Goal: Task Accomplishment & Management: Manage account settings

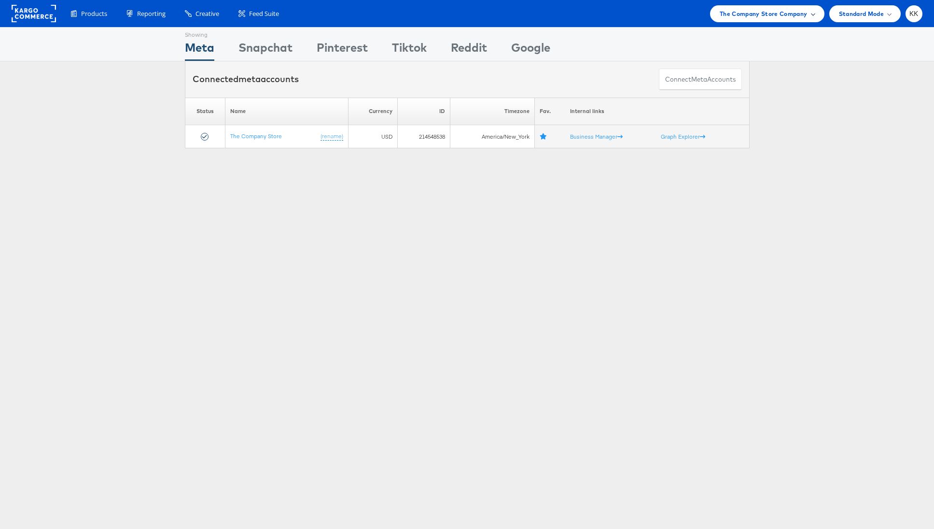
click at [775, 11] on span "The Company Store Company" at bounding box center [764, 14] width 88 height 10
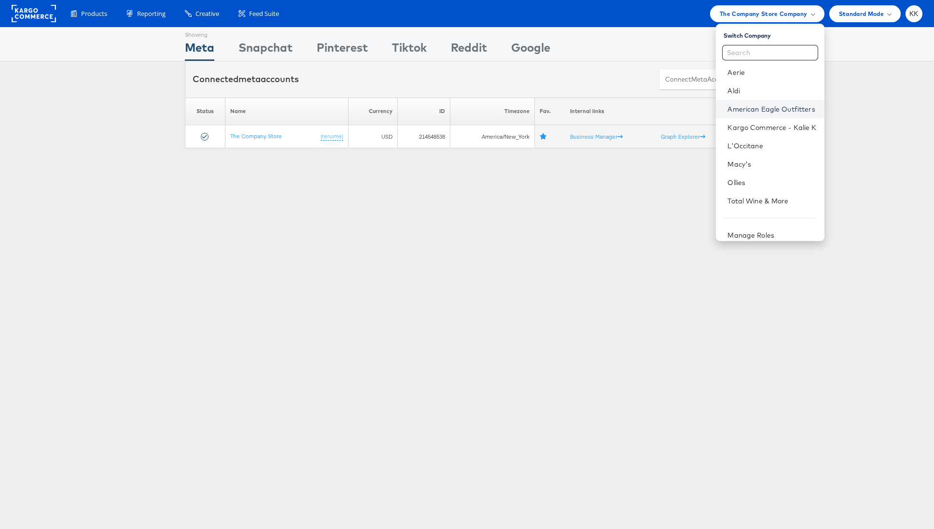
click at [750, 112] on link "American Eagle Outfitters" at bounding box center [772, 109] width 89 height 10
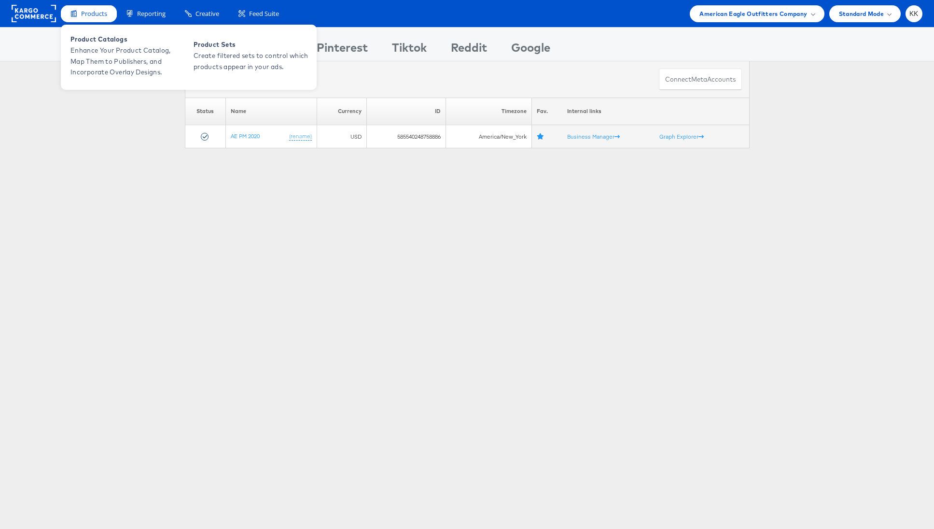
click at [92, 10] on span "Products" at bounding box center [94, 13] width 26 height 9
click at [106, 53] on span "Enhance Your Product Catalog, Map Them to Publishers, and Incorporate Overlay D…" at bounding box center [129, 61] width 116 height 33
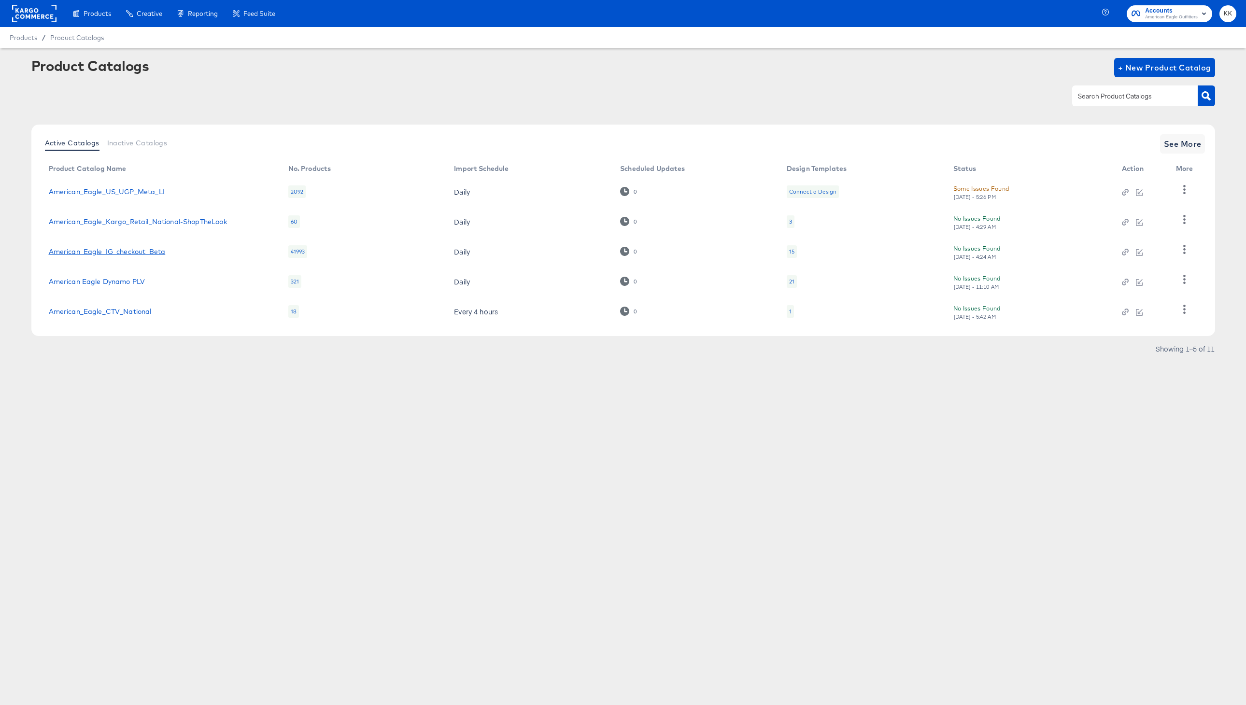
click at [134, 253] on link "American_Eagle_IG_checkout_Beta" at bounding box center [107, 252] width 117 height 8
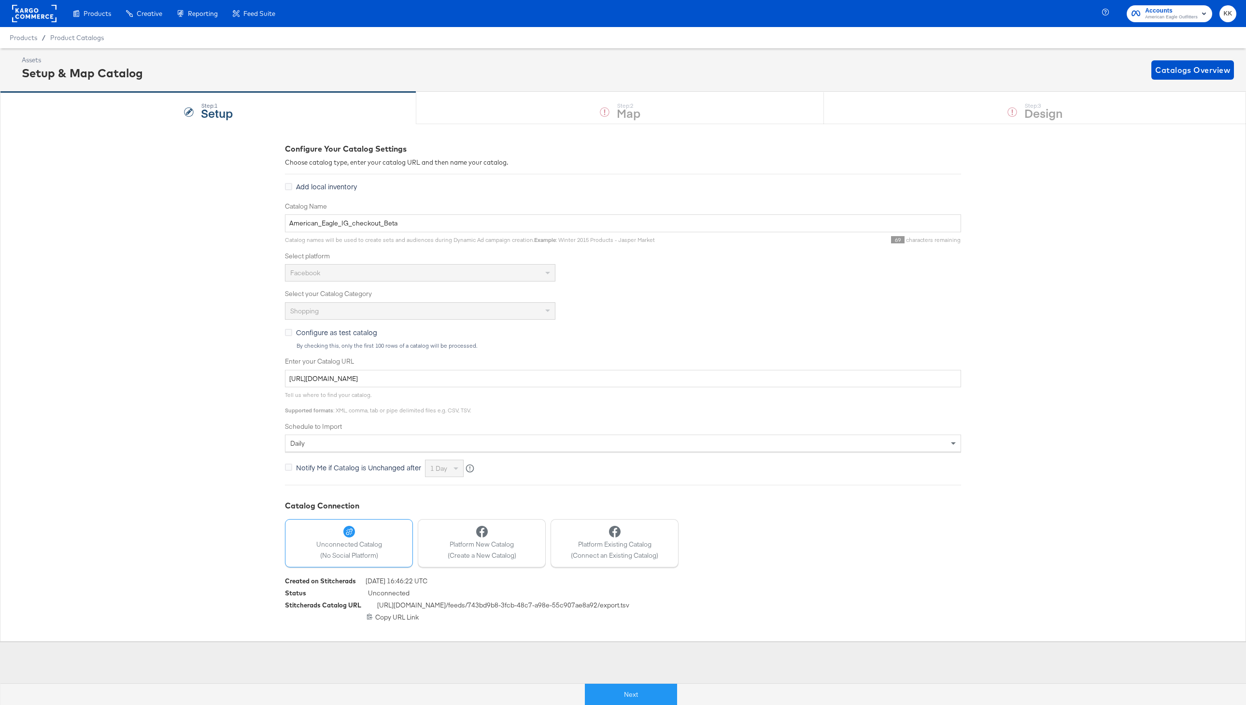
click at [649, 684] on div "Next" at bounding box center [630, 695] width 1260 height 22
click at [648, 689] on button "Next" at bounding box center [631, 695] width 92 height 22
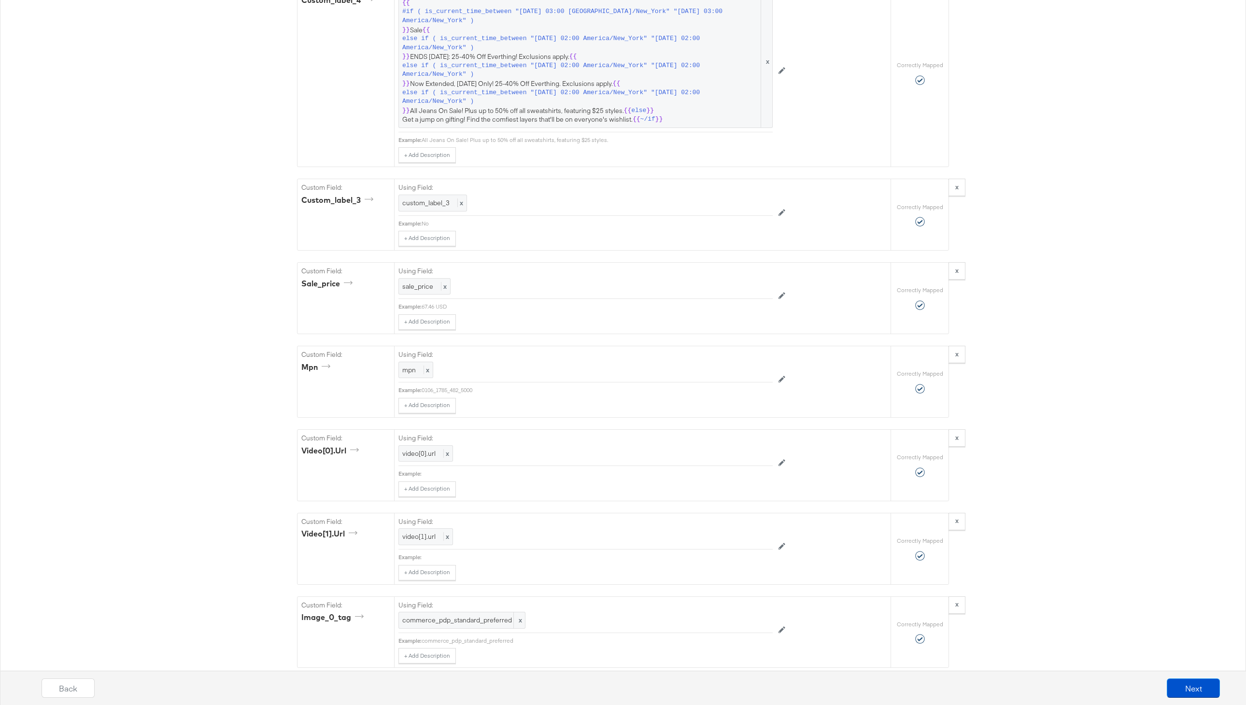
scroll to position [1475, 0]
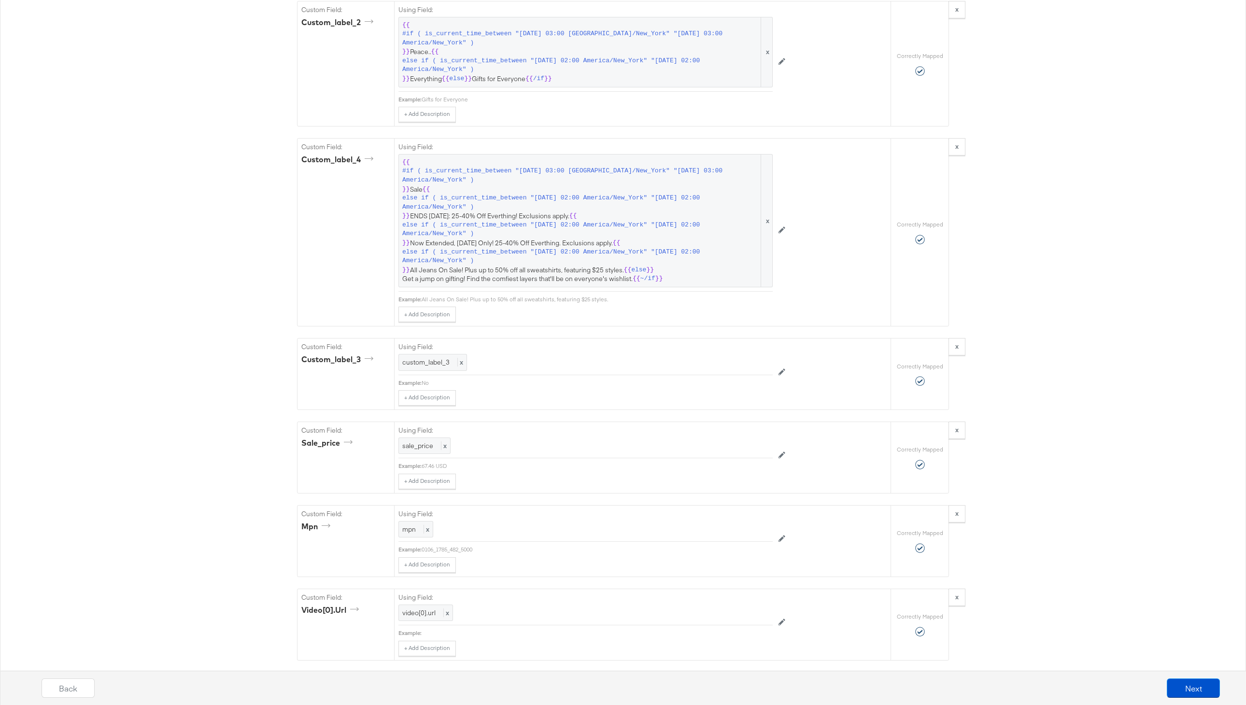
click at [506, 244] on span "{{ #if ( is_current_time_between "2024-06-11 03:00 America/New_York" "2024-06-1…" at bounding box center [585, 221] width 367 height 126
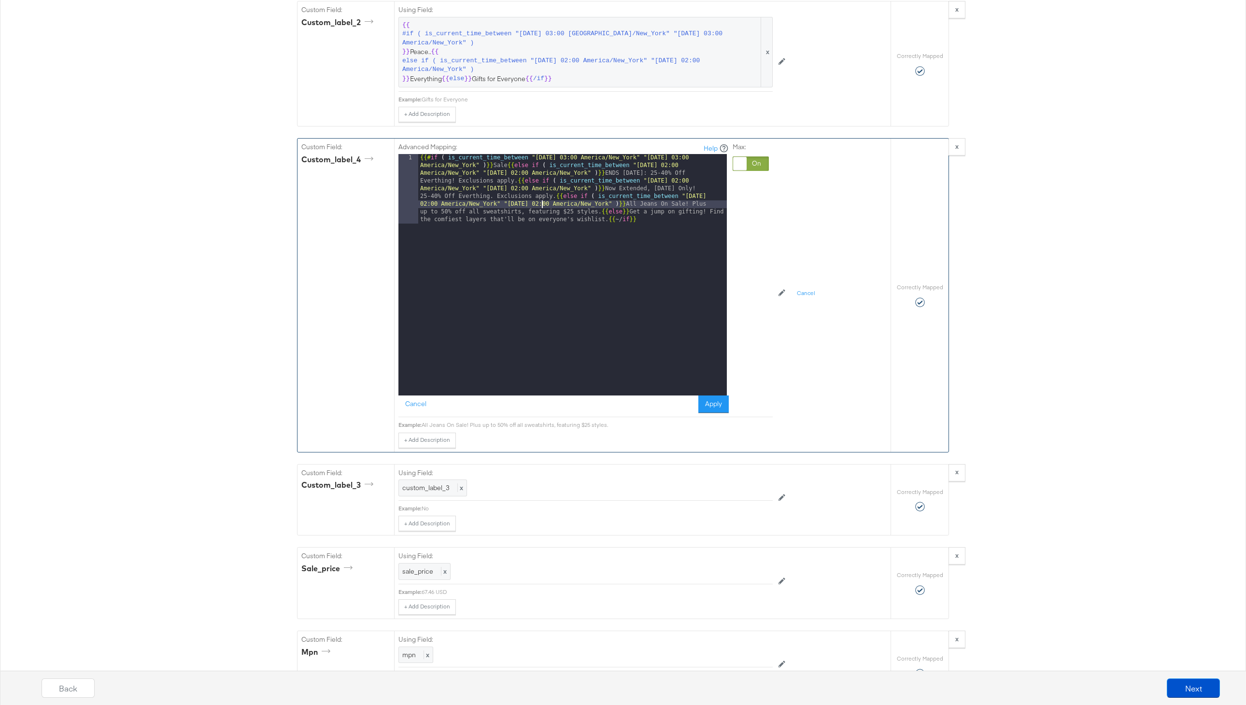
click at [541, 205] on div "{{# if ( is_current_time_between "2024-06-11 03:00 America/New_York" "2024-06-1…" at bounding box center [572, 344] width 309 height 381
click at [723, 407] on button "Apply" at bounding box center [713, 403] width 30 height 17
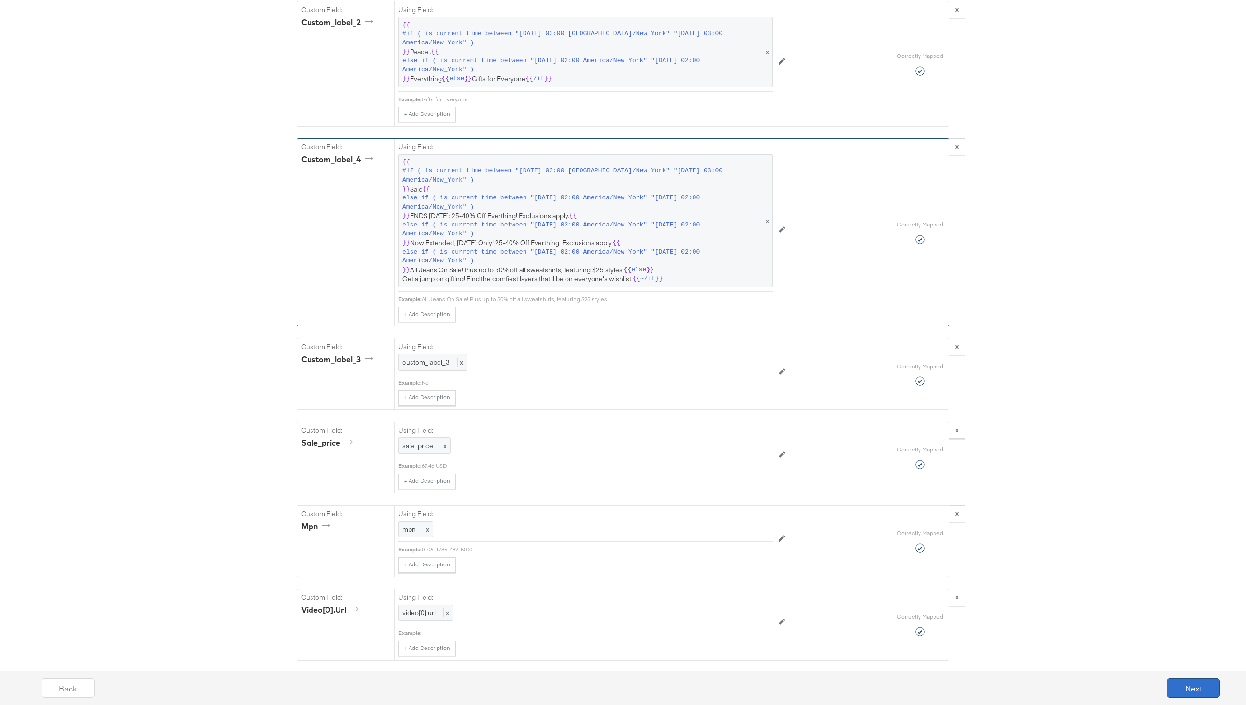
click at [1187, 682] on button "Next" at bounding box center [1193, 687] width 53 height 19
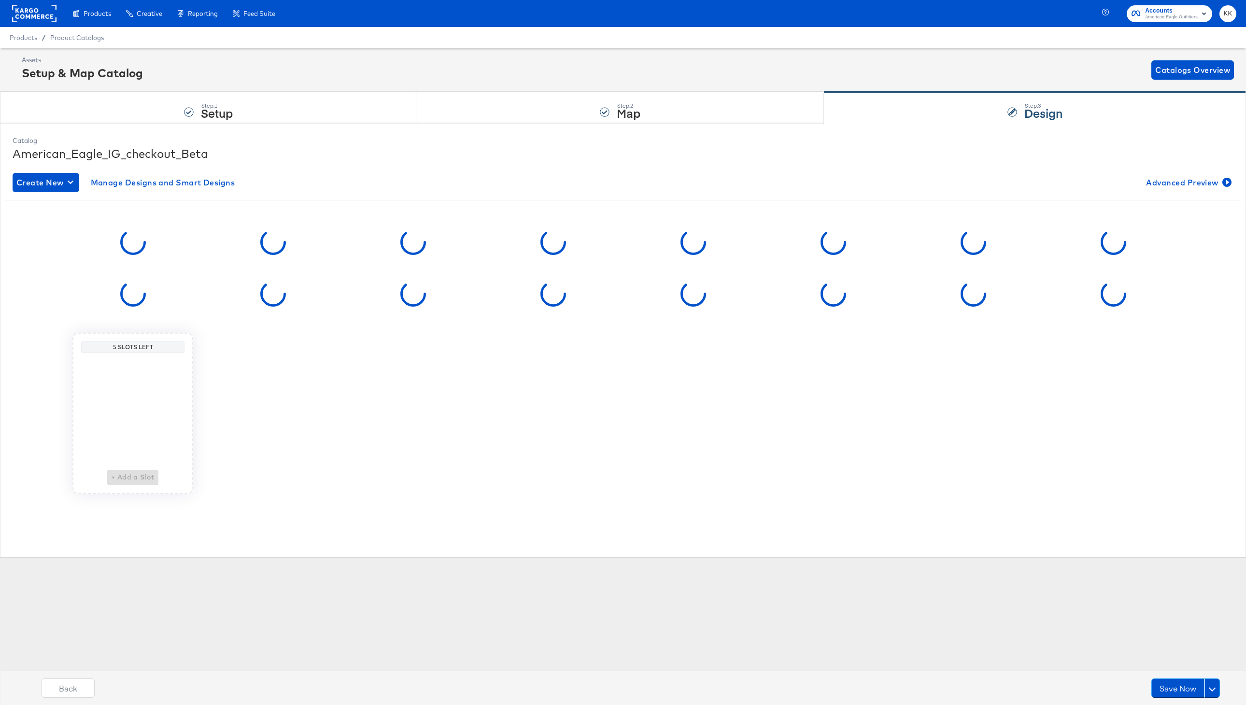
scroll to position [0, 0]
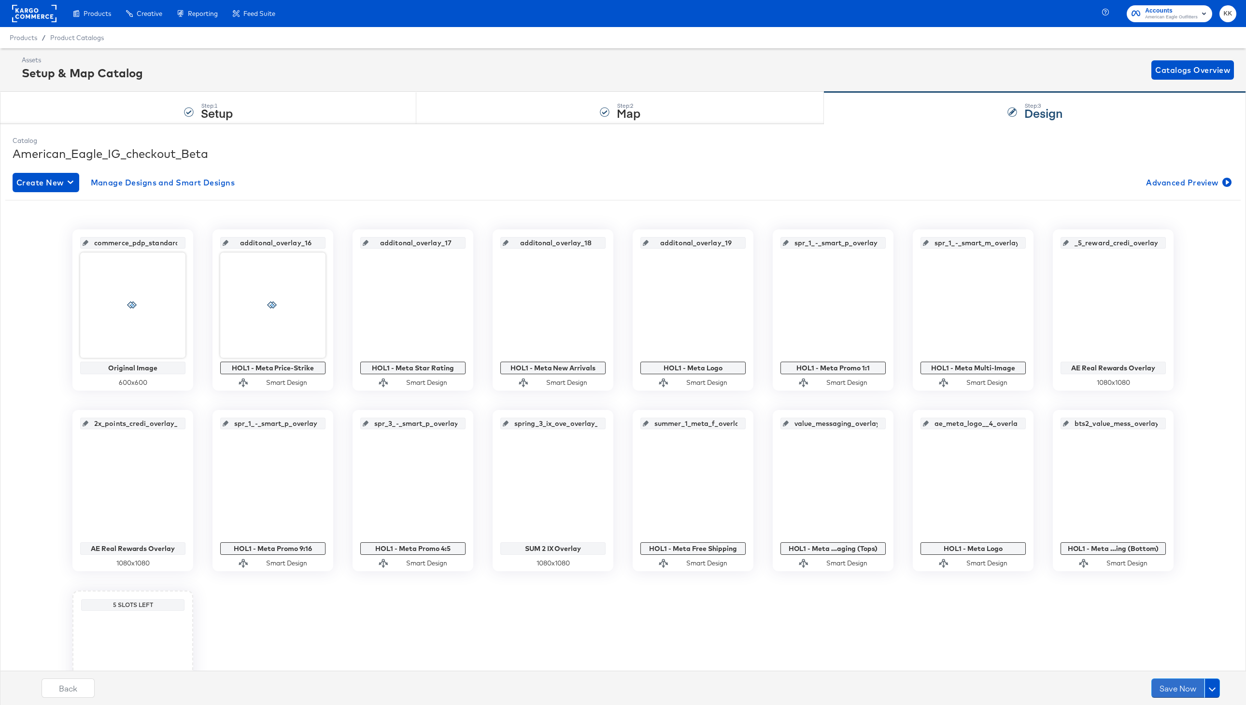
click at [1187, 682] on button "Save Now" at bounding box center [1177, 687] width 53 height 19
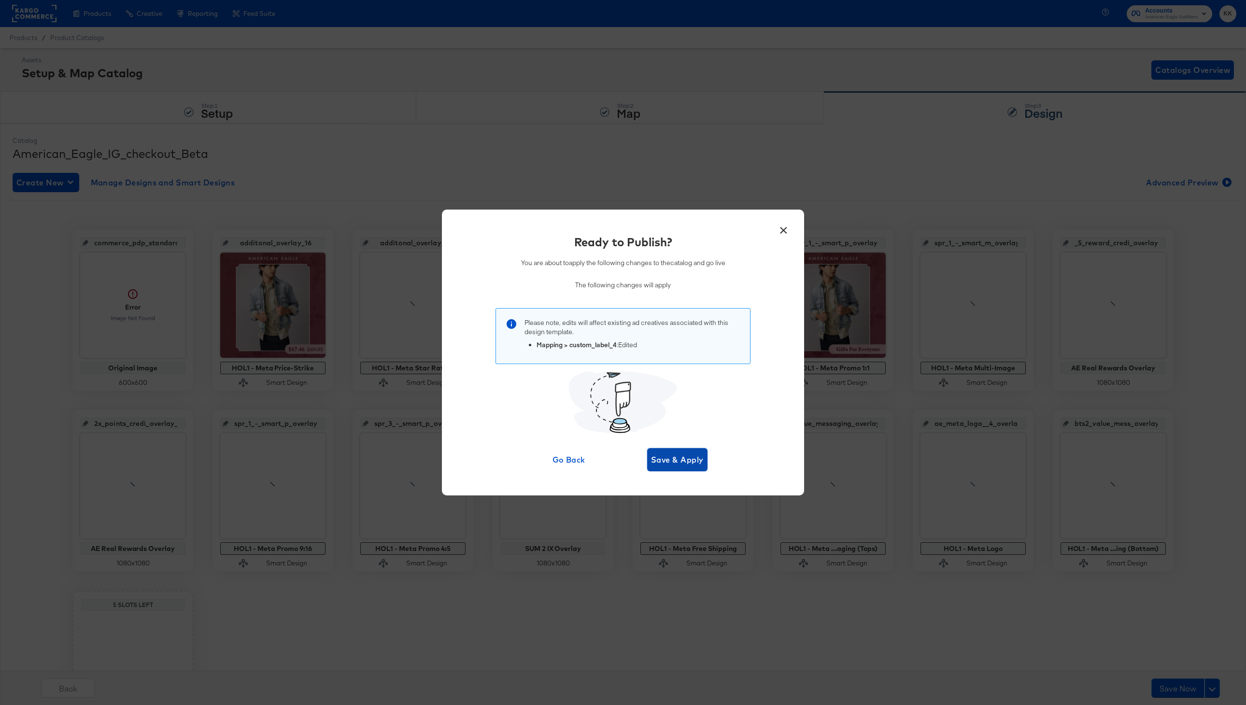
click at [696, 470] on button "Save & Apply" at bounding box center [677, 459] width 60 height 23
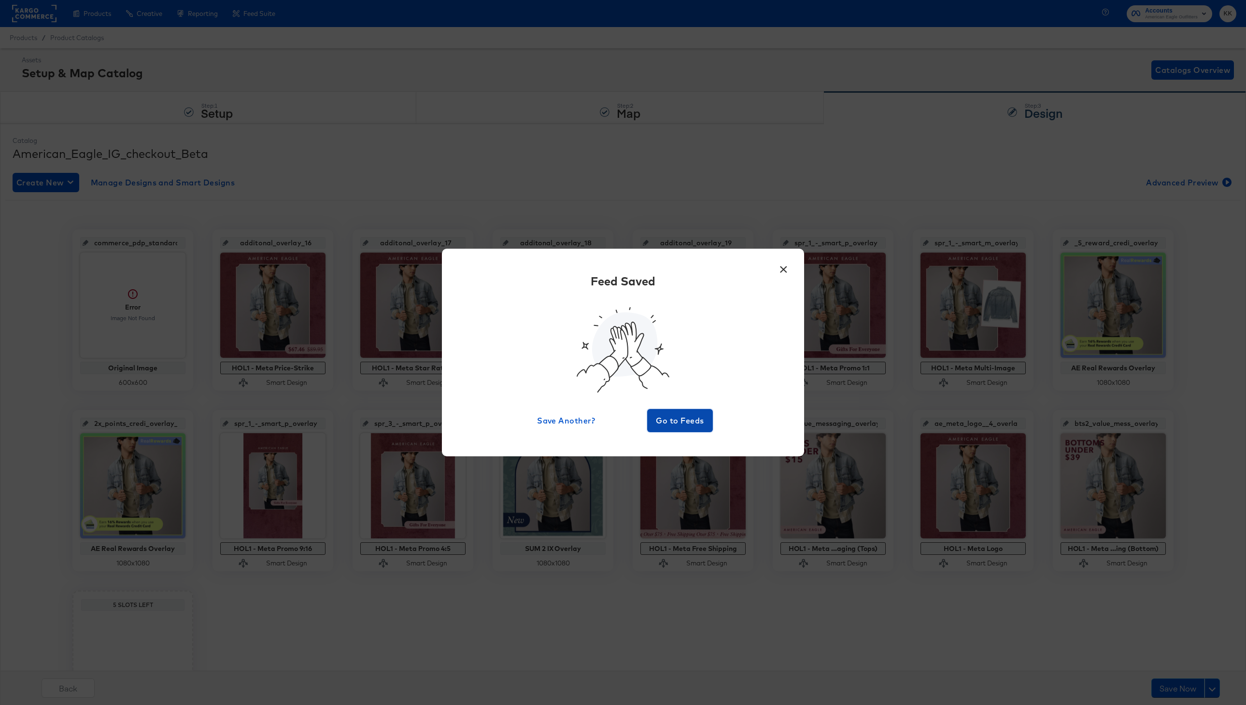
click at [695, 424] on span "Go to Feeds" at bounding box center [680, 421] width 58 height 14
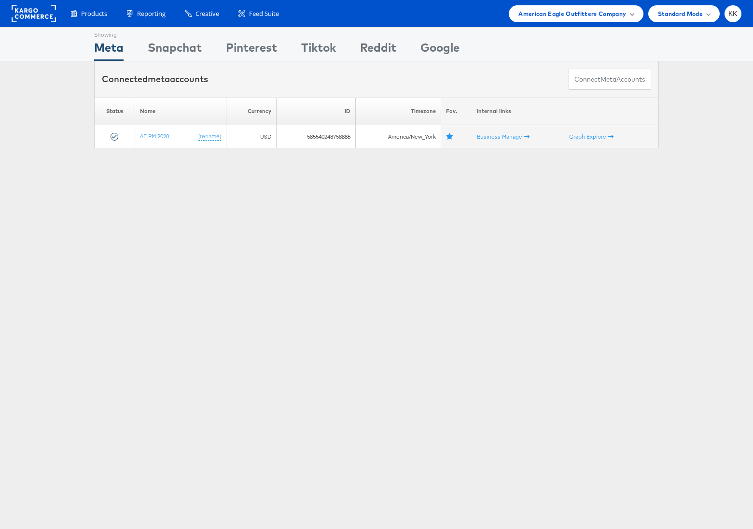
click at [609, 13] on span "American Eagle Outfitters Company" at bounding box center [573, 14] width 108 height 10
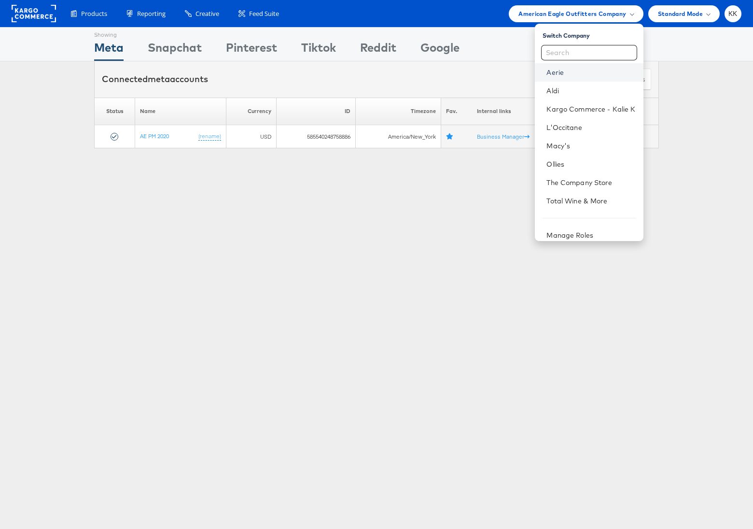
click at [563, 72] on link "Aerie" at bounding box center [591, 73] width 89 height 10
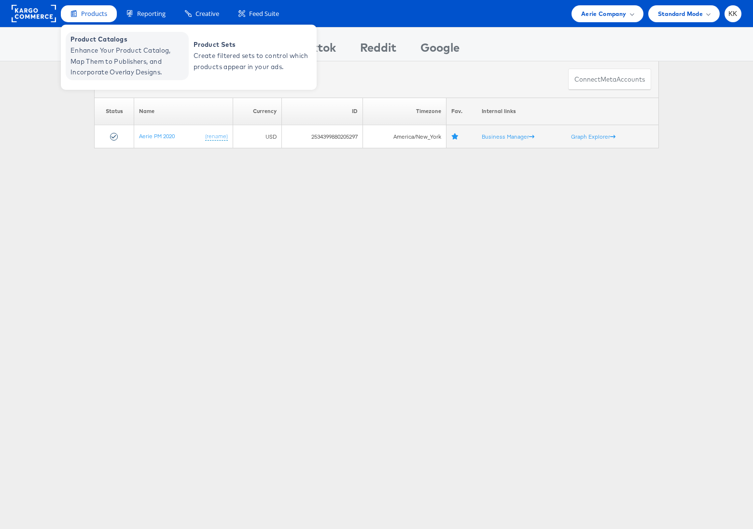
click at [90, 46] on span "Enhance Your Product Catalog, Map Them to Publishers, and Incorporate Overlay D…" at bounding box center [129, 61] width 116 height 33
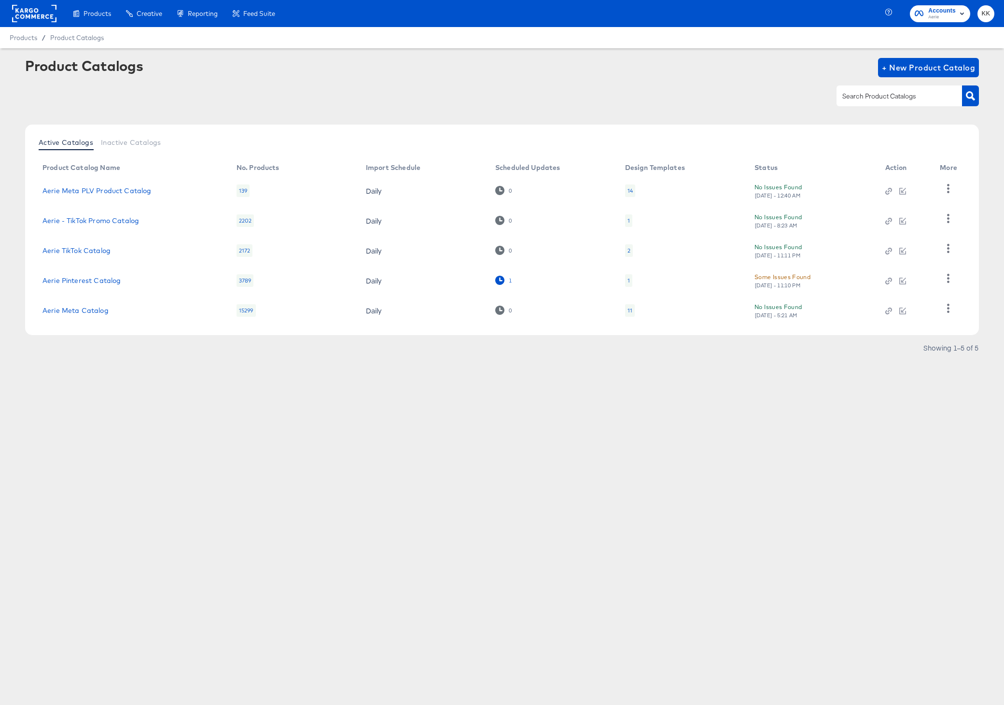
click at [502, 279] on icon at bounding box center [499, 280] width 9 height 9
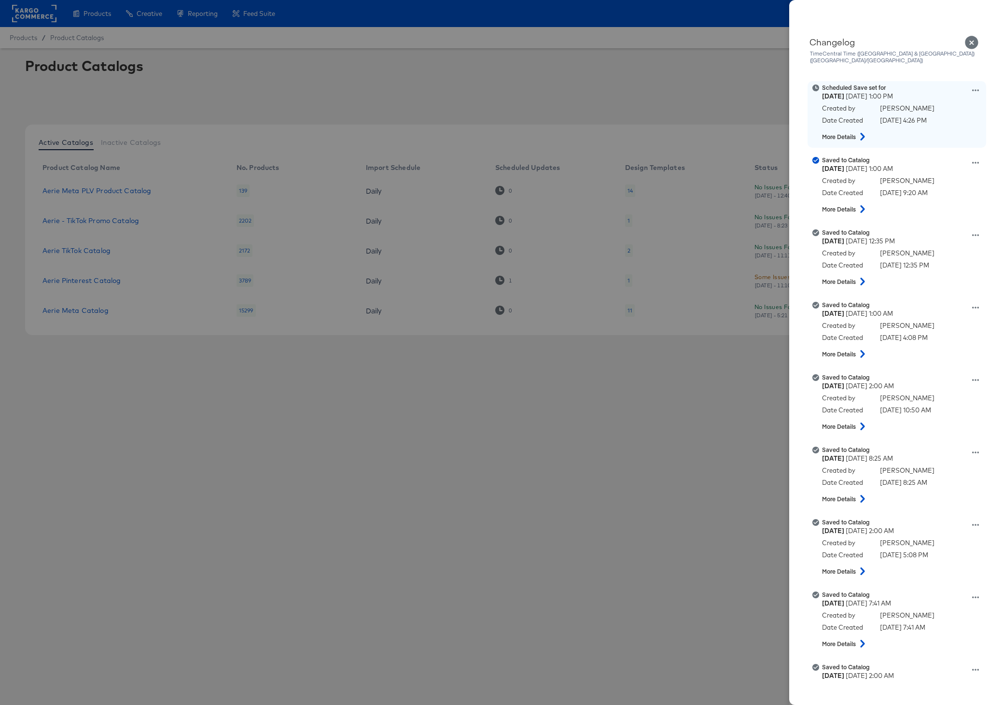
click at [978, 87] on icon at bounding box center [976, 90] width 7 height 7
click at [939, 121] on button "Remove schedule" at bounding box center [931, 128] width 97 height 14
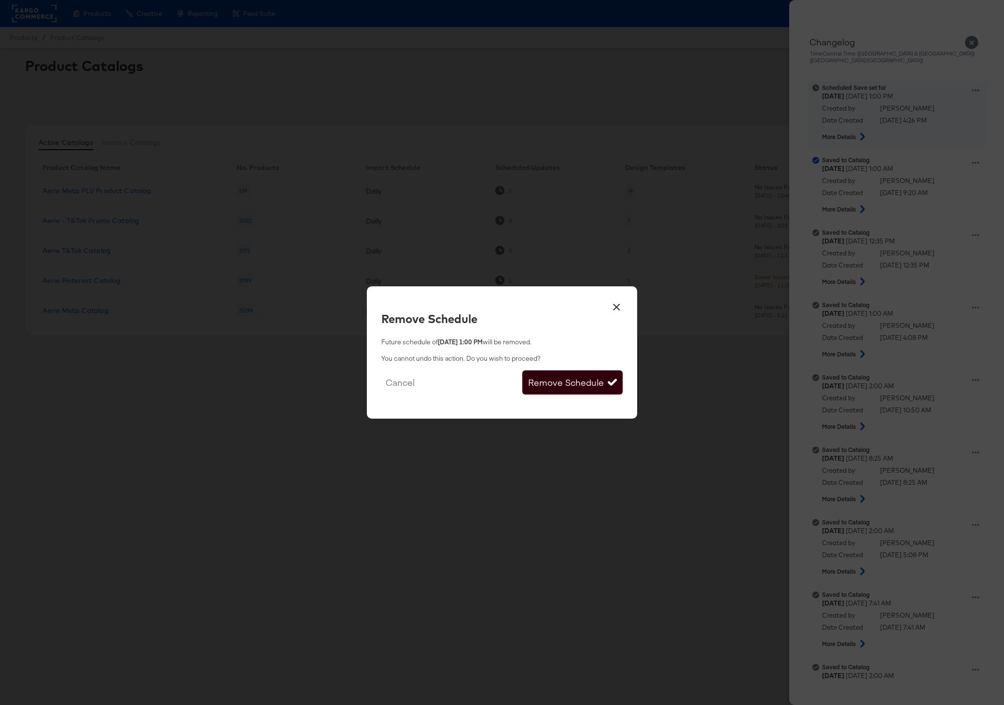
click at [601, 374] on button "Remove Schedule" at bounding box center [572, 382] width 100 height 24
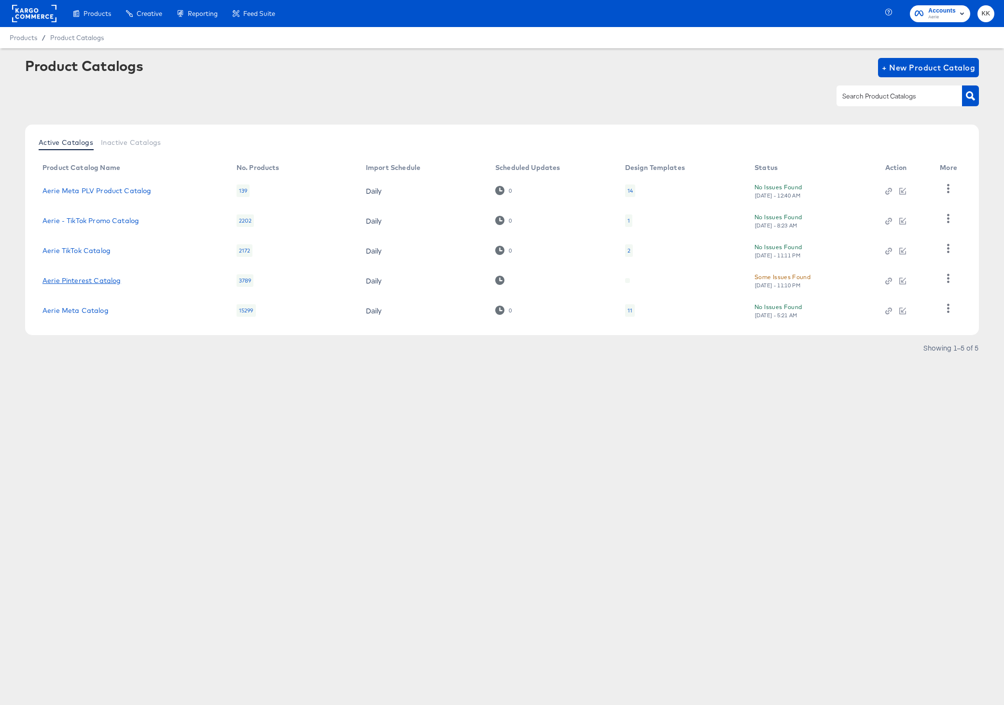
click at [92, 282] on link "Aerie Pinterest Catalog" at bounding box center [81, 281] width 78 height 8
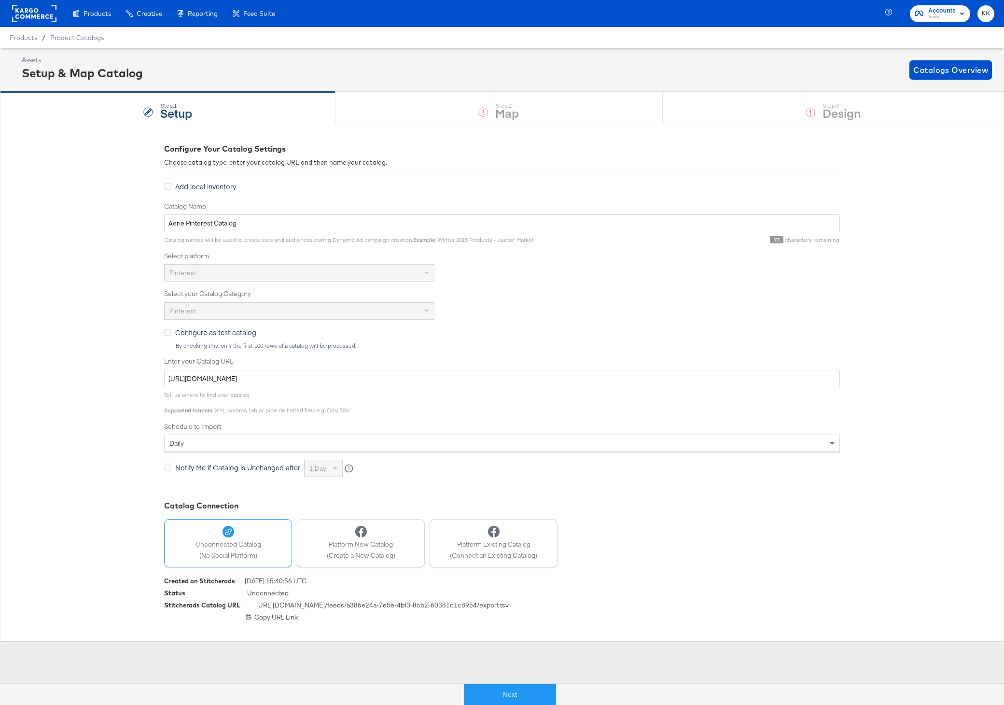
click at [484, 681] on div "Next" at bounding box center [510, 690] width 1004 height 29
click at [484, 683] on div "Next" at bounding box center [509, 694] width 1019 height 22
click at [487, 689] on button "Next" at bounding box center [510, 695] width 92 height 22
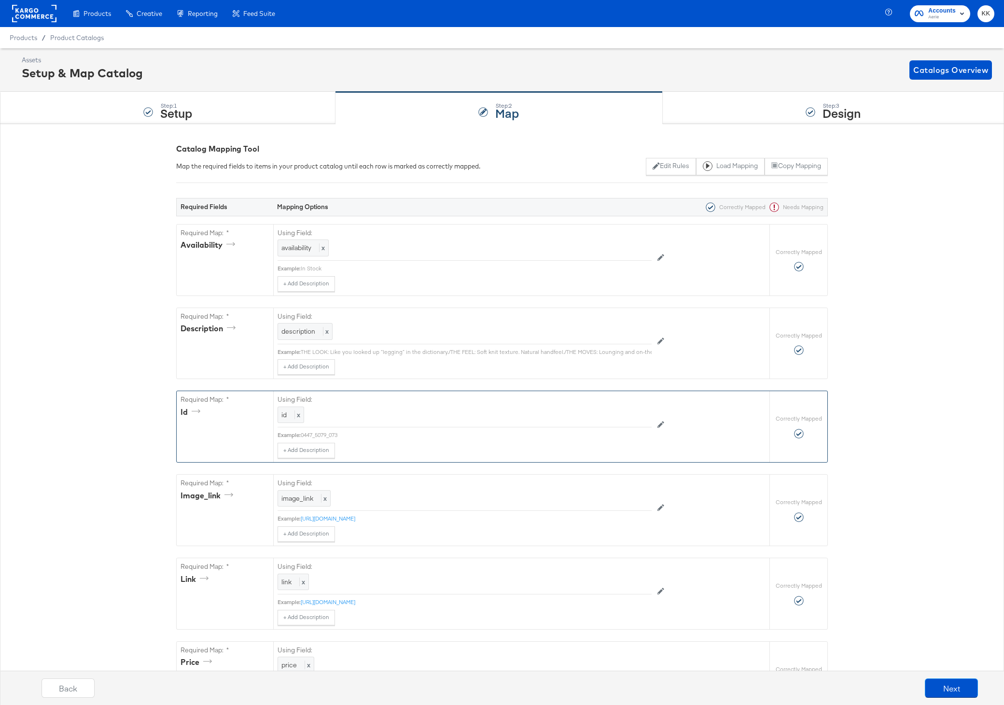
scroll to position [539, 0]
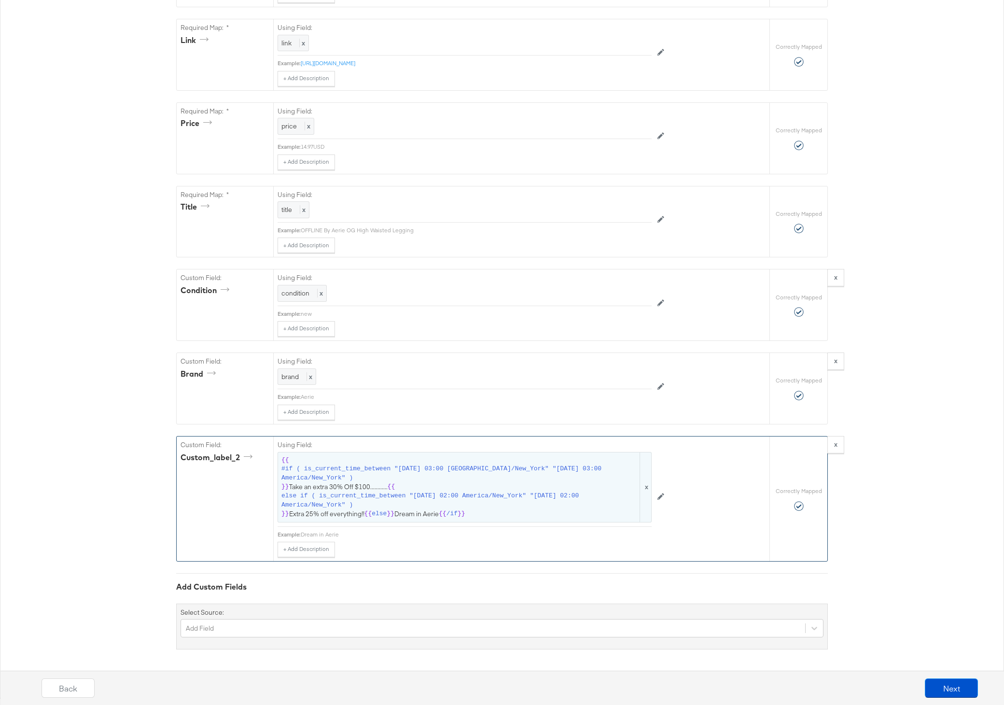
click at [424, 481] on span "#if ( is_current_time_between "2024-06-28 03:00 America/New_York" "2024-06-25 0…" at bounding box center [460, 474] width 357 height 18
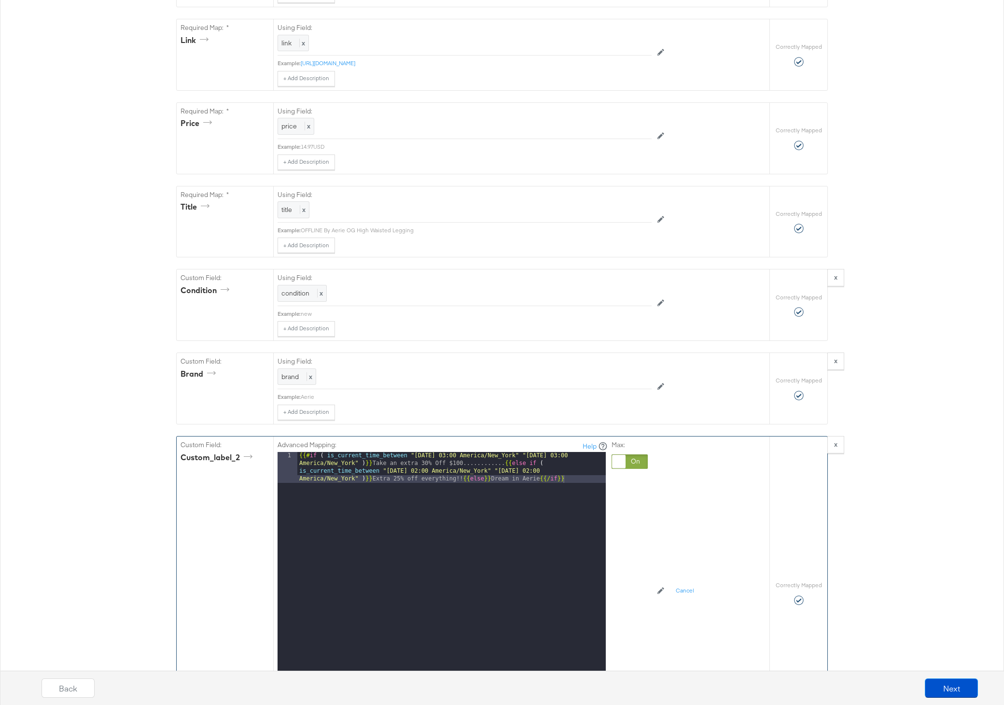
click at [481, 464] on div "{{# if ( is_current_time_between "2024-06-28 03:00 America/New_York" "2024-06-2…" at bounding box center [451, 603] width 309 height 303
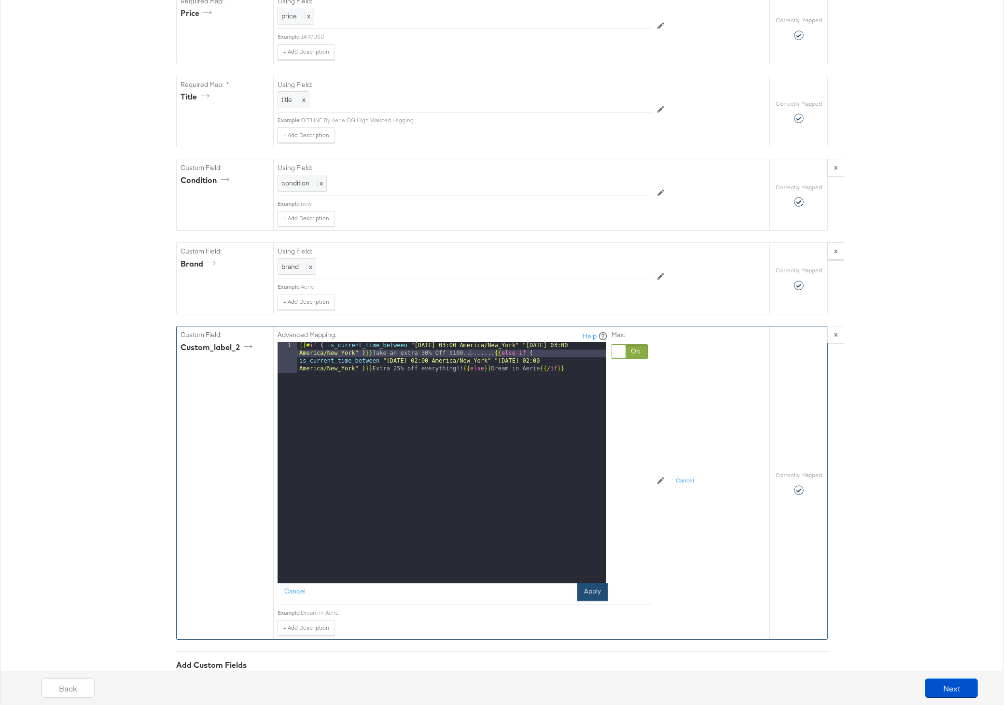
click at [597, 593] on button "Apply" at bounding box center [593, 591] width 30 height 17
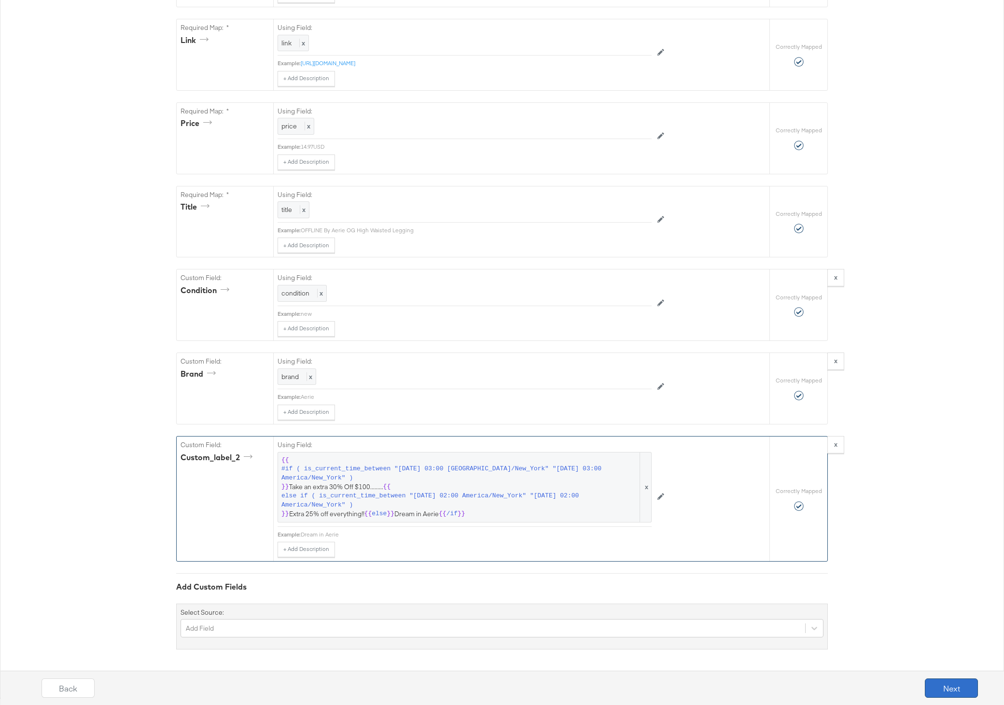
click at [958, 686] on button "Next" at bounding box center [951, 687] width 53 height 19
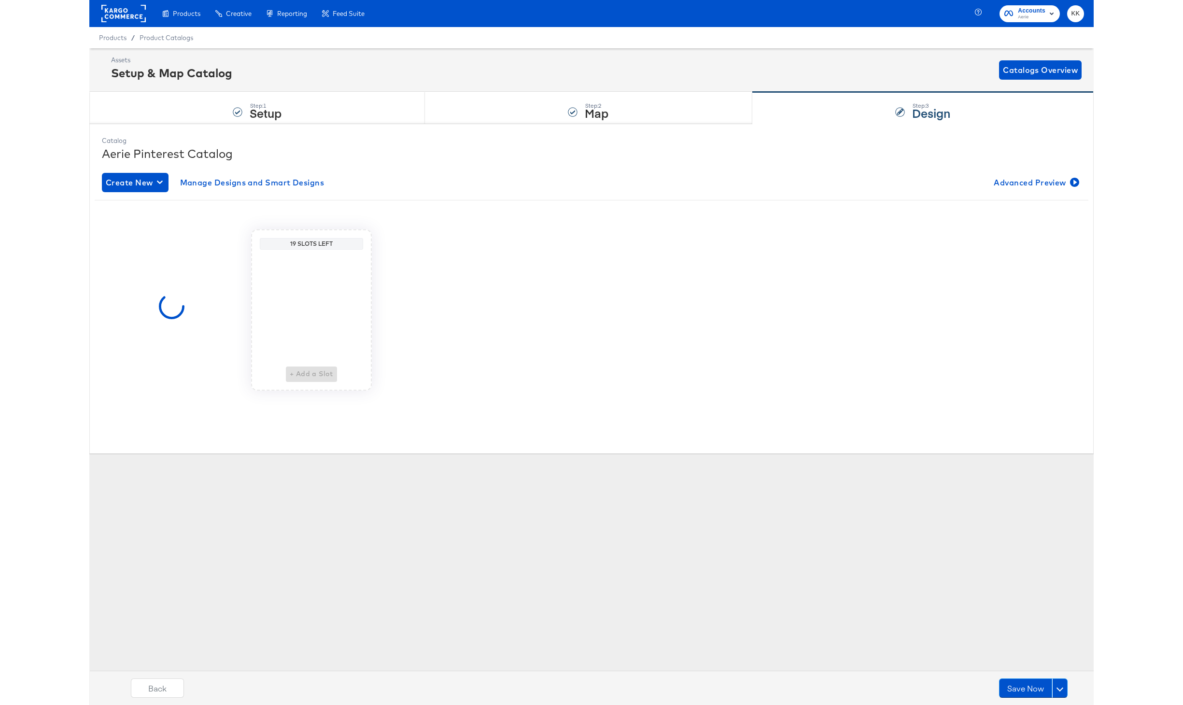
scroll to position [0, 0]
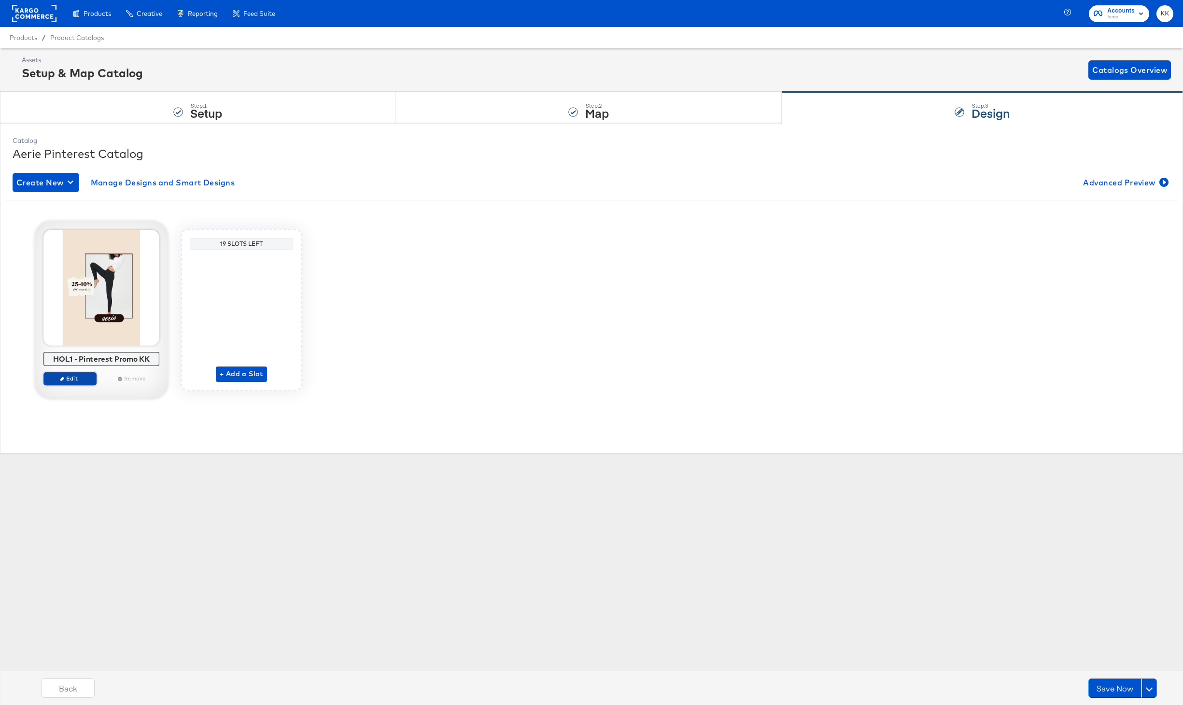
click at [71, 382] on button "Edit" at bounding box center [69, 379] width 53 height 14
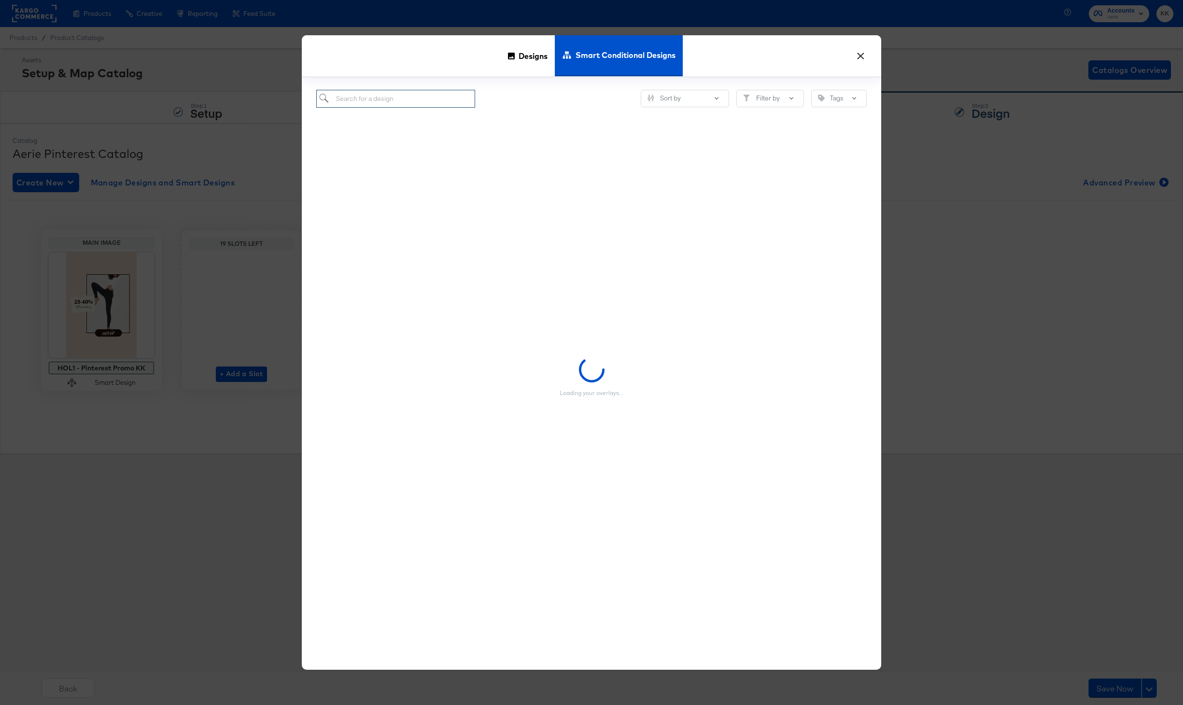
click at [375, 100] on input "search" at bounding box center [395, 99] width 159 height 18
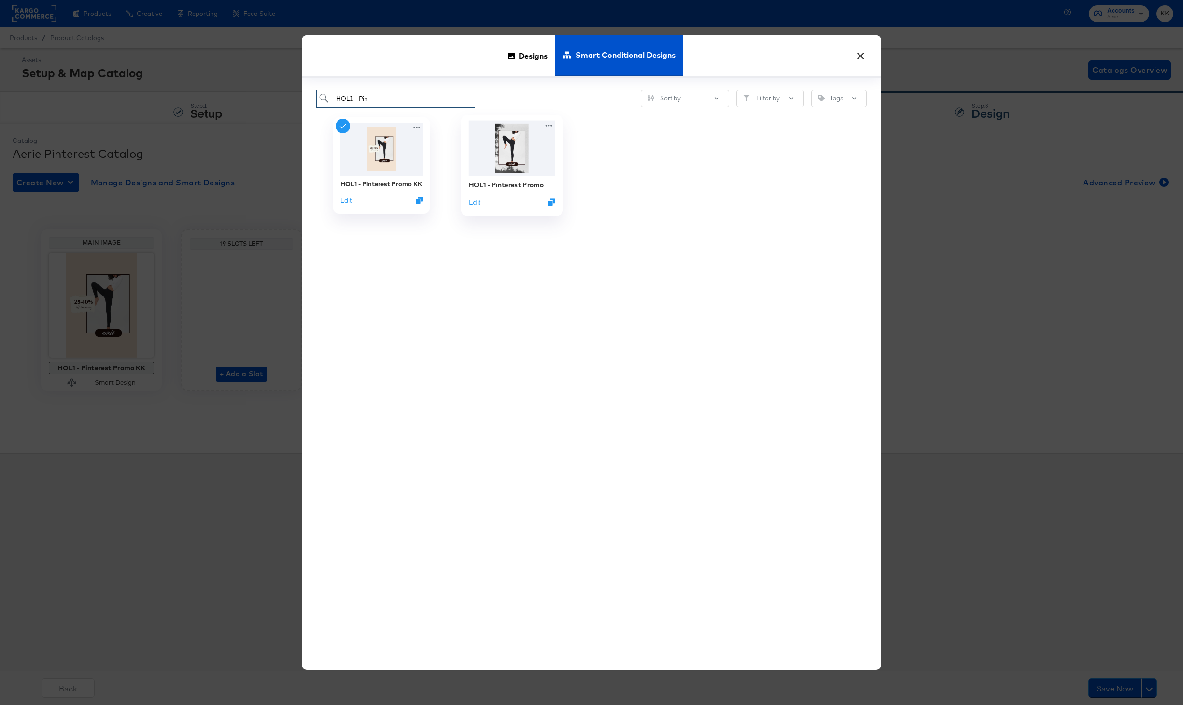
type input "HOL1 - Pin"
click at [527, 187] on div "HOL1 - Pinterest Promo" at bounding box center [506, 184] width 75 height 9
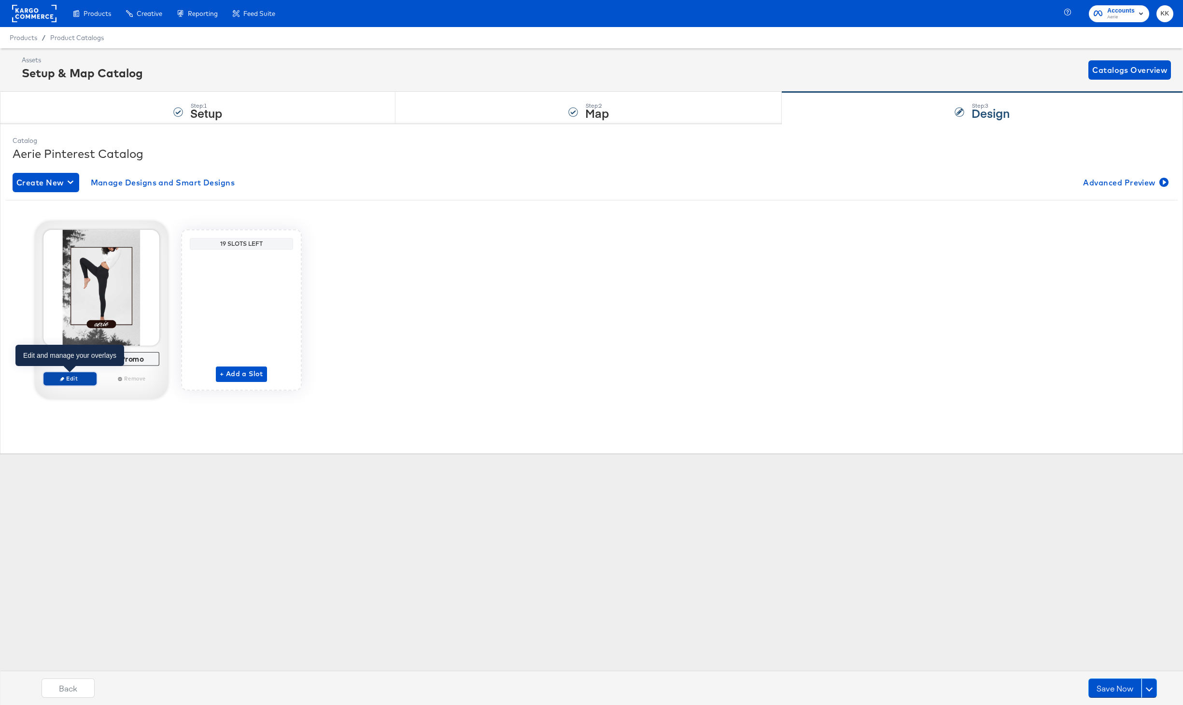
click at [66, 380] on span "Edit" at bounding box center [70, 378] width 44 height 7
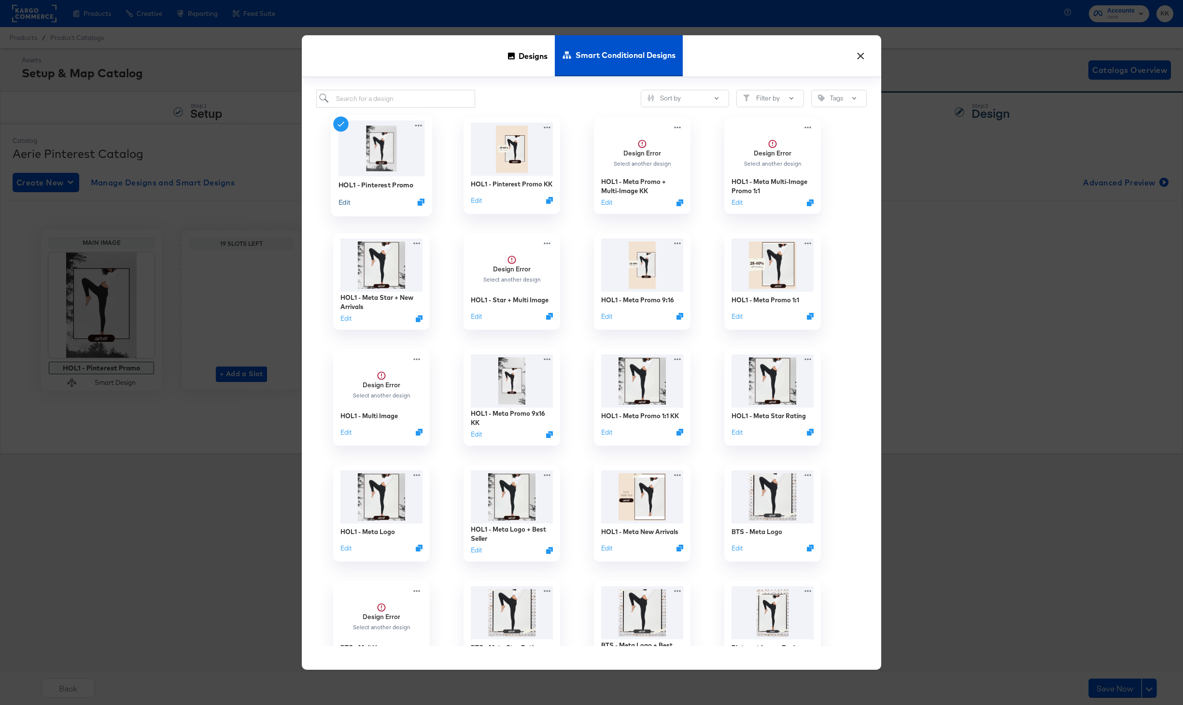
click at [346, 201] on button "Edit" at bounding box center [344, 201] width 12 height 9
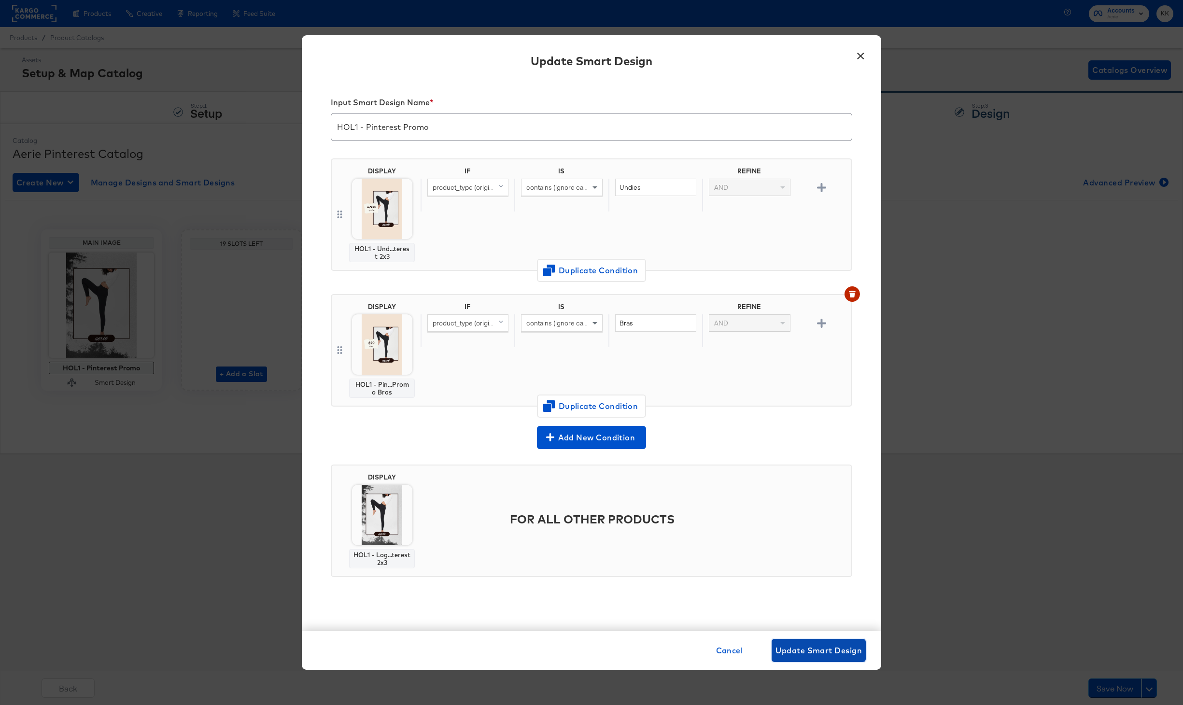
click at [833, 649] on span "Update Smart Design" at bounding box center [819, 651] width 86 height 14
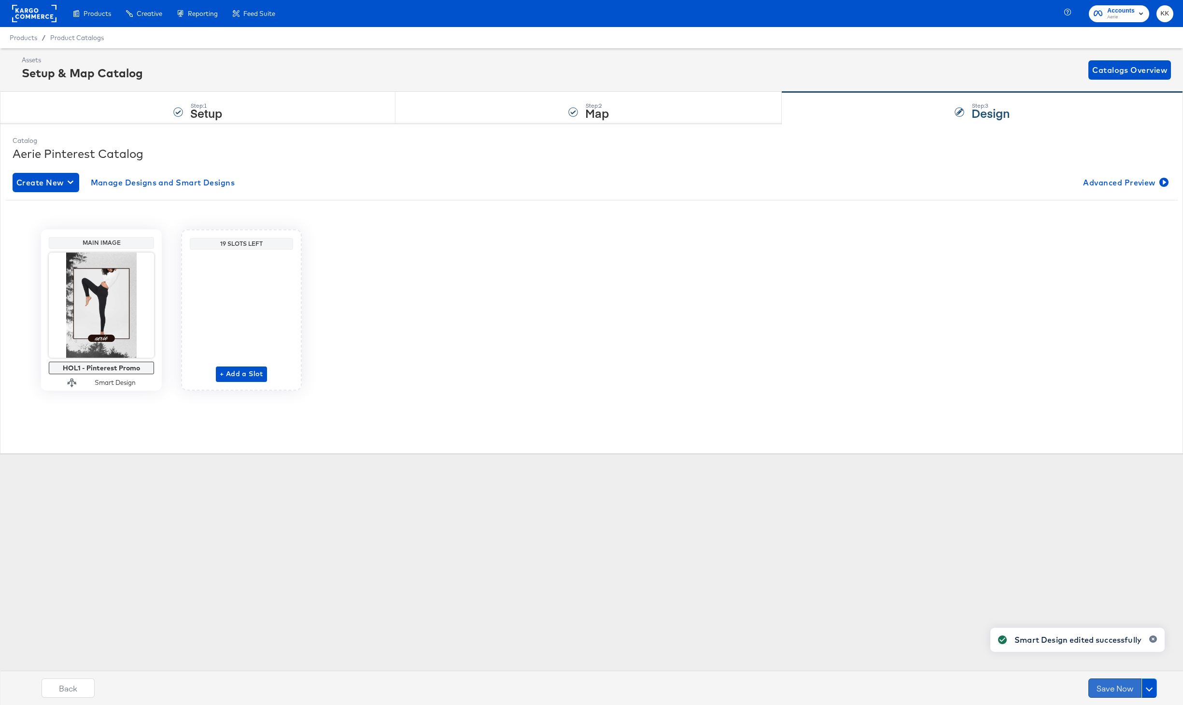
click at [1004, 682] on button "Save Now" at bounding box center [1114, 687] width 53 height 19
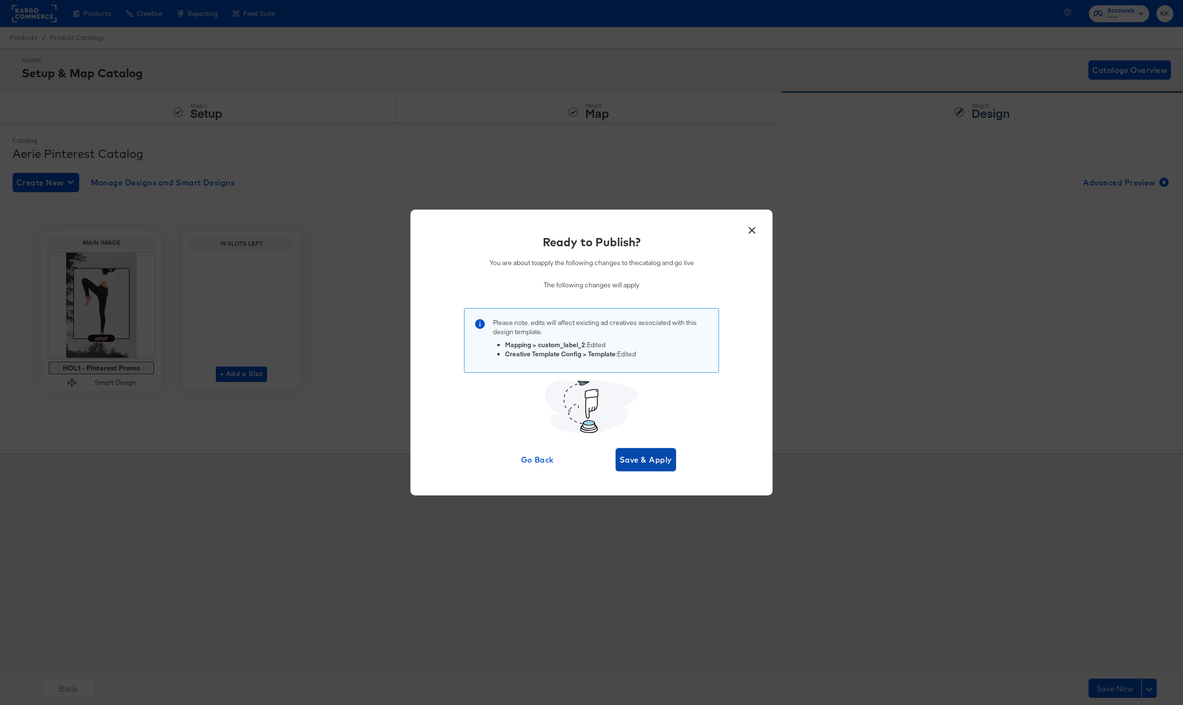
click at [637, 449] on button "Save & Apply" at bounding box center [646, 459] width 60 height 23
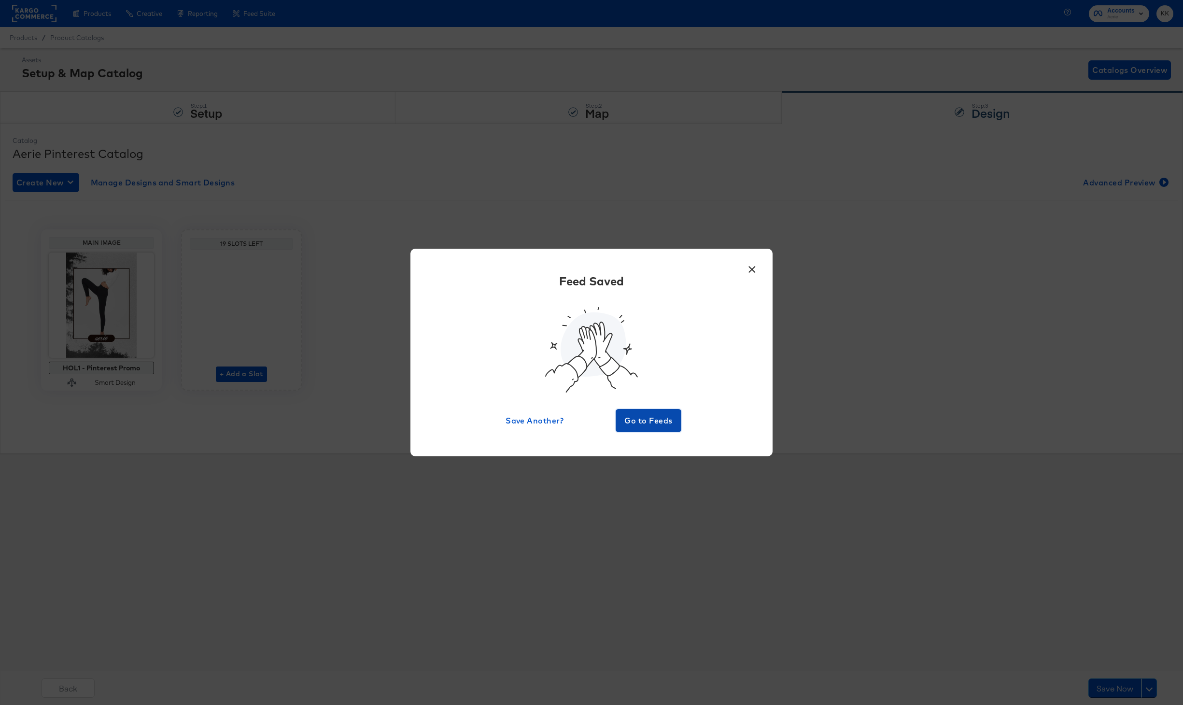
click at [644, 412] on button "Go to Feeds" at bounding box center [649, 420] width 66 height 23
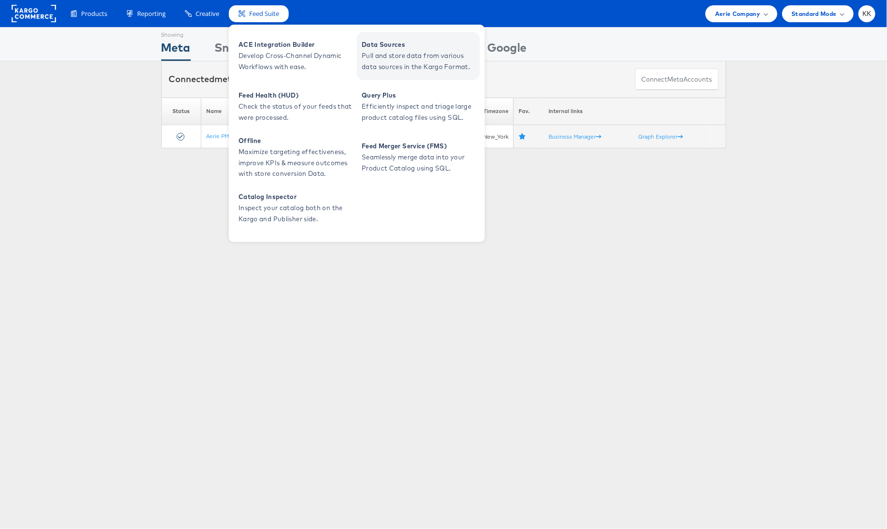
click at [399, 46] on span "Data Sources" at bounding box center [420, 44] width 116 height 11
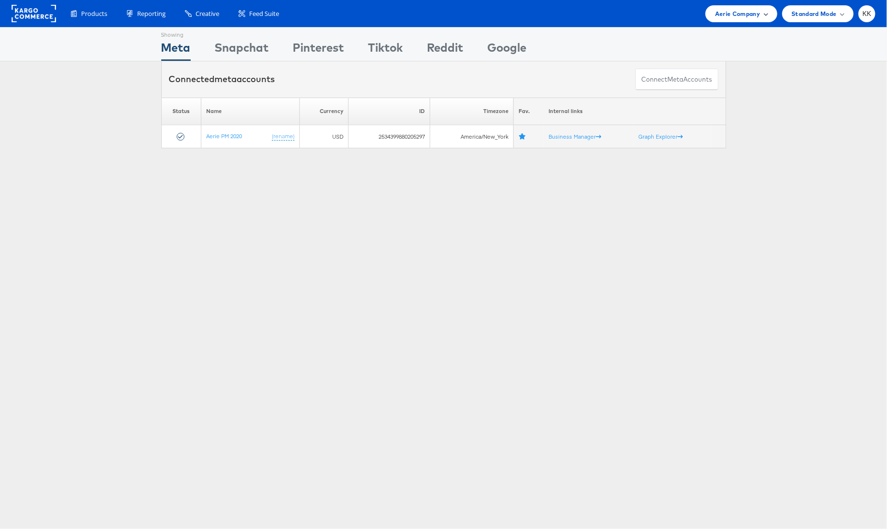
click at [747, 14] on span "Aerie Company" at bounding box center [737, 14] width 45 height 10
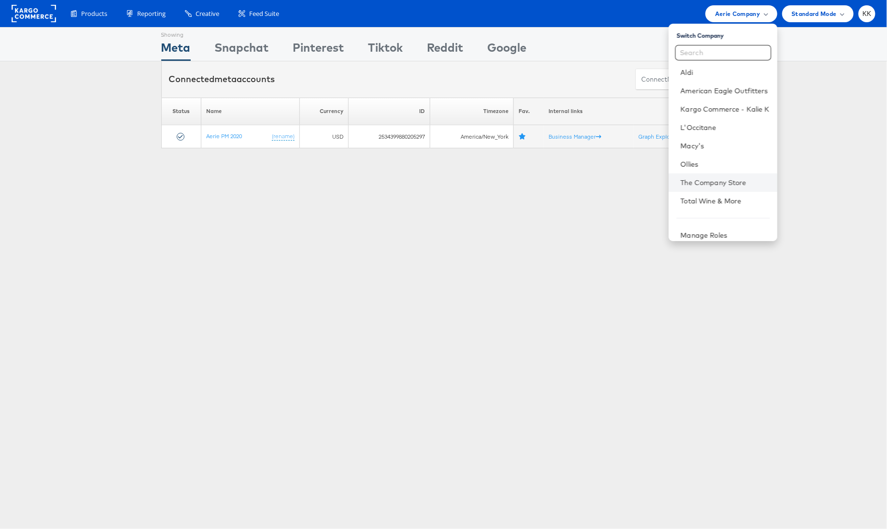
click at [714, 176] on li "The Company Store" at bounding box center [723, 182] width 108 height 18
click at [745, 196] on link "Total Wine & More" at bounding box center [724, 201] width 89 height 10
click at [744, 183] on link "The Company Store" at bounding box center [724, 183] width 89 height 10
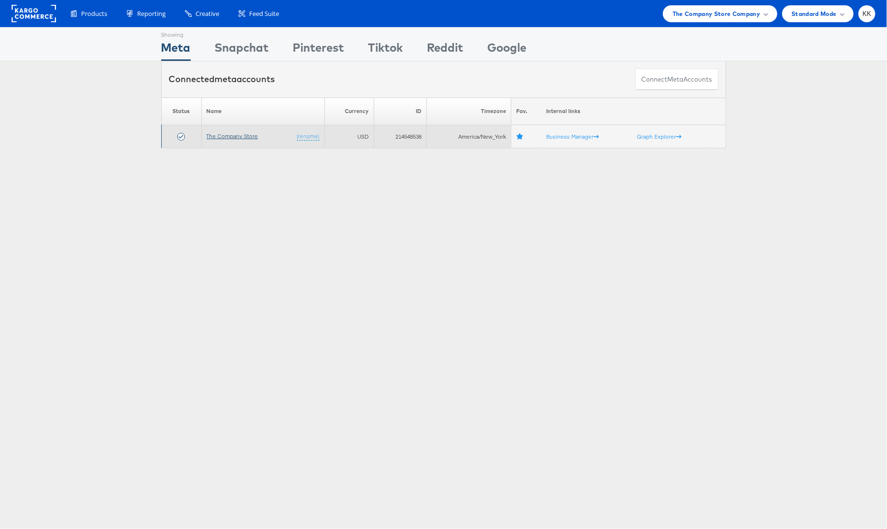
click at [247, 138] on link "The Company Store" at bounding box center [233, 135] width 52 height 7
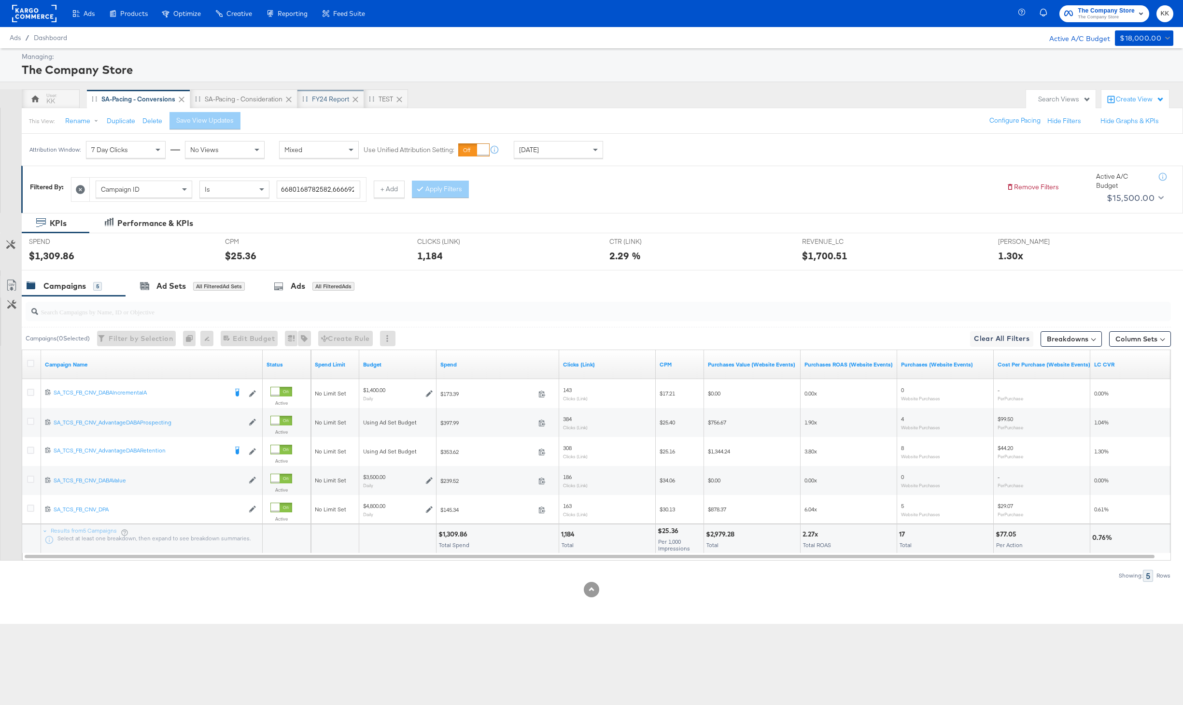
click at [316, 93] on div "FY24 Report" at bounding box center [330, 98] width 67 height 19
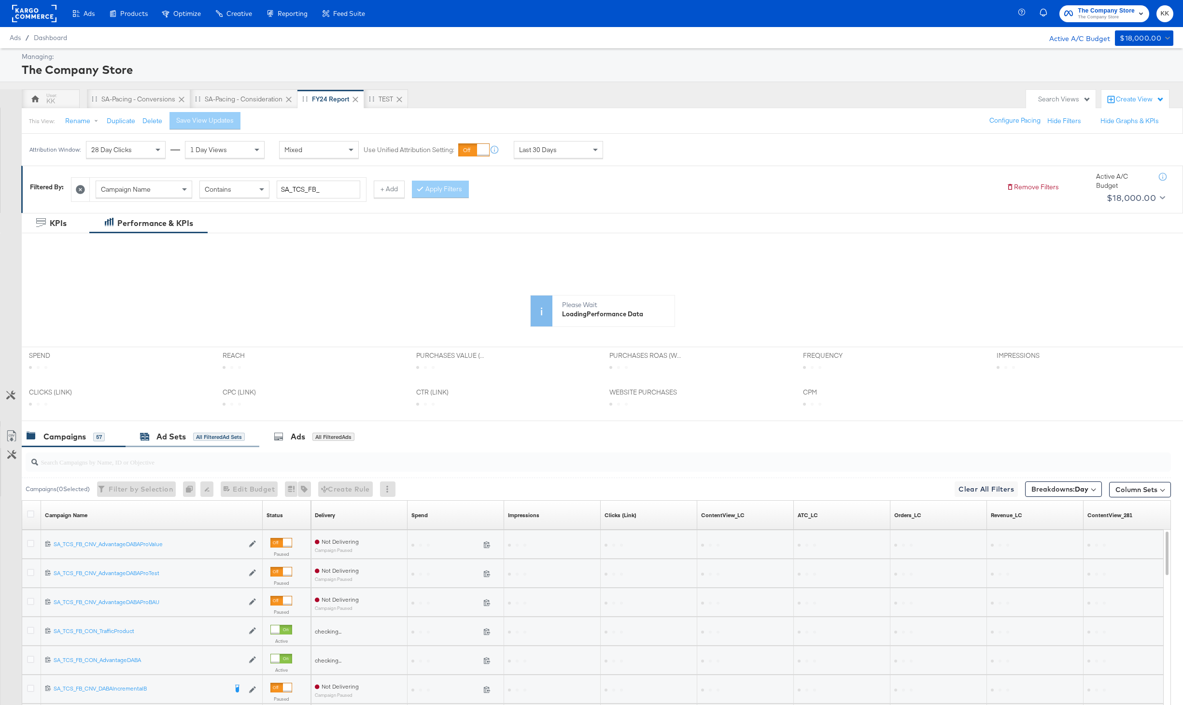
click at [183, 433] on div "Ad Sets" at bounding box center [170, 436] width 29 height 11
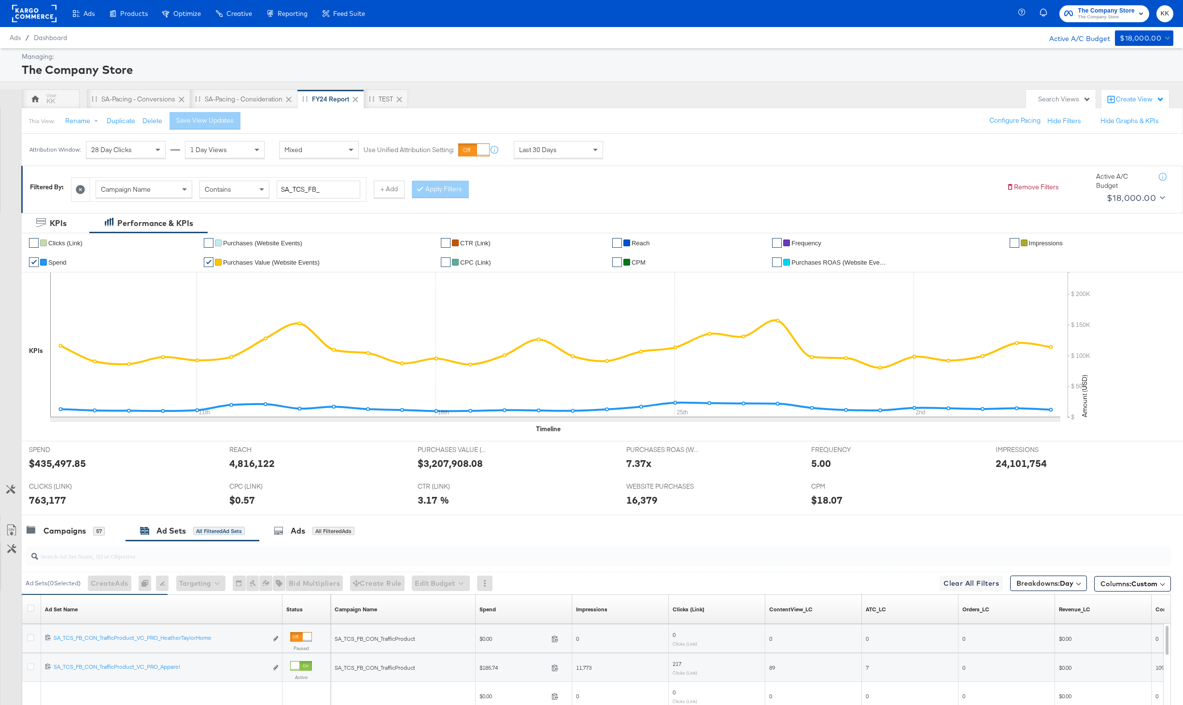
scroll to position [1, 0]
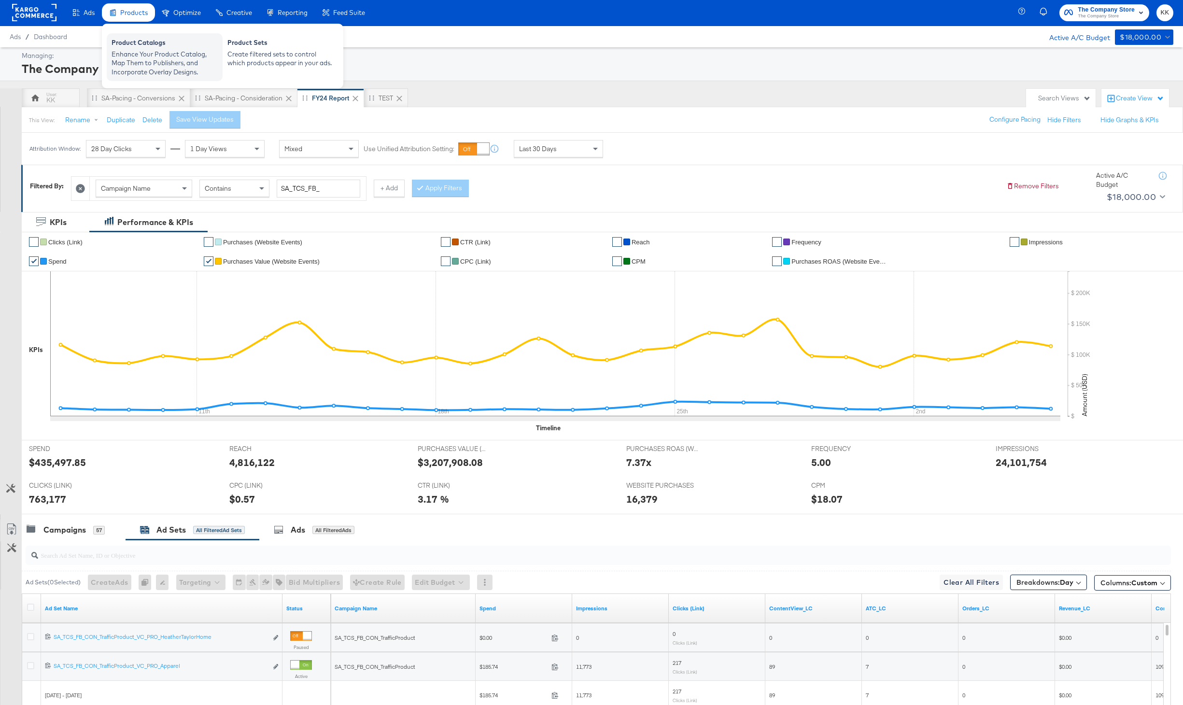
click at [132, 57] on div "Enhance Your Product Catalog, Map Them to Publishers, and Incorporate Overlay D…" at bounding box center [165, 63] width 106 height 27
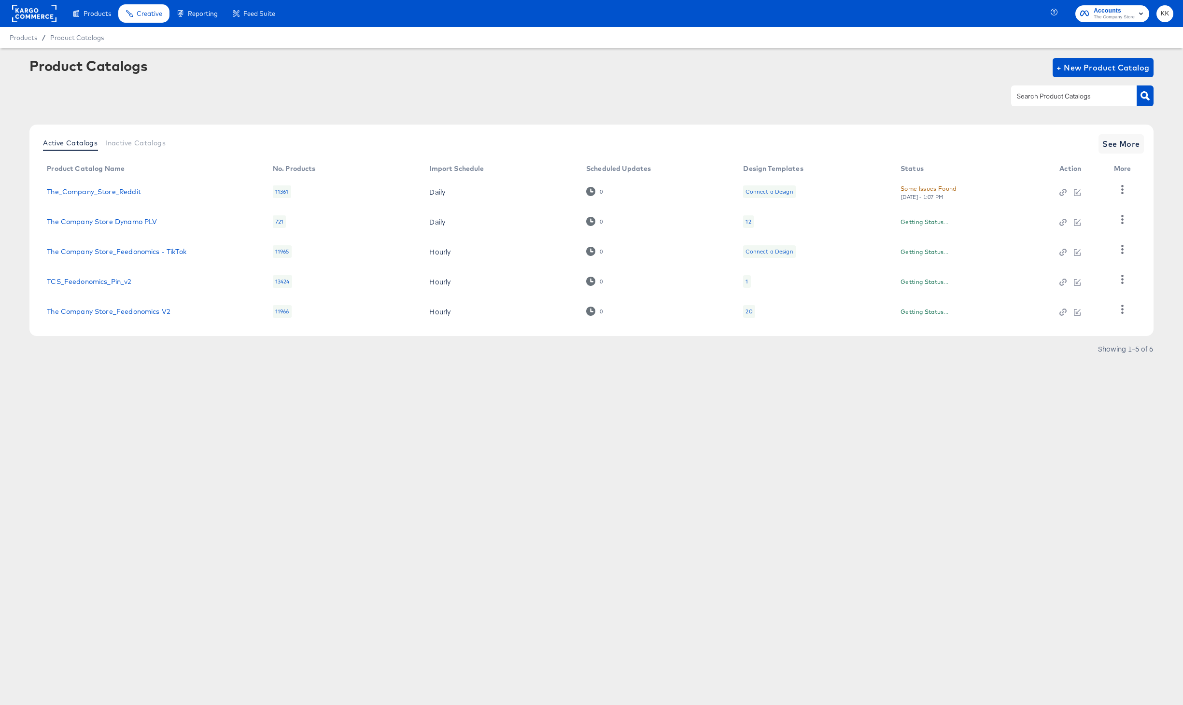
click at [145, 320] on td "The Company Store_Feedonomics V2" at bounding box center [152, 311] width 226 height 30
click at [134, 314] on link "The Company Store_Feedonomics V2" at bounding box center [109, 312] width 124 height 8
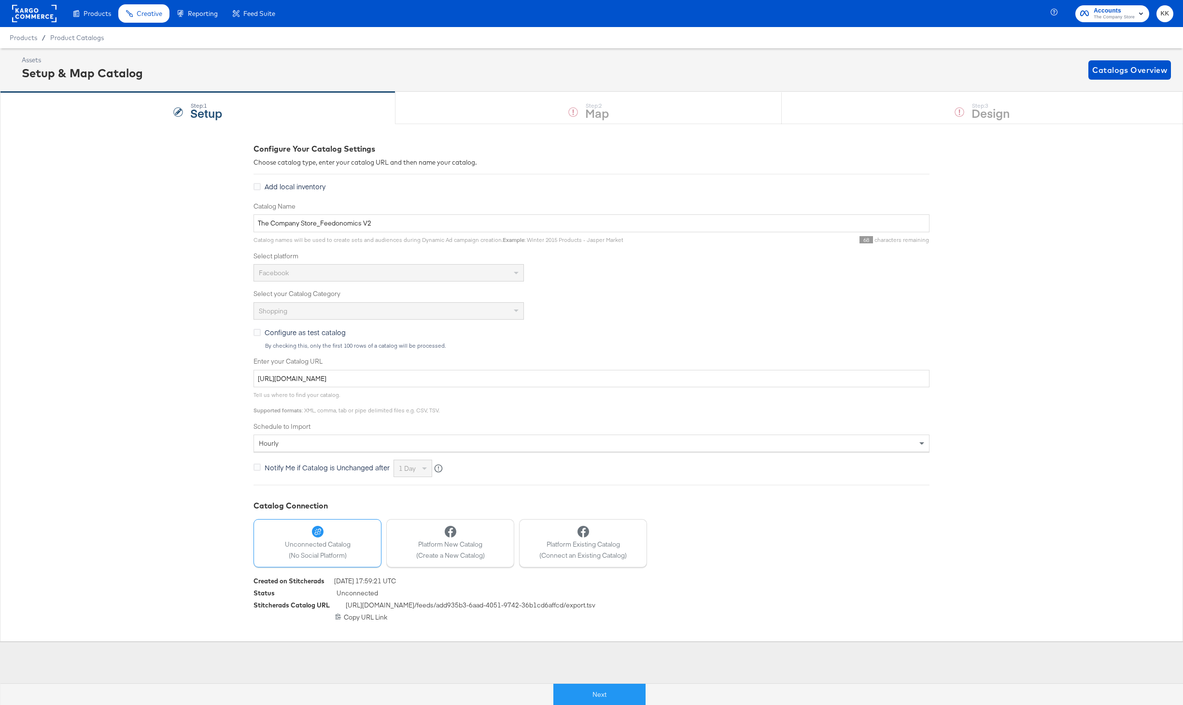
click at [616, 686] on button "Next" at bounding box center [599, 695] width 92 height 22
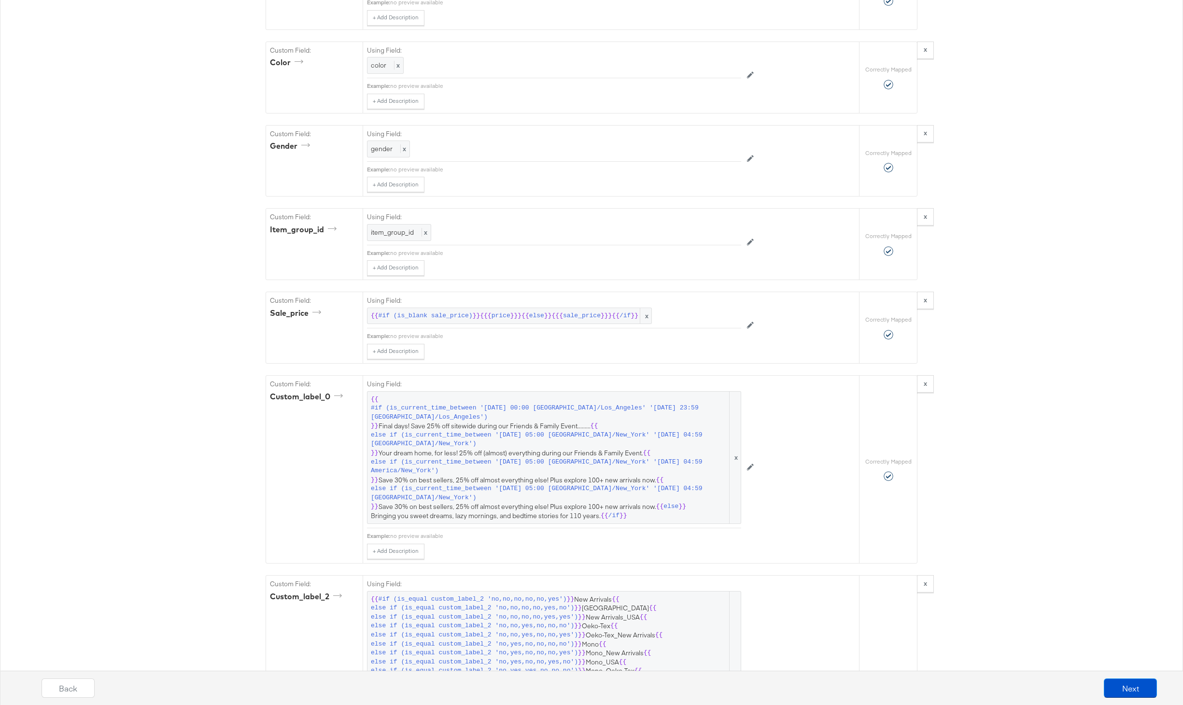
scroll to position [1573, 0]
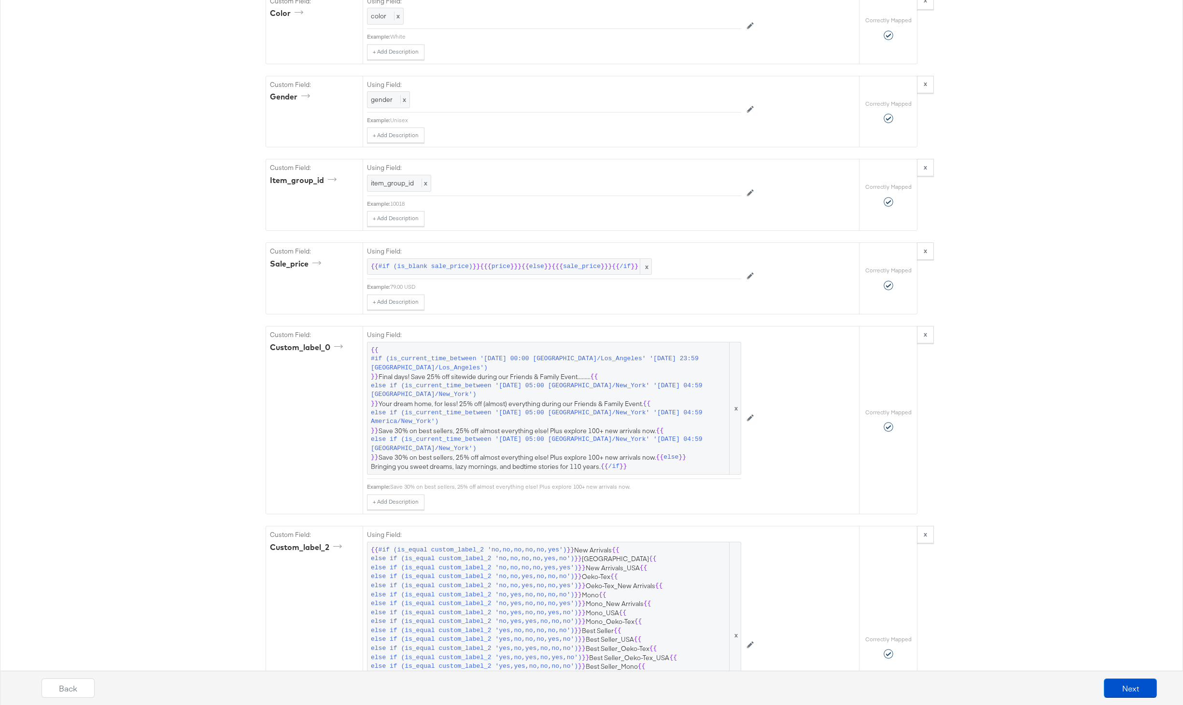
click at [571, 404] on span "{{ #if (is_current_time_between '2022-03-21 00:00 America/Los_Angeles' '2022-03…" at bounding box center [554, 409] width 367 height 126
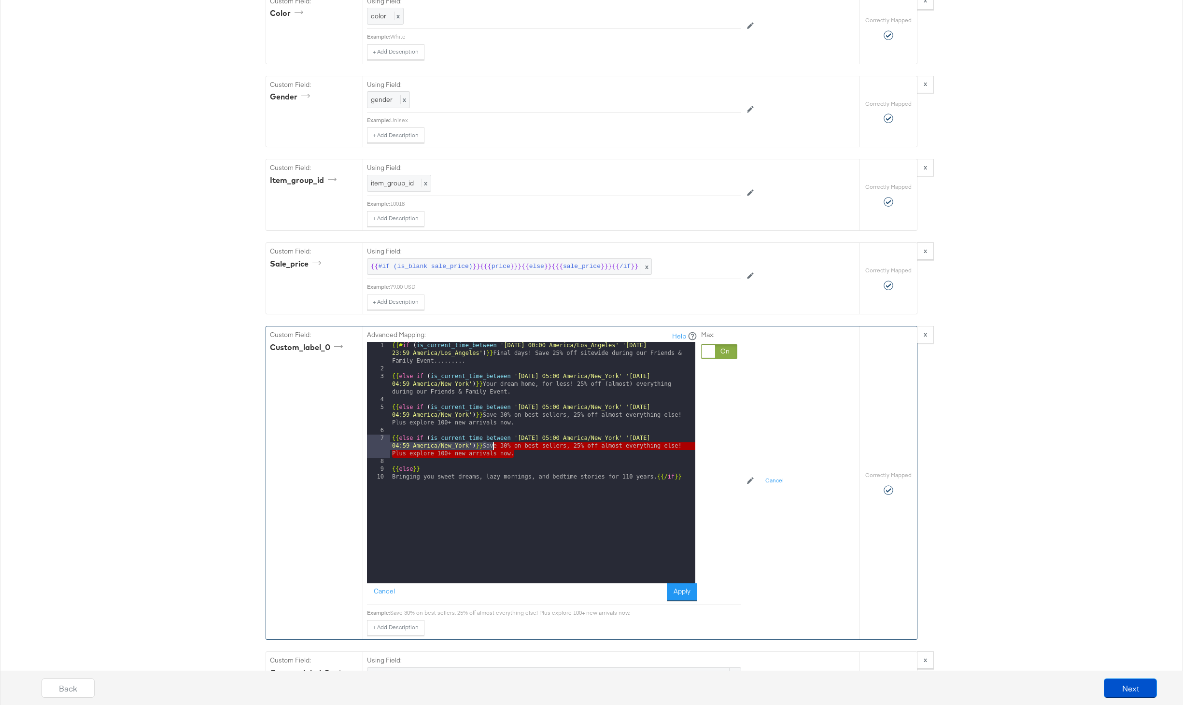
drag, startPoint x: 521, startPoint y: 454, endPoint x: 494, endPoint y: 447, distance: 28.0
click at [494, 447] on div "{{# if ( is_current_time_between '2022-03-21 00:00 America/Los_Angeles' '2022-0…" at bounding box center [542, 478] width 305 height 272
click at [488, 441] on div "{{# if ( is_current_time_between '2022-03-21 00:00 America/Los_Angeles' '2022-0…" at bounding box center [542, 478] width 305 height 272
click at [493, 447] on div "{{# if ( is_current_time_between '2022-03-21 00:00 America/Los_Angeles' '2022-0…" at bounding box center [542, 478] width 305 height 272
drag, startPoint x: 656, startPoint y: 445, endPoint x: 506, endPoint y: 445, distance: 150.2
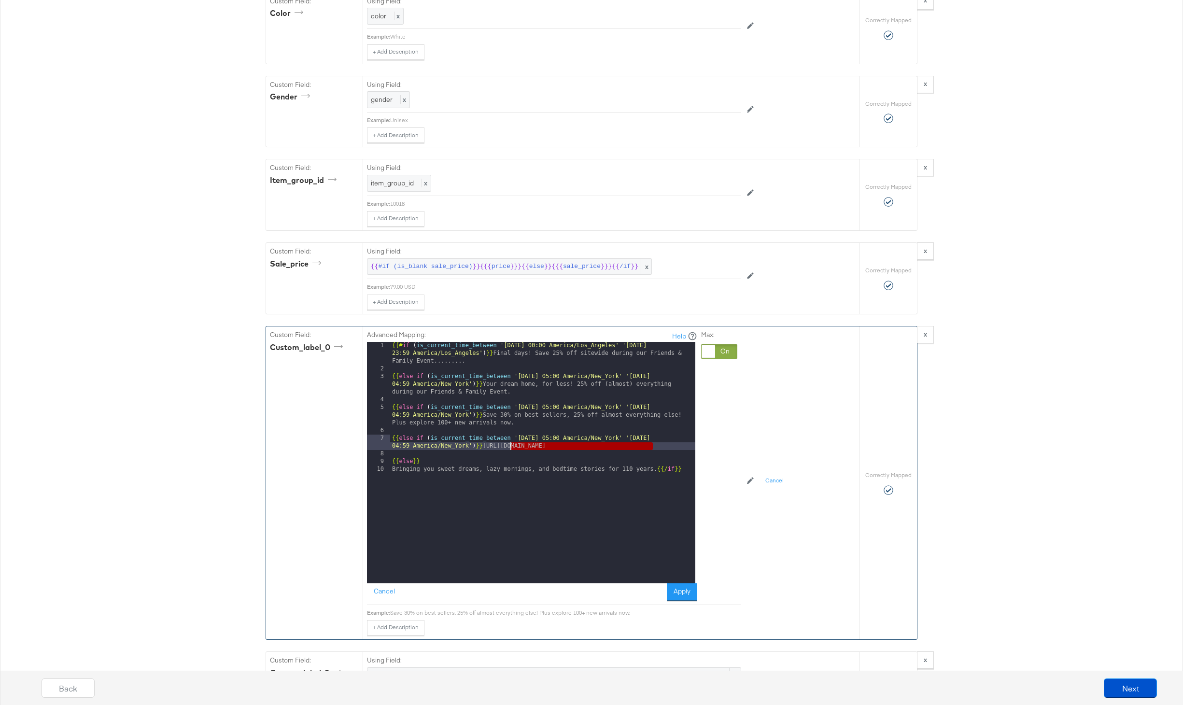
click at [506, 445] on div "{{# if ( is_current_time_between '2022-03-21 00:00 America/Los_Angeles' '2022-0…" at bounding box center [542, 478] width 305 height 272
click at [503, 448] on div "{{# if ( is_current_time_between '2022-03-21 00:00 America/Los_Angeles' '2022-0…" at bounding box center [542, 478] width 305 height 272
click at [673, 588] on button "Apply" at bounding box center [682, 591] width 30 height 17
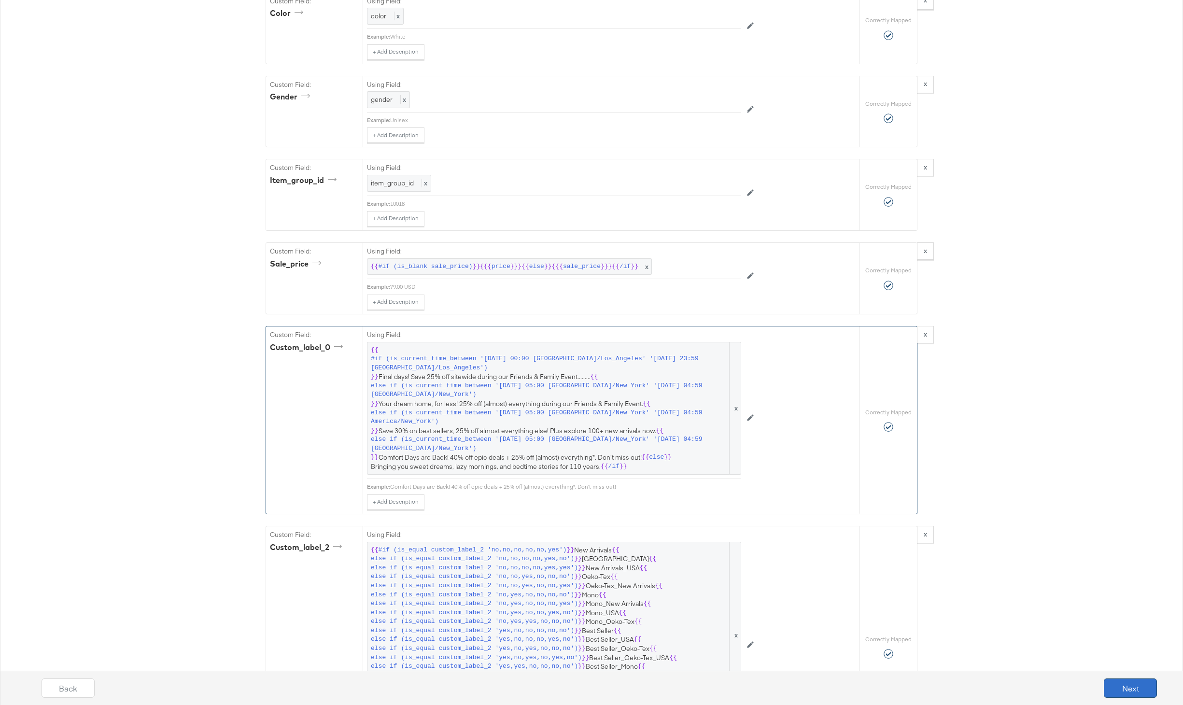
click at [1116, 686] on button "Next" at bounding box center [1130, 687] width 53 height 19
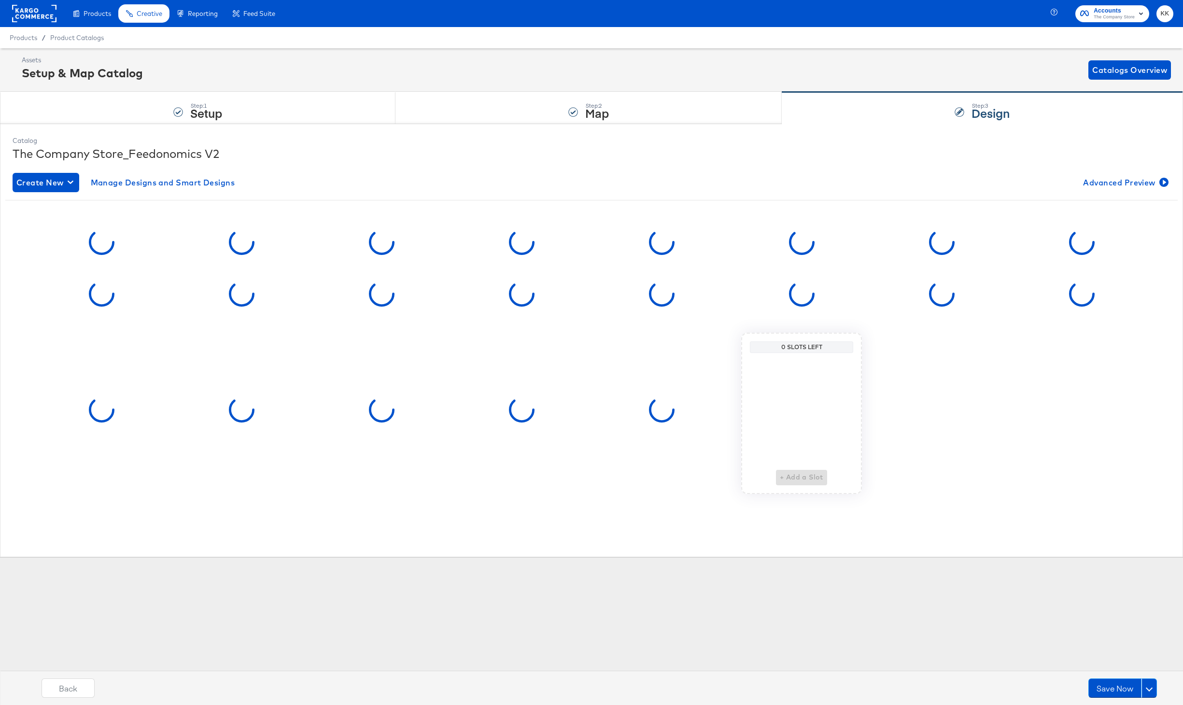
scroll to position [0, 0]
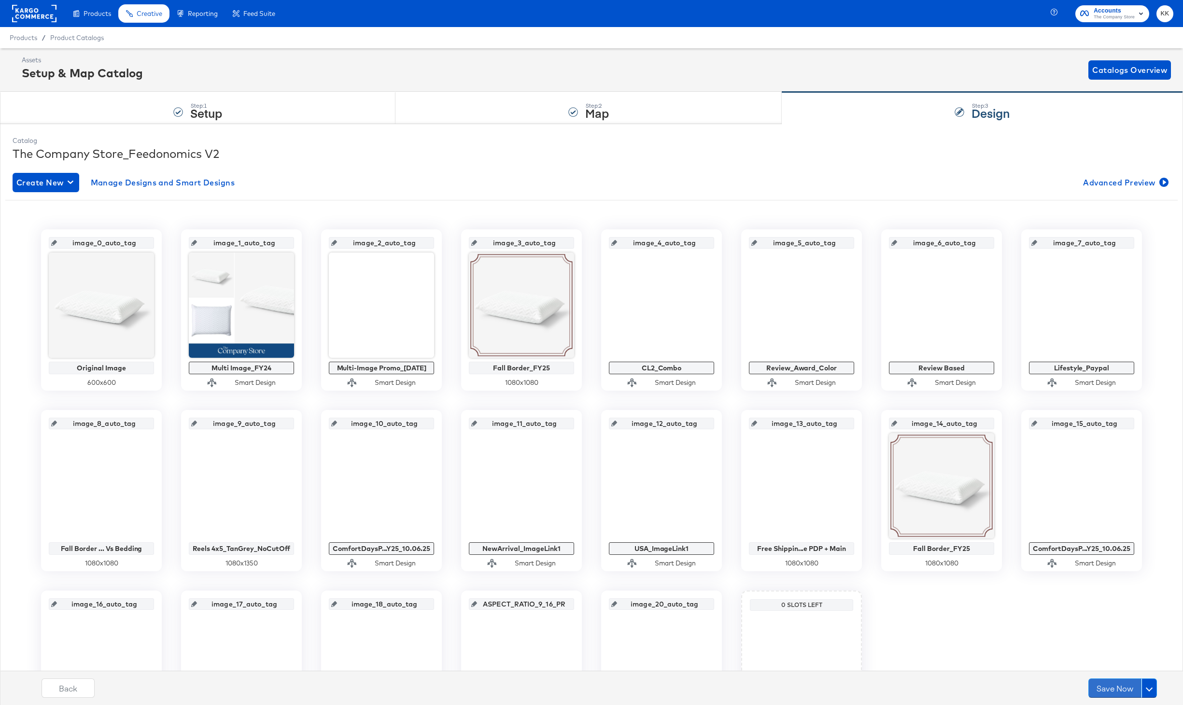
click at [1116, 686] on button "Save Now" at bounding box center [1114, 687] width 53 height 19
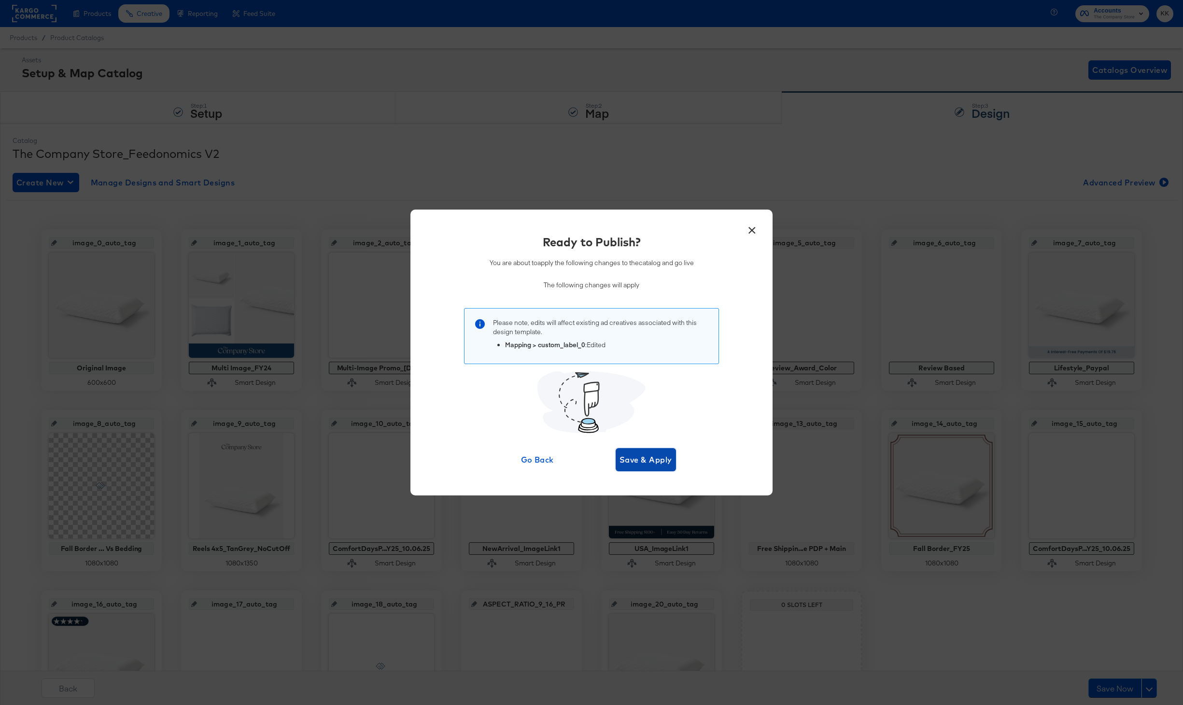
click at [664, 465] on span "Save & Apply" at bounding box center [646, 460] width 53 height 14
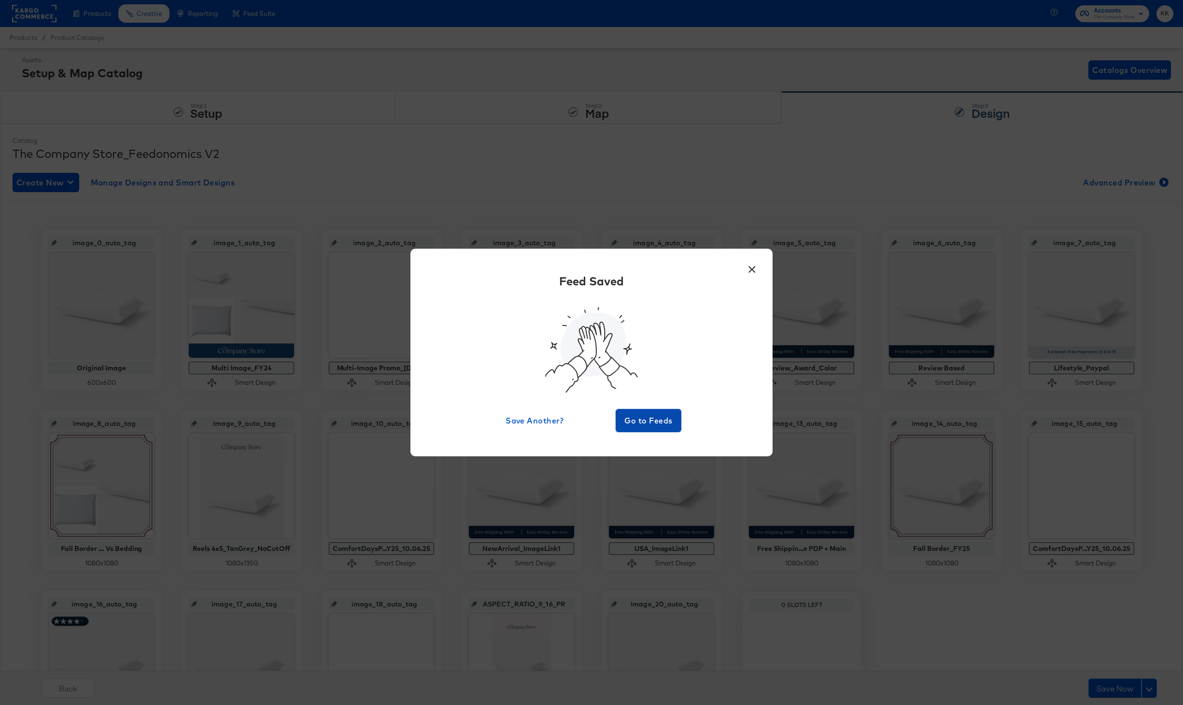
click at [657, 416] on span "Go to Feeds" at bounding box center [649, 421] width 58 height 14
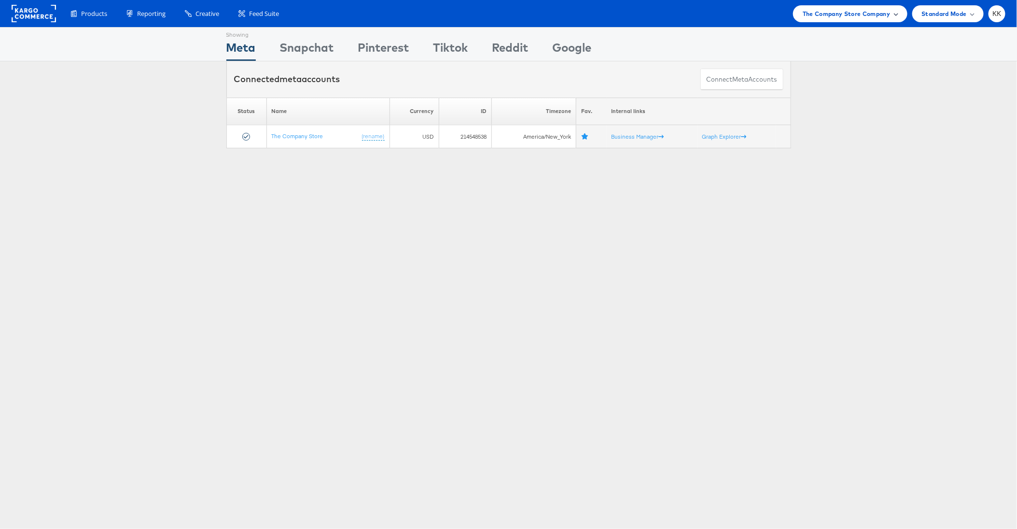
click at [842, 5] on div "The Company Store Company" at bounding box center [850, 13] width 114 height 17
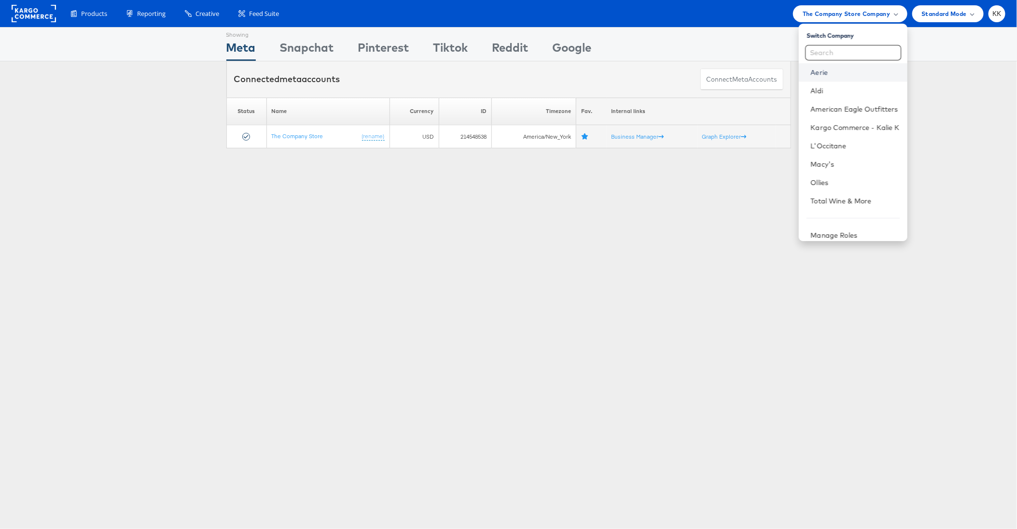
click at [824, 74] on link "Aerie" at bounding box center [855, 73] width 89 height 10
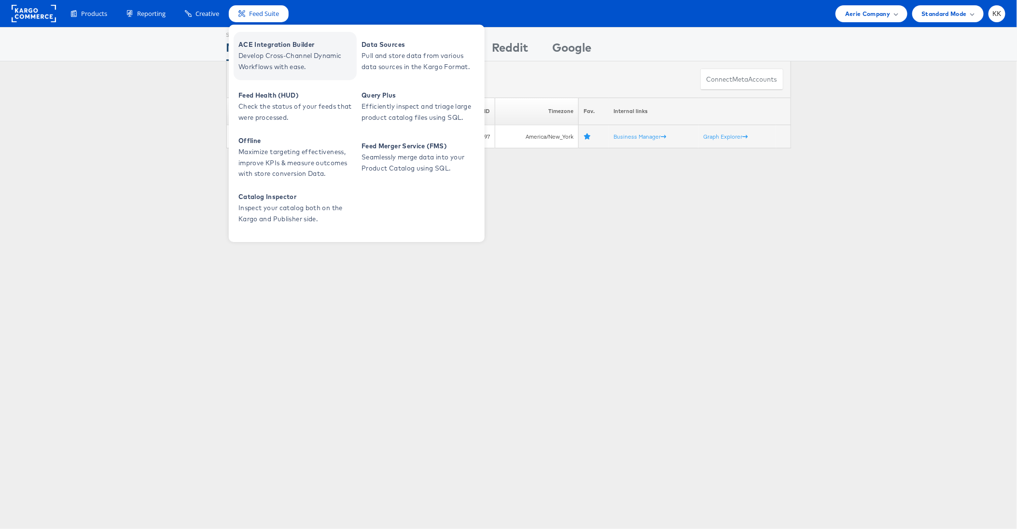
click at [269, 65] on span "Develop Cross-Channel Dynamic Workflows with ease." at bounding box center [297, 61] width 116 height 22
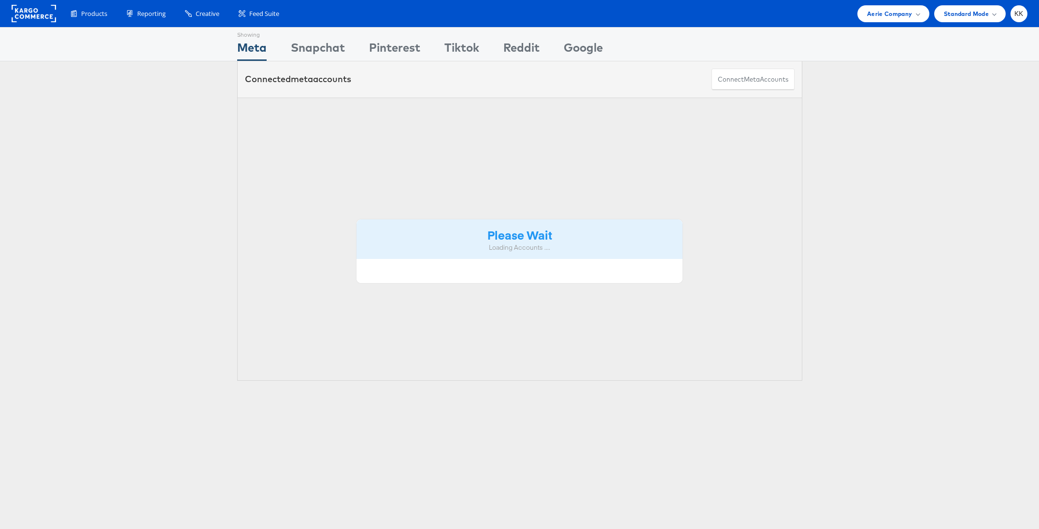
click at [981, 17] on span "Standard Mode" at bounding box center [966, 14] width 45 height 10
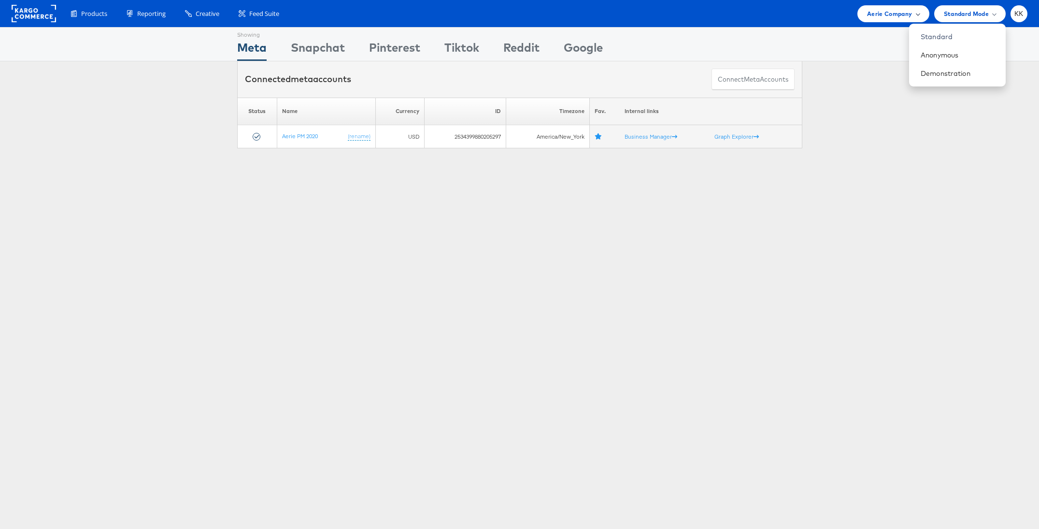
click at [882, 7] on div "Aerie Company" at bounding box center [892, 13] width 71 height 17
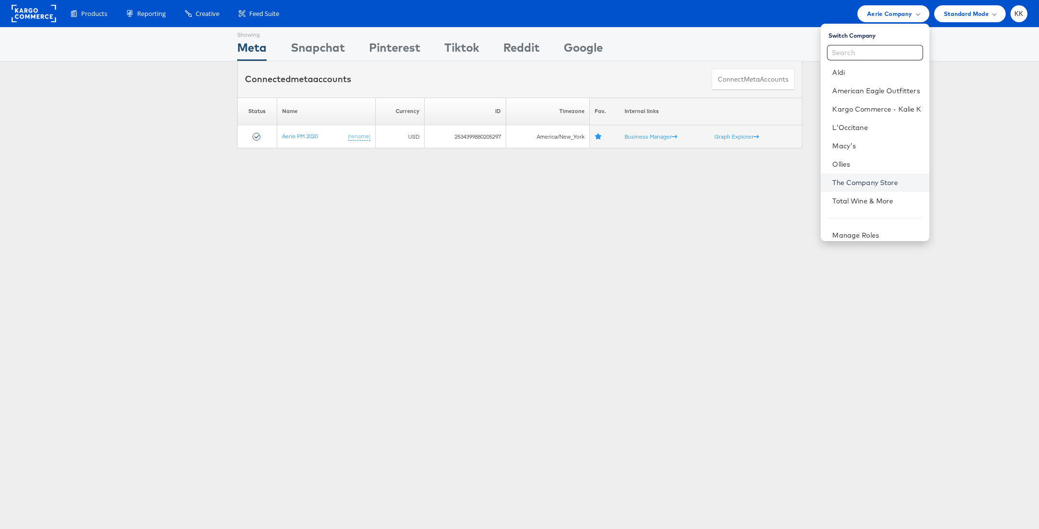
click at [860, 186] on link "The Company Store" at bounding box center [876, 183] width 89 height 10
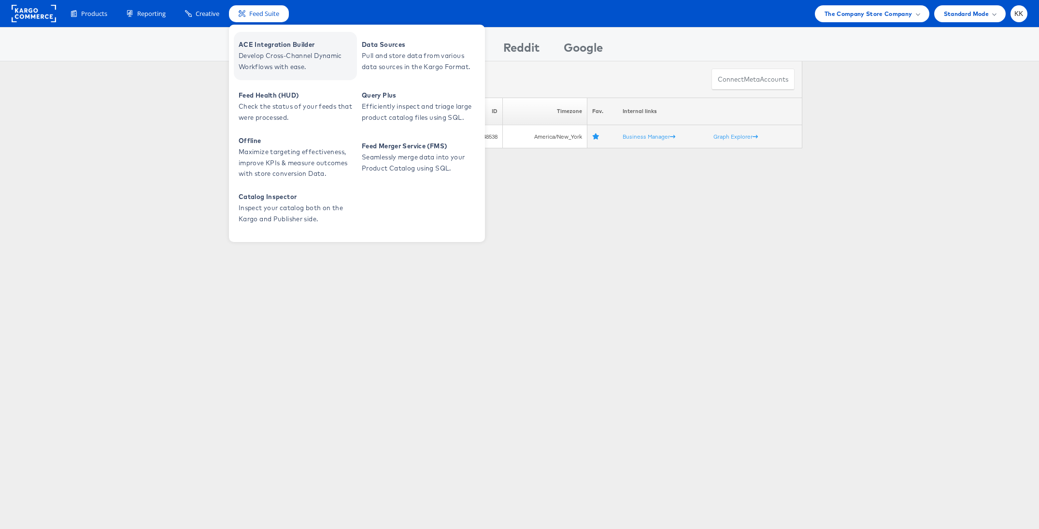
click at [268, 42] on span "ACE Integration Builder" at bounding box center [297, 44] width 116 height 11
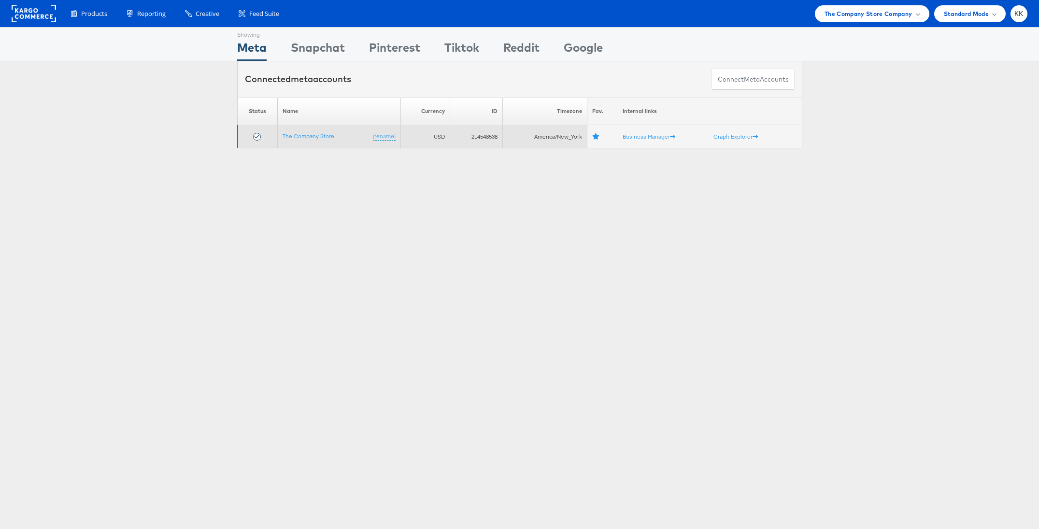
click at [304, 140] on td "The Company Store (rename)" at bounding box center [338, 136] width 123 height 23
click at [297, 134] on link "The Company Store" at bounding box center [308, 135] width 52 height 7
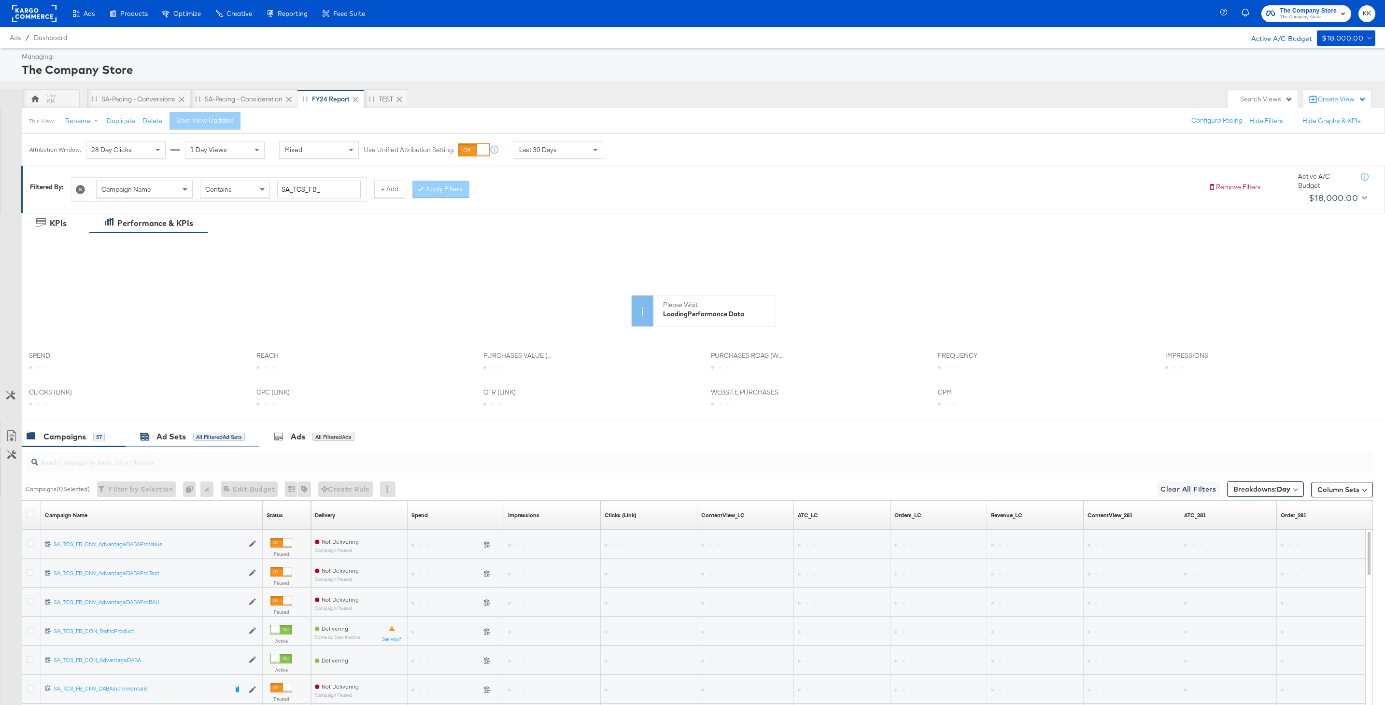
click at [154, 434] on div "Ad Sets All Filtered Ad Sets" at bounding box center [192, 436] width 105 height 11
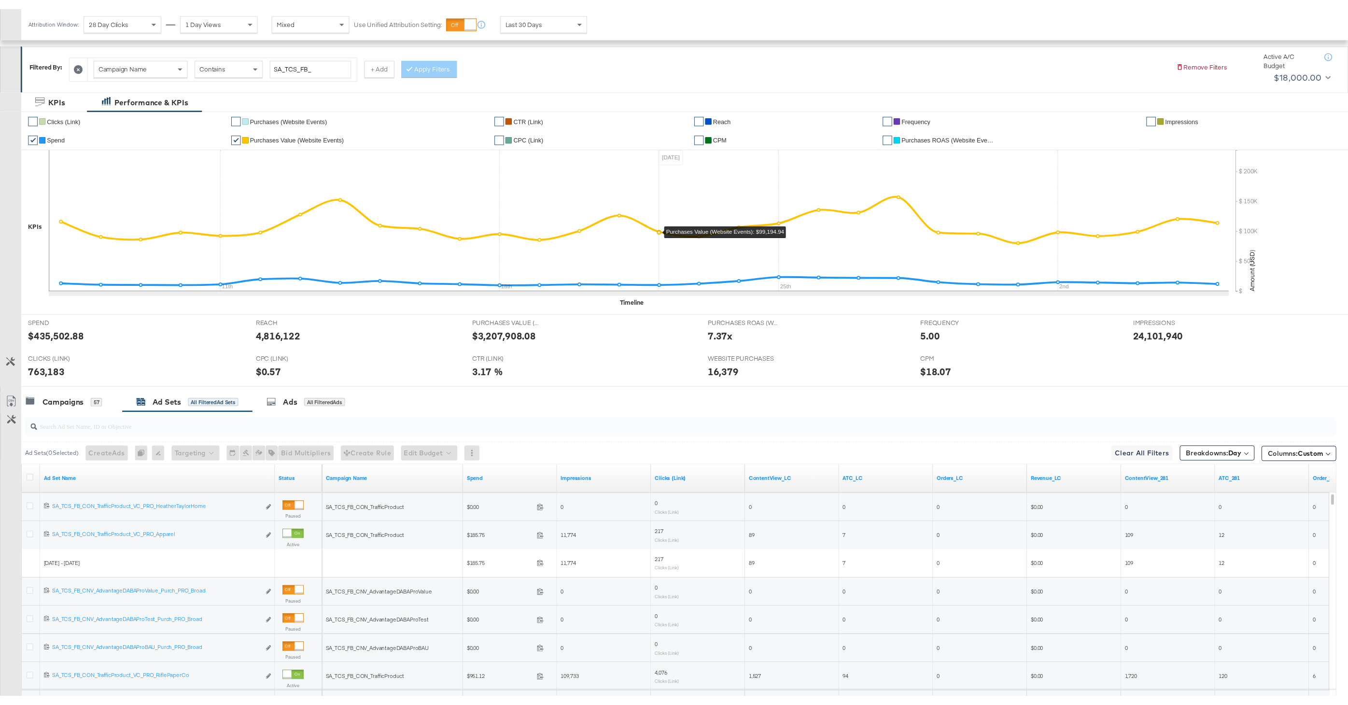
scroll to position [222, 0]
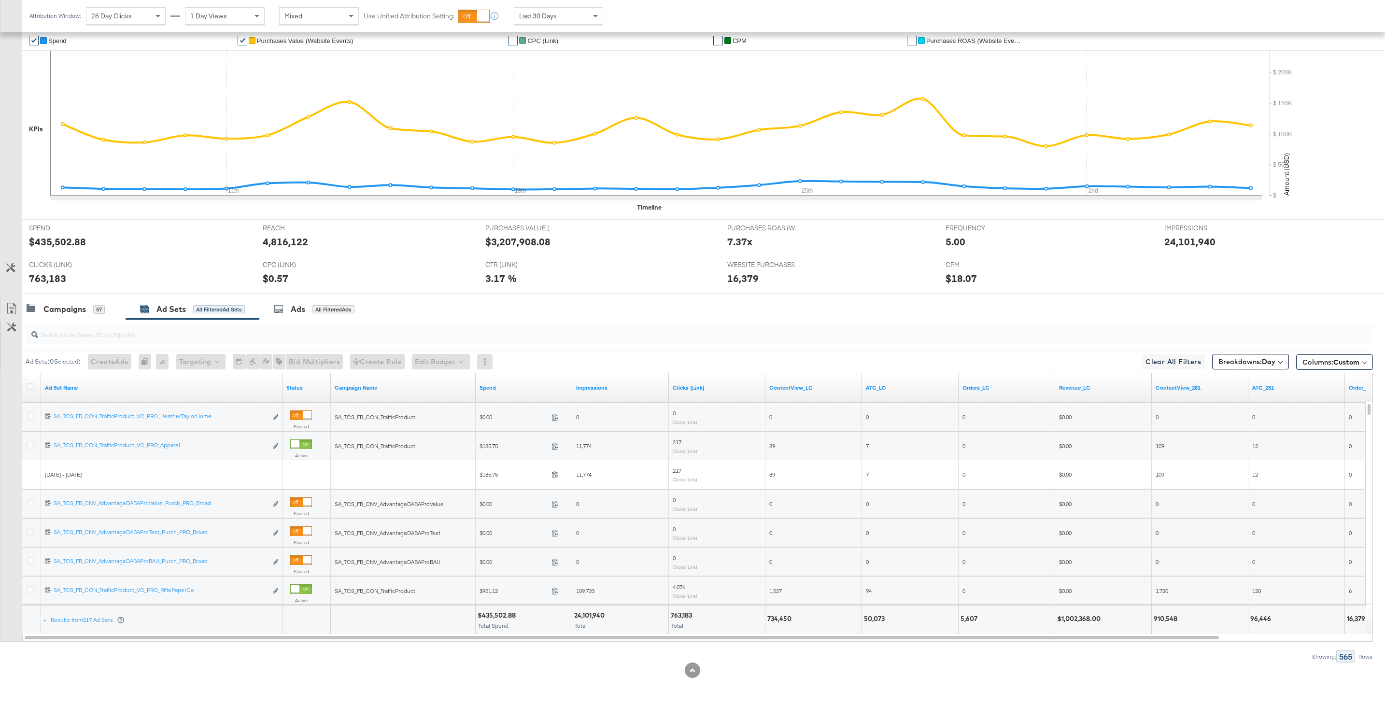
click at [24, 385] on div at bounding box center [32, 387] width 18 height 17
click at [34, 385] on div at bounding box center [32, 388] width 10 height 10
click at [34, 385] on icon at bounding box center [30, 386] width 7 height 7
click at [0, 0] on input "checkbox" at bounding box center [0, 0] width 0 height 0
click at [17, 317] on link "Export as CSV" at bounding box center [11, 310] width 22 height 22
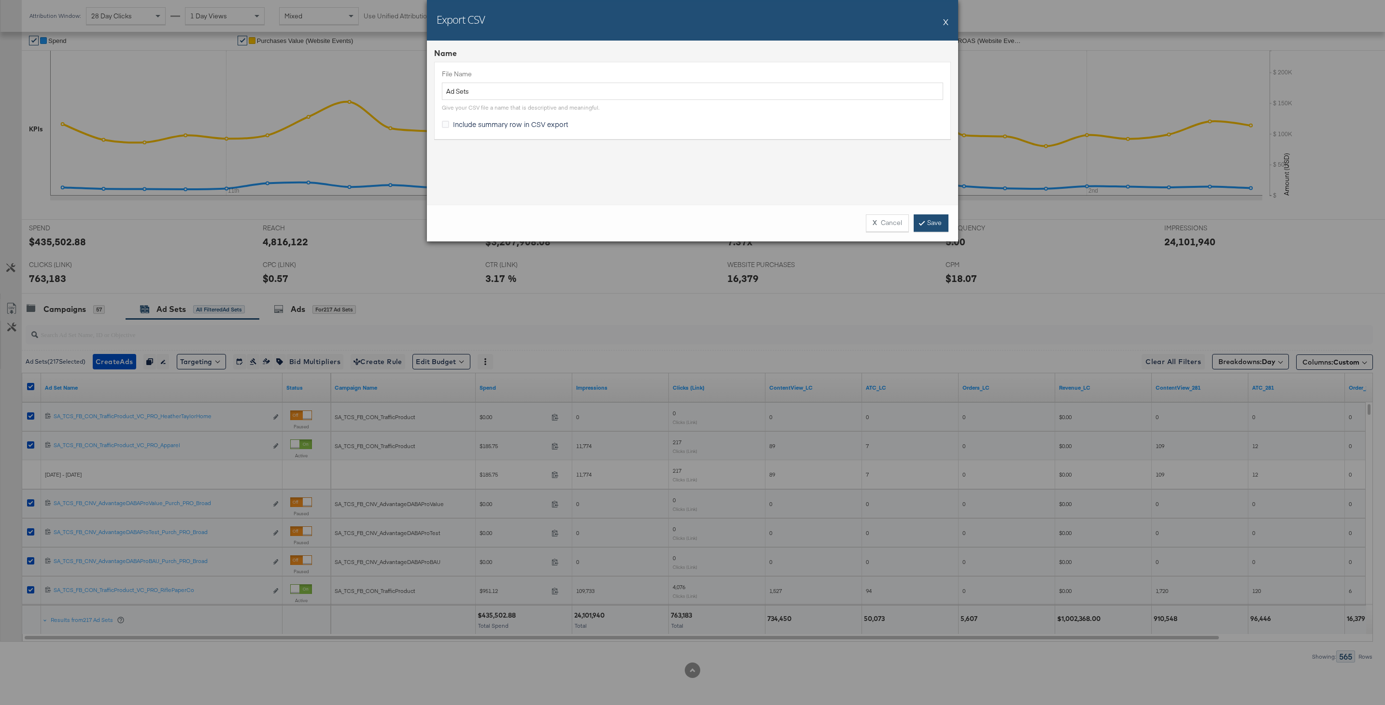
click at [939, 223] on link "Save" at bounding box center [931, 222] width 35 height 17
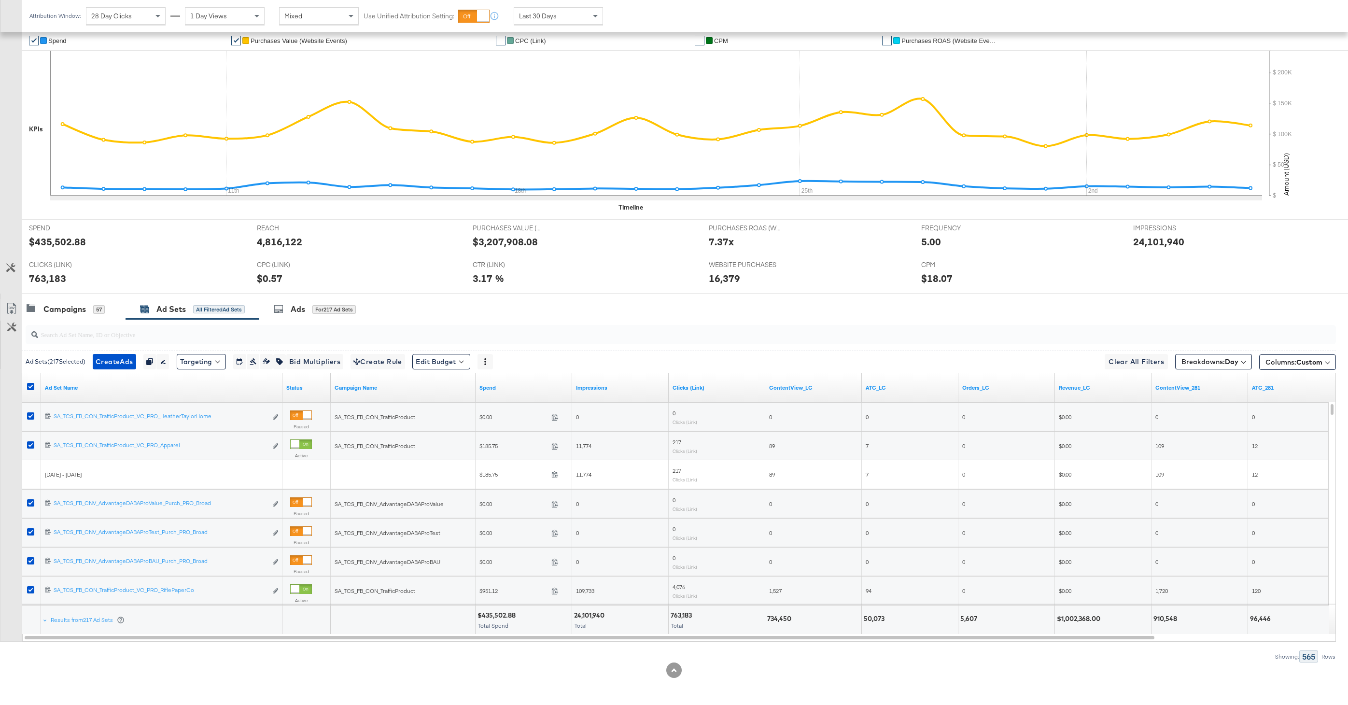
scroll to position [0, 0]
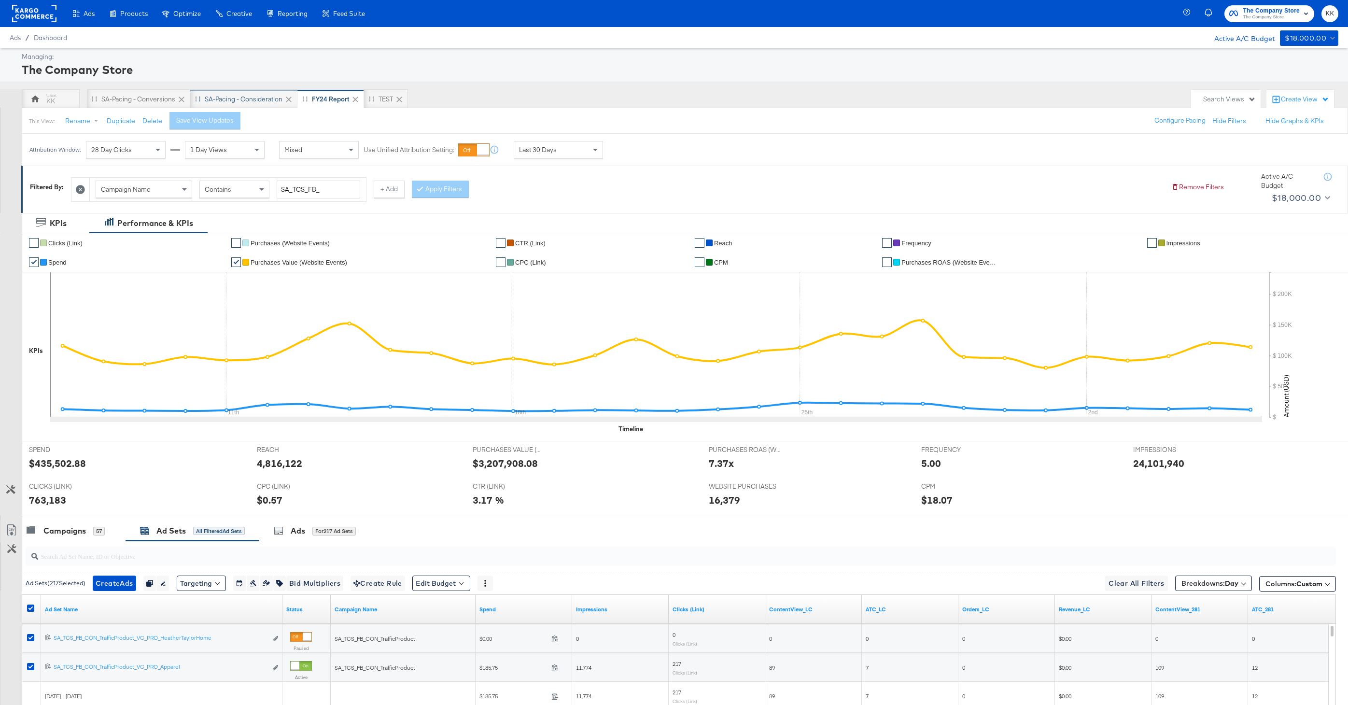
click at [240, 100] on div "SA-Pacing - Consideration" at bounding box center [244, 99] width 78 height 9
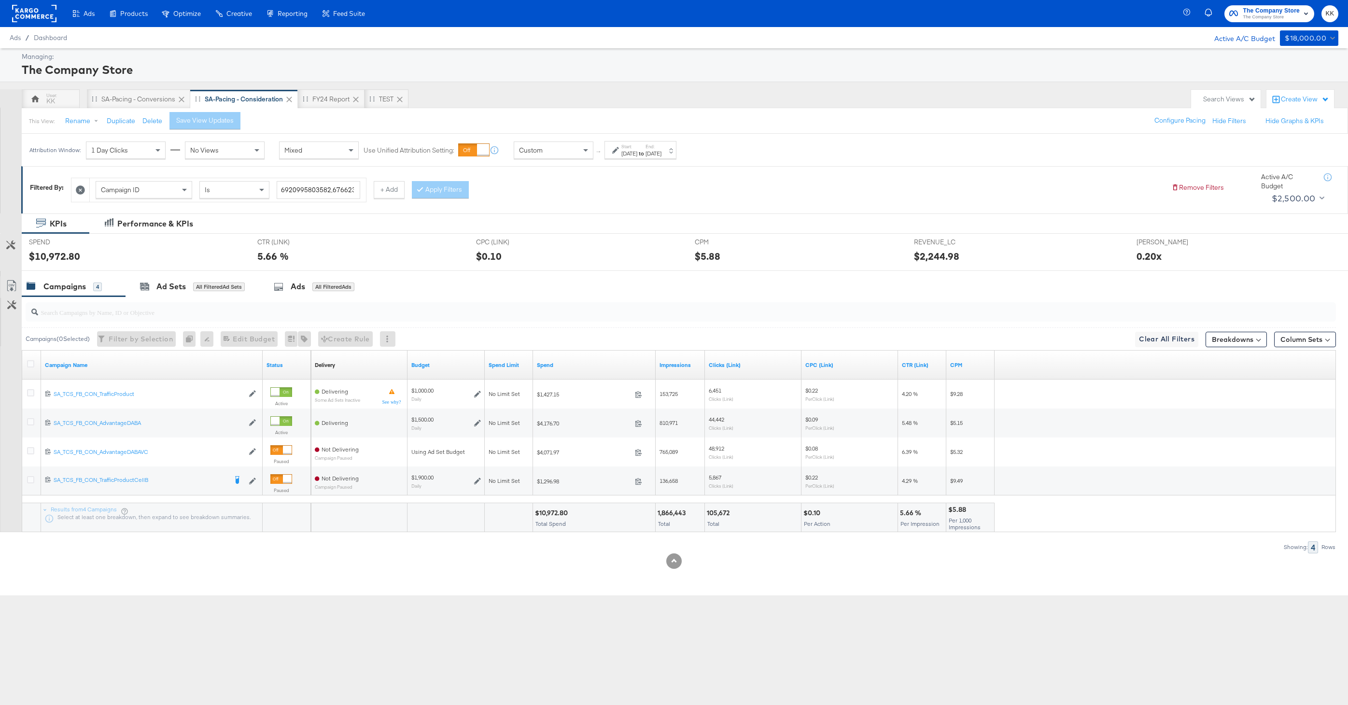
click at [662, 150] on div "Oct 5th 2025" at bounding box center [654, 154] width 16 height 8
click at [627, 227] on input "October 5th 2025" at bounding box center [631, 226] width 101 height 17
click at [610, 285] on td "6" at bounding box center [609, 289] width 16 height 14
type input "October 6th 2025"
click at [697, 277] on button "Apply" at bounding box center [696, 272] width 30 height 17
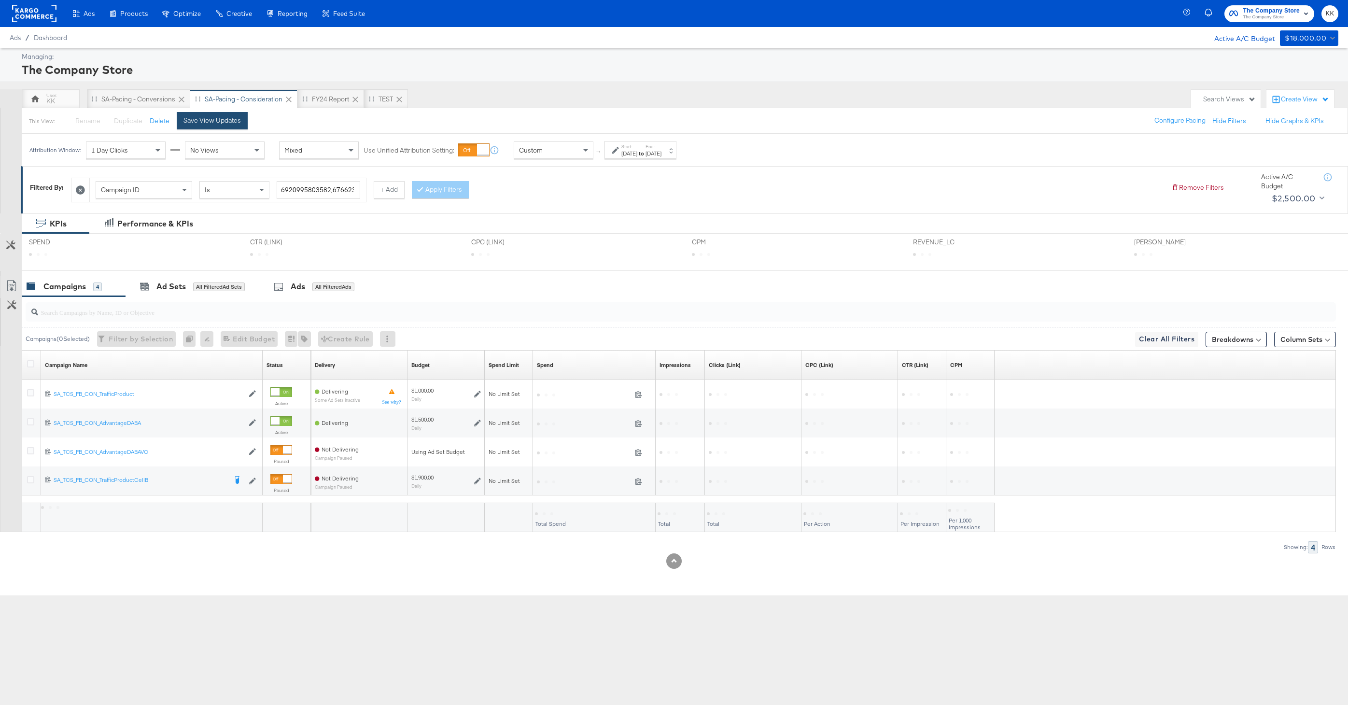
click at [209, 128] on button "Save View Updates" at bounding box center [212, 120] width 71 height 17
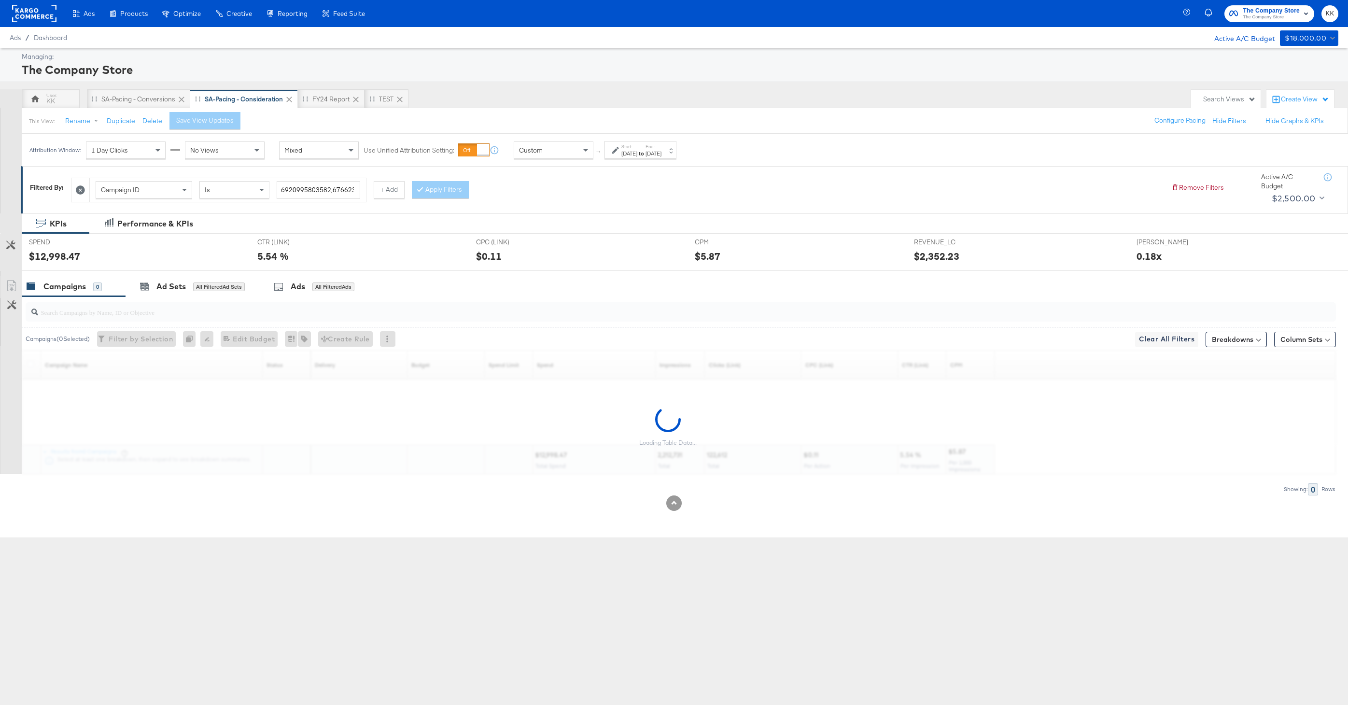
click at [557, 515] on div "KPIs Performance & KPIs Customize KPIs SPEND SPEND $12,998.47 CTR (LINK) CTR (L…" at bounding box center [674, 375] width 1348 height 324
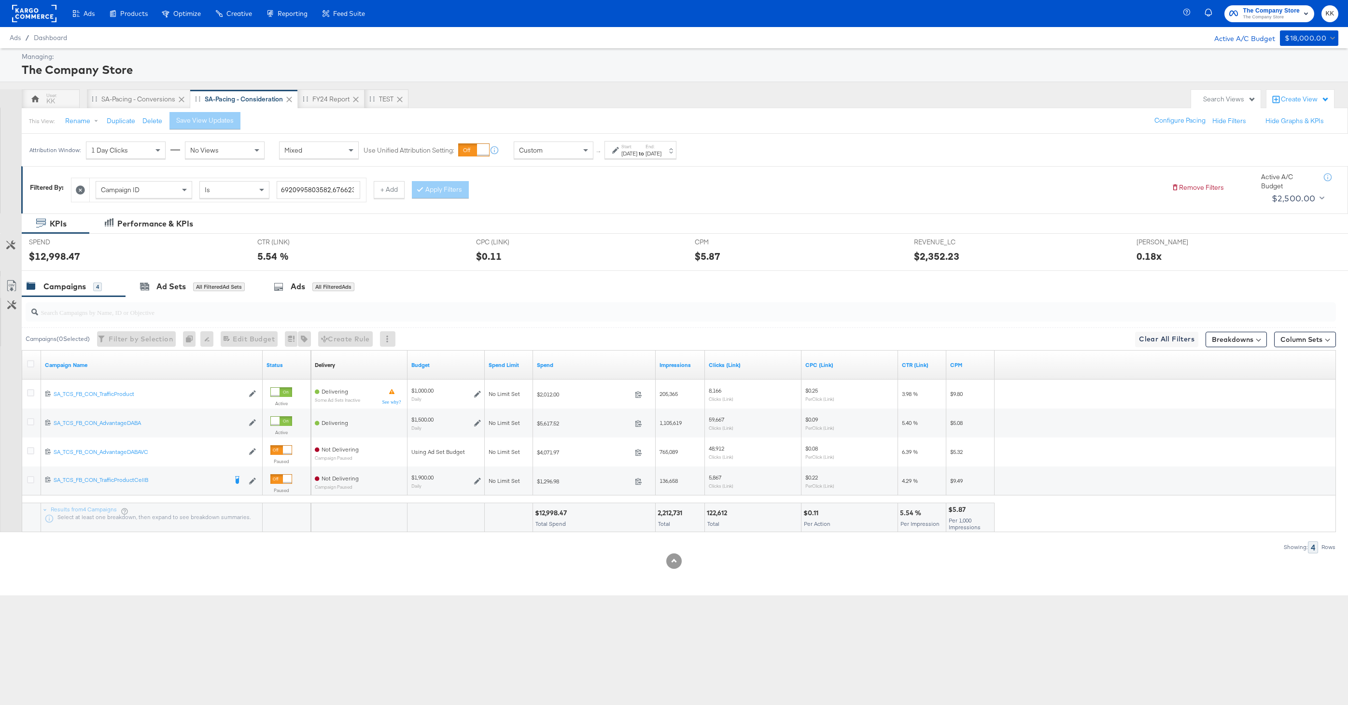
click at [555, 514] on div "$12,998.47" at bounding box center [552, 512] width 35 height 9
copy div "12,998.47"
click at [579, 160] on div "Attribution Window: 1 Day Clicks No Views Mixed Use Unified Attribution Setting…" at bounding box center [355, 150] width 667 height 32
click at [579, 157] on div "Custom" at bounding box center [553, 150] width 79 height 16
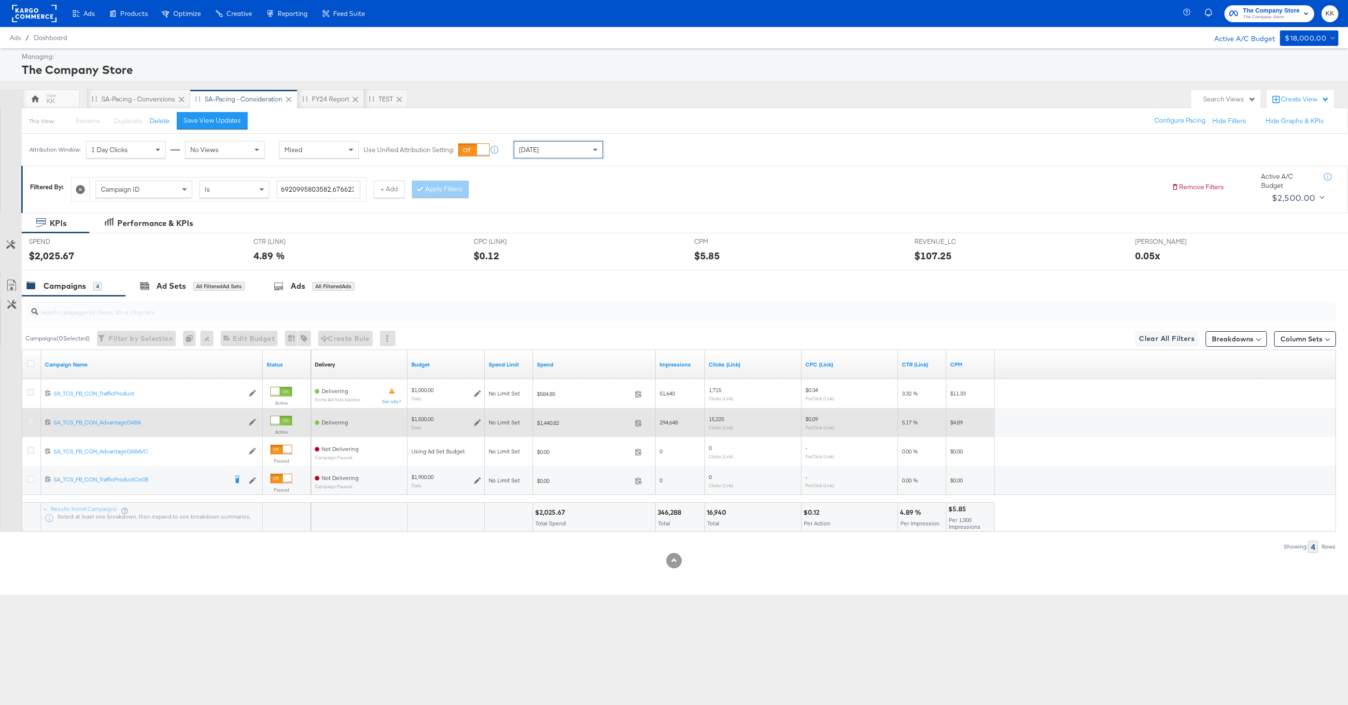
click at [31, 423] on icon at bounding box center [30, 421] width 7 height 7
click at [0, 0] on input "checkbox" at bounding box center [0, 0] width 0 height 0
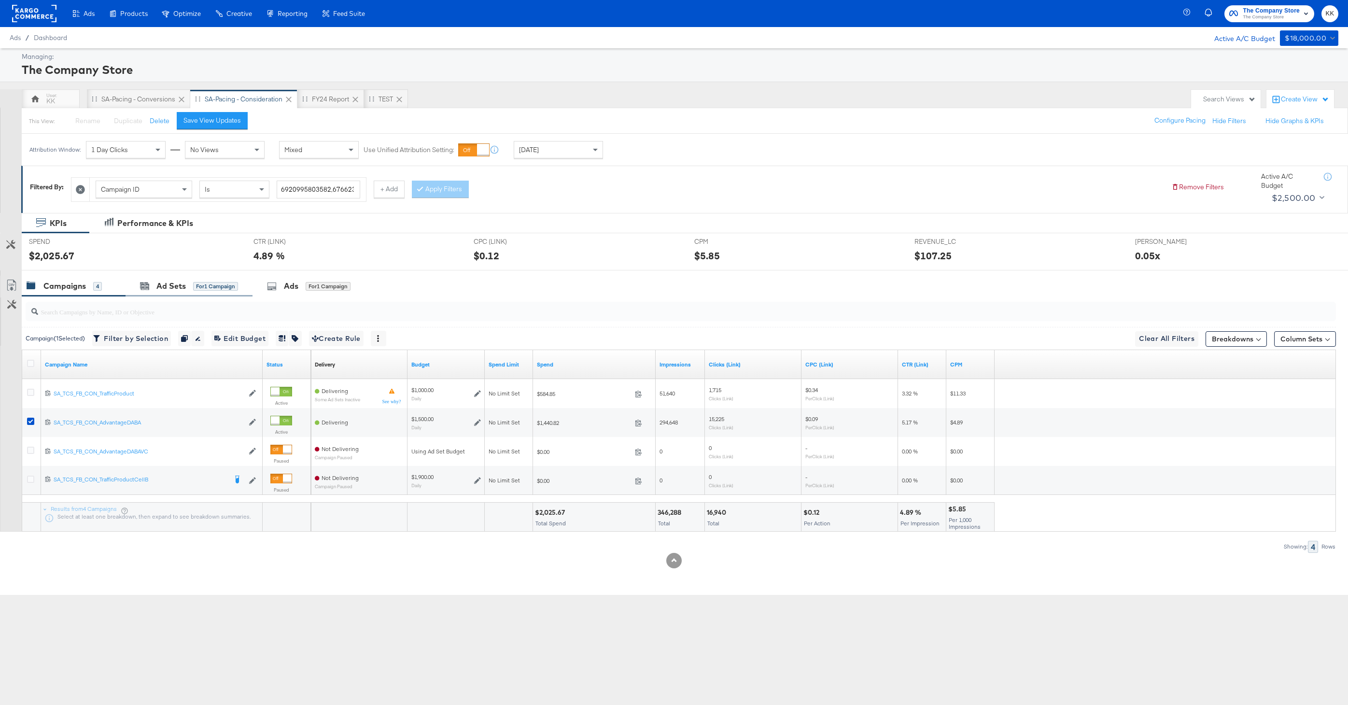
click at [185, 276] on div "Ad Sets for 1 Campaign" at bounding box center [189, 286] width 127 height 21
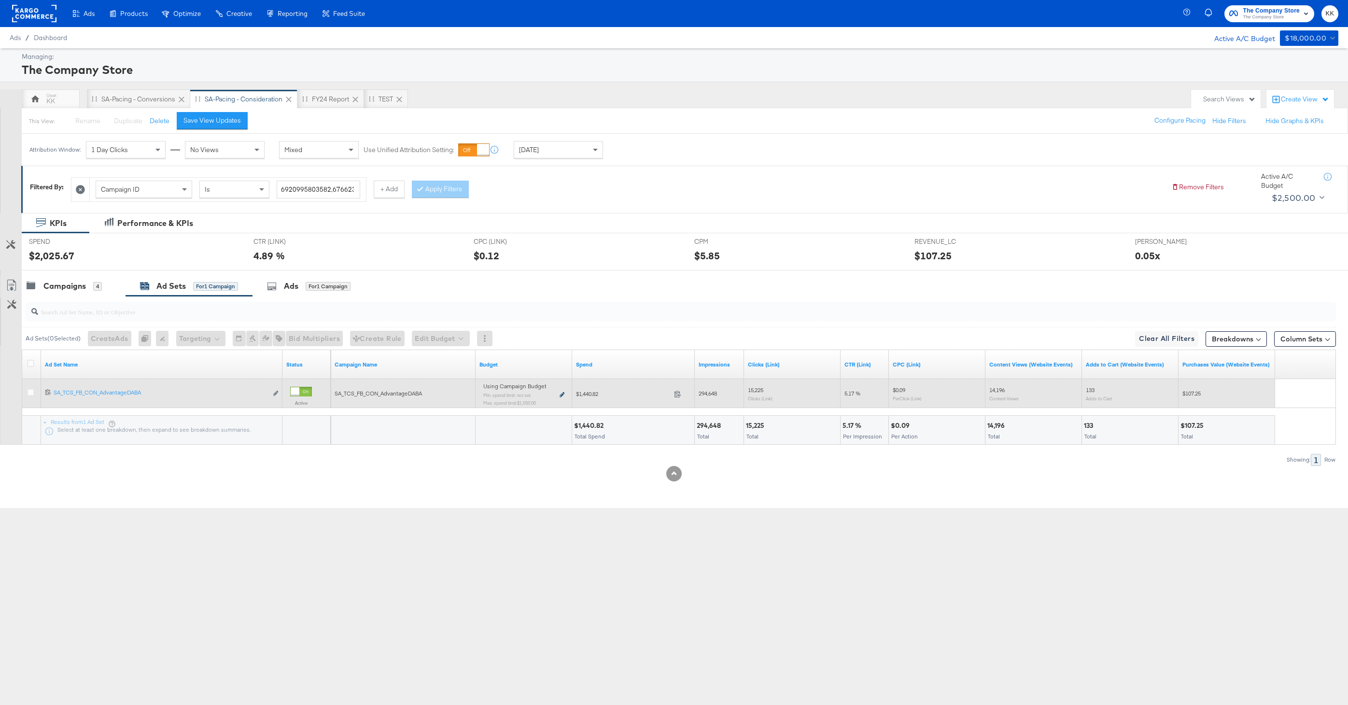
click at [563, 393] on icon at bounding box center [562, 394] width 5 height 5
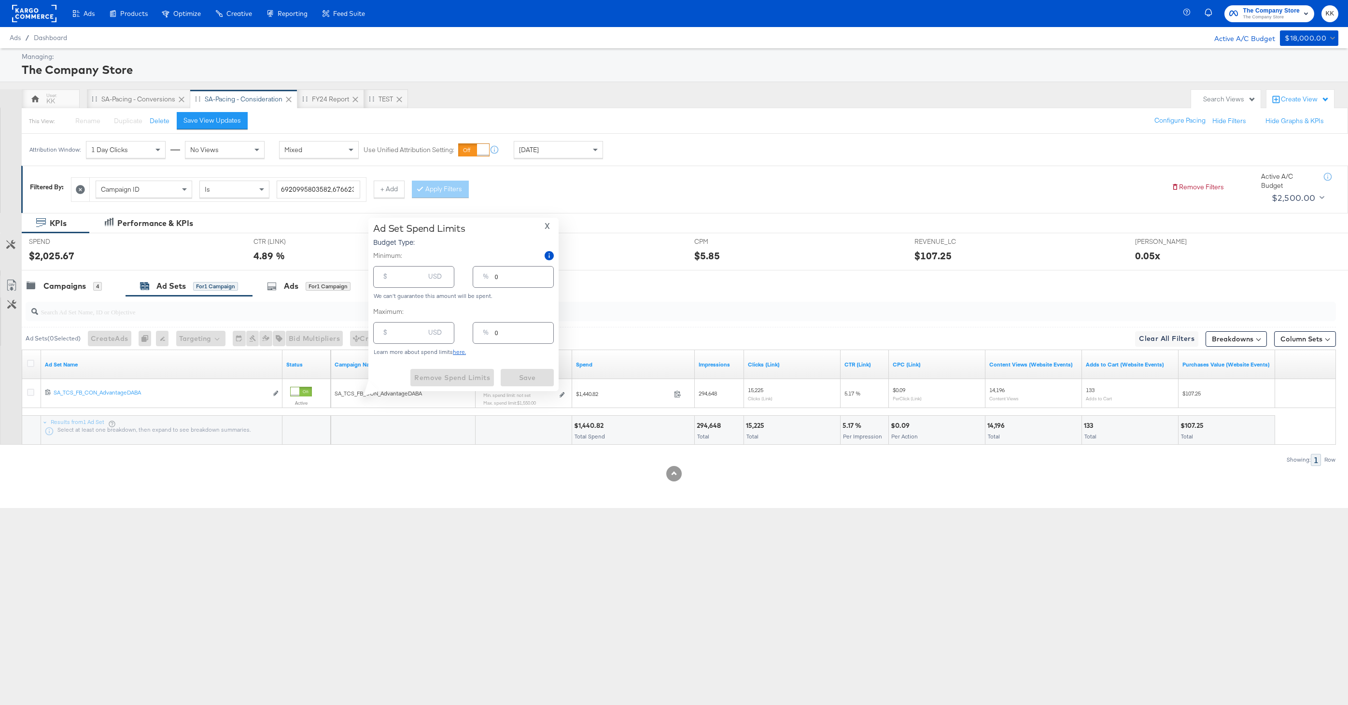
type input "1550.00"
type input "103"
drag, startPoint x: 405, startPoint y: 334, endPoint x: 369, endPoint y: 334, distance: 35.7
click at [369, 334] on div "Ad Set Spend Limits Budget Type: Daily X Minimum: $ USD % 0 We can't guarantee …" at bounding box center [463, 304] width 190 height 173
type input "1549"
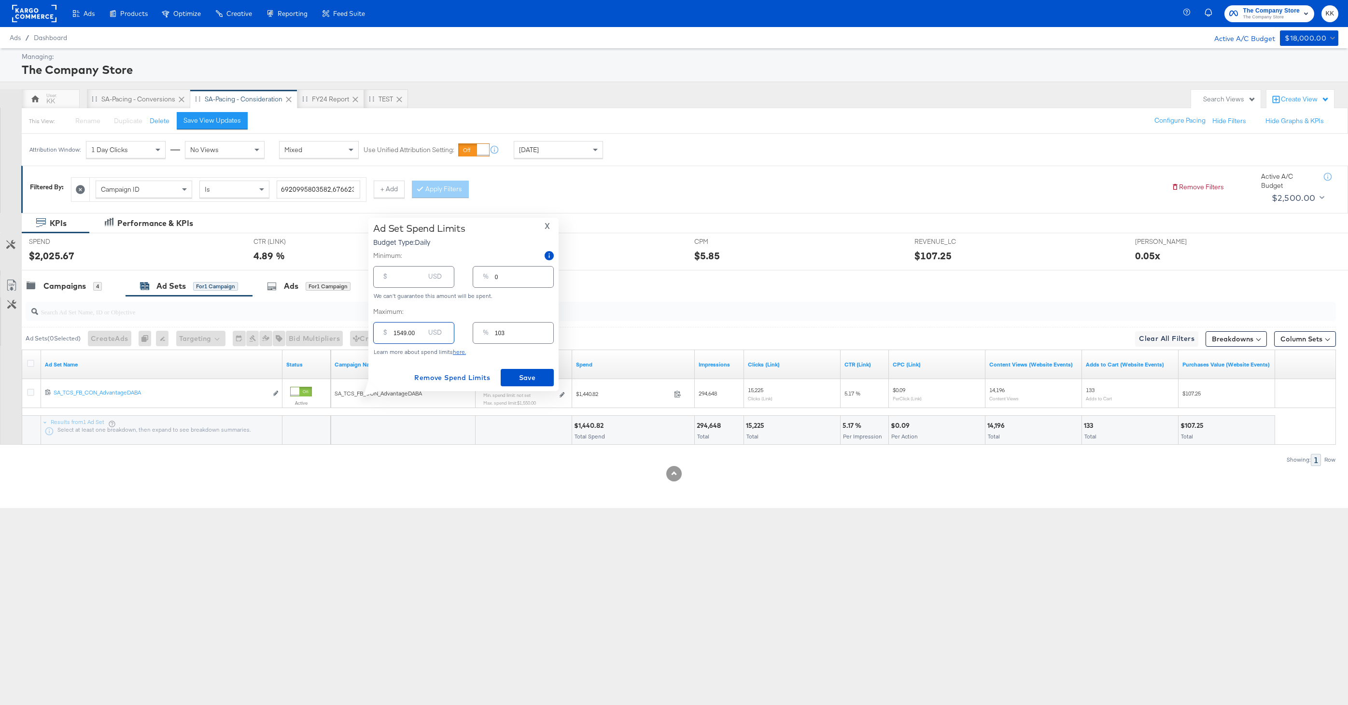
type input "154.00"
type input "10"
type input "15.00"
type input "1"
type input "1.00"
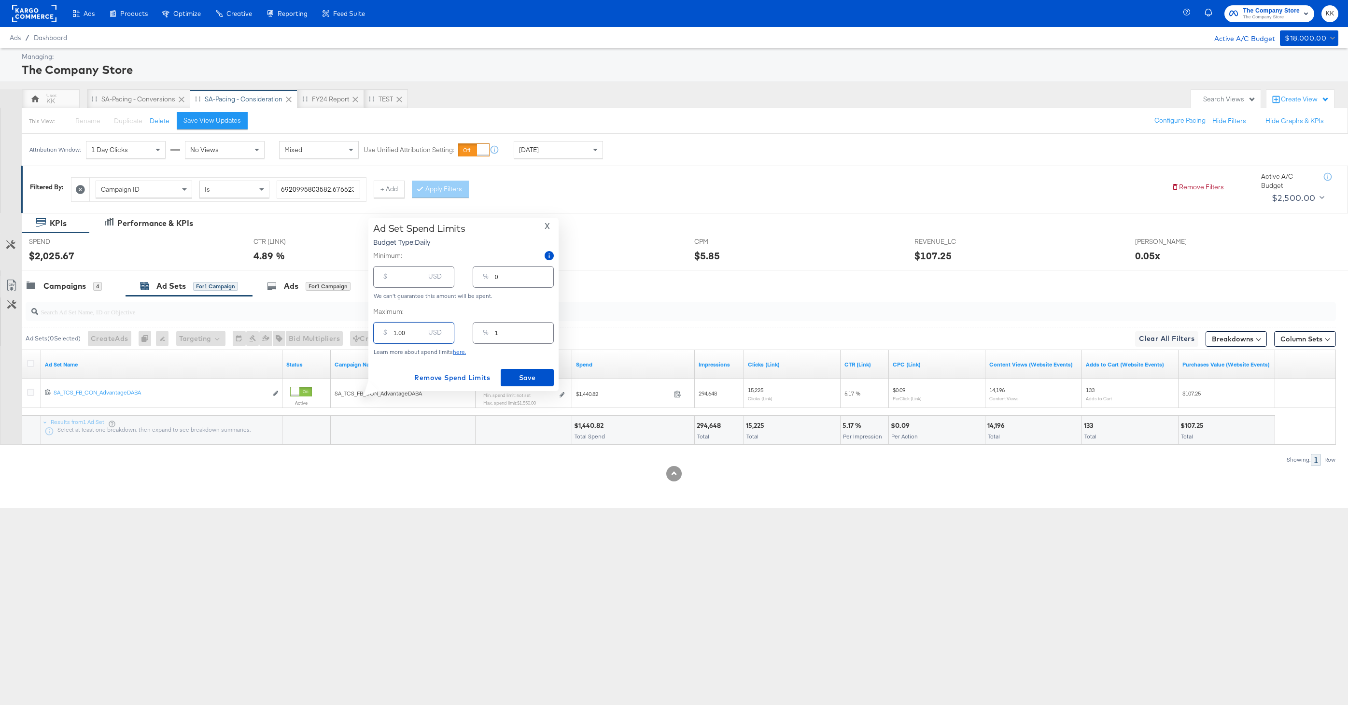
type input "0"
type input "16.00"
type input "1"
type input "160.00"
type input "11"
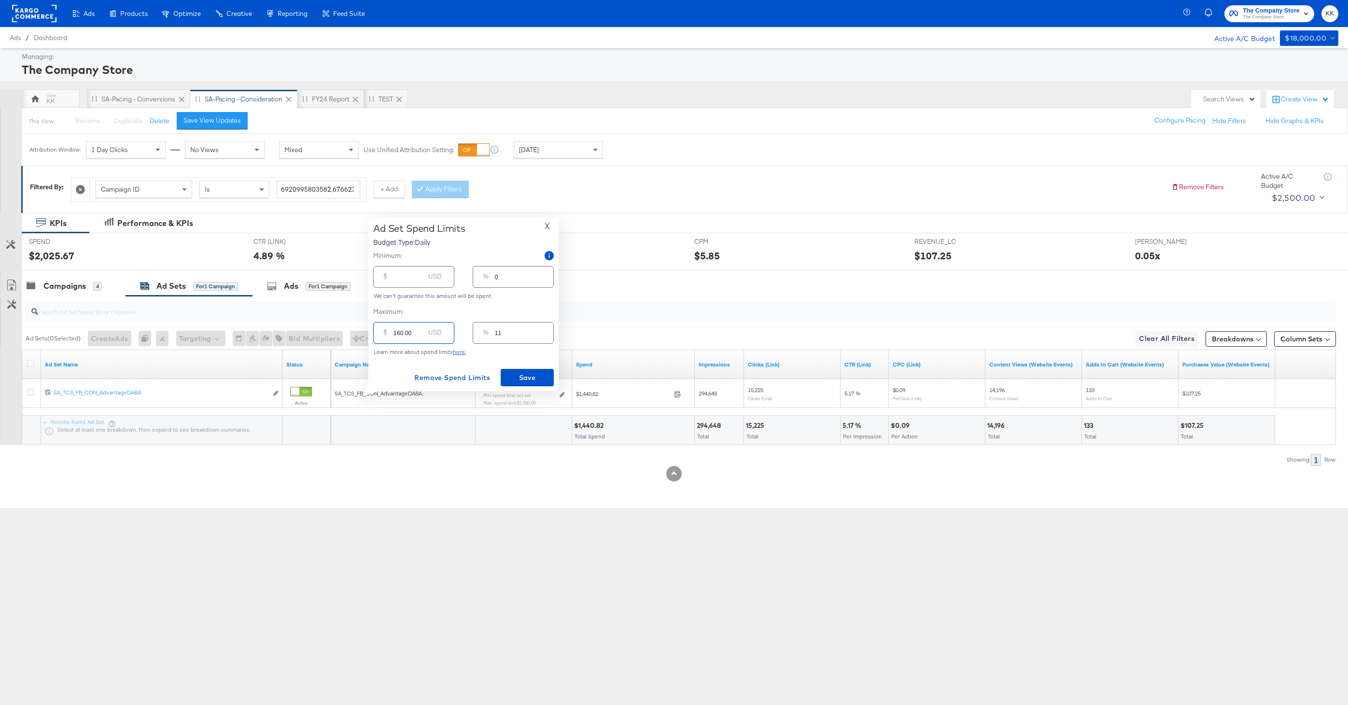
type input "1600.00"
type input "107"
type input "1600.00"
click at [527, 372] on span "Save" at bounding box center [527, 378] width 45 height 12
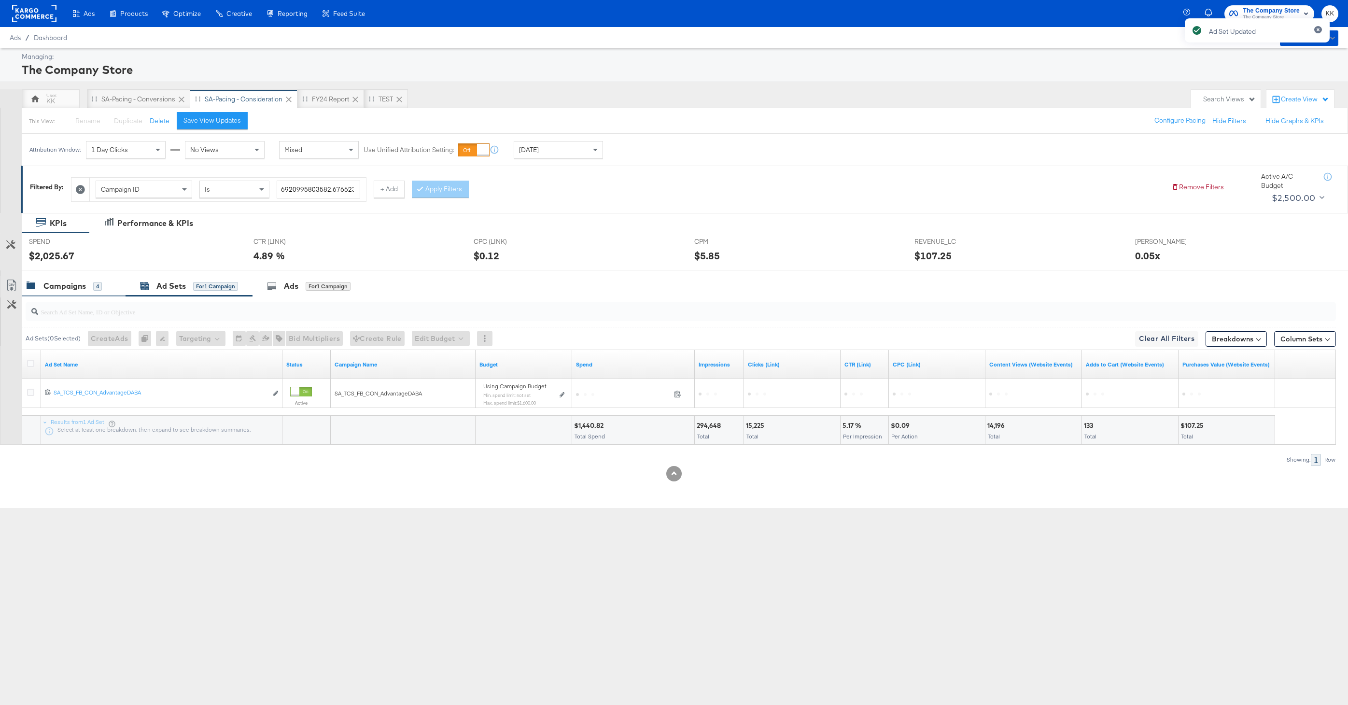
click at [65, 281] on div "Campaigns" at bounding box center [64, 286] width 42 height 11
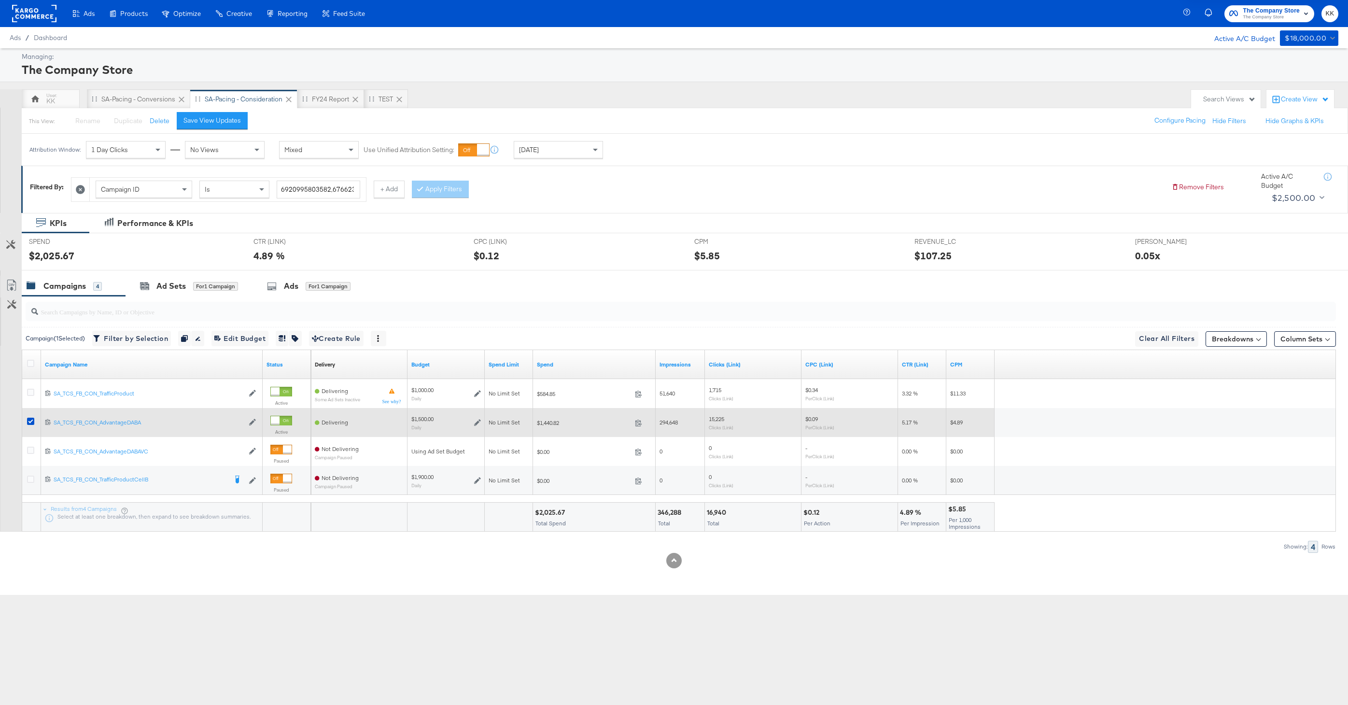
click at [474, 423] on icon at bounding box center [477, 422] width 7 height 7
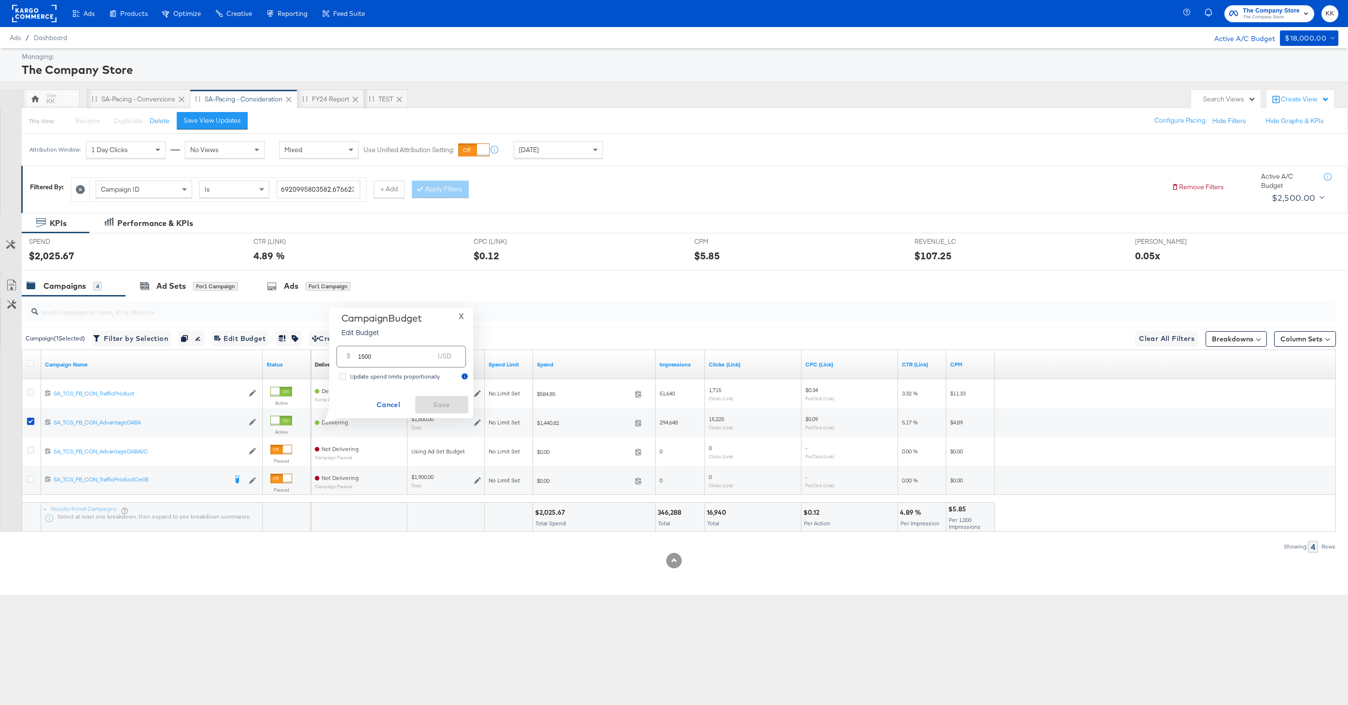
click at [365, 358] on input "1500" at bounding box center [396, 352] width 76 height 21
type input "1600"
click at [432, 399] on span "Save" at bounding box center [441, 405] width 45 height 12
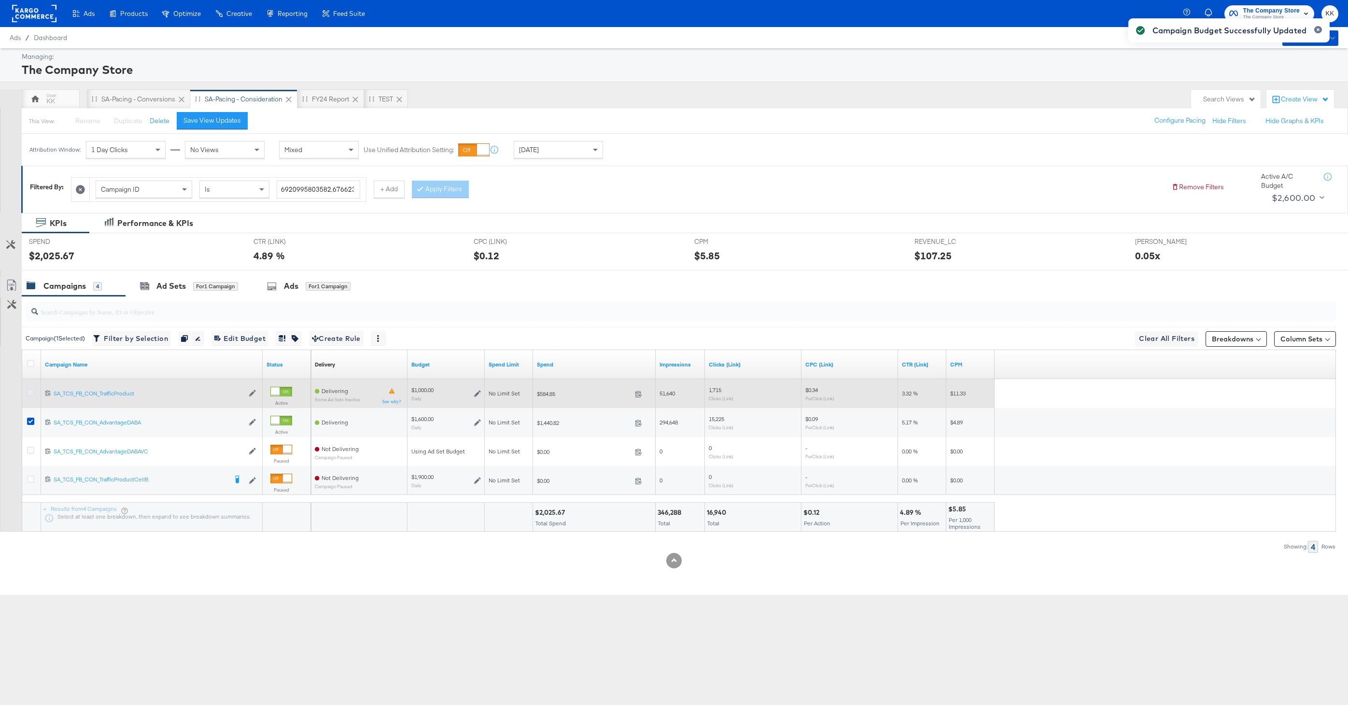
click at [30, 391] on icon at bounding box center [30, 392] width 7 height 7
click at [0, 0] on input "checkbox" at bounding box center [0, 0] width 0 height 0
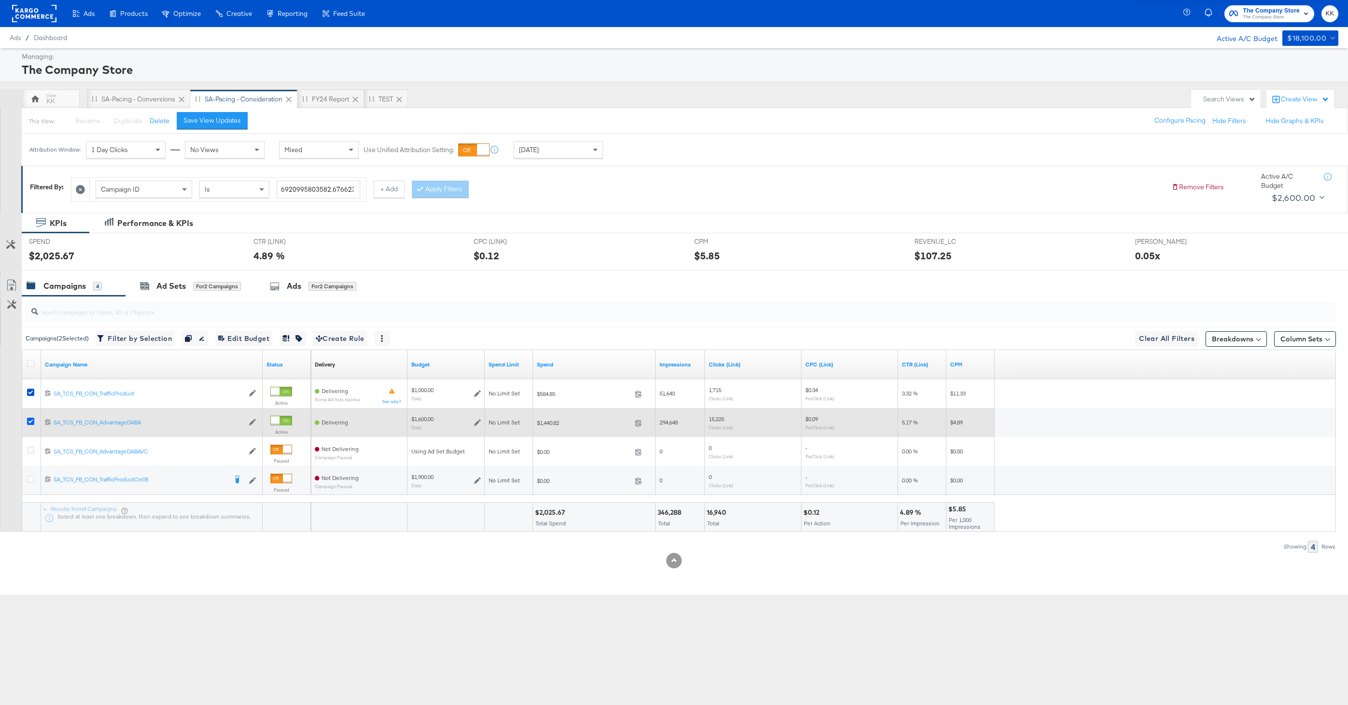
click at [30, 418] on icon at bounding box center [30, 421] width 7 height 7
click at [0, 0] on input "checkbox" at bounding box center [0, 0] width 0 height 0
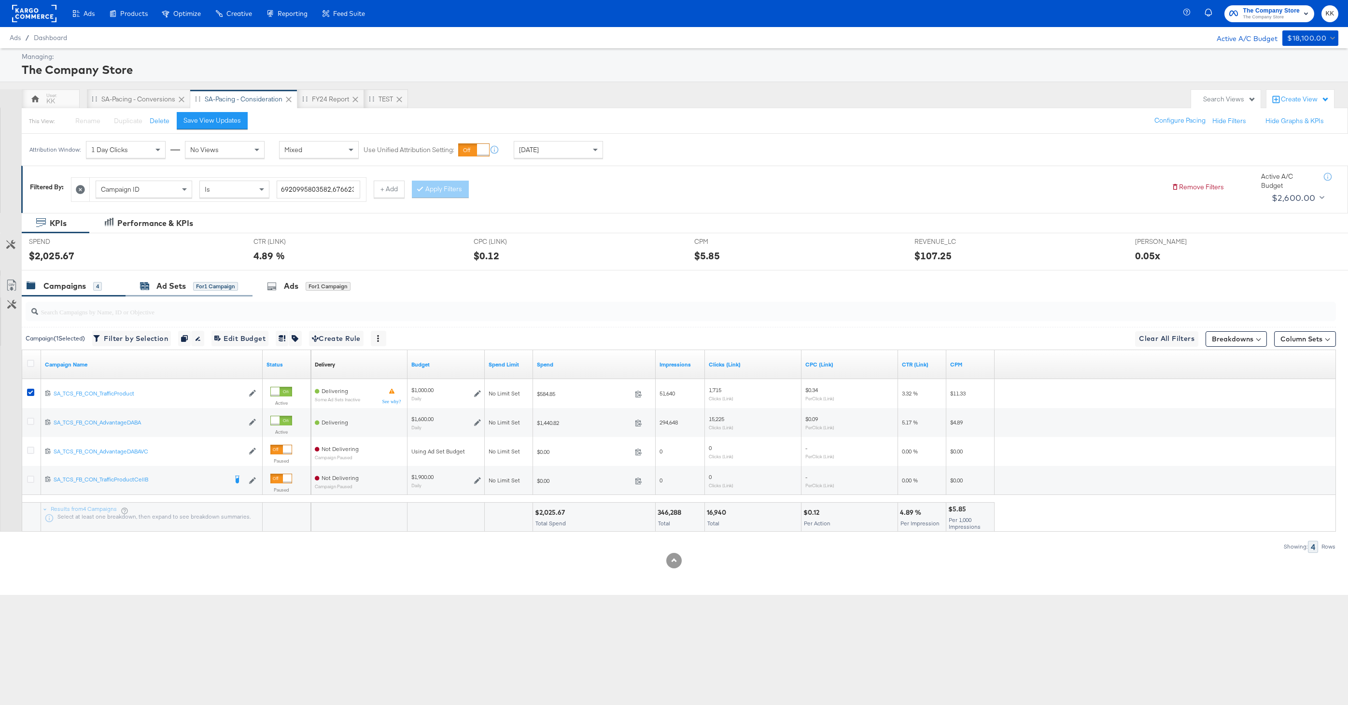
click at [161, 287] on div "Ad Sets" at bounding box center [170, 286] width 29 height 11
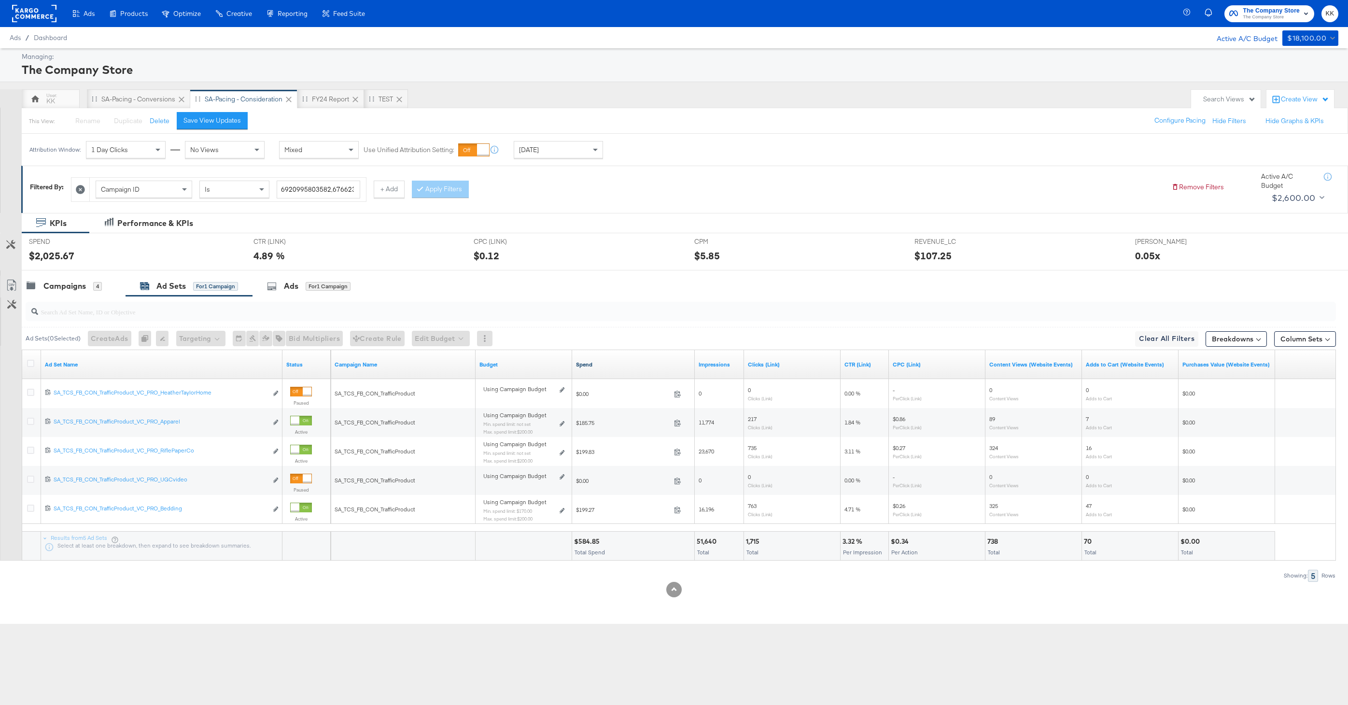
click at [583, 366] on link "Spend" at bounding box center [633, 365] width 115 height 8
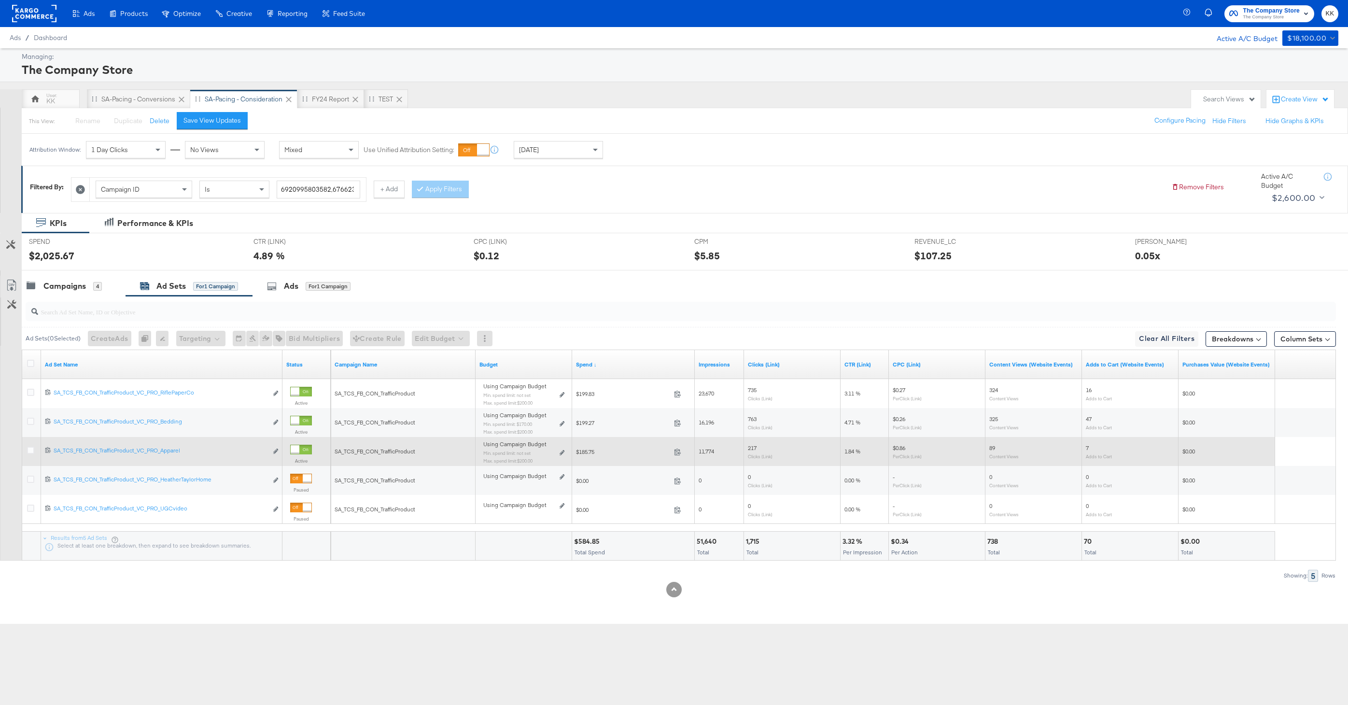
click at [558, 453] on div "Using Campaign Budget Min. spend limit: not set Max. spend limit : $200.00 Edit…" at bounding box center [523, 456] width 81 height 23
click at [560, 453] on icon at bounding box center [562, 452] width 5 height 5
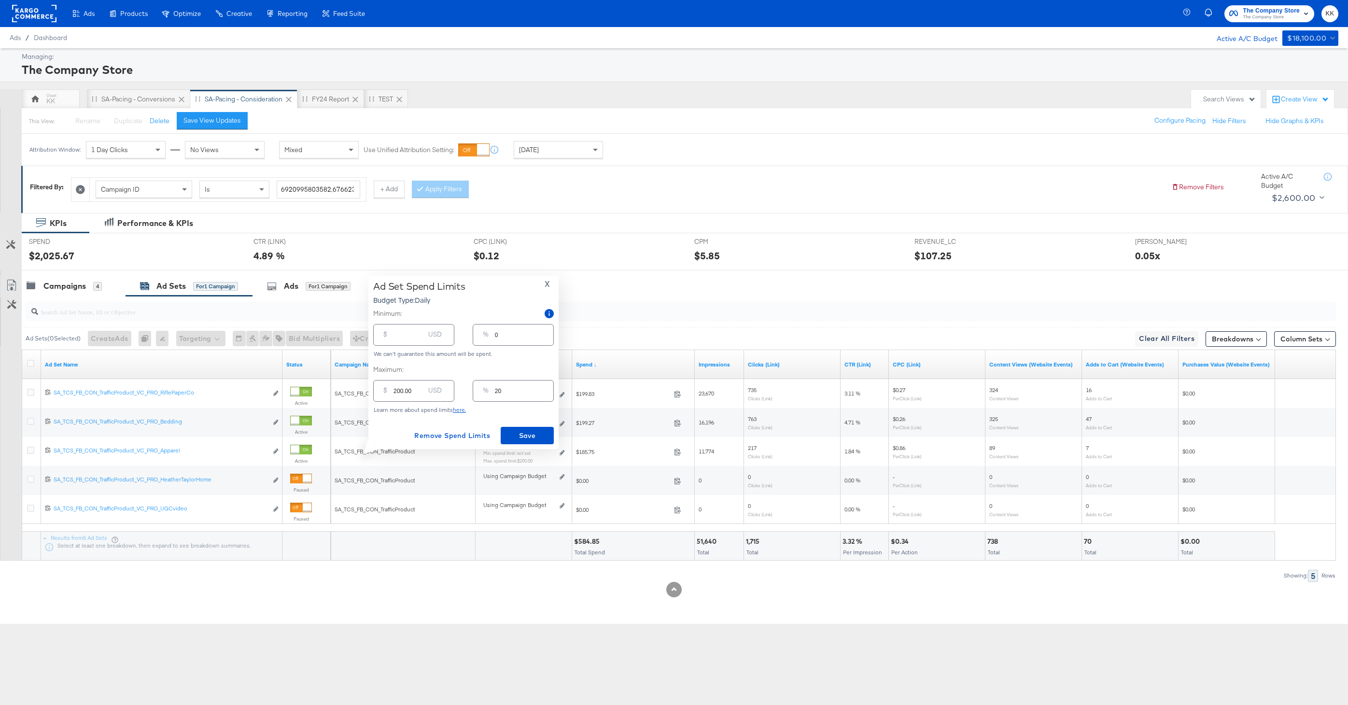
click at [387, 336] on div "$" at bounding box center [386, 336] width 12 height 17
click at [409, 340] on input "number" at bounding box center [409, 331] width 31 height 21
type input "17"
type input "2"
type input "170"
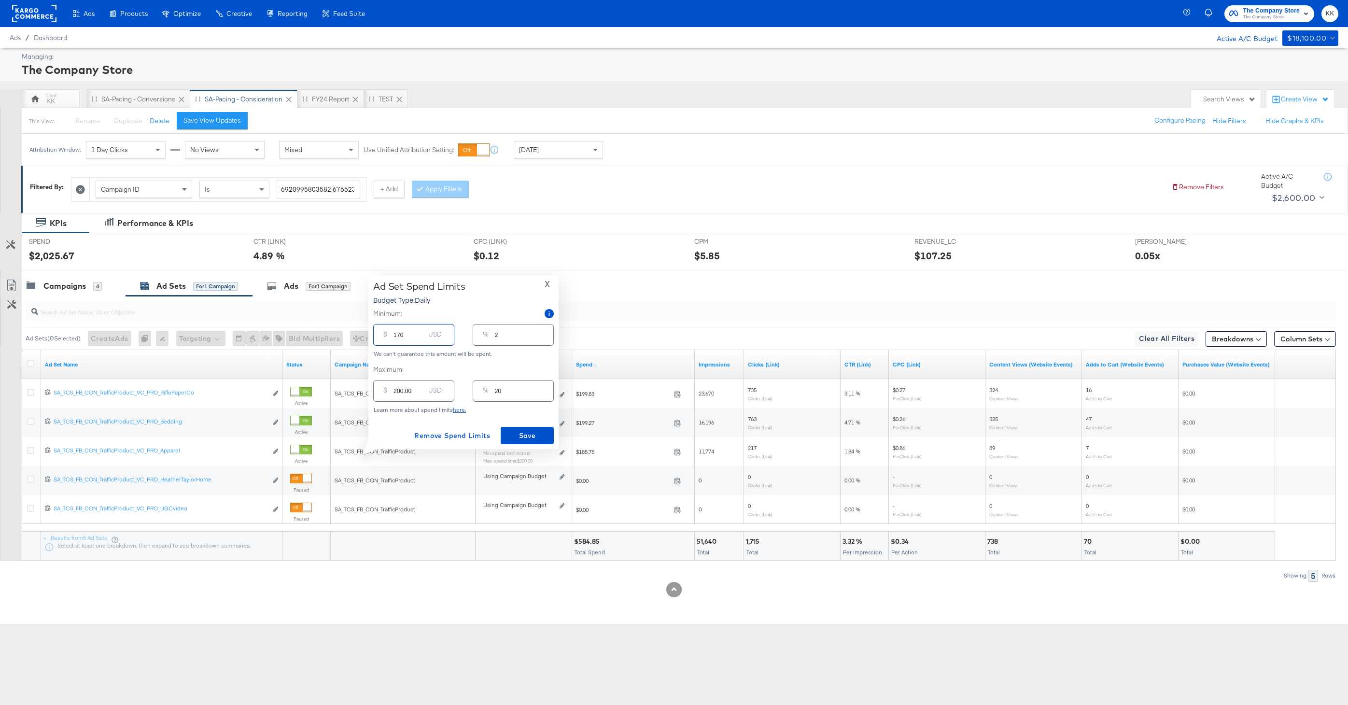
type input "17"
type input "170.00"
click at [532, 430] on span "Save" at bounding box center [527, 436] width 45 height 12
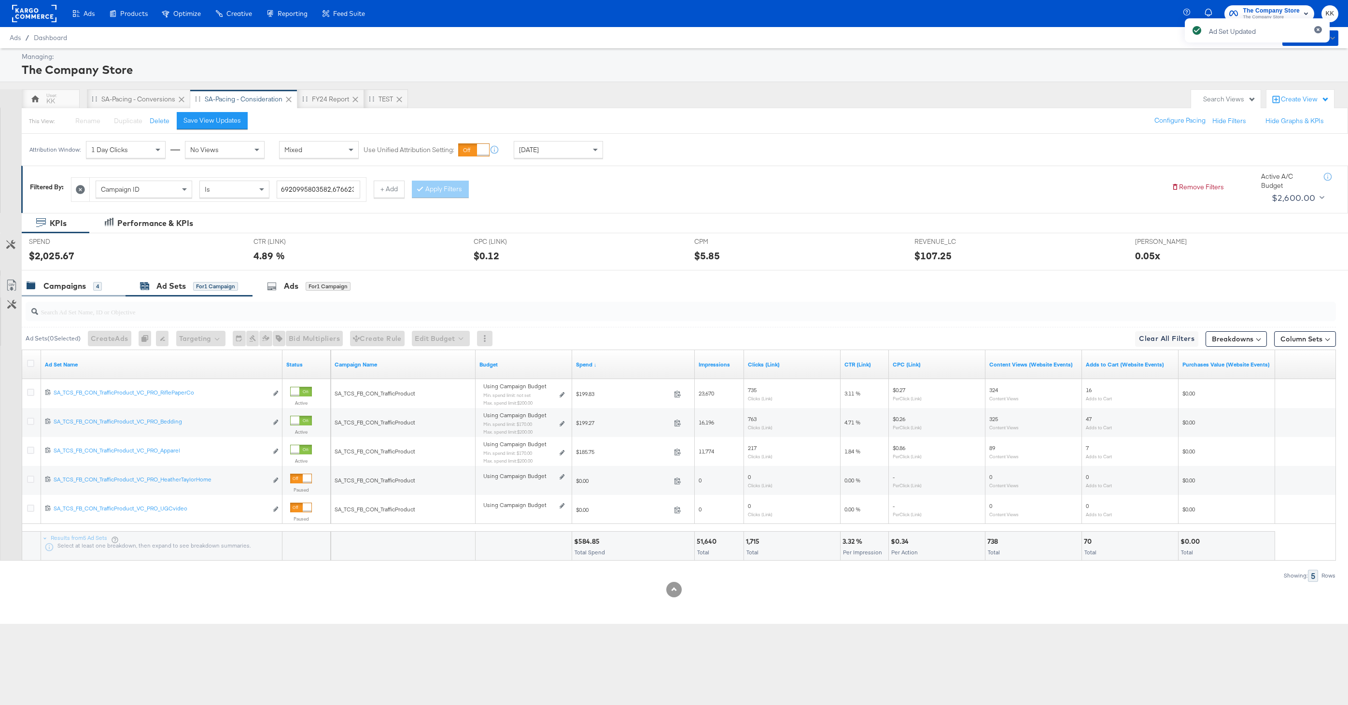
click at [79, 286] on div "Campaigns" at bounding box center [64, 286] width 42 height 11
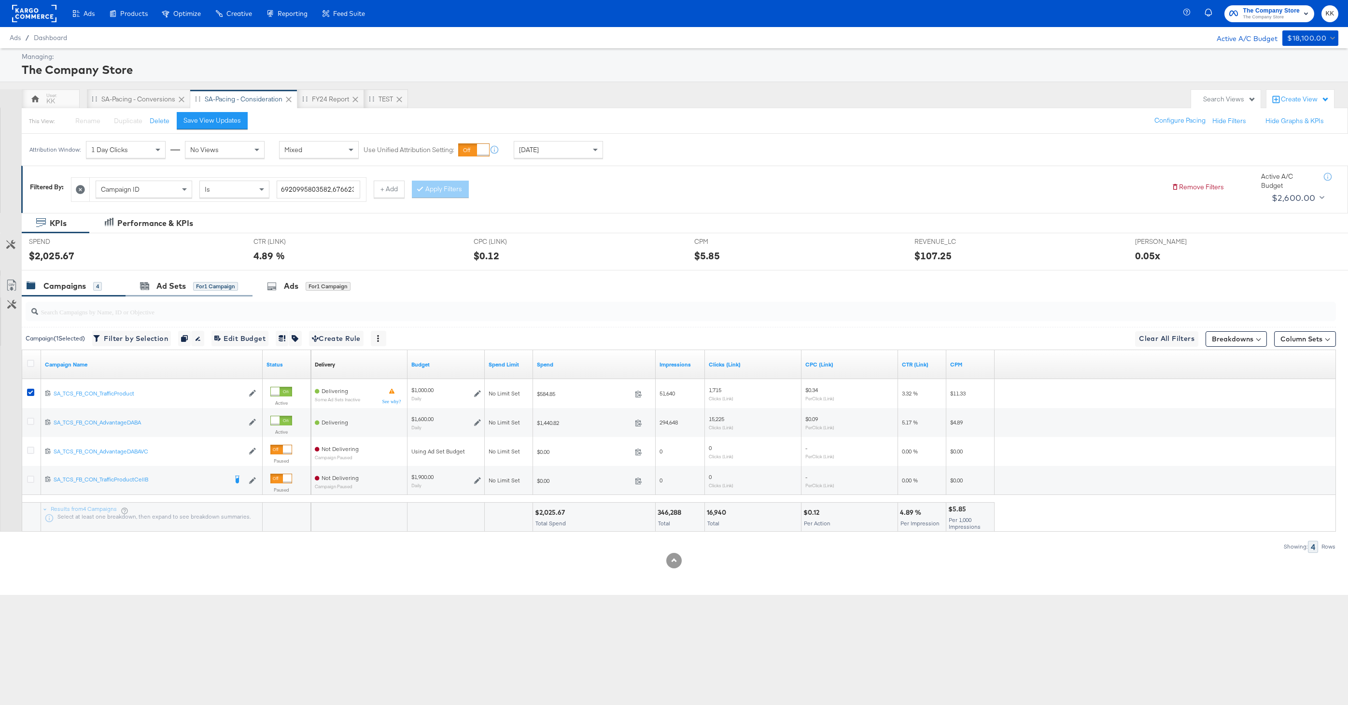
click at [164, 294] on div "Ad Sets for 1 Campaign" at bounding box center [189, 286] width 127 height 21
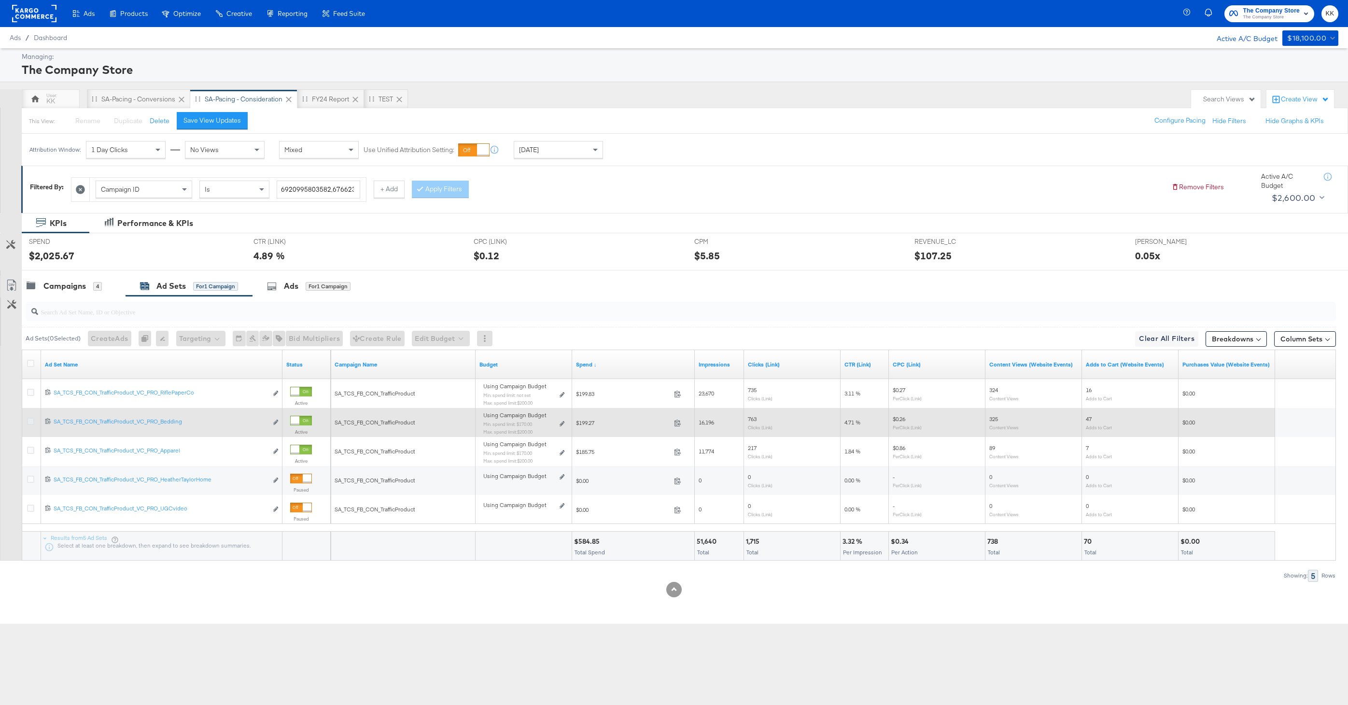
click at [29, 419] on icon at bounding box center [30, 421] width 7 height 7
click at [0, 0] on input "checkbox" at bounding box center [0, 0] width 0 height 0
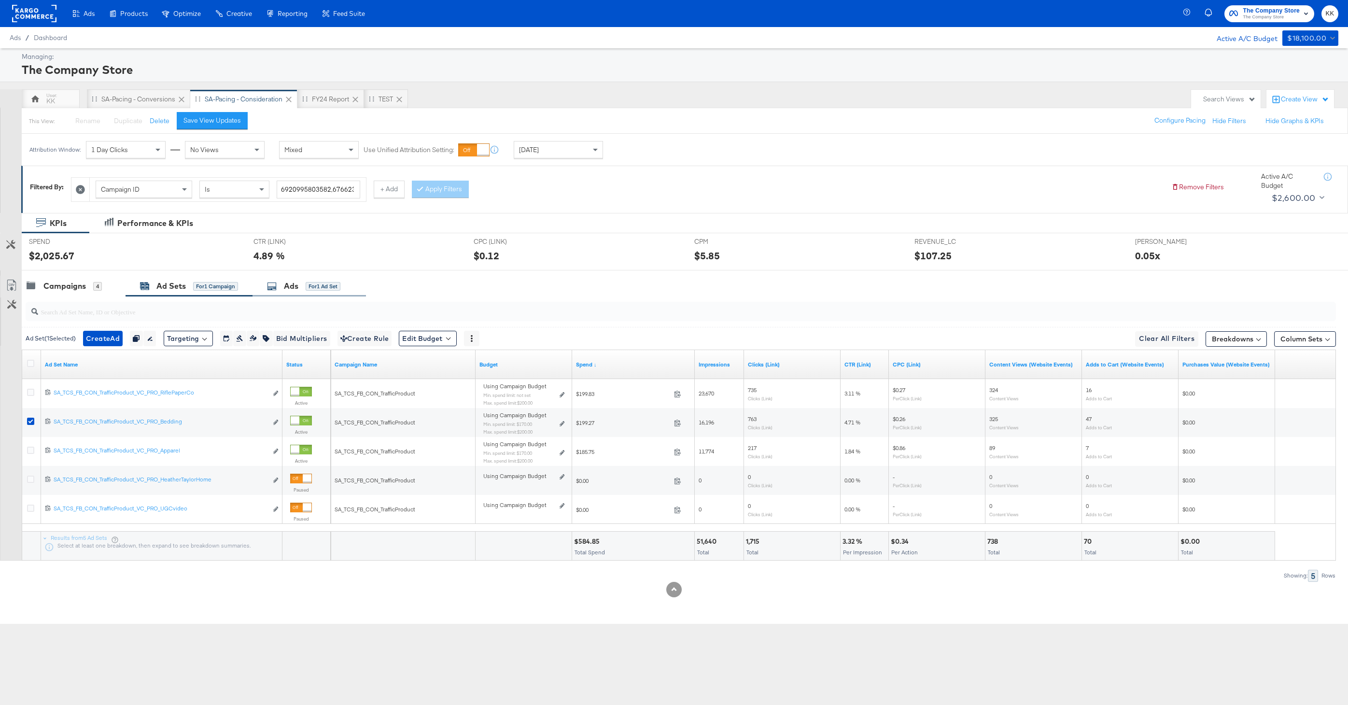
click at [297, 281] on div "Ads" at bounding box center [291, 286] width 14 height 11
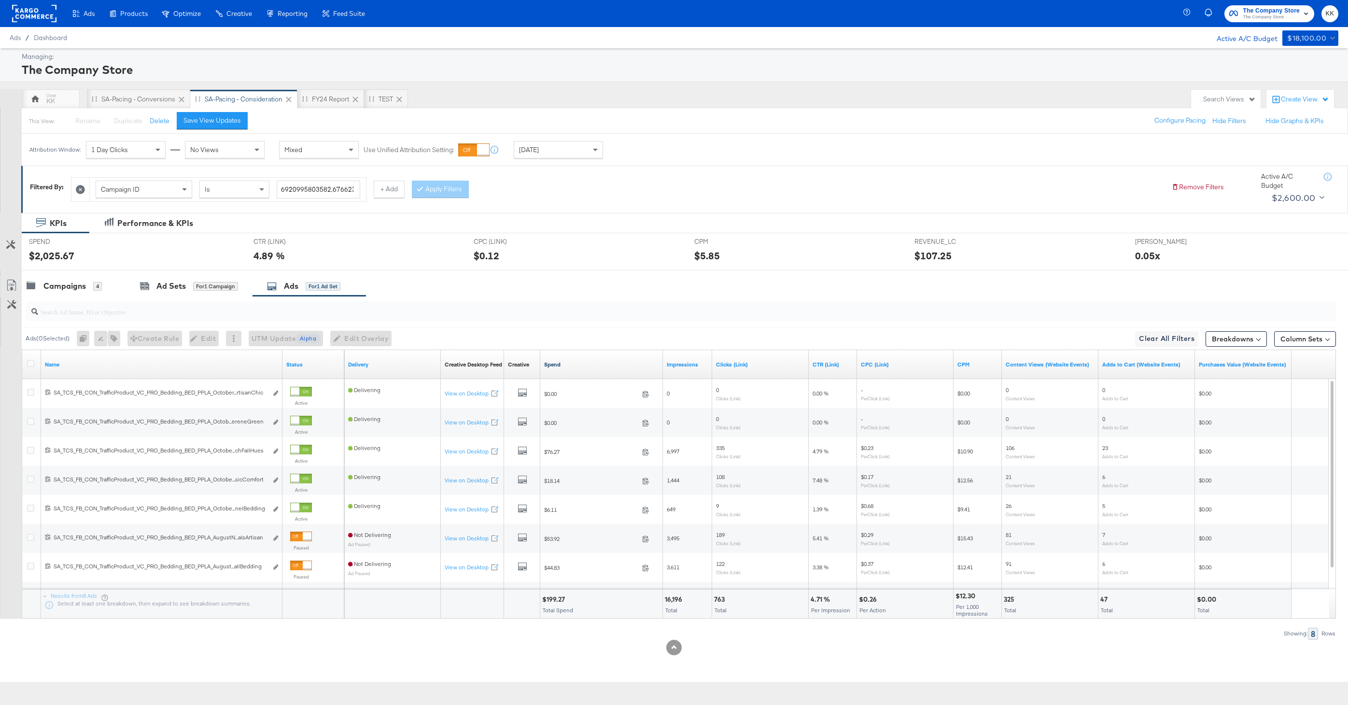
click at [555, 365] on link "Spend" at bounding box center [601, 365] width 115 height 8
click at [152, 274] on div at bounding box center [674, 274] width 1348 height 8
click at [172, 287] on div "Ad Sets" at bounding box center [170, 286] width 29 height 11
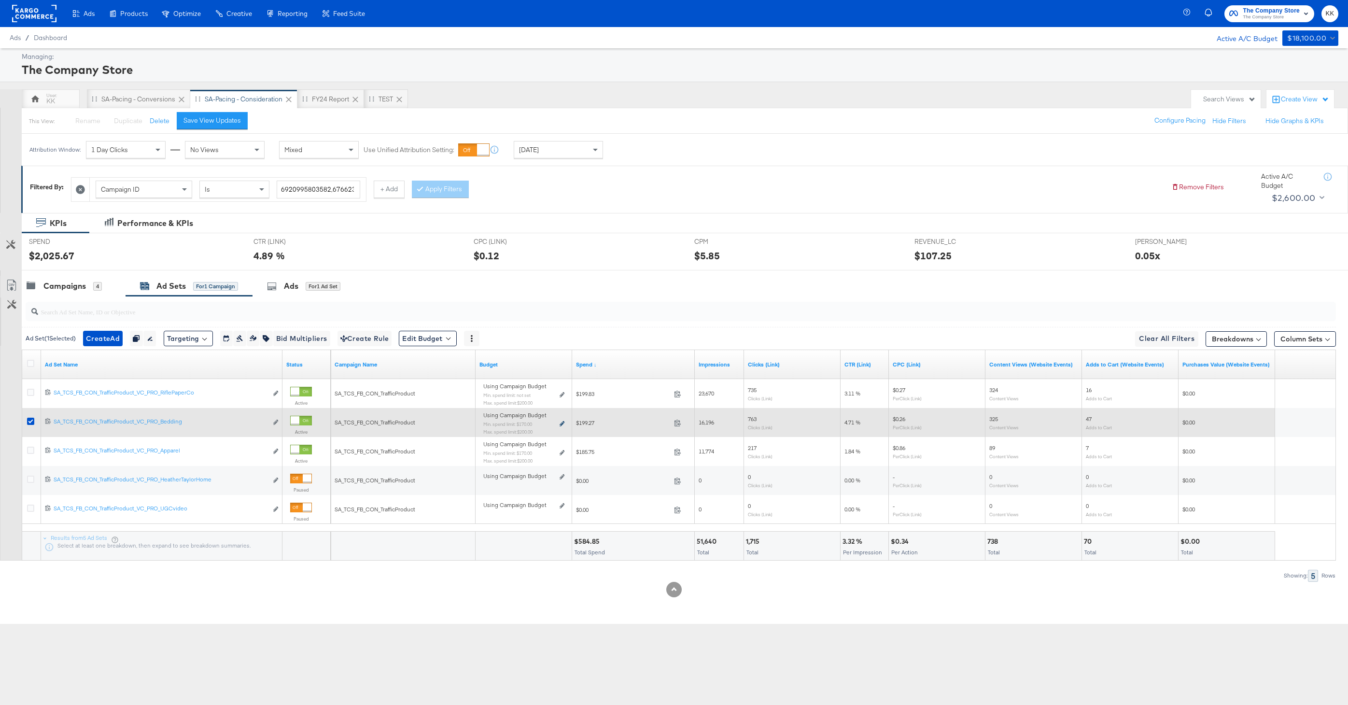
click at [562, 424] on icon at bounding box center [562, 423] width 5 height 5
type input "170.00"
type input "17"
type input "200.00"
type input "20"
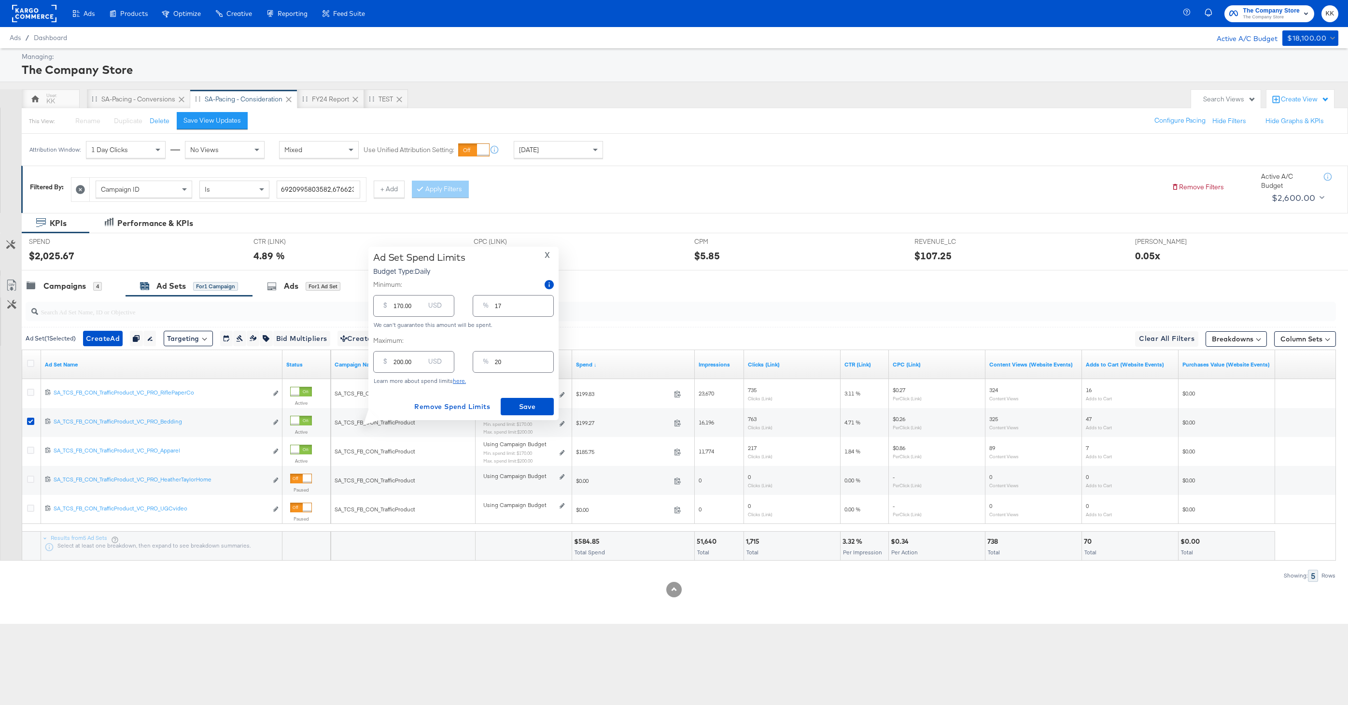
click at [395, 362] on input "200.00" at bounding box center [409, 358] width 31 height 21
type input "00.00"
type input "0"
type input "400.00"
type input "40"
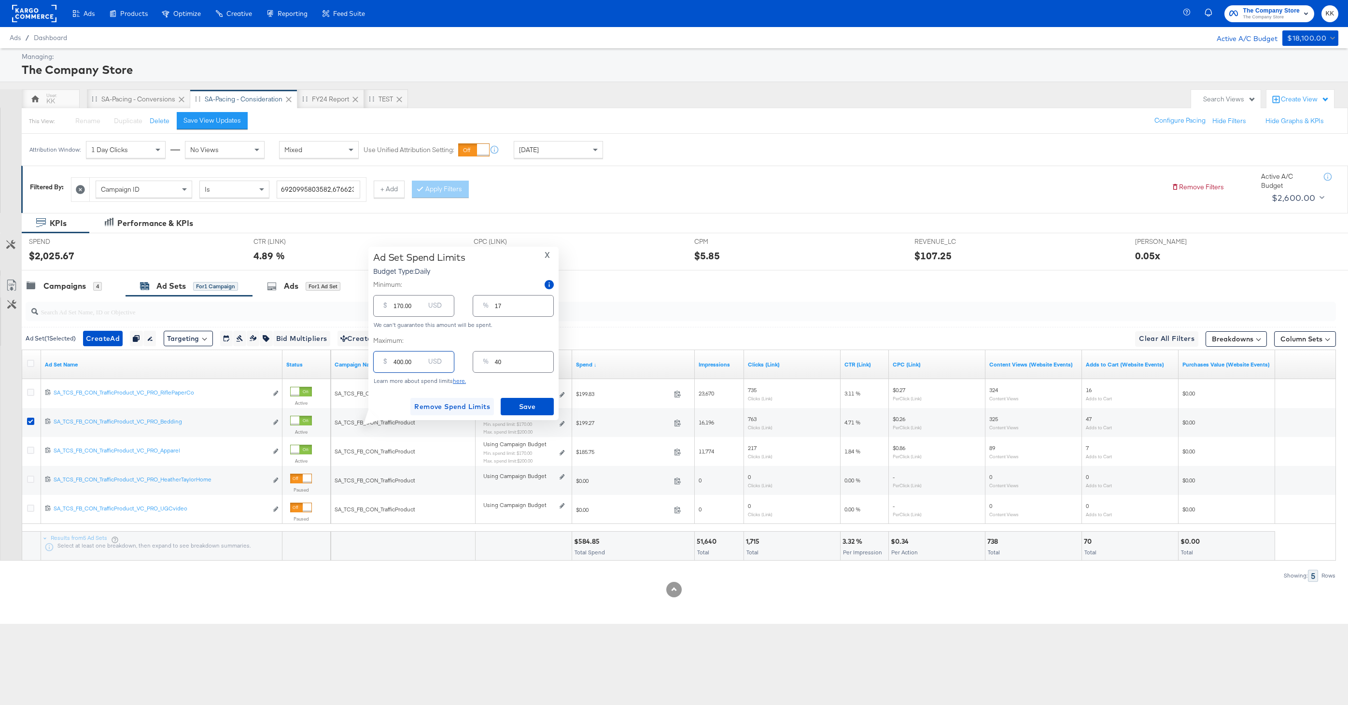
type input "00.00"
type input "0"
type input "300.00"
type input "30"
type input "300.00"
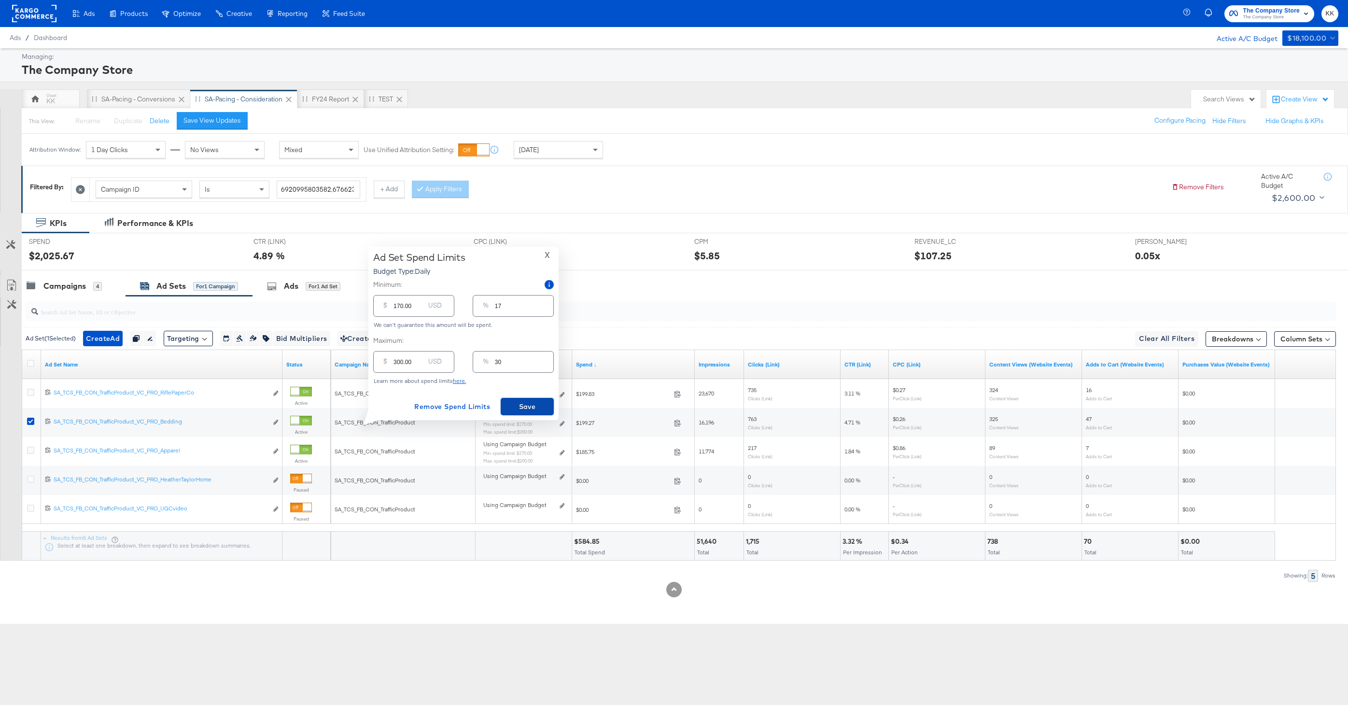
click at [542, 407] on span "Save" at bounding box center [527, 407] width 45 height 12
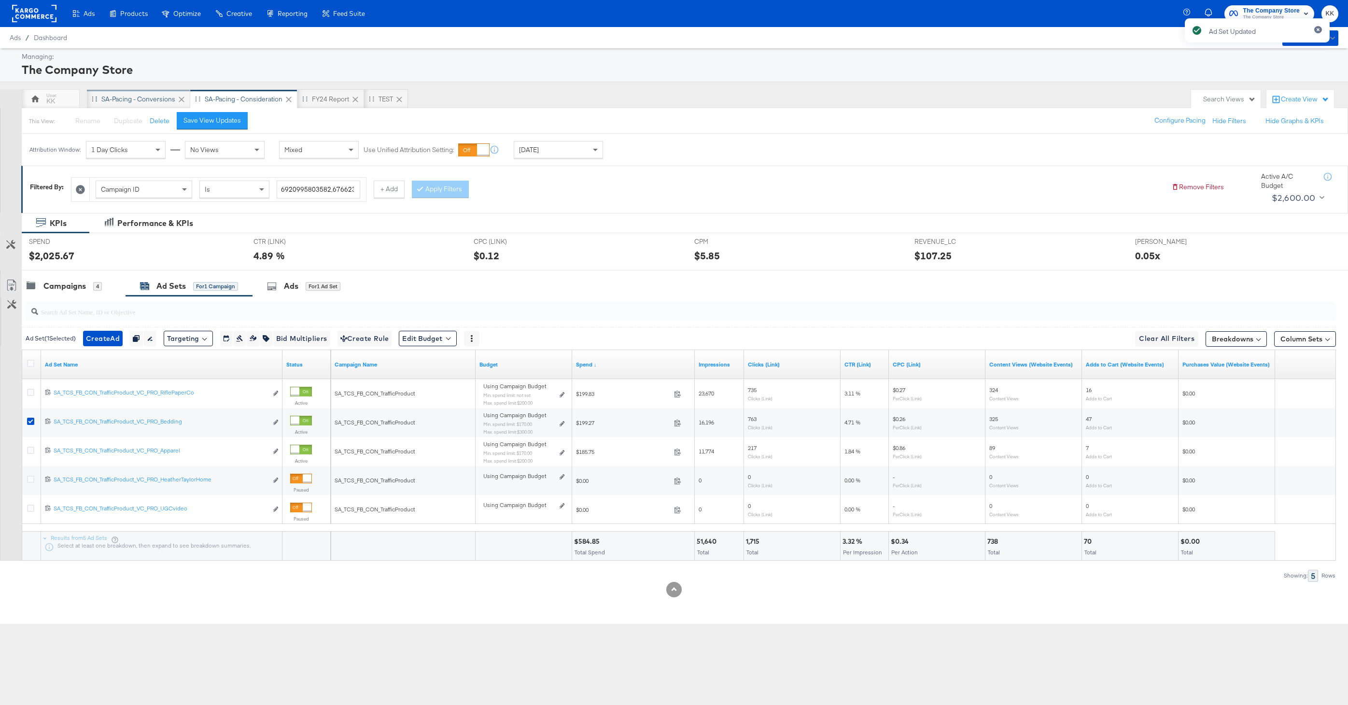
click at [137, 93] on div "SA-Pacing - Conversions" at bounding box center [138, 98] width 103 height 19
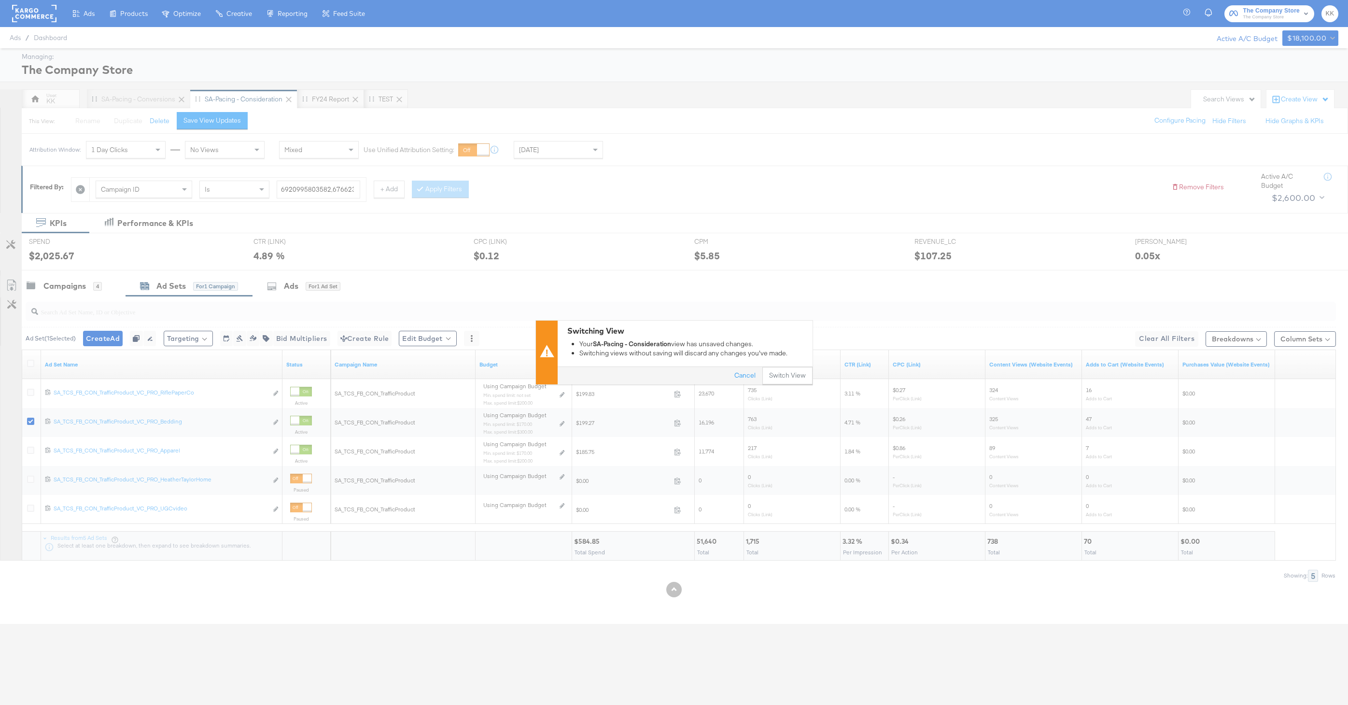
click at [810, 389] on div "Switching View Your SA-Pacing - Consideration view has unsaved changes. Switchi…" at bounding box center [674, 352] width 1348 height 705
click at [801, 381] on button "Switch View" at bounding box center [787, 375] width 50 height 17
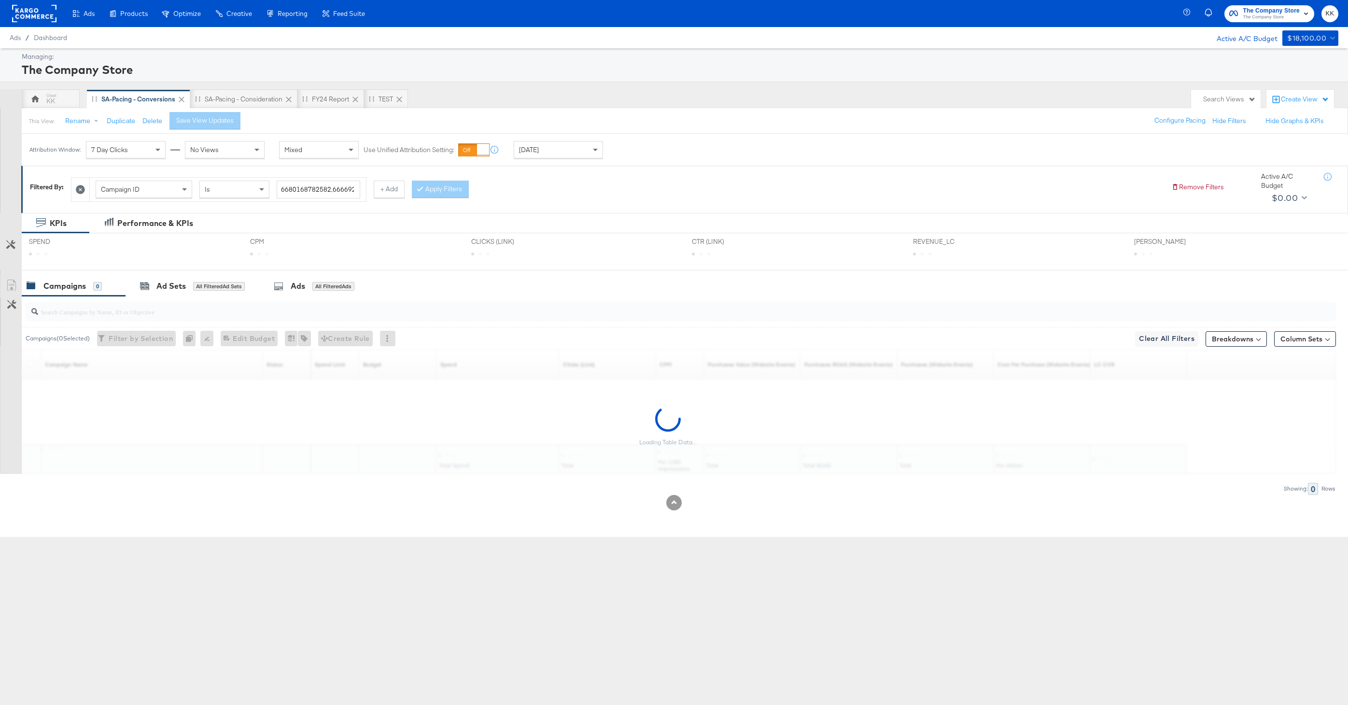
click at [550, 145] on div "Today" at bounding box center [558, 149] width 88 height 16
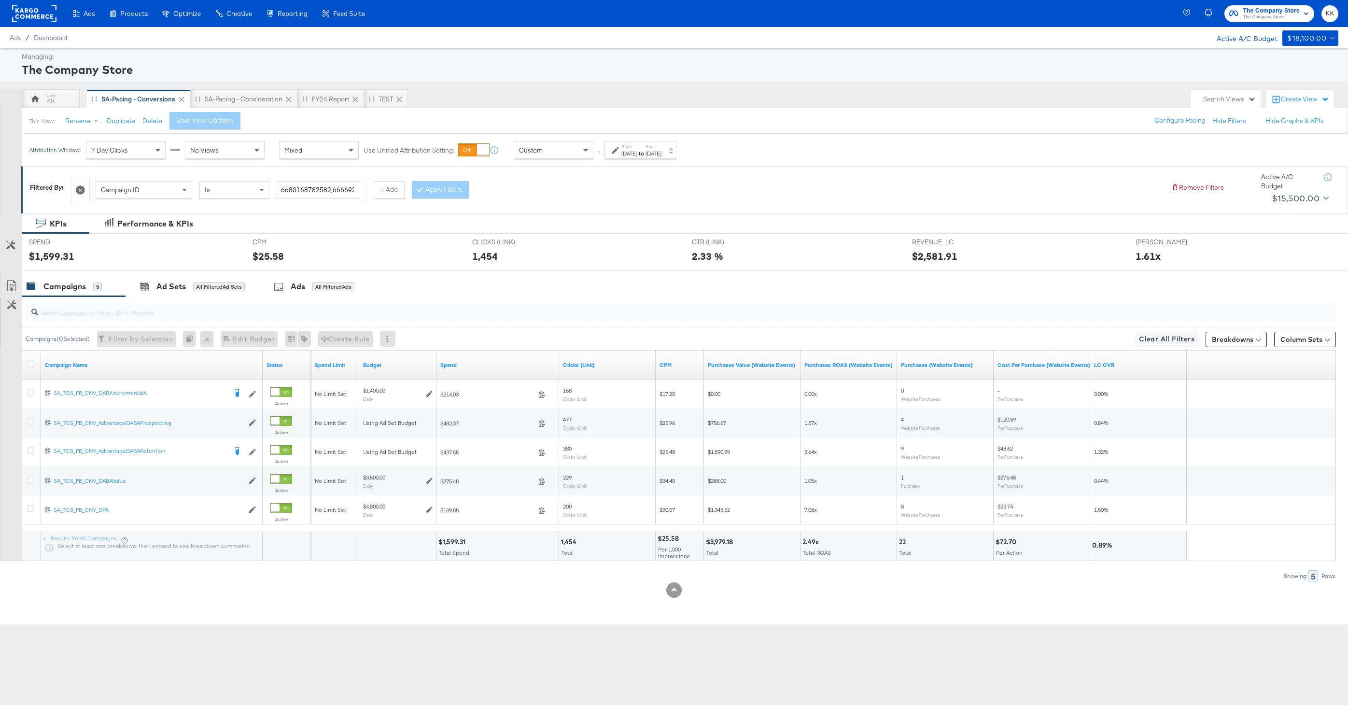
click at [631, 157] on div "Oct 7th 2025" at bounding box center [629, 154] width 16 height 8
click at [531, 220] on input "October 7th 2025" at bounding box center [518, 226] width 104 height 17
click at [492, 271] on td "29" at bounding box center [493, 275] width 16 height 14
type input "September 29th 2025"
click at [617, 232] on input "October 7th 2025" at bounding box center [631, 226] width 101 height 17
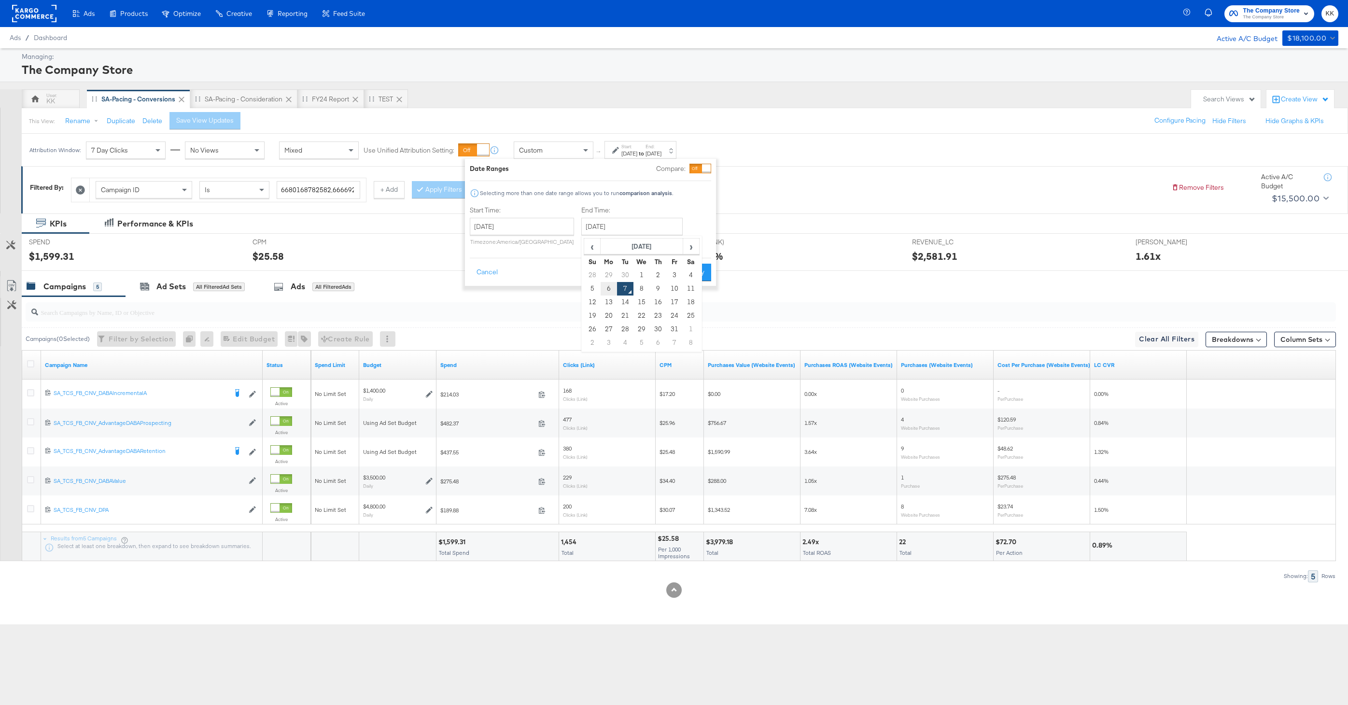
click at [611, 288] on td "6" at bounding box center [609, 289] width 16 height 14
type input "October 6th 2025"
click at [695, 282] on div "Date Ranges Compare: Selecting more than one date range allows you to run compa…" at bounding box center [590, 222] width 251 height 127
click at [700, 271] on button "Apply" at bounding box center [696, 272] width 30 height 17
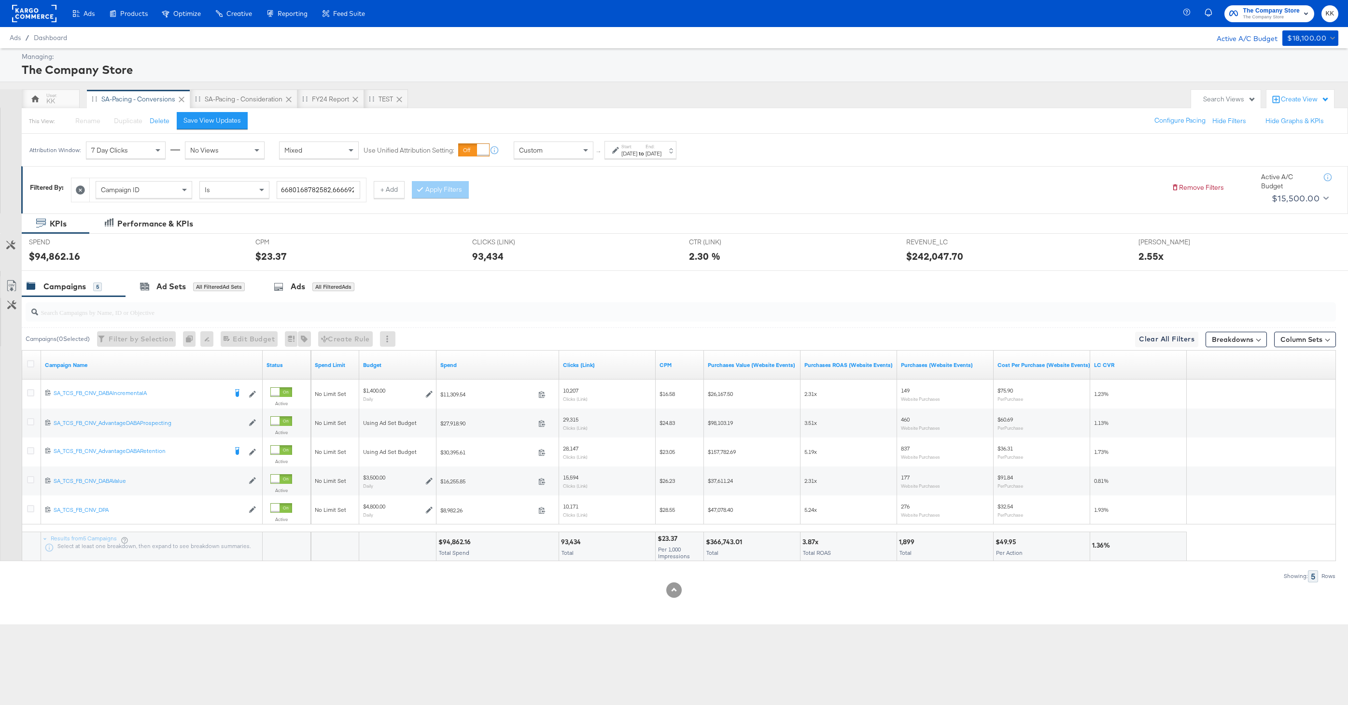
click at [454, 543] on div "$94,862.16" at bounding box center [455, 541] width 35 height 9
copy div "94,862.16"
click at [546, 155] on div "Custom" at bounding box center [553, 150] width 79 height 16
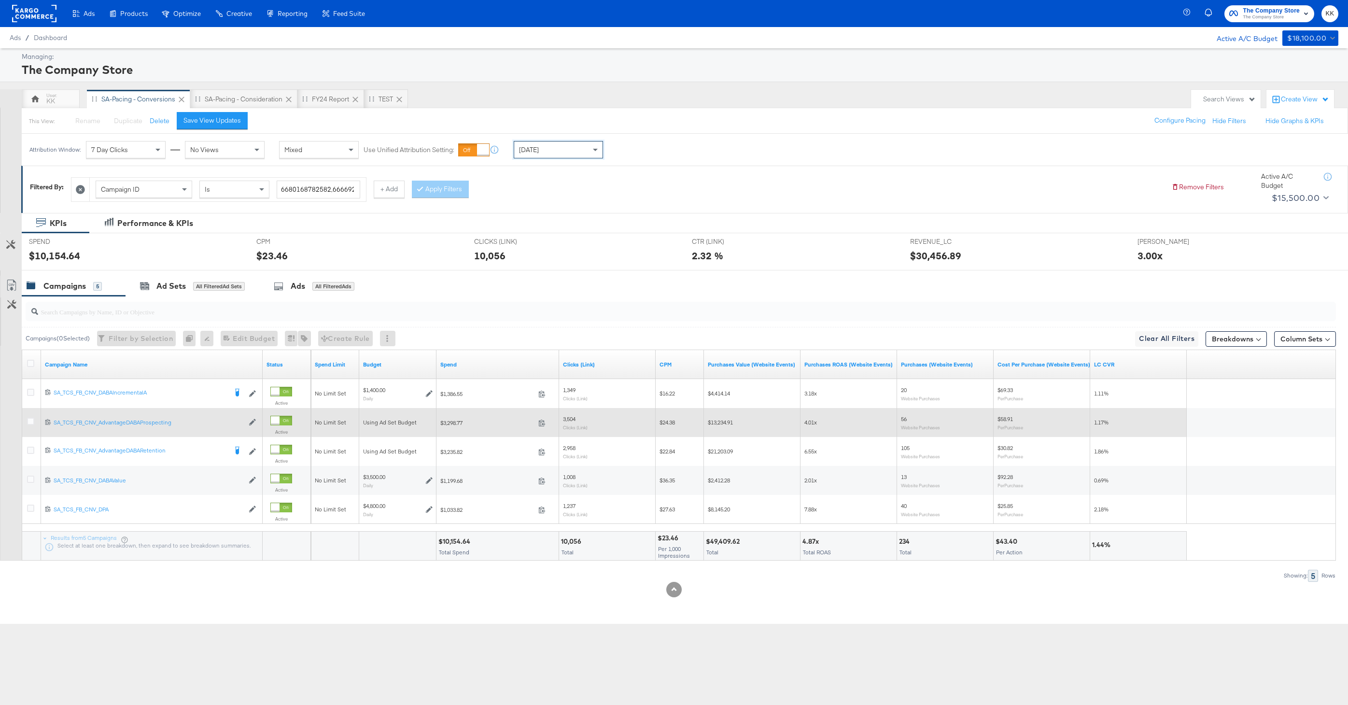
click at [26, 423] on div at bounding box center [32, 422] width 18 height 17
click at [28, 422] on icon at bounding box center [30, 421] width 7 height 7
click at [0, 0] on input "checkbox" at bounding box center [0, 0] width 0 height 0
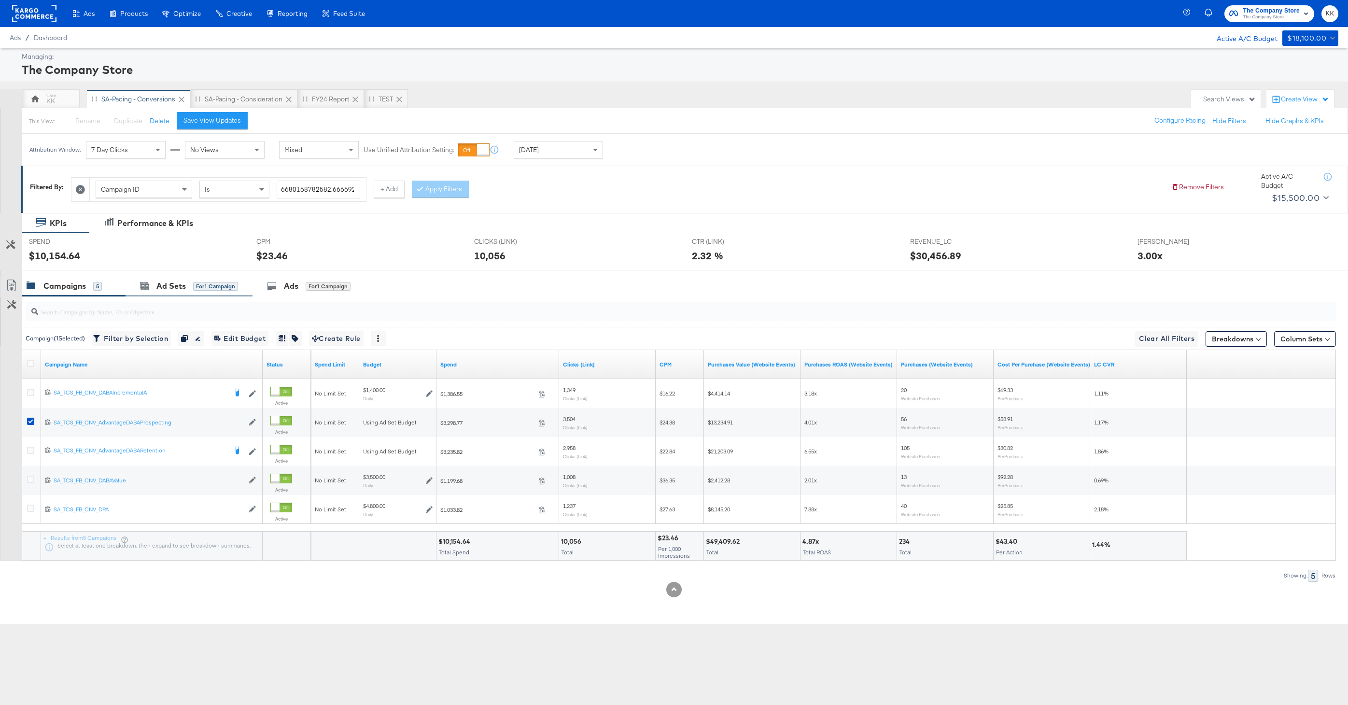
click at [185, 292] on div "Ad Sets for 1 Campaign" at bounding box center [189, 286] width 127 height 21
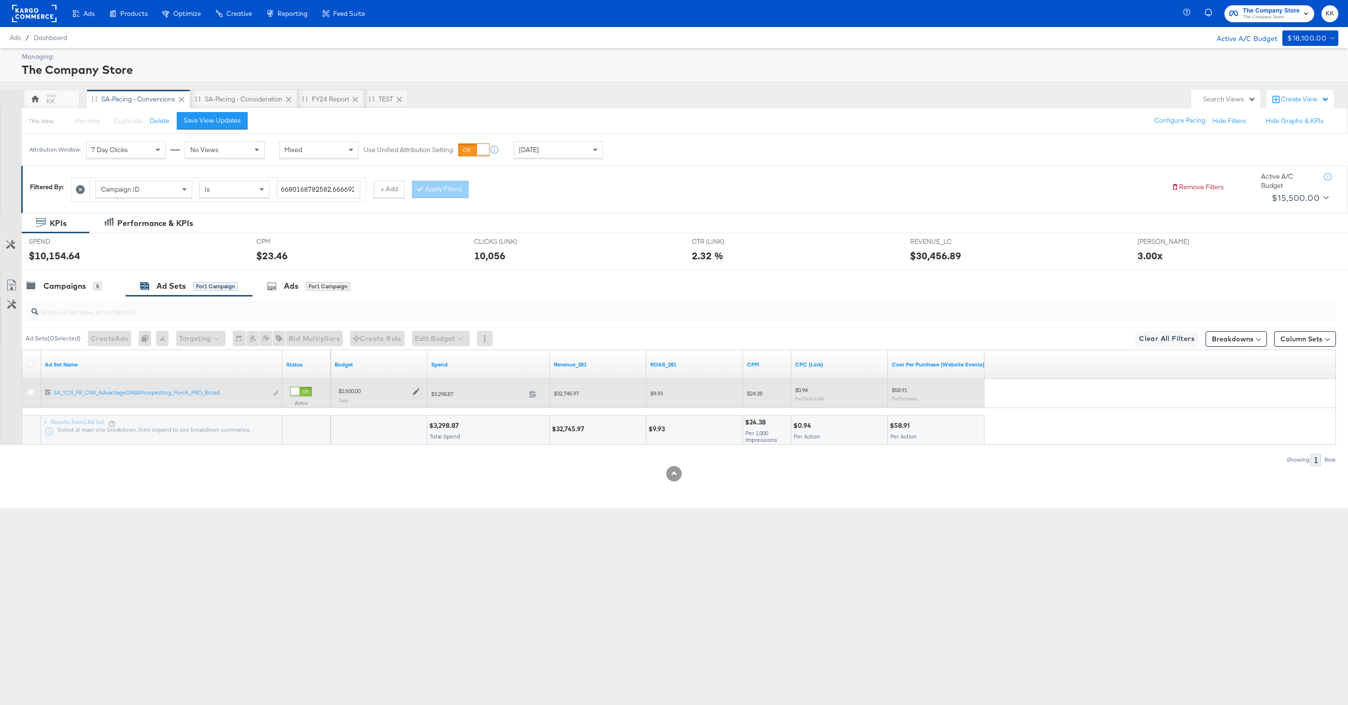
click at [418, 390] on icon at bounding box center [416, 392] width 7 height 7
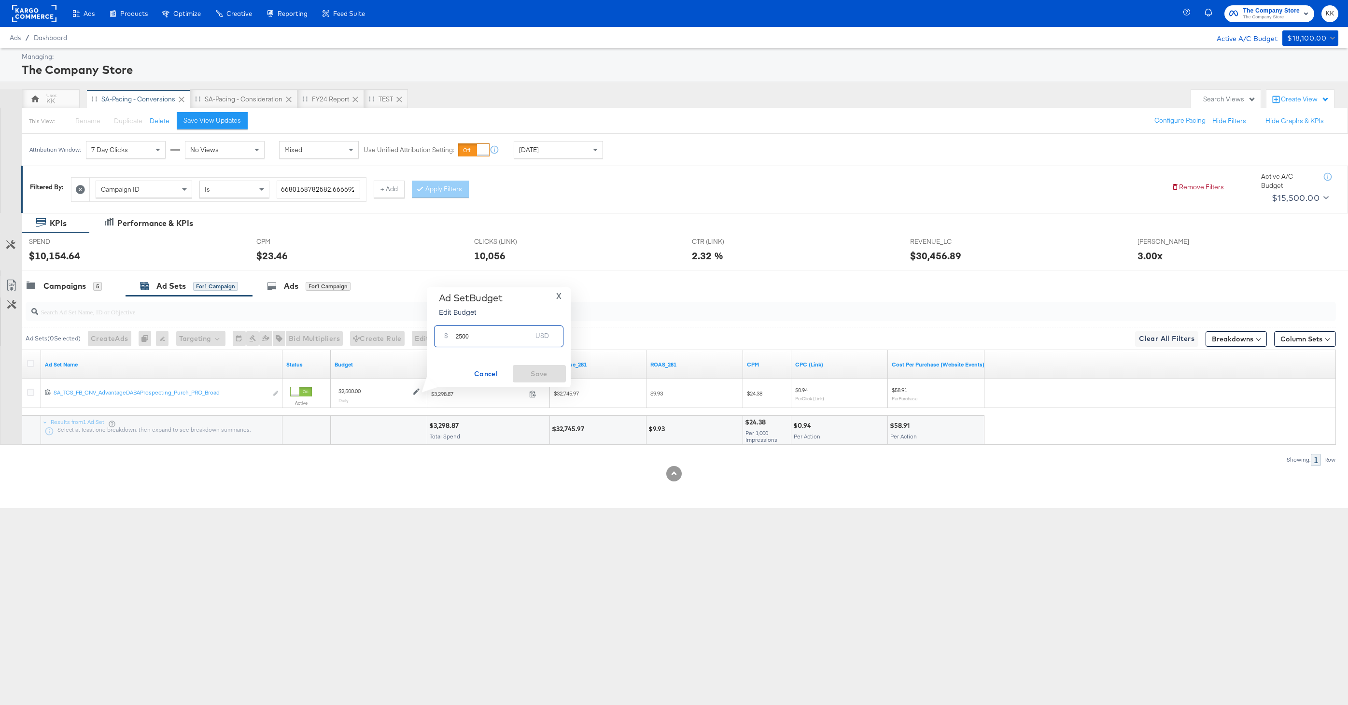
click at [462, 334] on input "2500" at bounding box center [494, 332] width 76 height 21
type input "2000"
click at [557, 378] on span "Save" at bounding box center [539, 374] width 45 height 12
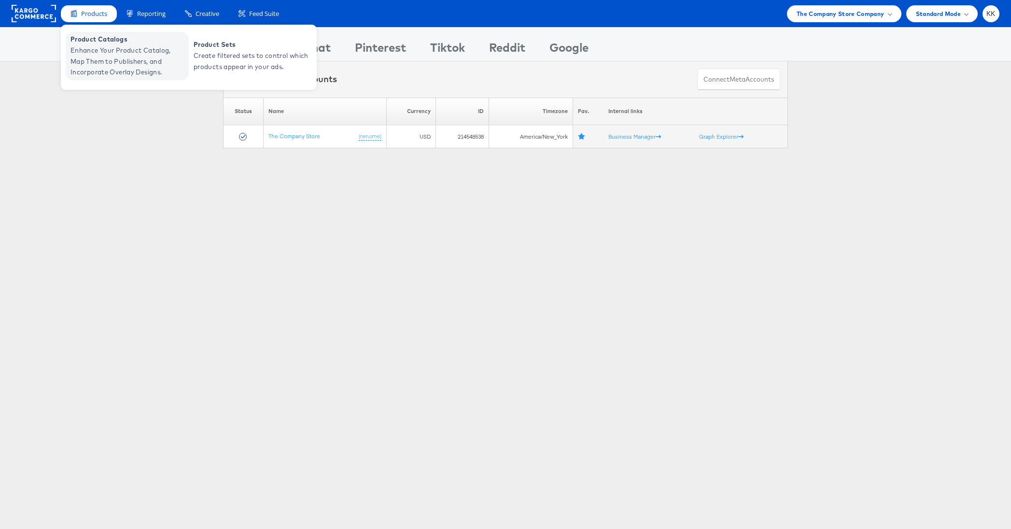
click at [80, 69] on span "Enhance Your Product Catalog, Map Them to Publishers, and Incorporate Overlay D…" at bounding box center [129, 61] width 116 height 33
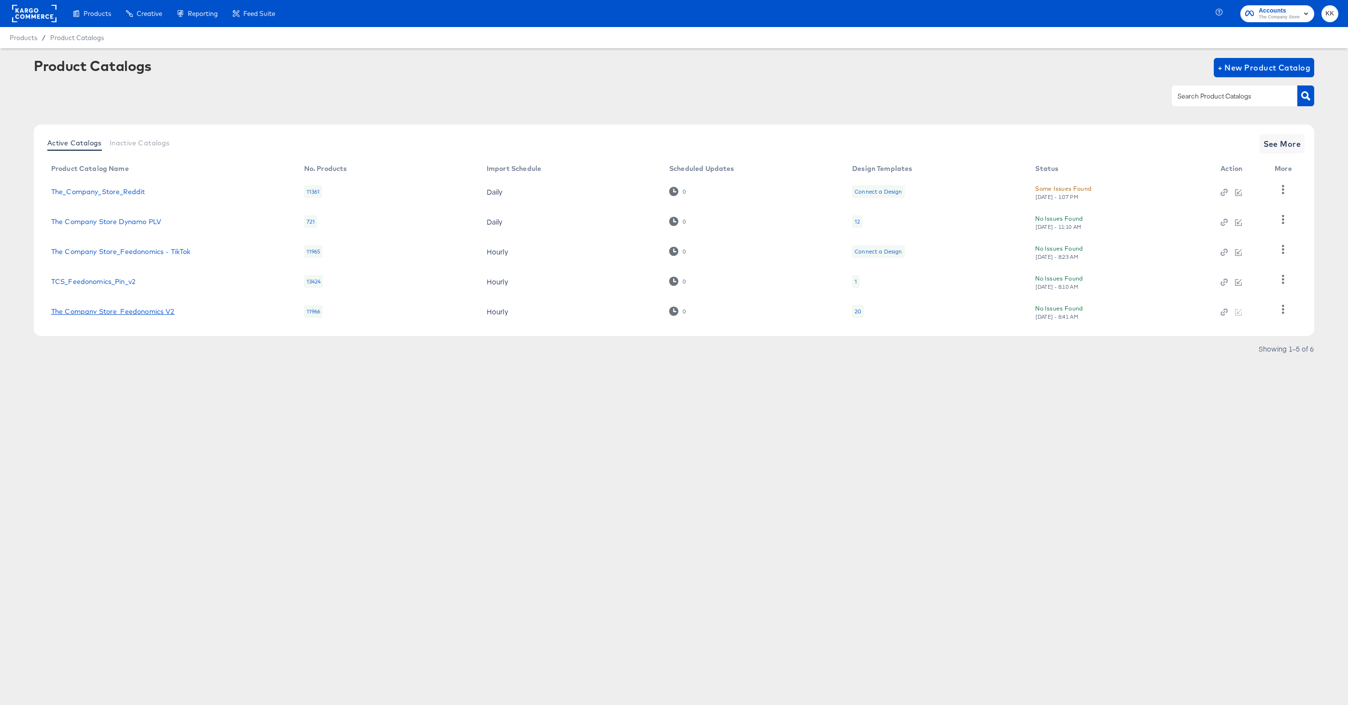
click at [141, 313] on link "The Company Store_Feedonomics V2" at bounding box center [113, 312] width 124 height 8
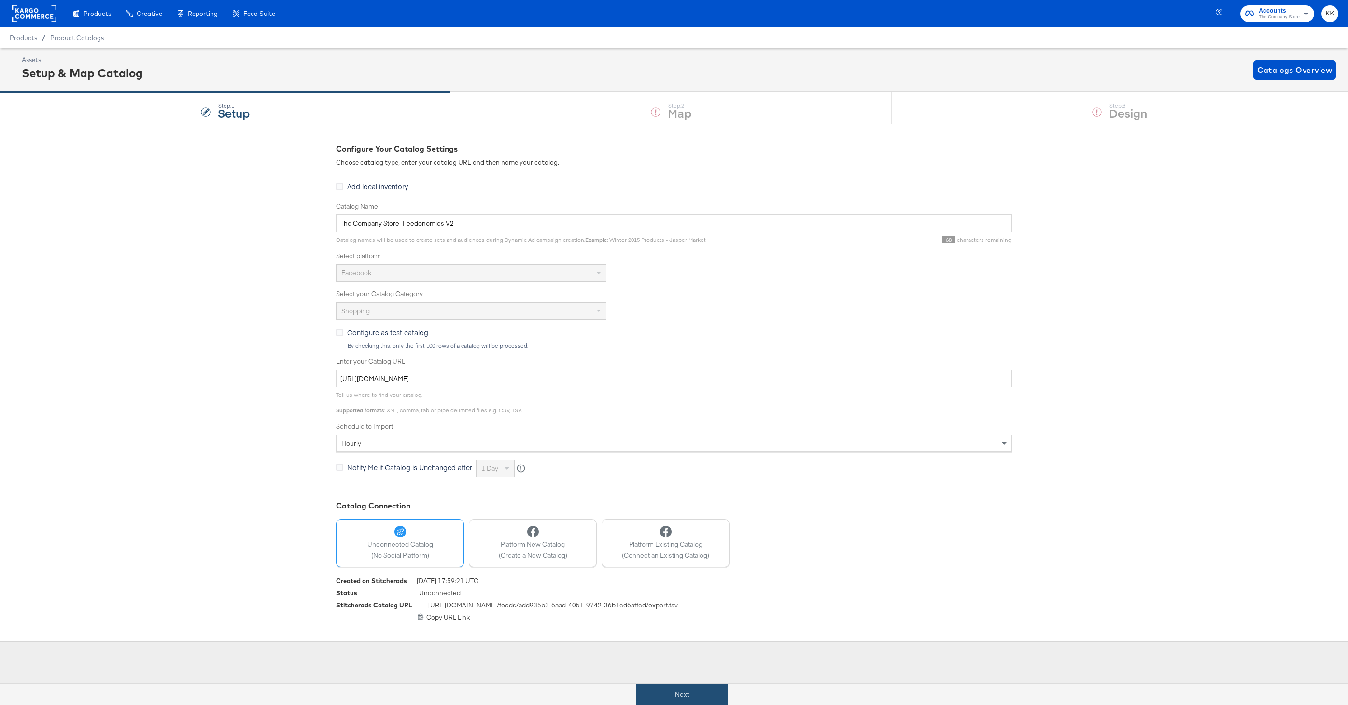
click at [668, 528] on button "Next" at bounding box center [682, 695] width 92 height 22
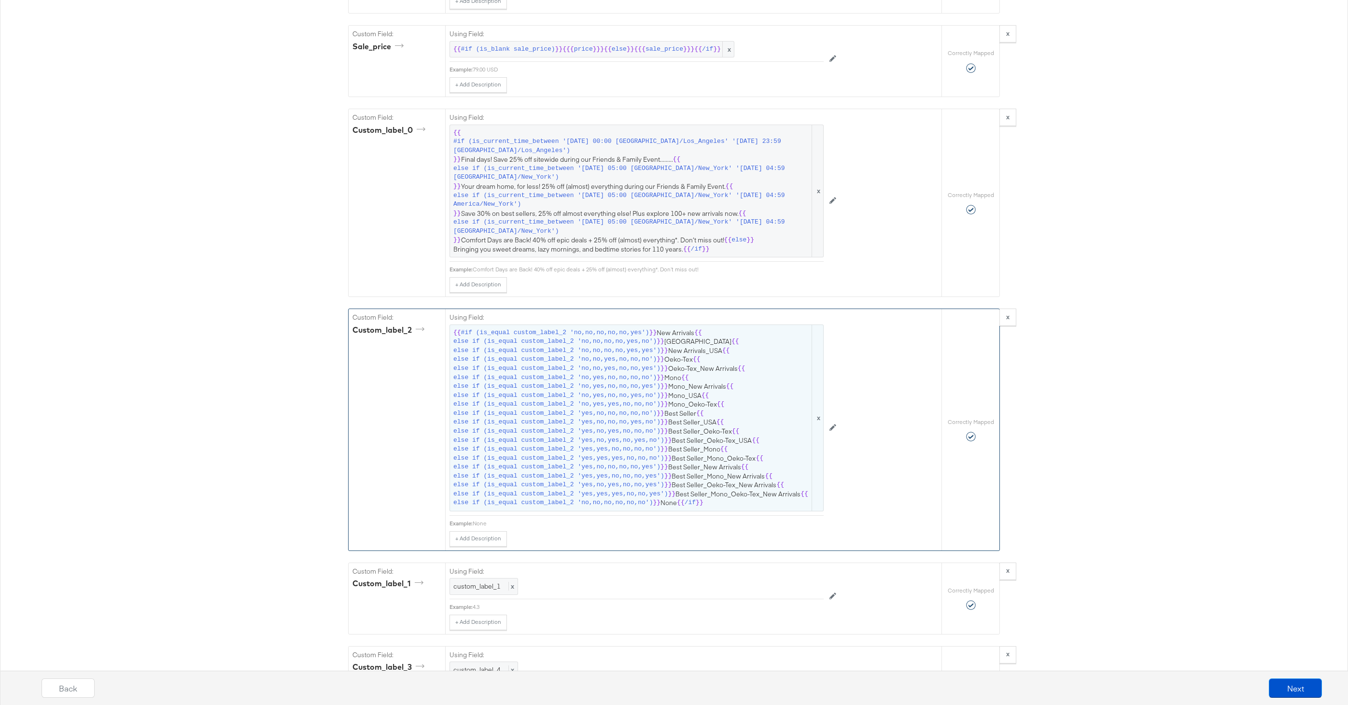
scroll to position [1797, 0]
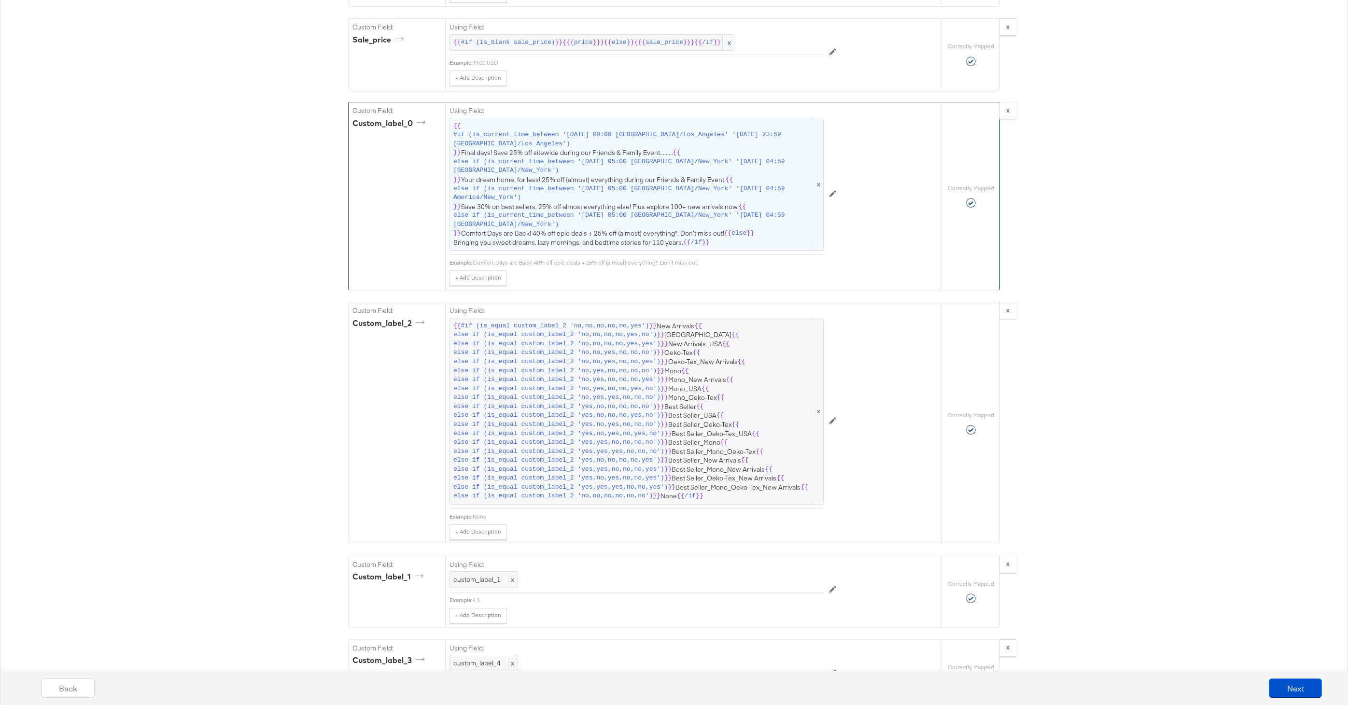
click at [625, 198] on span "else if (is_current_time_between '2025-10-02 05:00 America/New_York' '2025-10-0…" at bounding box center [631, 193] width 357 height 18
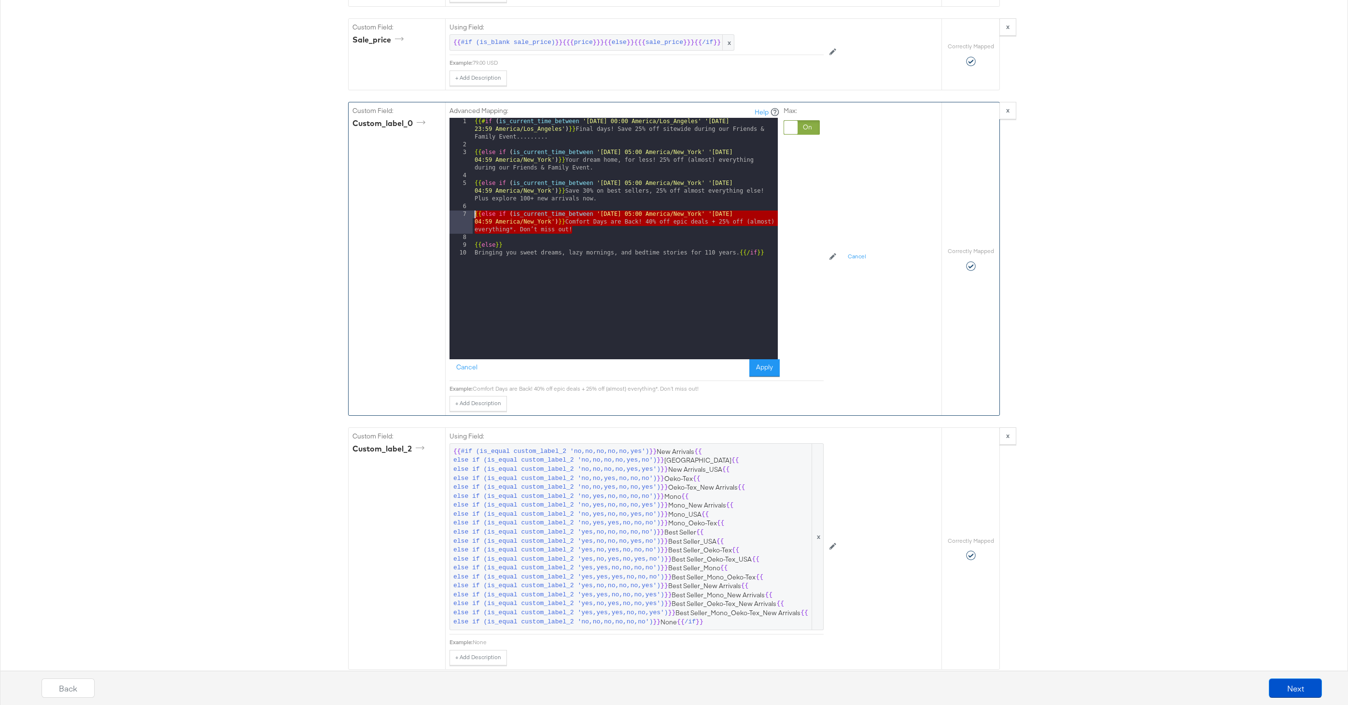
drag, startPoint x: 586, startPoint y: 232, endPoint x: 442, endPoint y: 213, distance: 145.1
click at [442, 213] on div "Custom Field: custom_label_0 Advanced Mapping: Help 1 2 3 4 5 6 7 8 9 10 {{# if…" at bounding box center [645, 258] width 593 height 313
click at [590, 231] on div "{{# if ( is_current_time_between '2022-03-21 00:00 America/Los_Angeles' '2022-0…" at bounding box center [625, 254] width 305 height 272
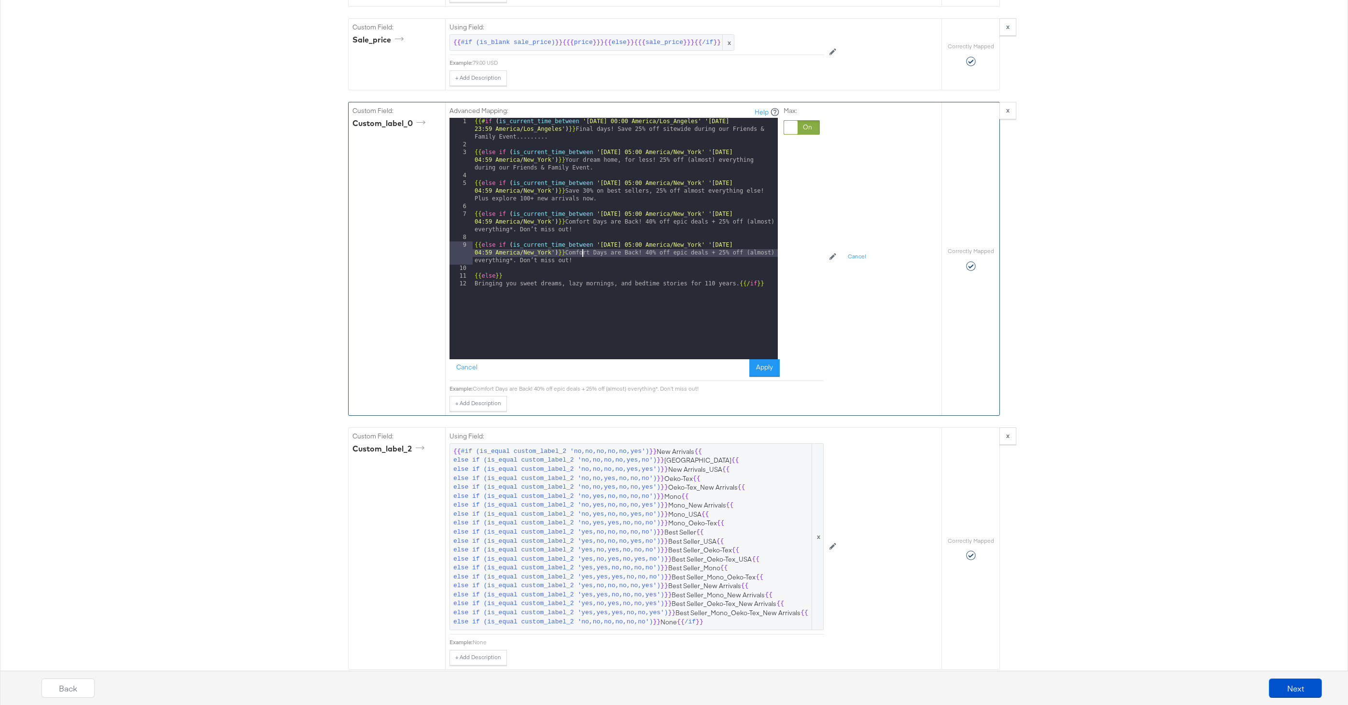
click at [581, 256] on div "{{# if ( is_current_time_between '2022-03-21 00:00 America/Los_Angeles' '2022-0…" at bounding box center [625, 254] width 305 height 272
drag, startPoint x: 578, startPoint y: 259, endPoint x: 578, endPoint y: 254, distance: 5.3
click at [578, 254] on div "{{# if ( is_current_time_between '2022-03-21 00:00 America/Los_Angeles' '2022-0…" at bounding box center [625, 254] width 305 height 272
click at [634, 246] on div "{{# if ( is_current_time_between '2022-03-21 00:00 America/Los_Angeles' '2022-0…" at bounding box center [625, 254] width 305 height 272
click at [760, 246] on div "{{# if ( is_current_time_between '2022-03-21 00:00 America/Los_Angeles' '2022-0…" at bounding box center [625, 254] width 305 height 272
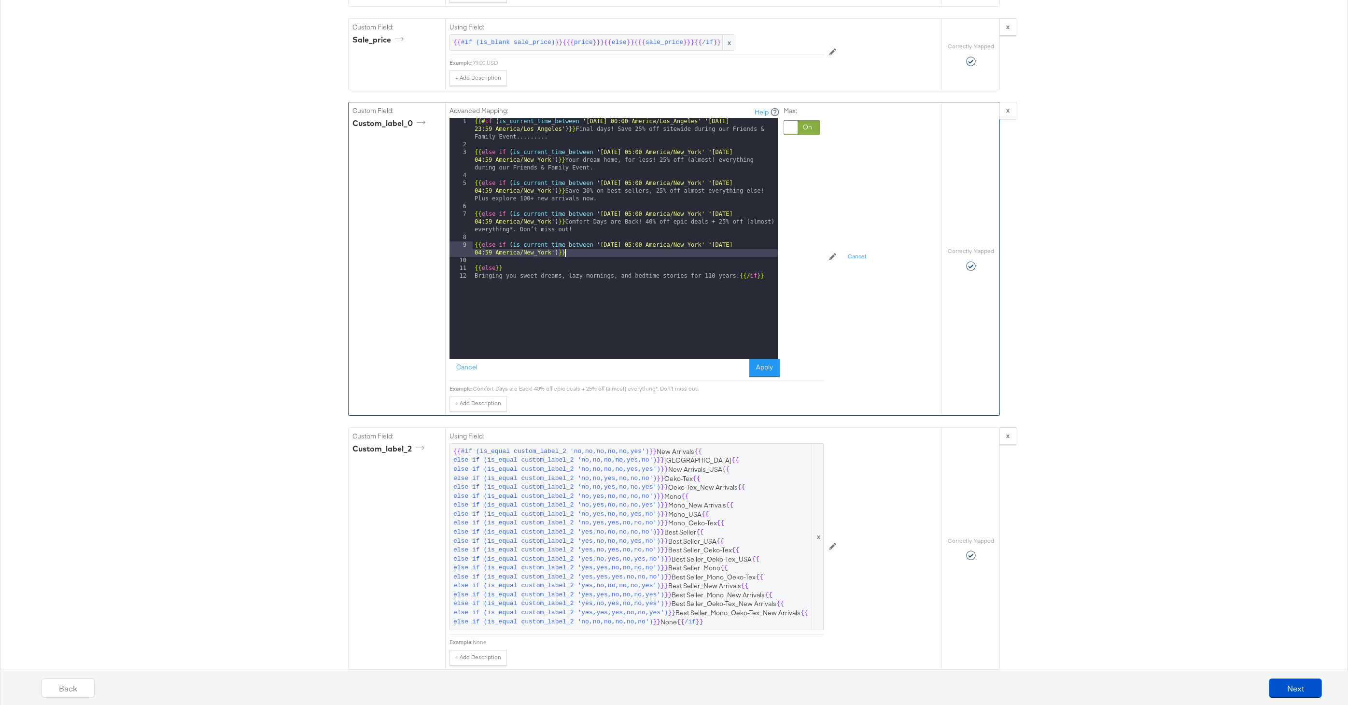
click at [581, 256] on div "{{# if ( is_current_time_between '2022-03-21 00:00 America/Los_Angeles' '2022-0…" at bounding box center [625, 254] width 305 height 272
drag, startPoint x: 685, startPoint y: 271, endPoint x: 573, endPoint y: 252, distance: 113.2
click at [573, 252] on div "{{# if ( is_current_time_between '2022-03-21 00:00 America/Los_Angeles' '2022-0…" at bounding box center [625, 254] width 305 height 272
click at [580, 251] on div "{{# if ( is_current_time_between '2022-03-21 00:00 America/Los_Angeles' '2022-0…" at bounding box center [625, 254] width 305 height 272
click at [585, 276] on div "{{# if ( is_current_time_between '2022-03-21 00:00 America/Los_Angeles' '2022-0…" at bounding box center [625, 254] width 305 height 272
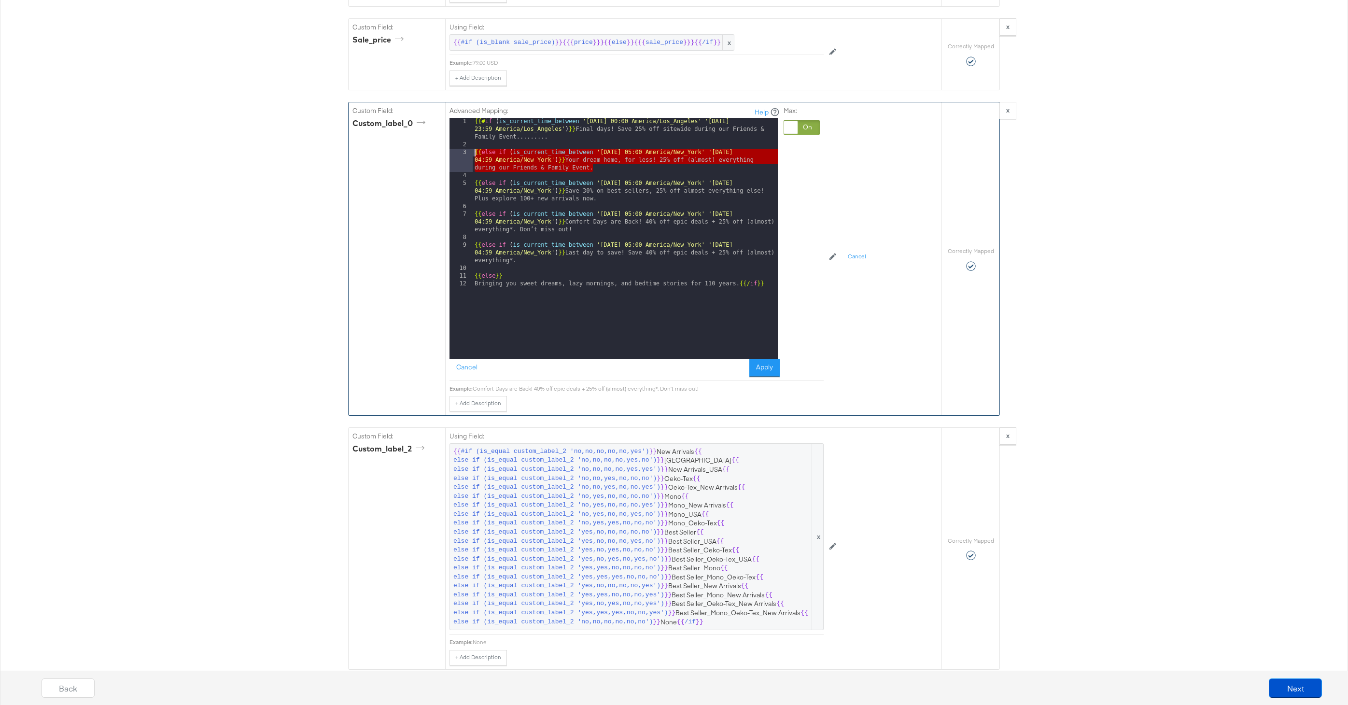
drag, startPoint x: 602, startPoint y: 169, endPoint x: 445, endPoint y: 151, distance: 157.5
click at [445, 151] on div "Advanced Mapping: Help 1 2 3 4 5 6 7 8 9 10 11 12 {{# if ( is_current_time_betw…" at bounding box center [693, 258] width 496 height 313
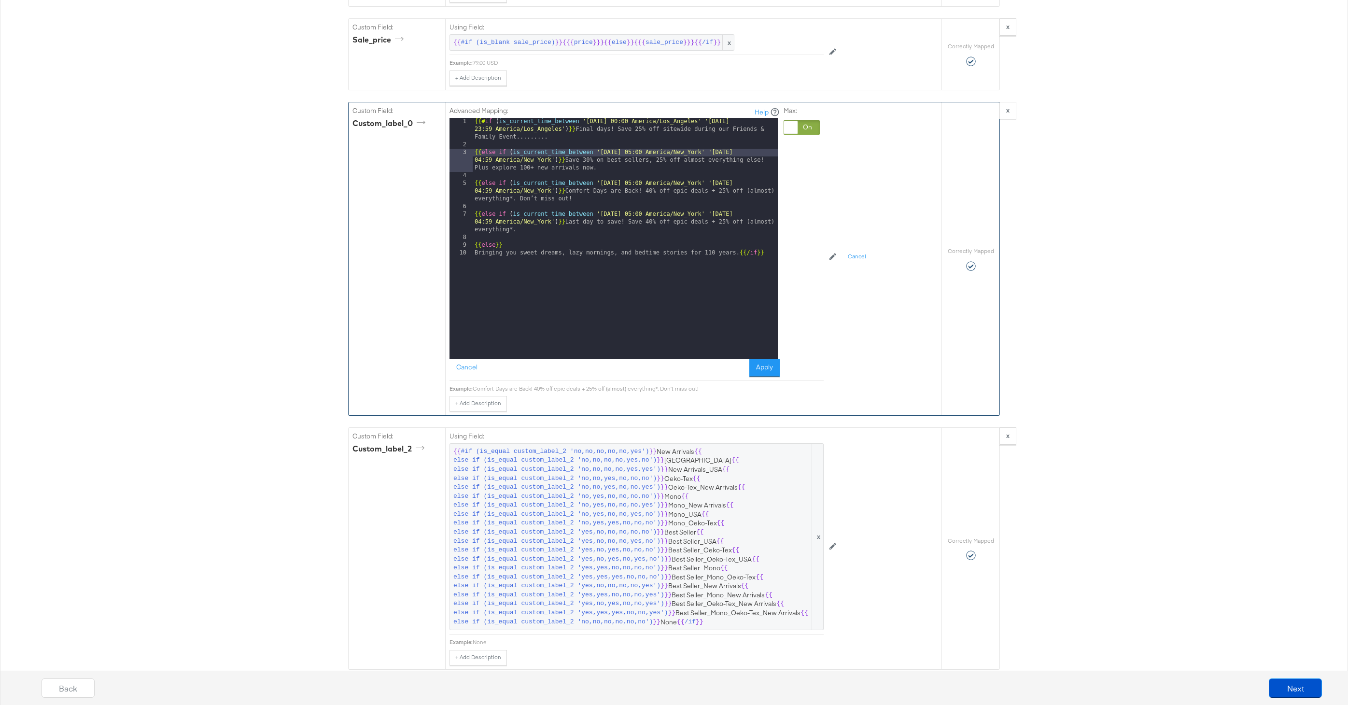
click at [609, 254] on div "{{# if ( is_current_time_between '2022-03-21 00:00 America/Los_Angeles' '2022-0…" at bounding box center [625, 254] width 305 height 272
click at [772, 370] on button "Apply" at bounding box center [764, 367] width 30 height 17
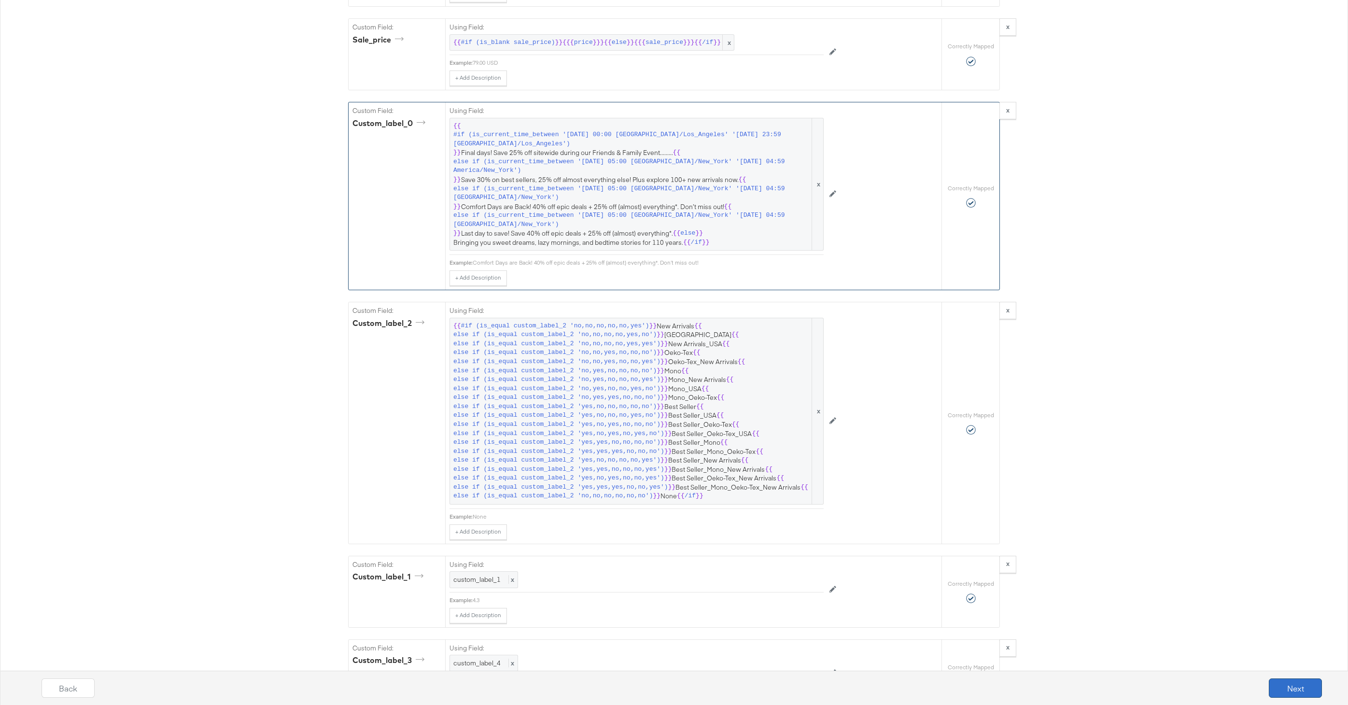
click at [1011, 528] on button "Next" at bounding box center [1295, 687] width 53 height 19
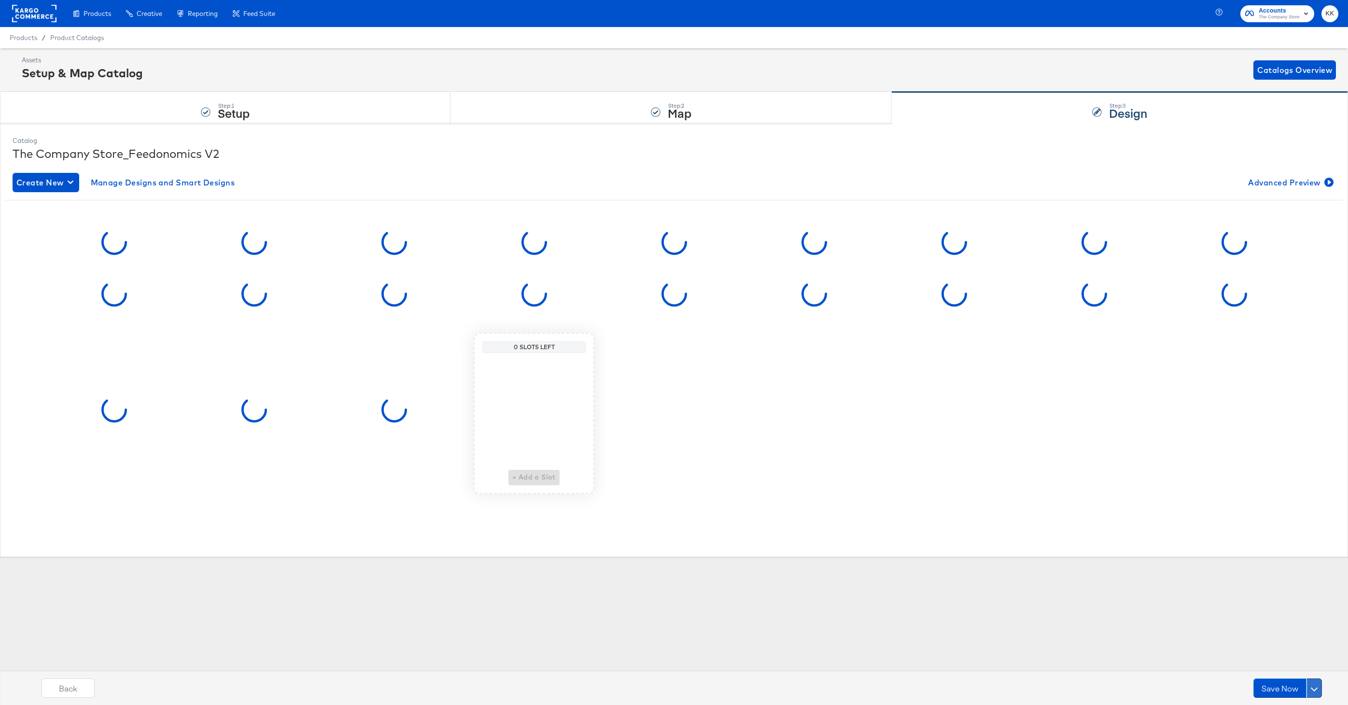
click at [1011, 528] on button at bounding box center [1314, 687] width 15 height 19
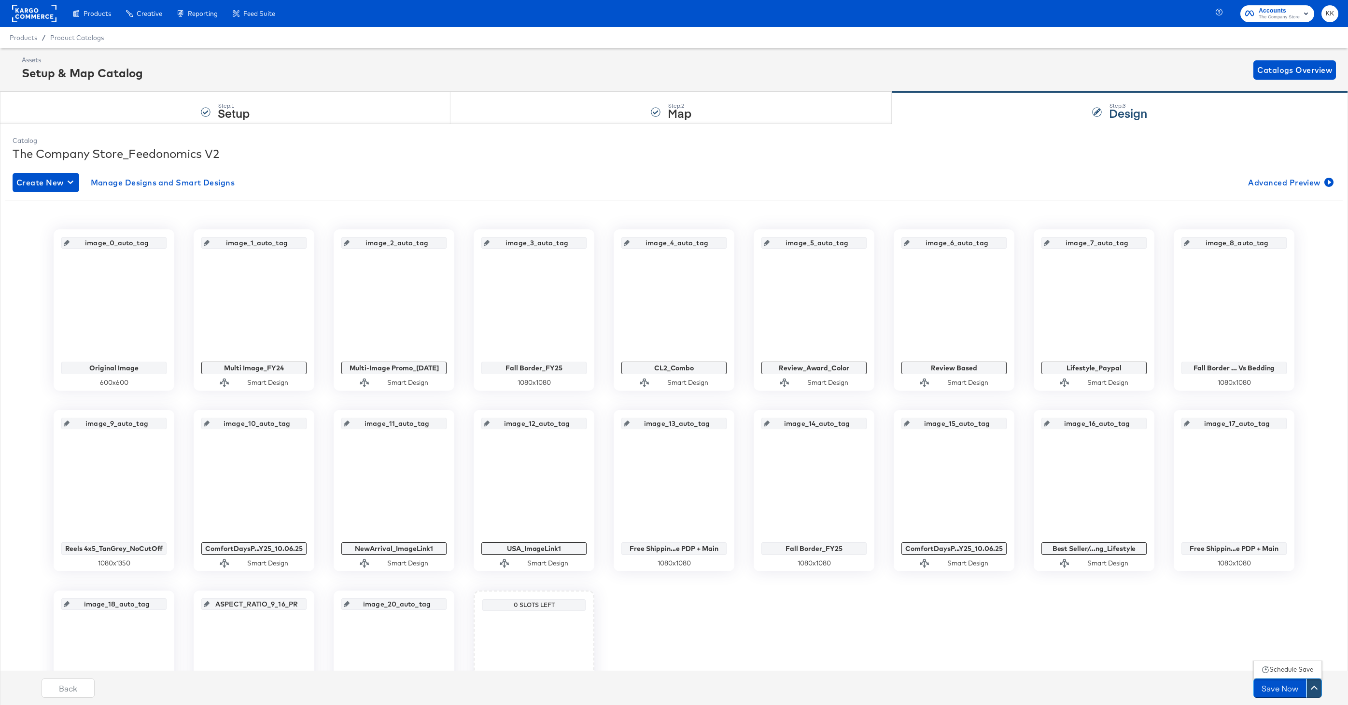
click at [1011, 528] on div "Schedule Save" at bounding box center [1291, 669] width 44 height 9
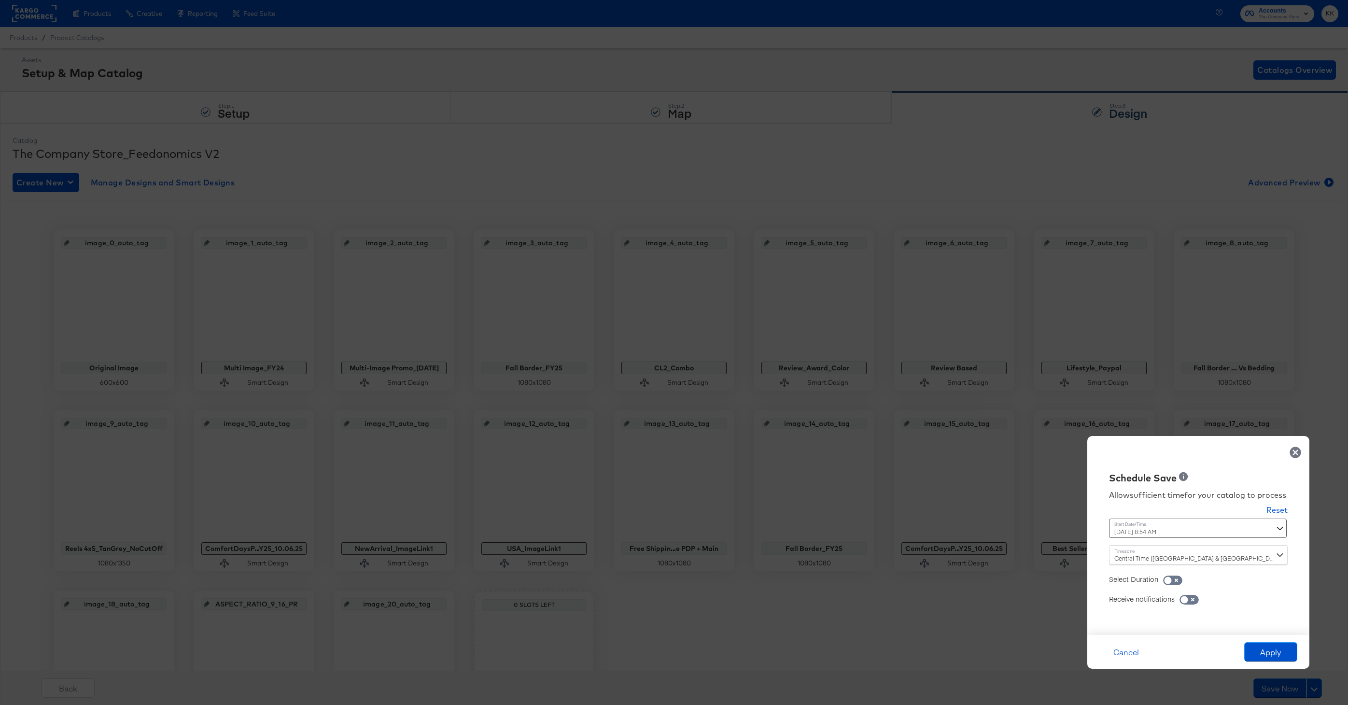
click at [1011, 528] on div "October 8th 2025 8:54 AM ‹ October 2025 › Su Mo Tu We Th Fr Sa 28 29 30 1 2 3 4…" at bounding box center [1174, 528] width 131 height 19
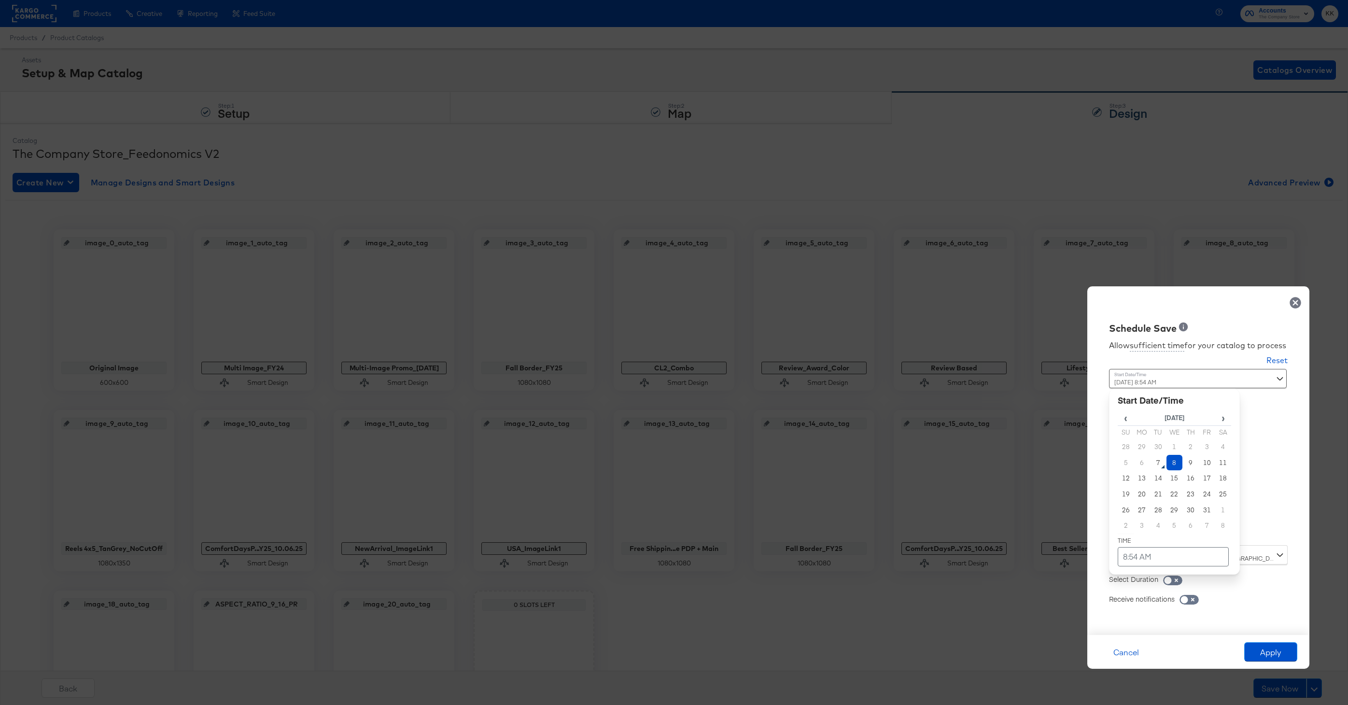
click at [1011, 464] on td "8" at bounding box center [1175, 463] width 16 height 16
click at [1011, 528] on td "8:54 AM" at bounding box center [1173, 556] width 111 height 19
click at [1011, 493] on span "▼" at bounding box center [1154, 484] width 19 height 19
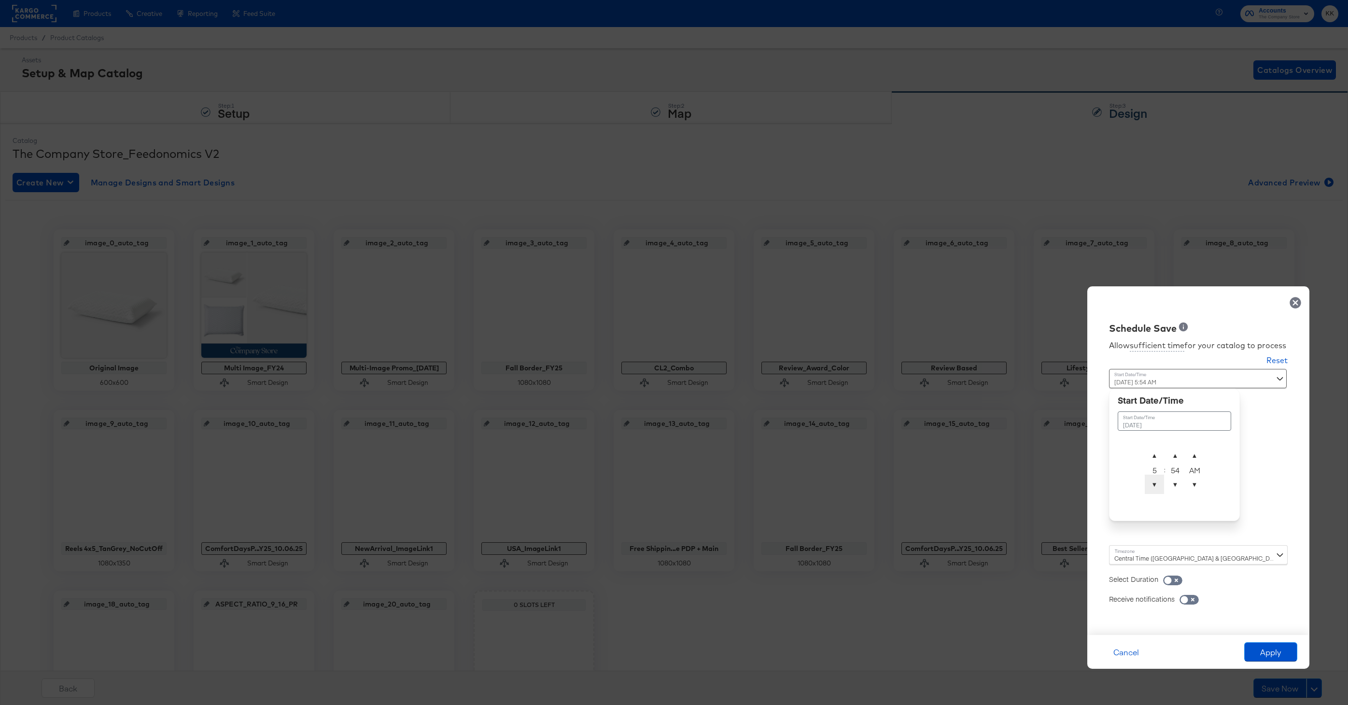
click at [1011, 493] on span "▼" at bounding box center [1154, 484] width 19 height 19
click at [1011, 488] on span "▼" at bounding box center [1175, 484] width 19 height 19
click at [1011, 450] on span "▲" at bounding box center [1175, 455] width 19 height 19
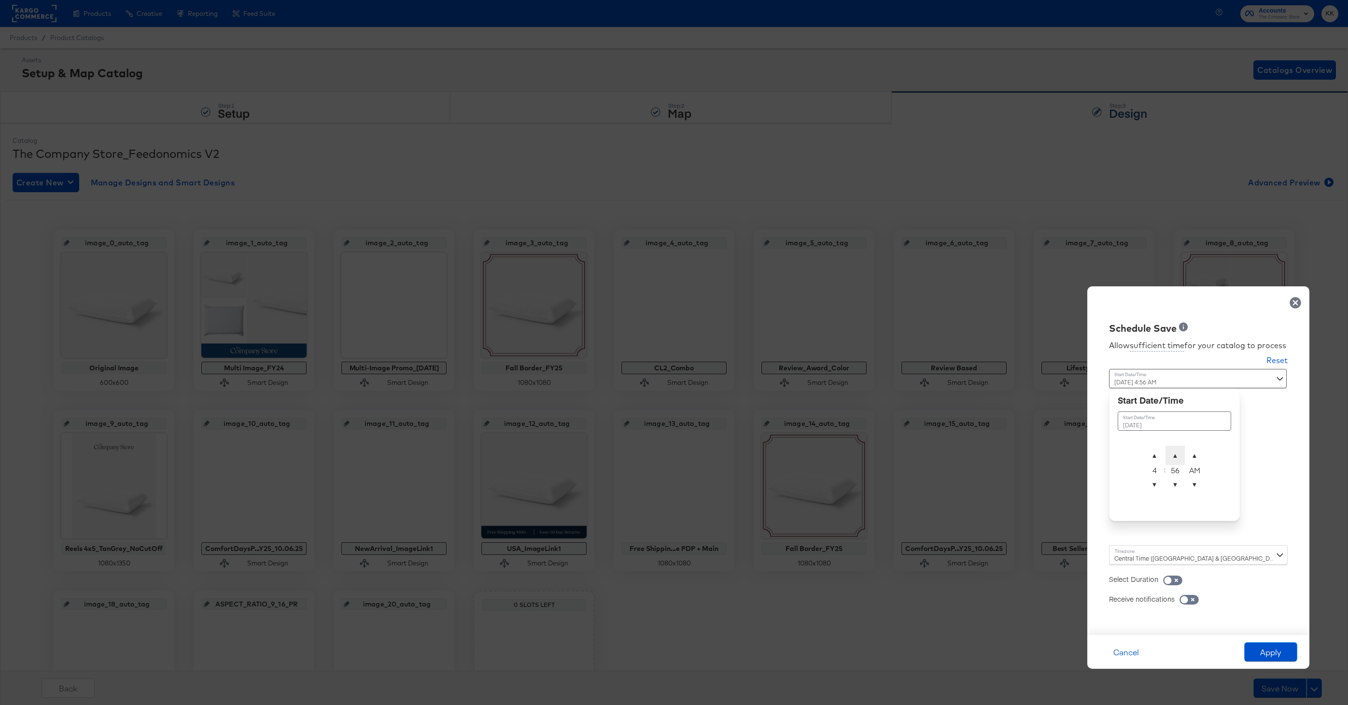
click at [1011, 450] on span "▲" at bounding box center [1175, 455] width 19 height 19
type input "October 8th 2025 4:00 AM"
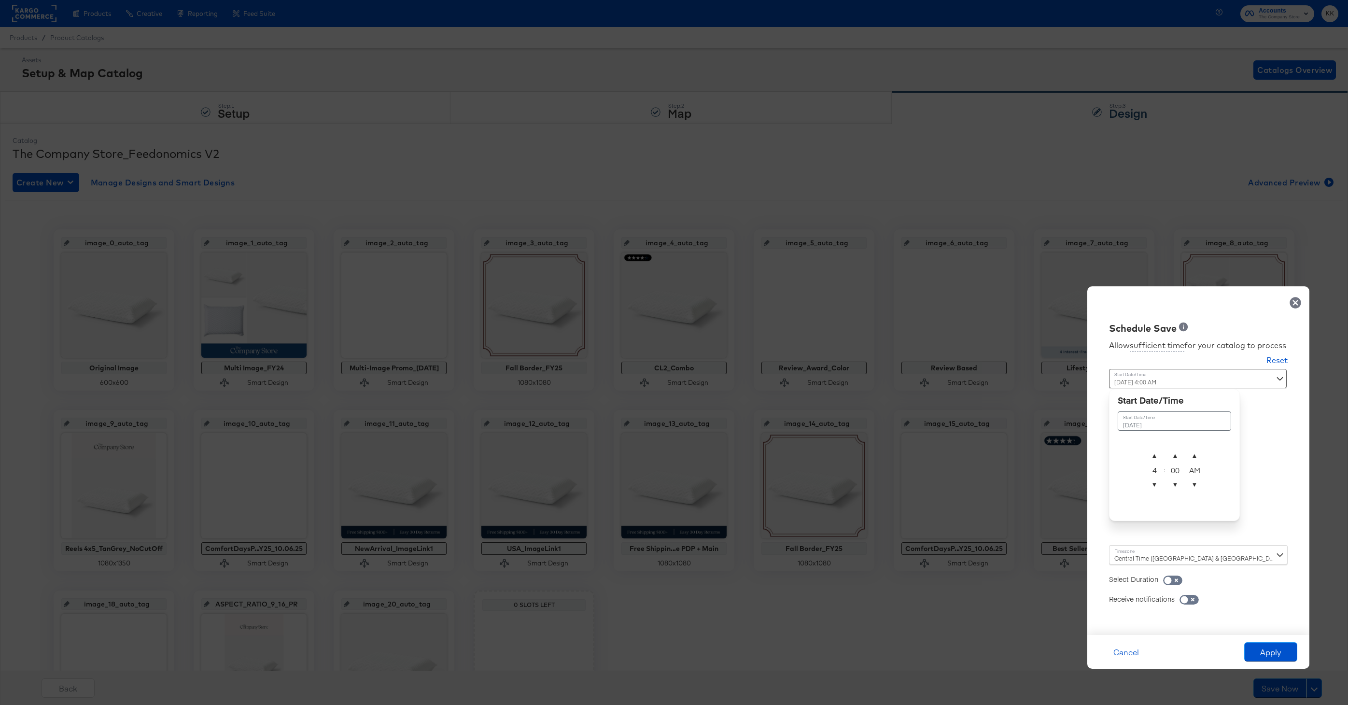
click at [1011, 528] on div "Central Time (US & Canada) (America/Chicago)" at bounding box center [1198, 554] width 179 height 19
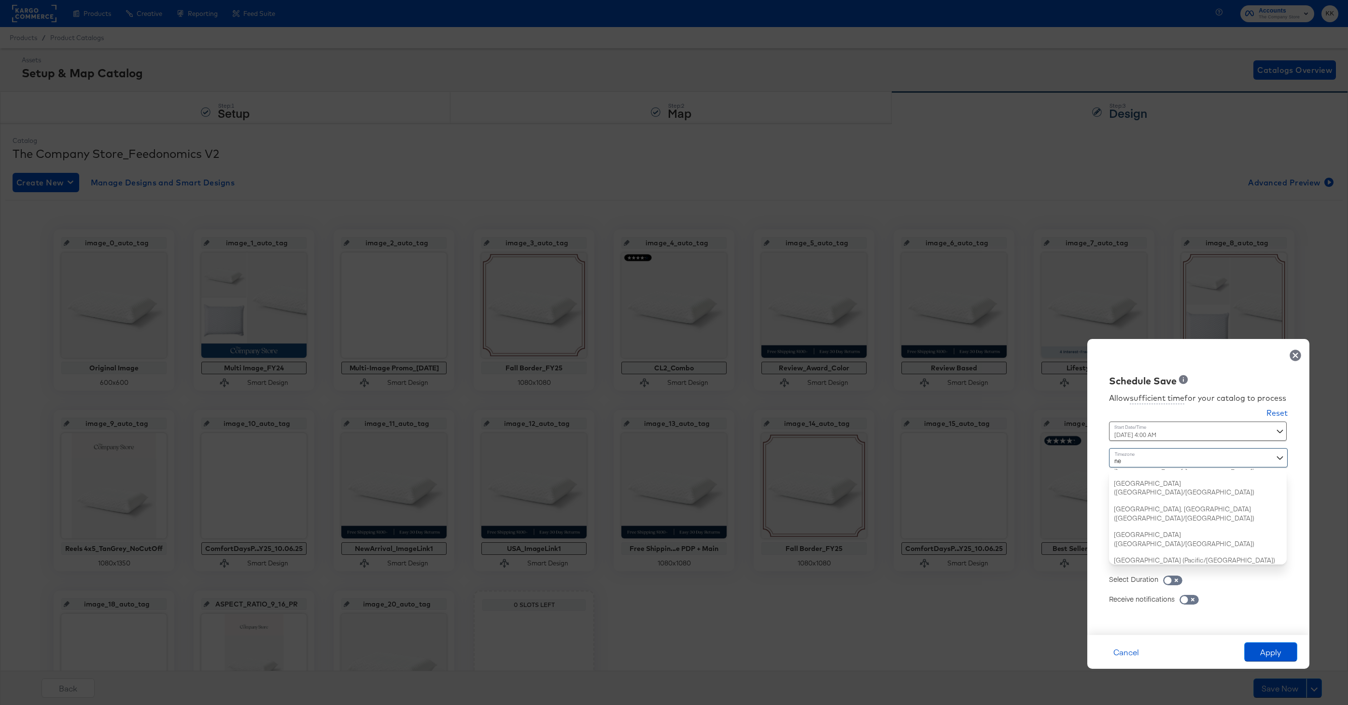
type input "new"
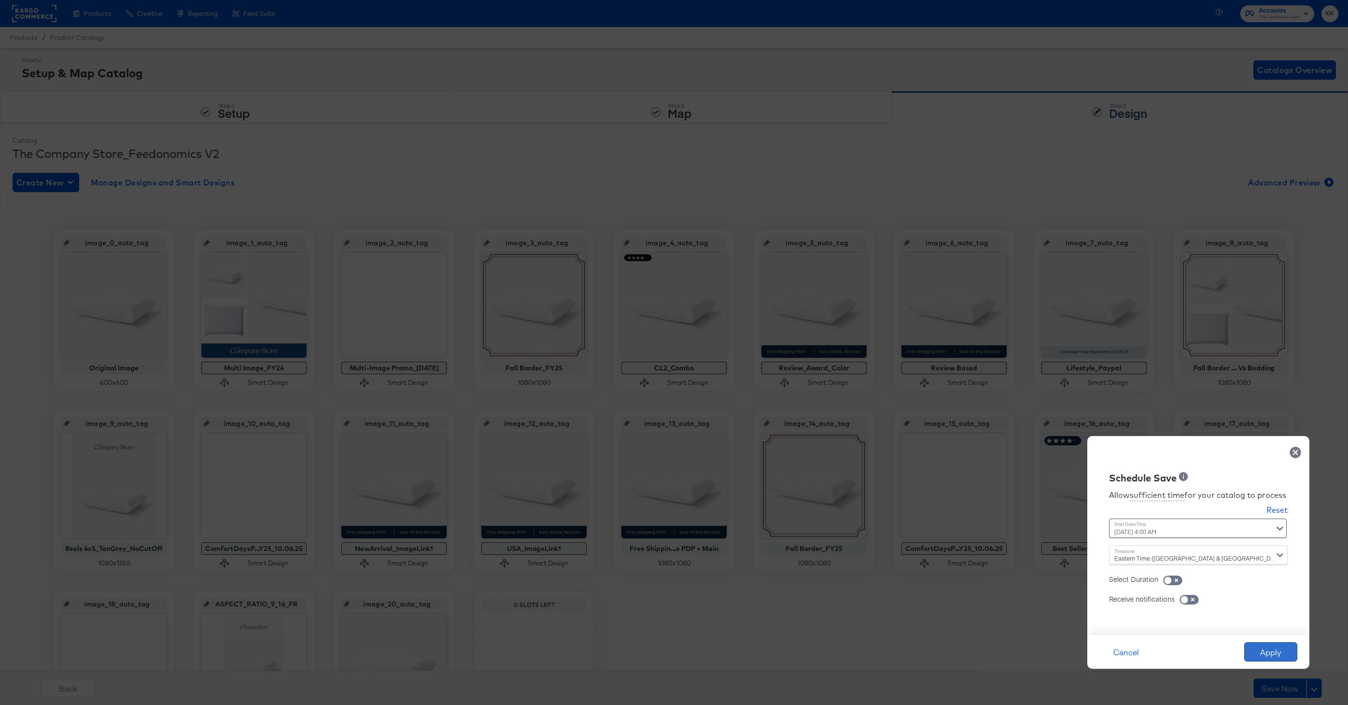
click at [1011, 528] on button "Apply" at bounding box center [1270, 651] width 53 height 19
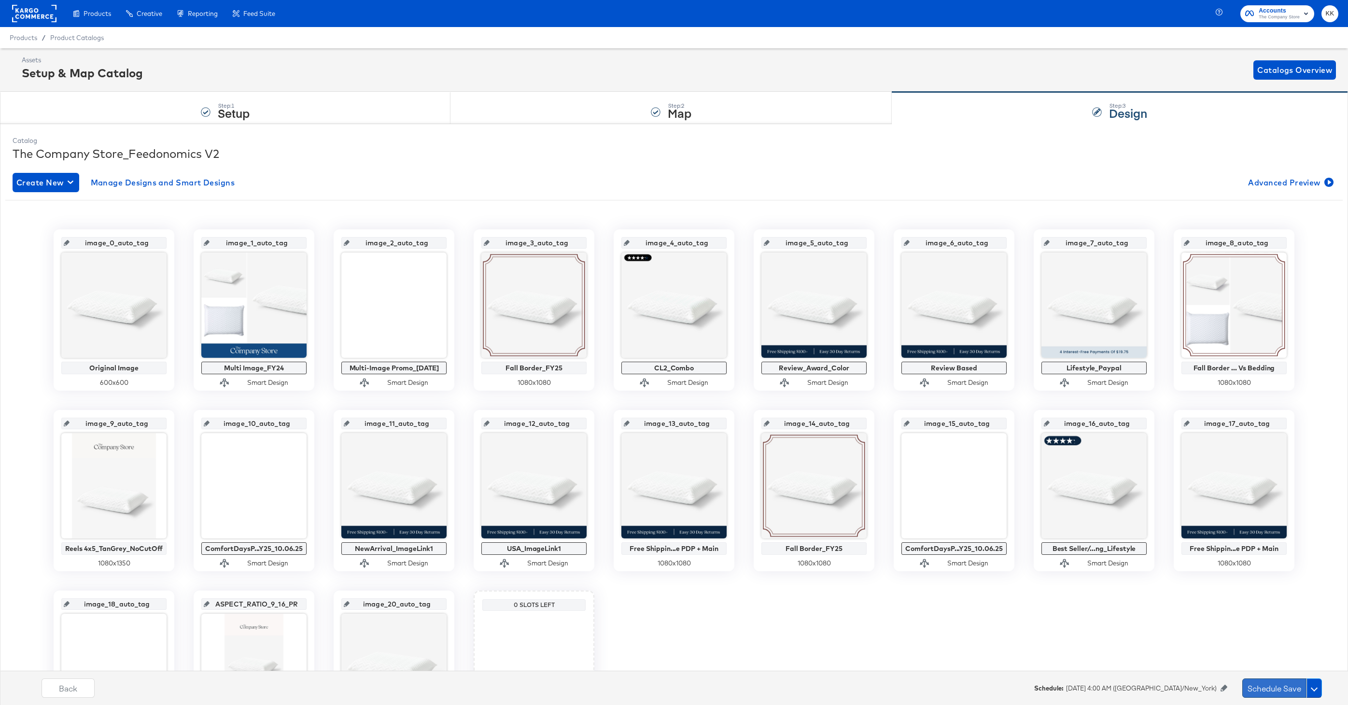
click at [1011, 528] on button "Schedule Save" at bounding box center [1274, 687] width 64 height 19
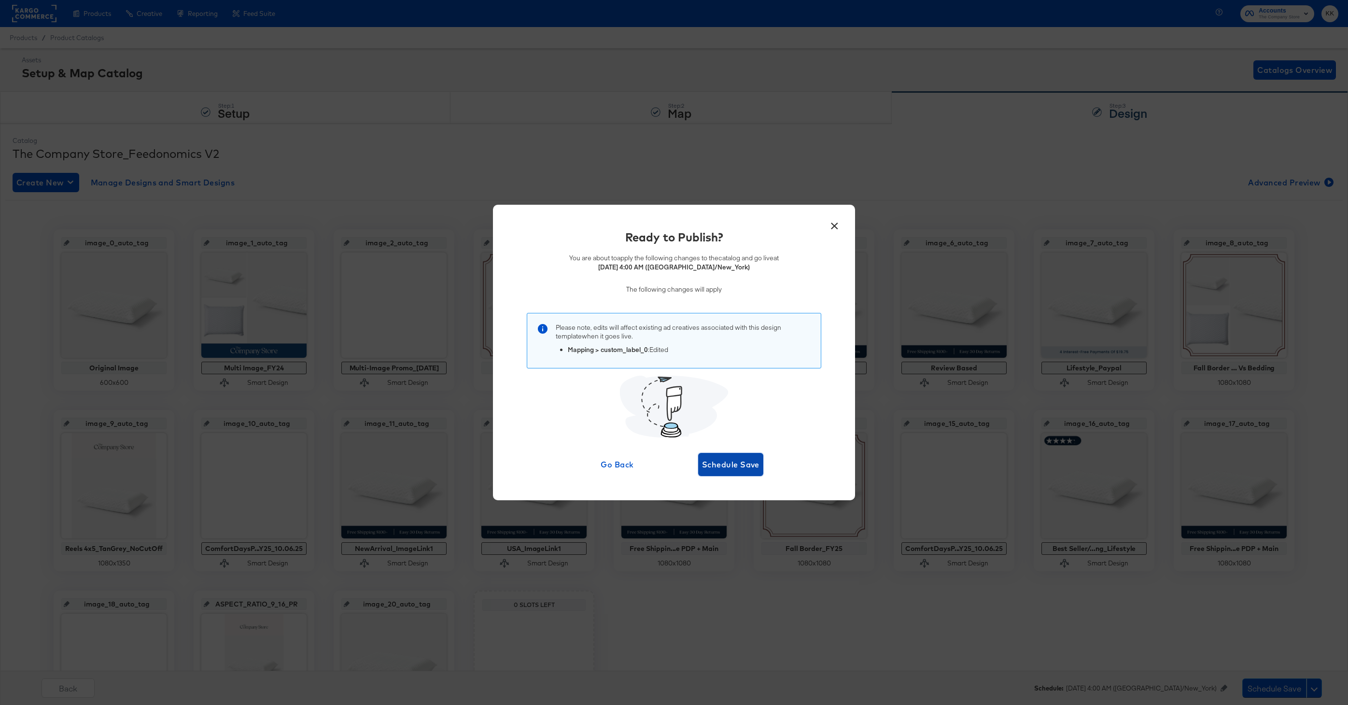
click at [725, 463] on span "Schedule Save" at bounding box center [730, 465] width 57 height 14
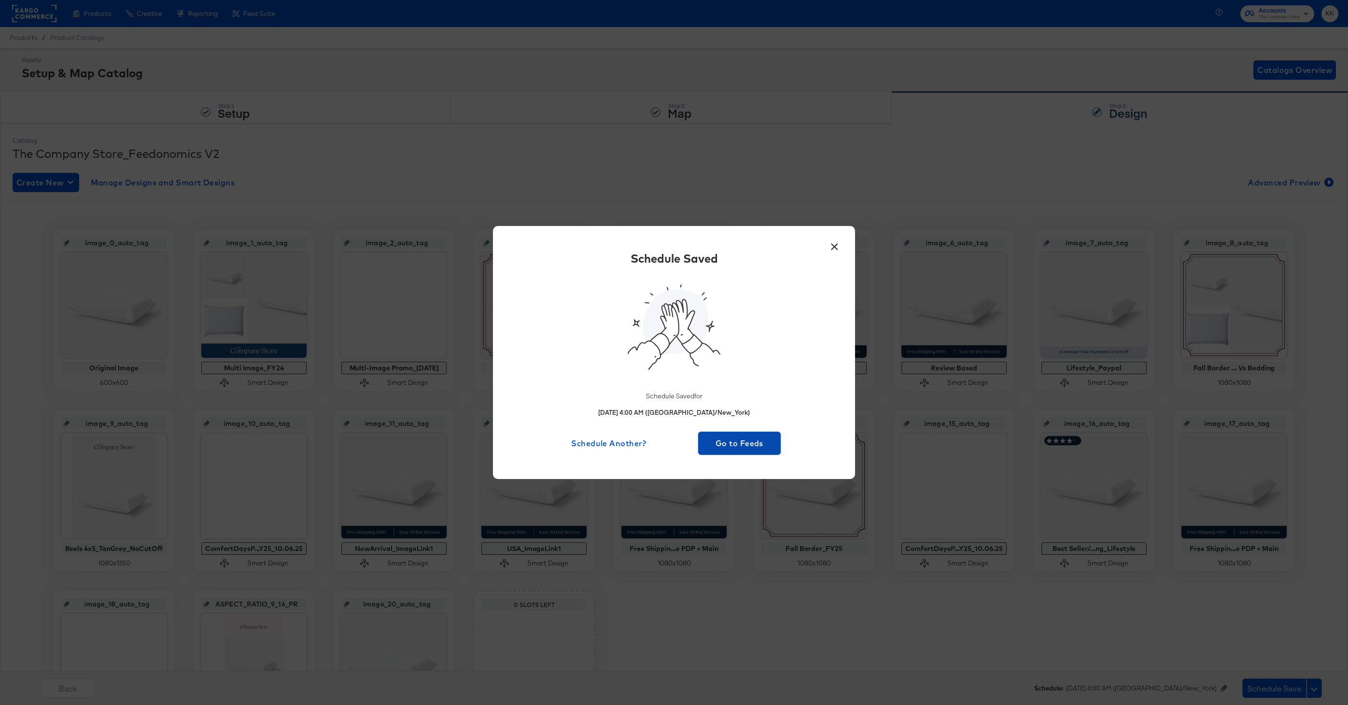
click at [730, 445] on span "Go to Feeds" at bounding box center [739, 444] width 75 height 14
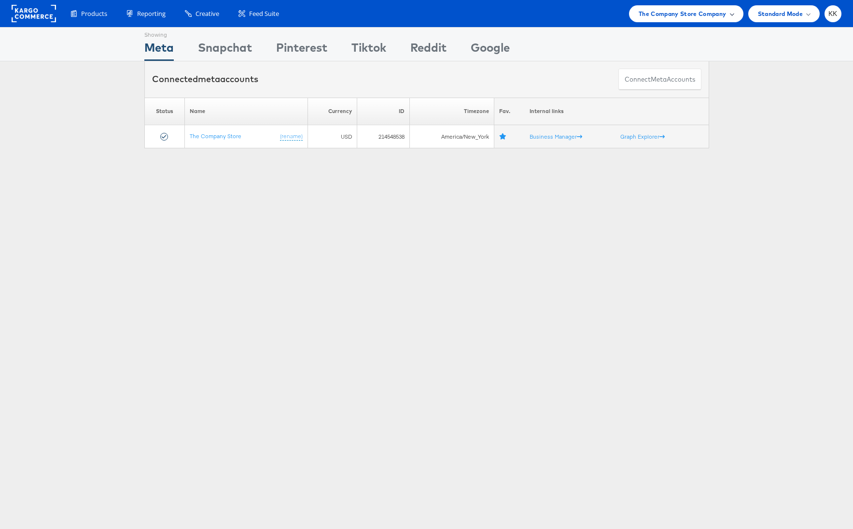
click at [684, 16] on span "The Company Store Company" at bounding box center [683, 14] width 88 height 10
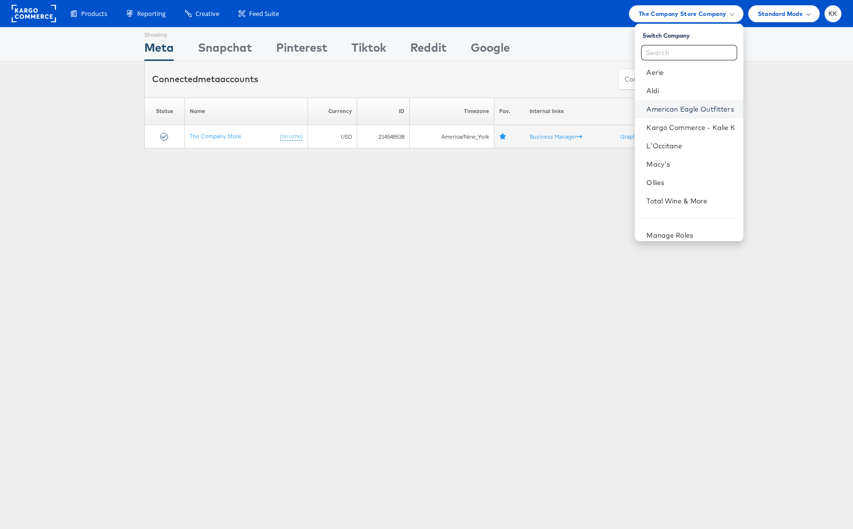
click at [689, 113] on link "American Eagle Outfitters" at bounding box center [691, 109] width 89 height 10
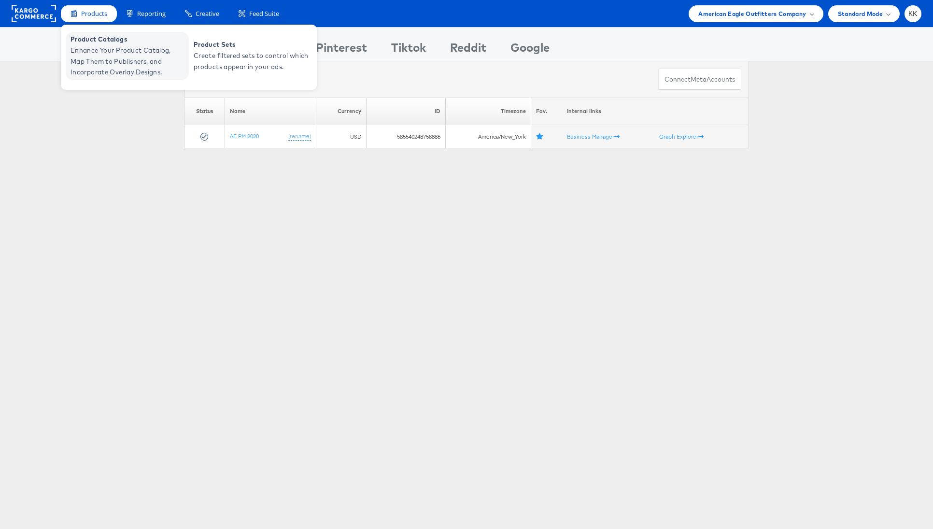
click at [97, 59] on span "Enhance Your Product Catalog, Map Them to Publishers, and Incorporate Overlay D…" at bounding box center [129, 61] width 116 height 33
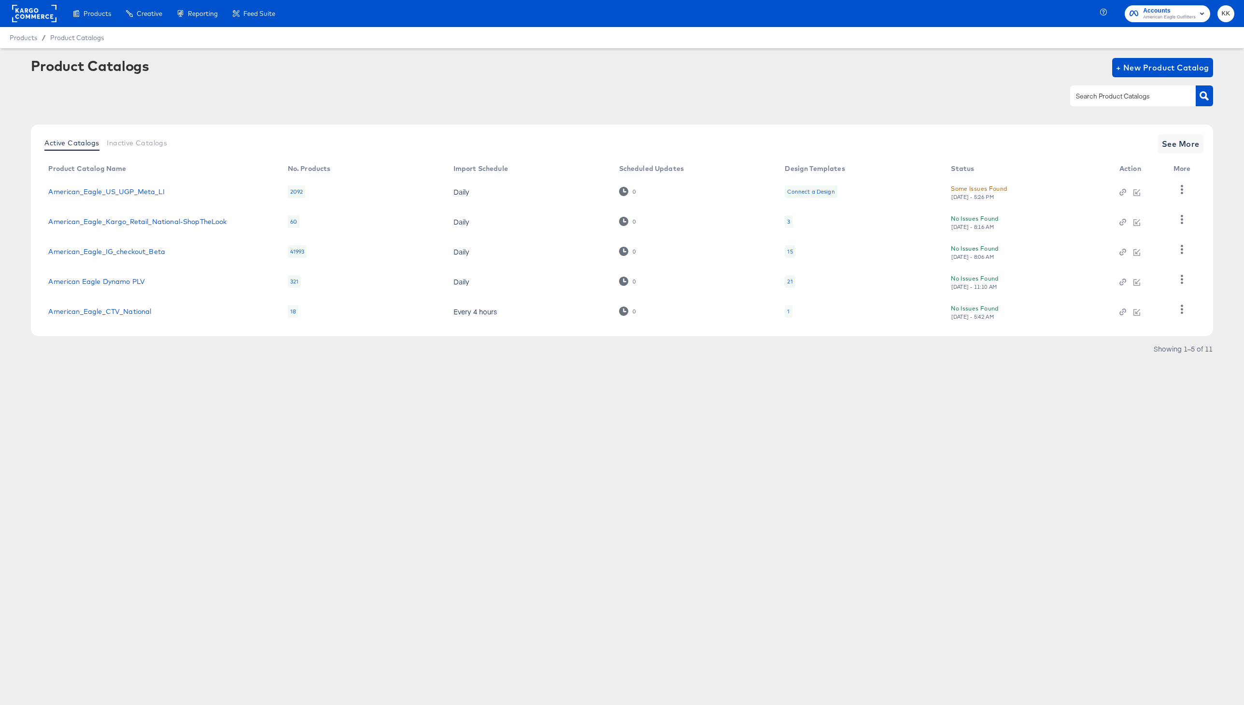
click at [30, 14] on rect at bounding box center [34, 13] width 44 height 17
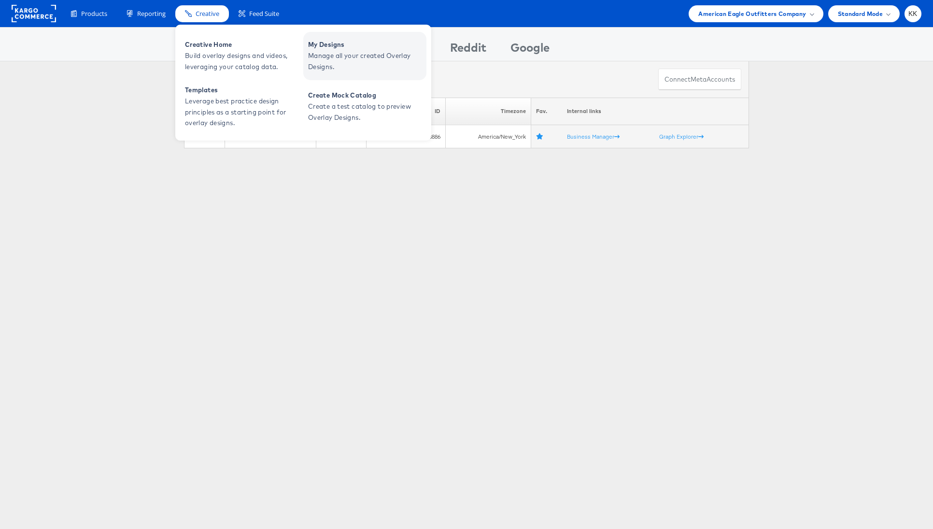
click at [310, 47] on span "My Designs" at bounding box center [366, 44] width 116 height 11
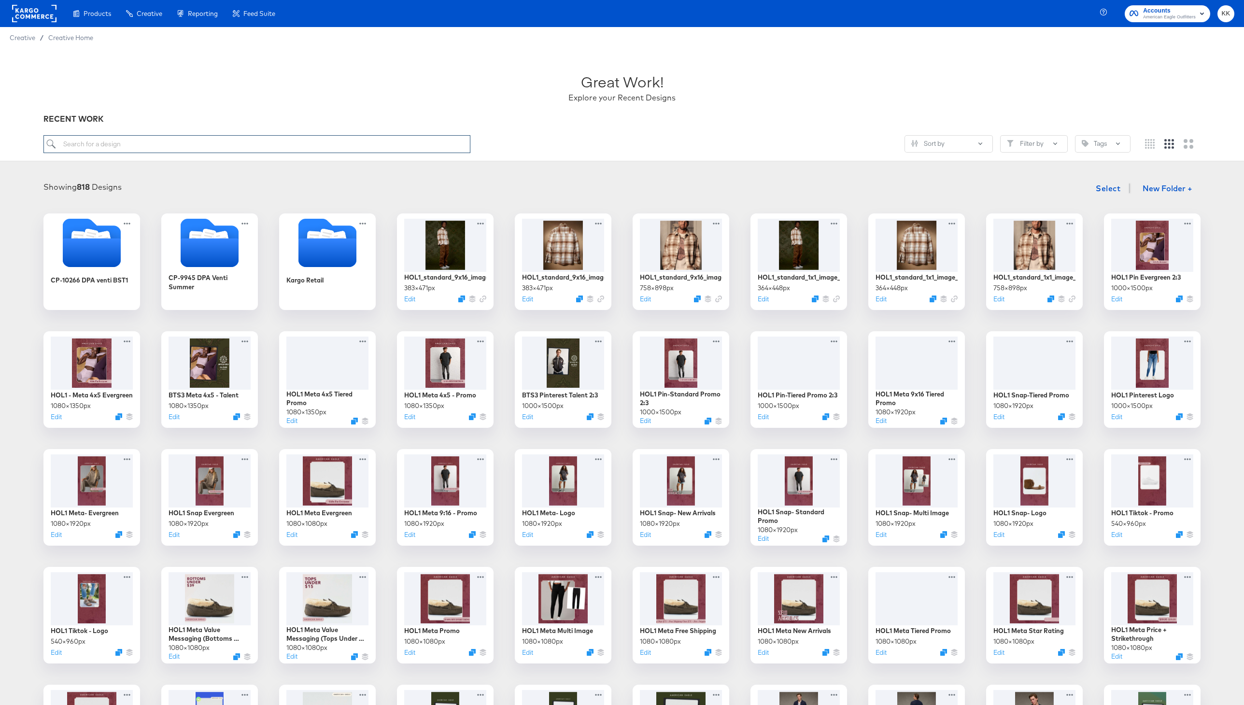
click at [246, 150] on input "search" at bounding box center [256, 144] width 427 height 18
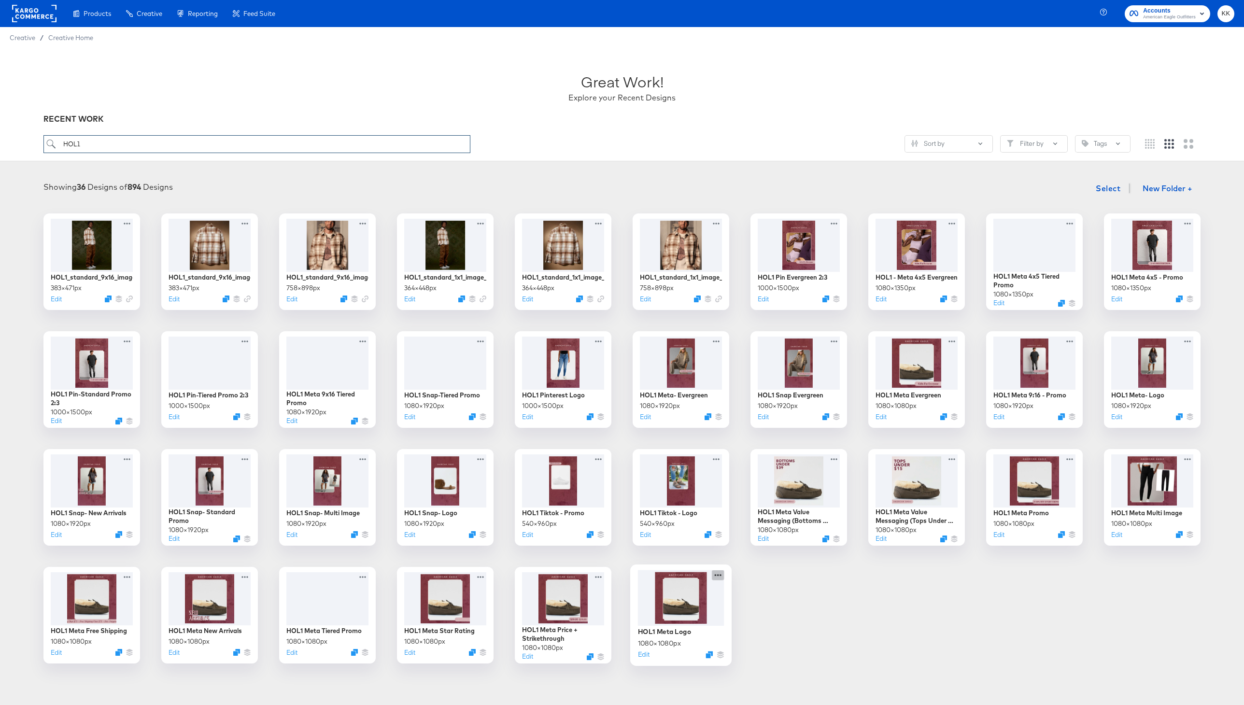
click at [716, 577] on icon at bounding box center [718, 575] width 12 height 10
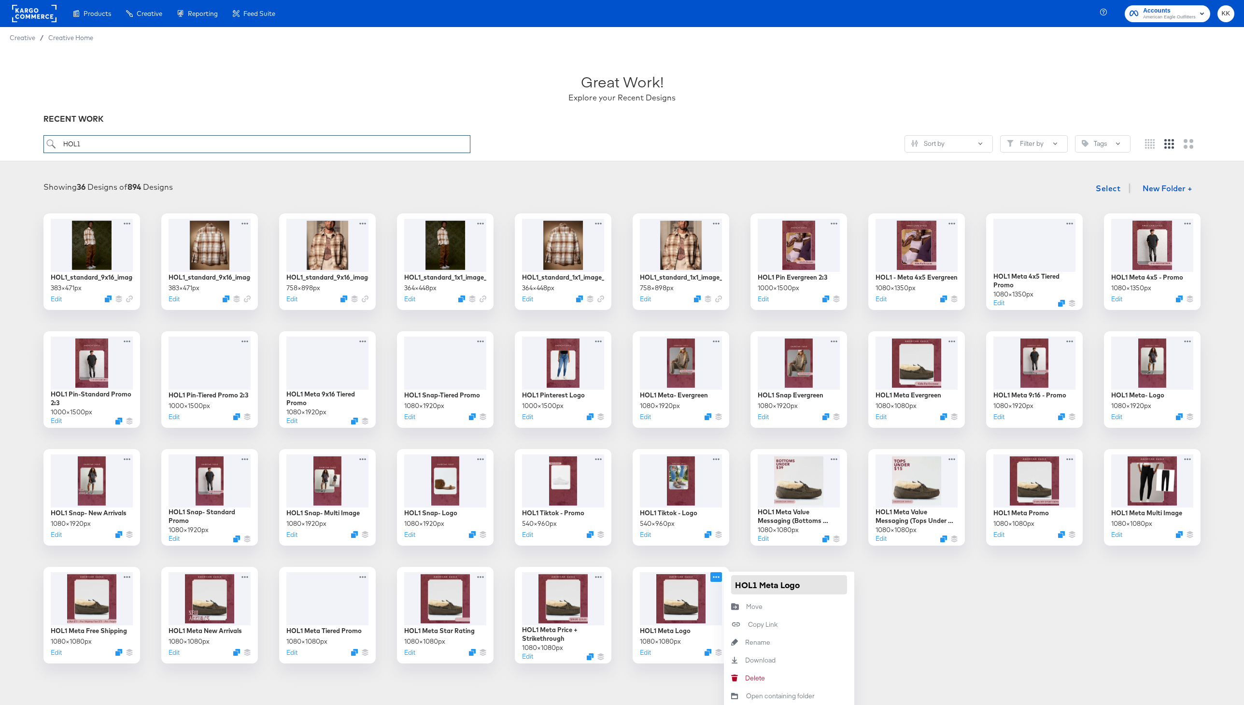
type input "HOL1"
click at [756, 590] on input "HOL1 Meta Logo" at bounding box center [789, 584] width 116 height 19
type input "HOL1 - Meta Logo"
click at [603, 576] on icon at bounding box center [600, 575] width 12 height 10
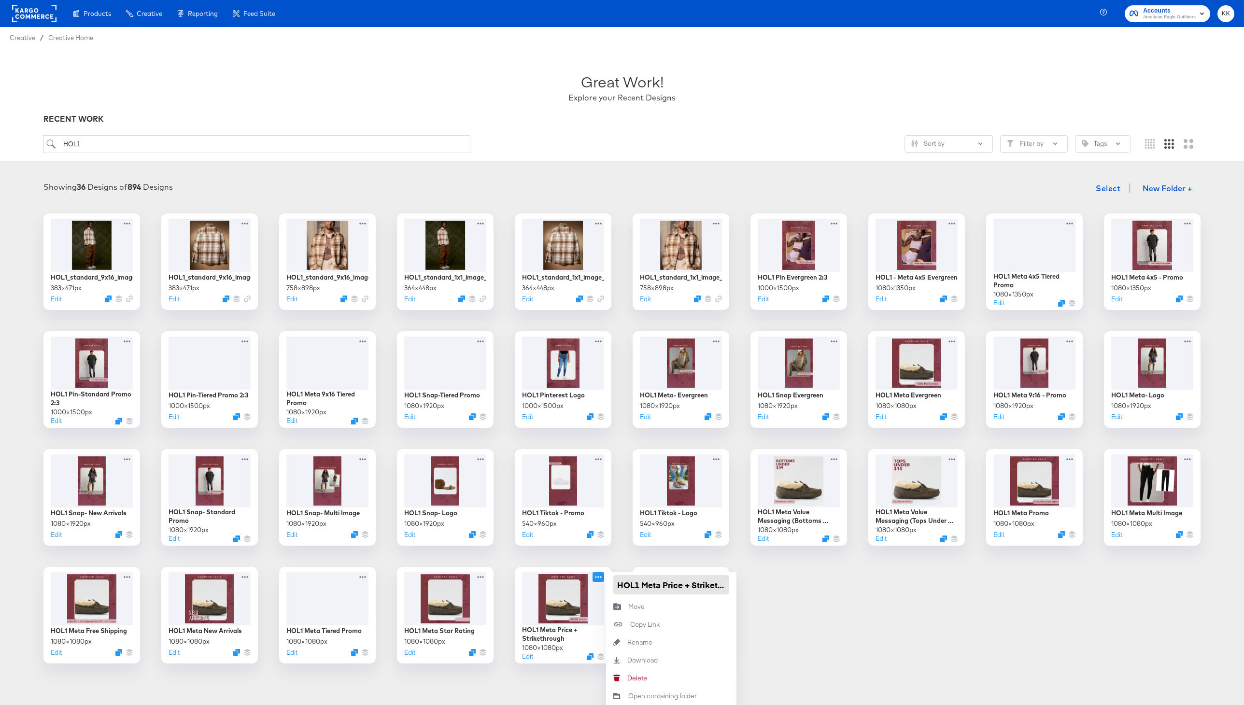
click at [640, 587] on input "HOL1 Meta Price + Strikethrough" at bounding box center [671, 584] width 116 height 19
type input "HOL1 - Meta Price + Strikethrough"
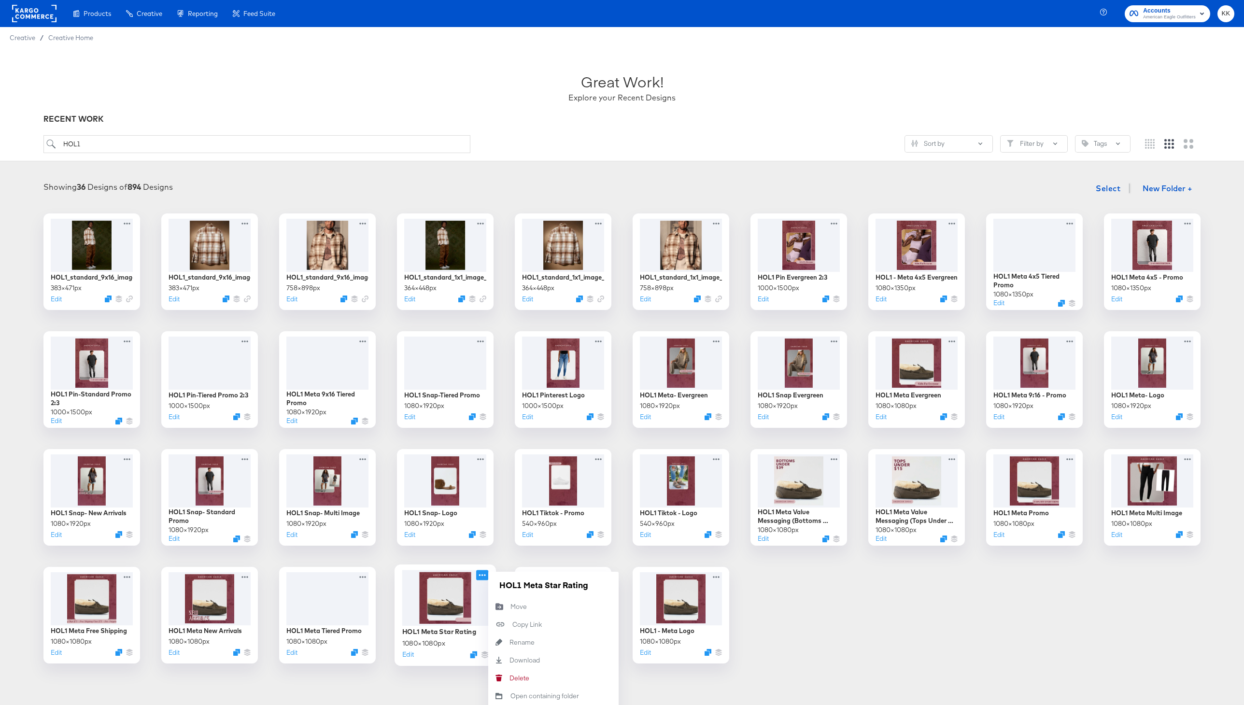
click at [480, 576] on icon at bounding box center [482, 575] width 12 height 10
click at [522, 586] on input "HOL1 Meta Star Rating" at bounding box center [553, 584] width 116 height 19
type input "HOL1 - Meta Star Rating"
click at [364, 576] on icon at bounding box center [364, 575] width 12 height 10
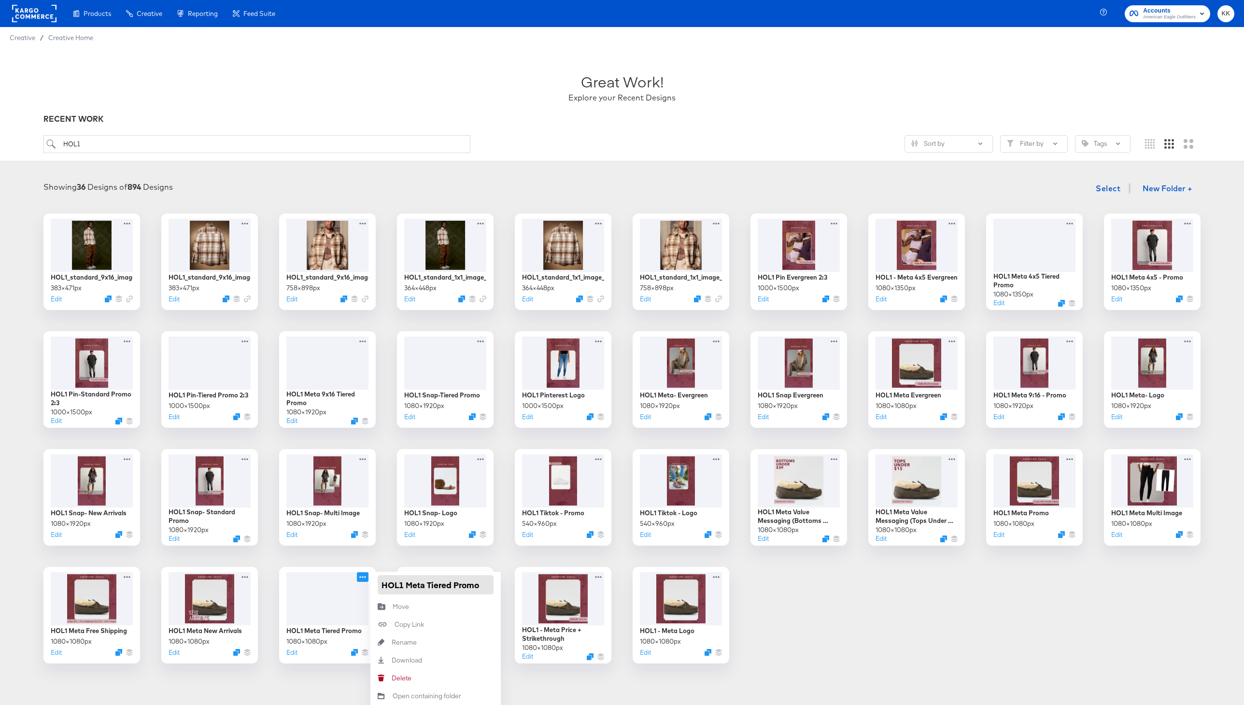
click at [402, 584] on input "HOL1 Meta Tiered Promo" at bounding box center [436, 584] width 116 height 19
type input "HOL1 - Meta Tiered Promo"
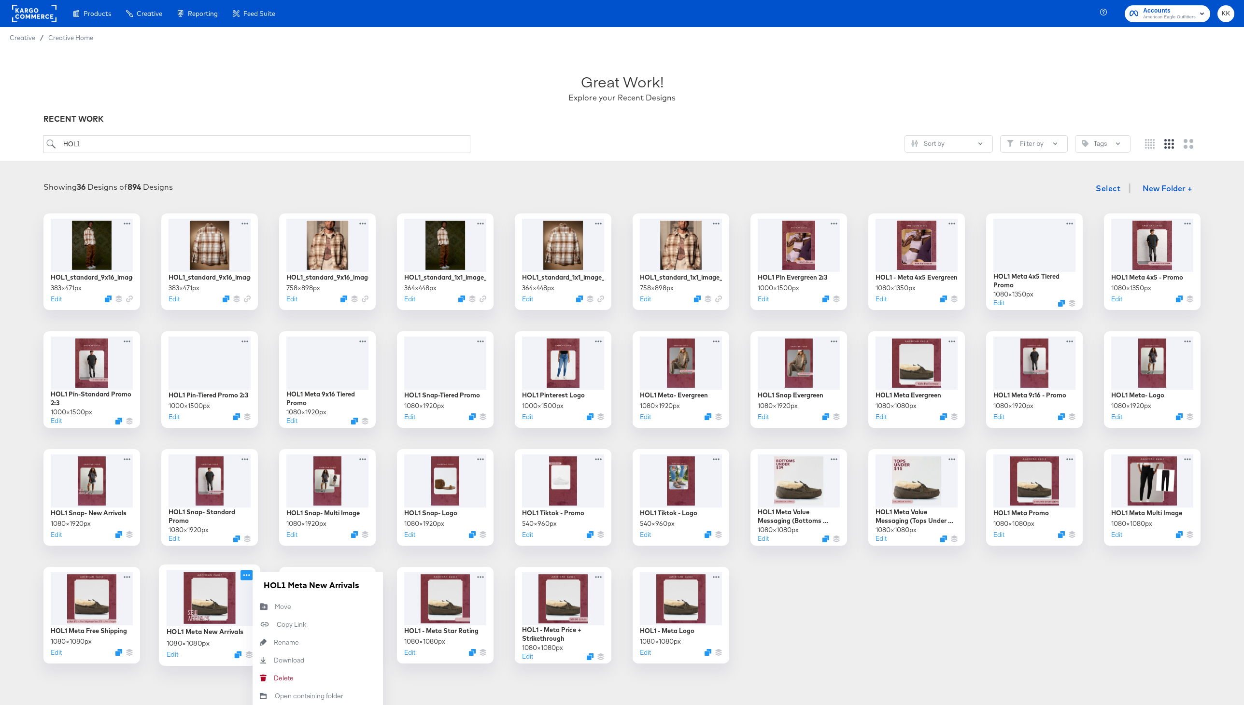
click at [246, 573] on icon at bounding box center [246, 575] width 12 height 10
click at [285, 588] on input "HOL1 Meta New Arrivals" at bounding box center [318, 584] width 116 height 19
type input "HOL1 - Meta New Arrivals"
click at [127, 576] on icon at bounding box center [129, 575] width 12 height 10
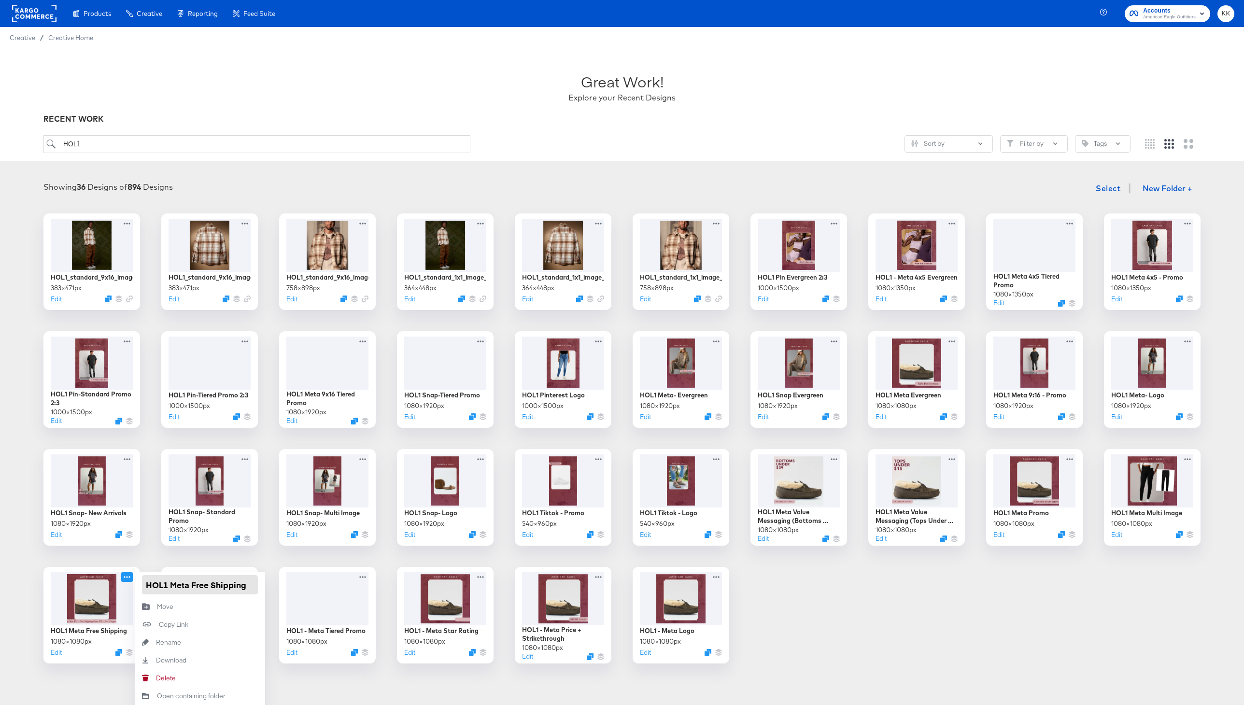
click at [167, 584] on input "HOL1 Meta Free Shipping" at bounding box center [200, 584] width 116 height 19
type input "HOL1 - Meta Free Shipping"
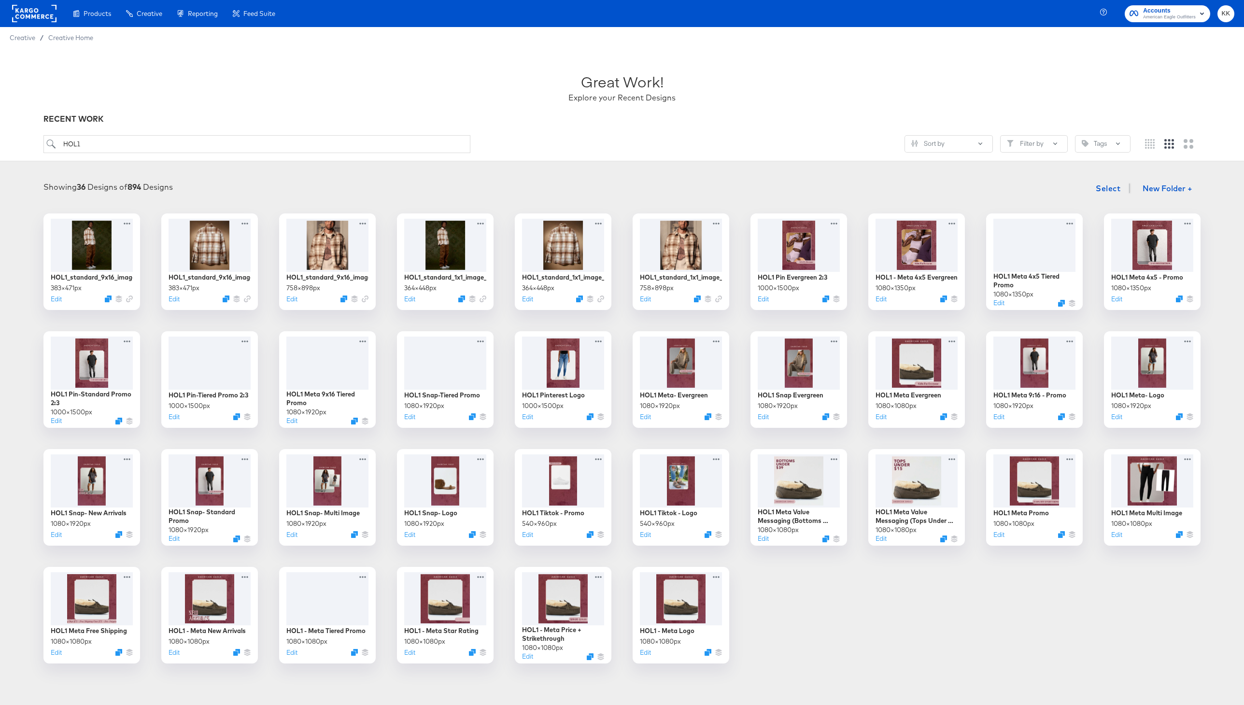
click at [982, 610] on div "HOL1_standard_9x16_image_3 383 × 471 px Edit HOL1_standard_9x16_image_2 383 × 4…" at bounding box center [622, 438] width 1225 height 450
click at [1188, 458] on icon at bounding box center [1189, 457] width 12 height 10
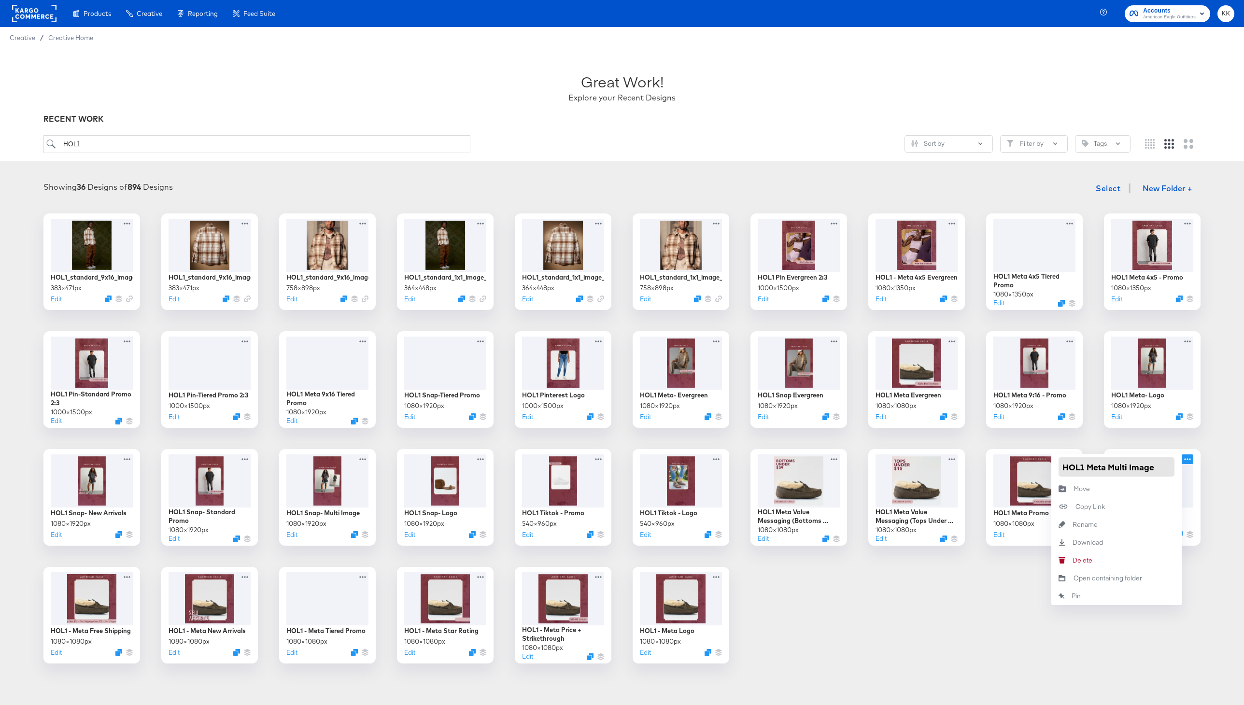
click at [1085, 470] on input "HOL1 Meta Multi Image" at bounding box center [1116, 466] width 116 height 19
type input "HOL1 - Meta Multi Image"
click at [960, 580] on div "HOL1_standard_9x16_image_3 383 × 471 px Edit HOL1_standard_9x16_image_2 383 × 4…" at bounding box center [622, 438] width 1225 height 450
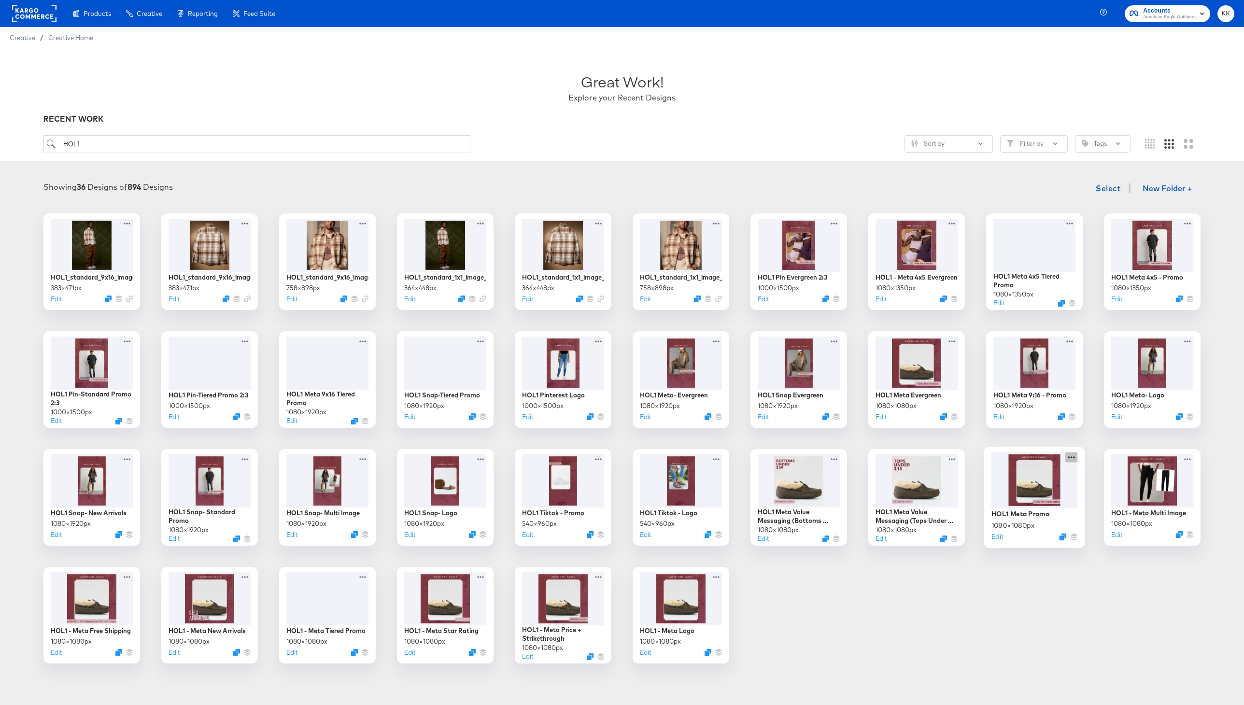
click at [1068, 458] on icon at bounding box center [1071, 457] width 12 height 10
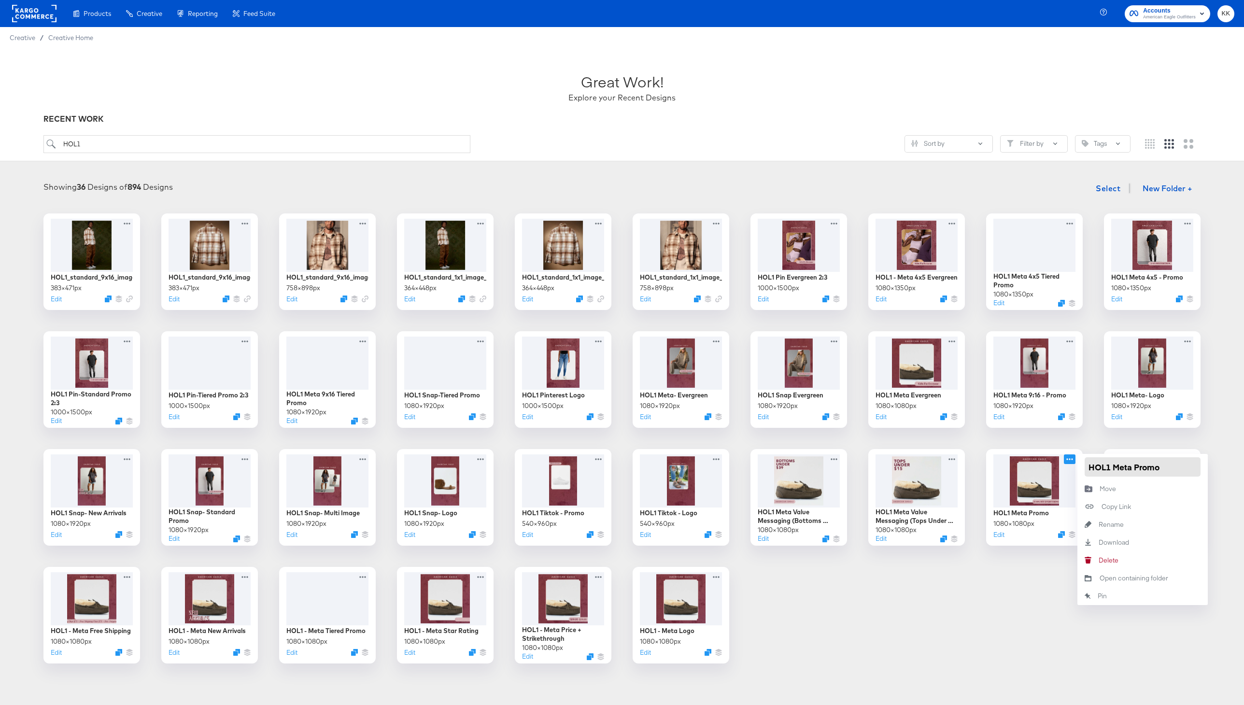
click at [1108, 466] on input "HOL1 Meta Promo" at bounding box center [1143, 466] width 116 height 19
type input "HOL1 - Meta Promo"
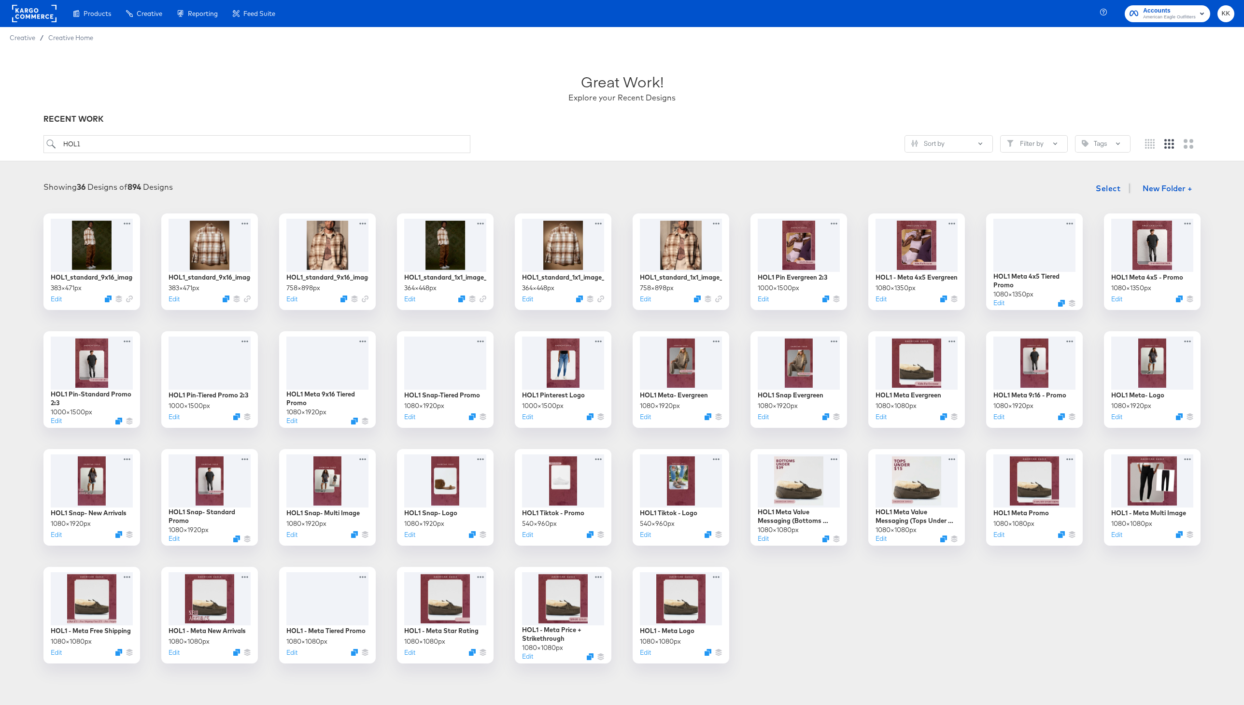
click at [997, 593] on div "HOL1_standard_9x16_image_3 383 × 471 px Edit HOL1_standard_9x16_image_2 383 × 4…" at bounding box center [622, 438] width 1225 height 450
click at [999, 537] on button "Edit" at bounding box center [997, 536] width 12 height 9
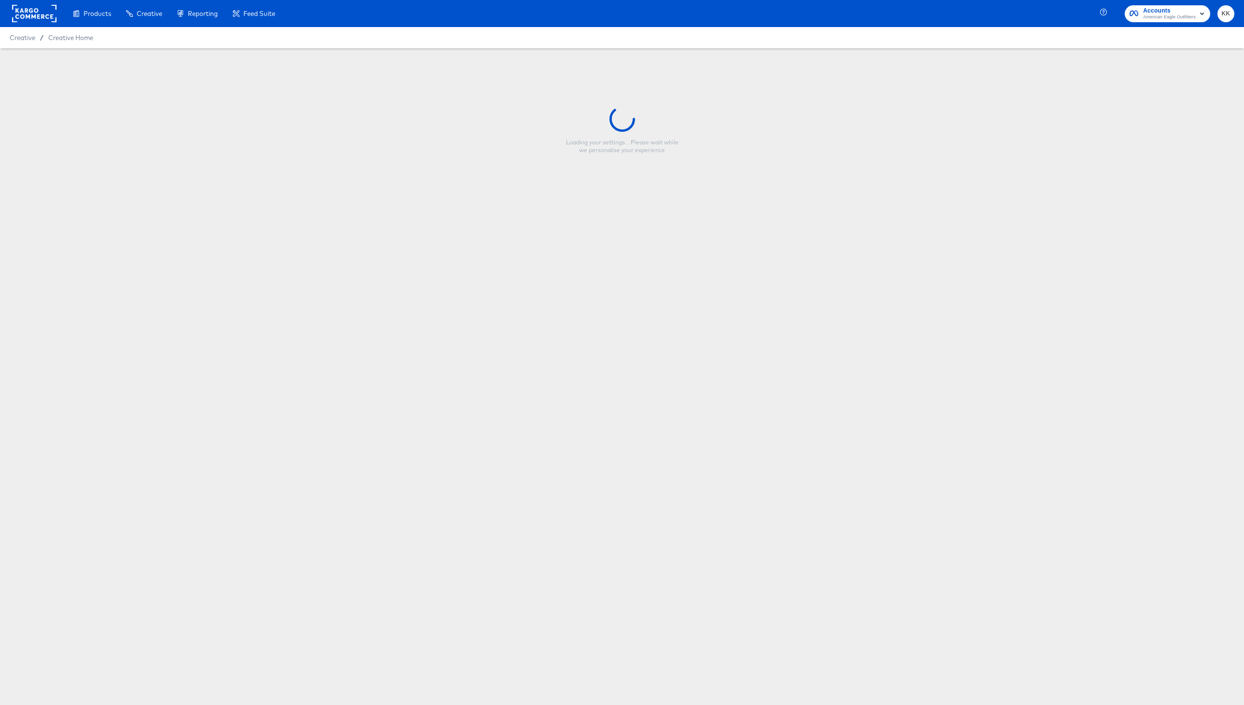
type input "HOL1 - Meta Promo"
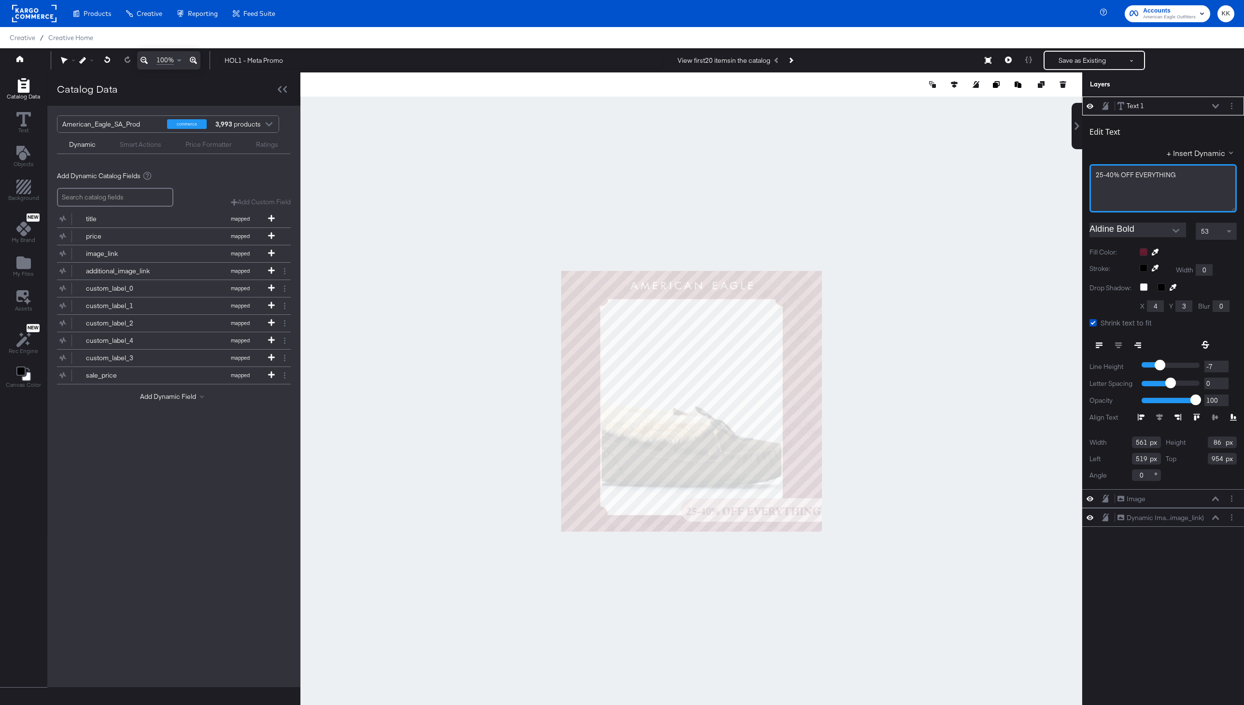
click at [1109, 173] on span "25-40% OFF EVERYTHING" at bounding box center [1136, 174] width 80 height 9
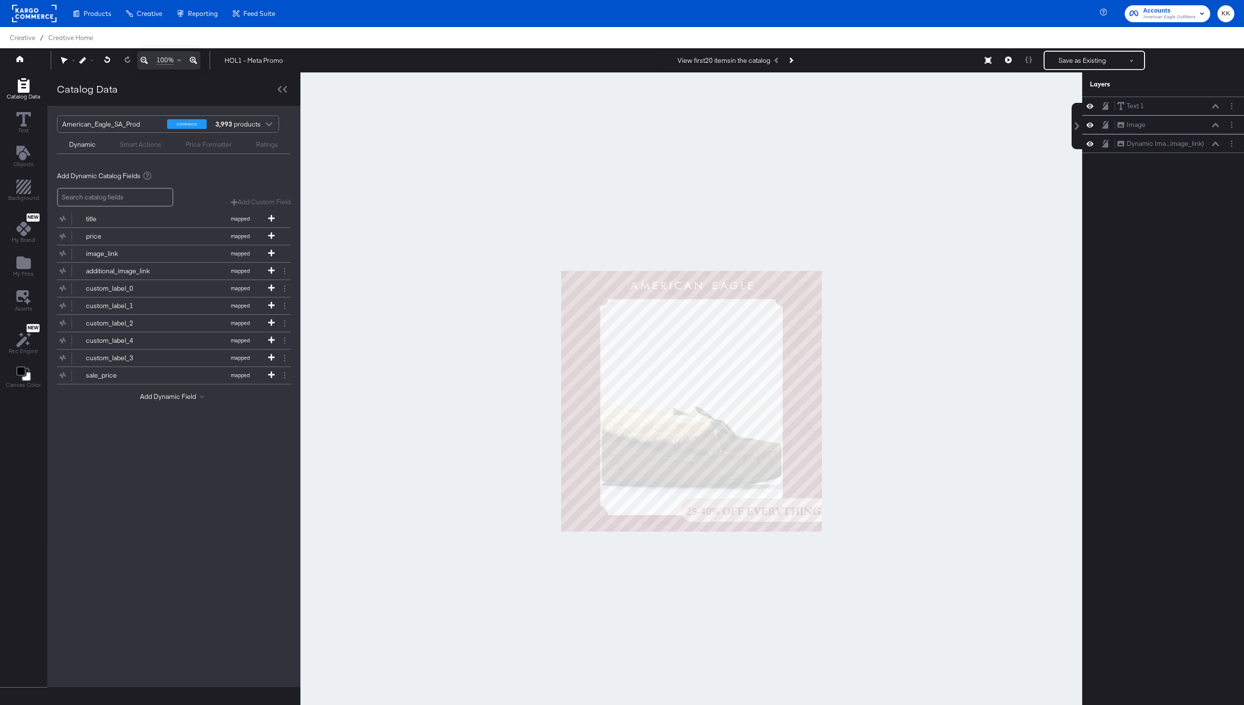
click at [980, 251] on div at bounding box center [691, 400] width 782 height 657
click at [196, 61] on icon at bounding box center [193, 61] width 7 height 12
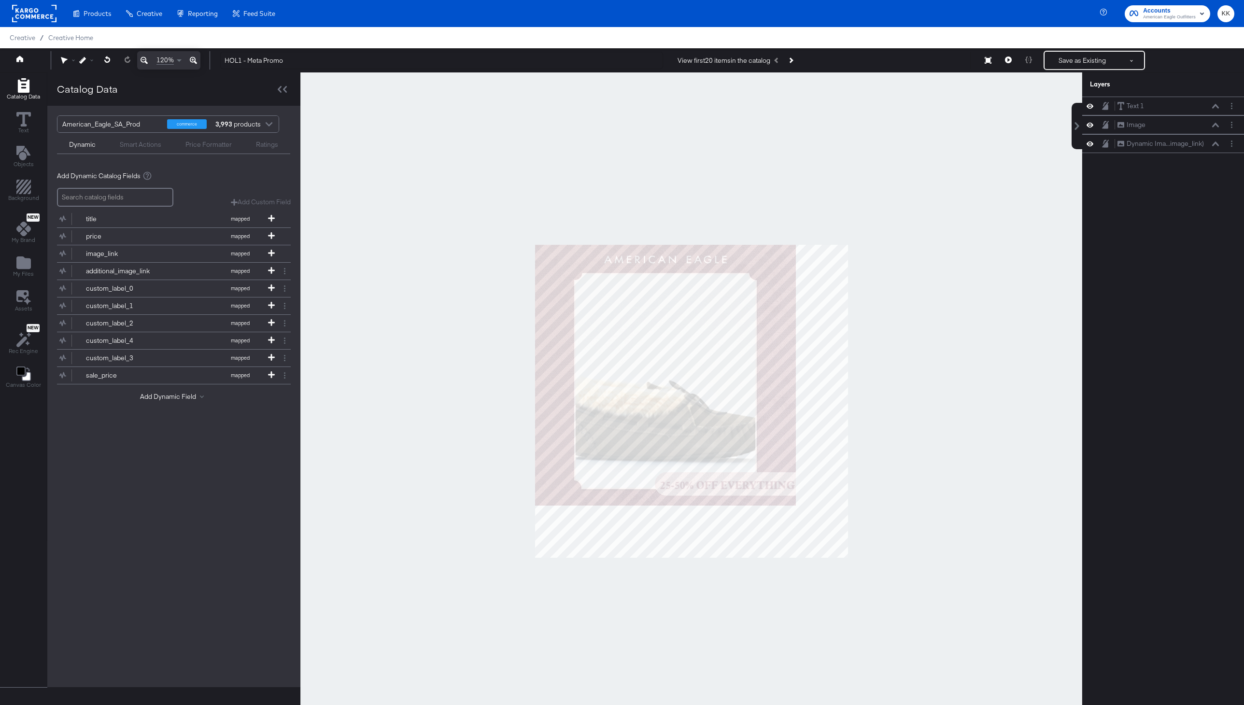
click at [196, 61] on icon at bounding box center [193, 61] width 7 height 12
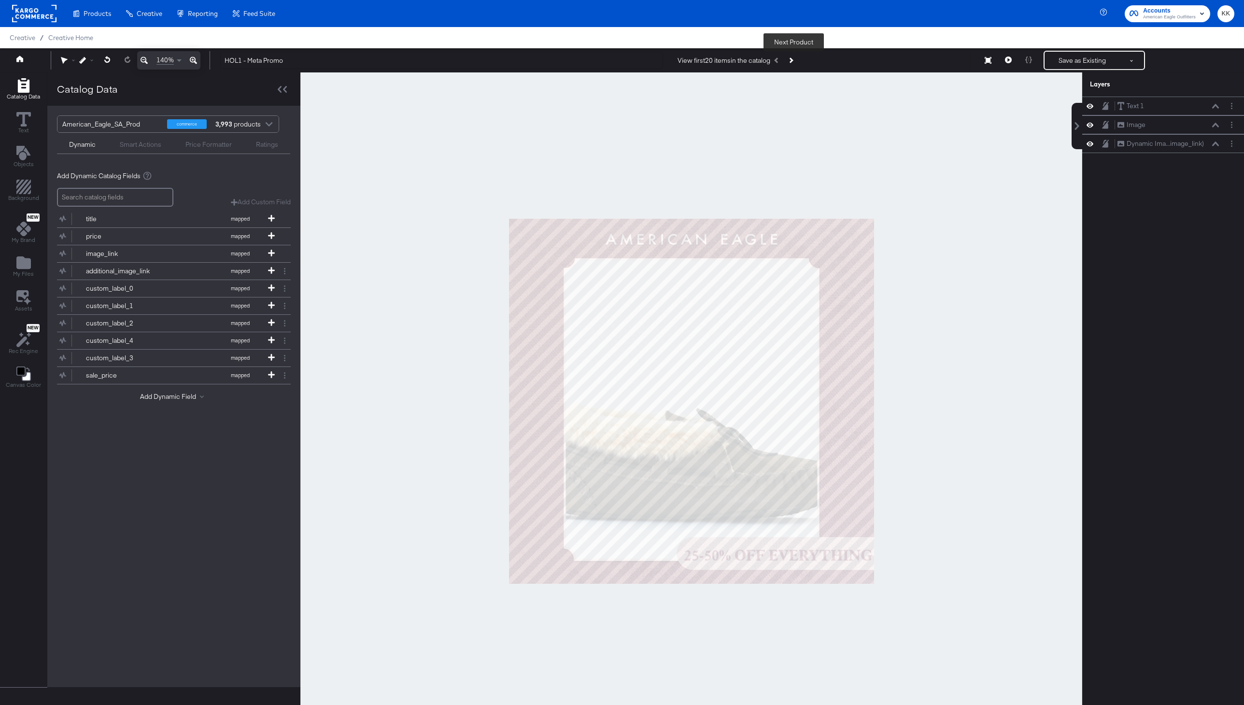
click at [793, 61] on icon "Next Product" at bounding box center [790, 59] width 5 height 5
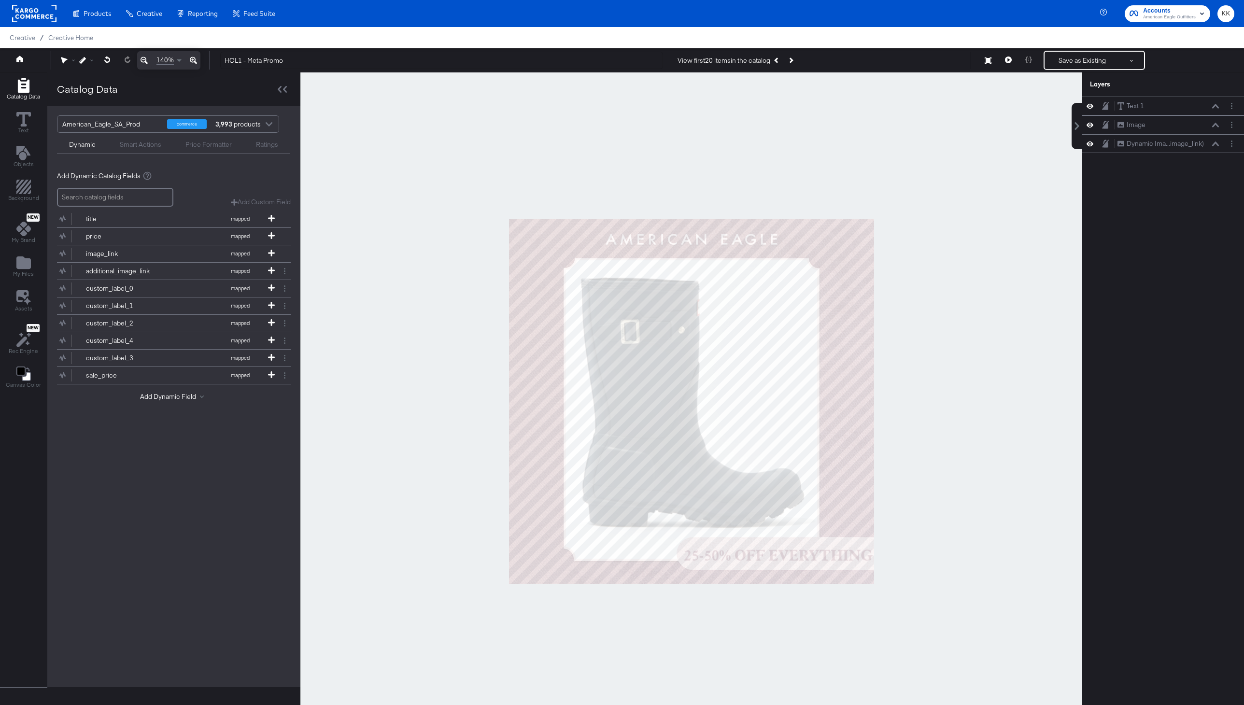
click at [1079, 49] on div "140% HOL1 - Meta Promo View first 20 items in the catalog Next Product Save as …" at bounding box center [622, 60] width 1244 height 24
click at [1079, 64] on button "Save as Existing" at bounding box center [1081, 60] width 75 height 17
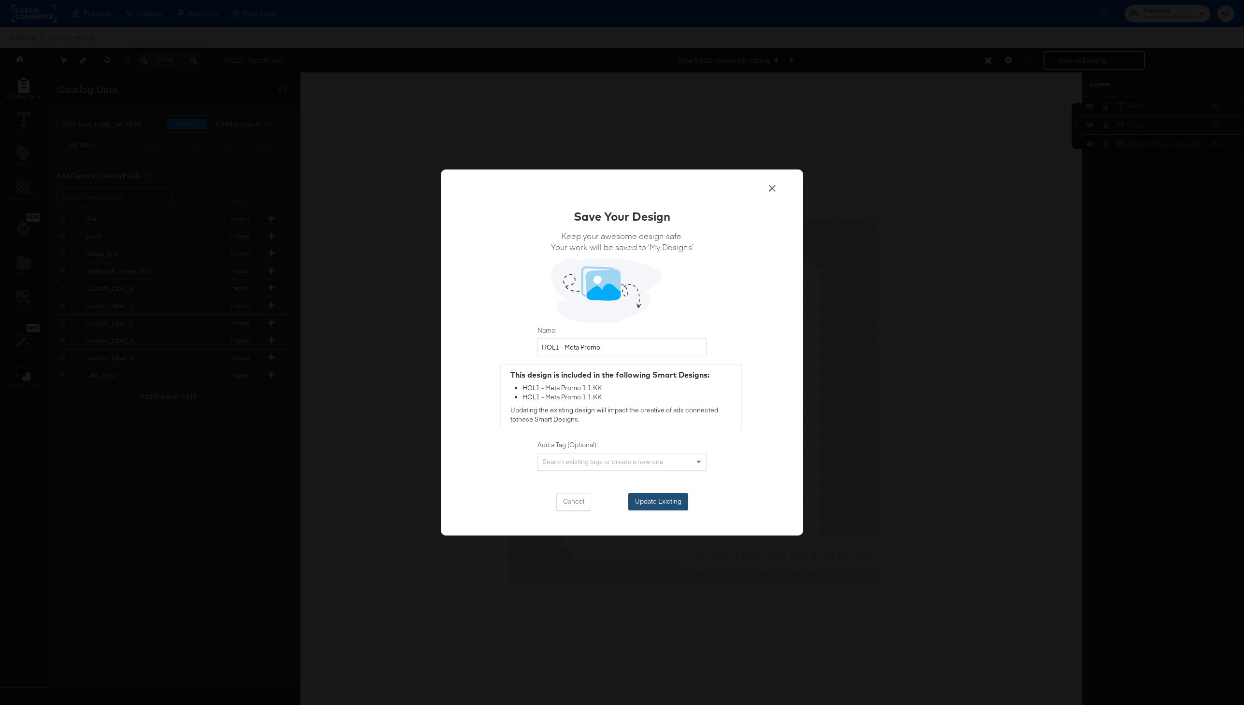
click at [650, 503] on button "Update Existing" at bounding box center [658, 501] width 60 height 17
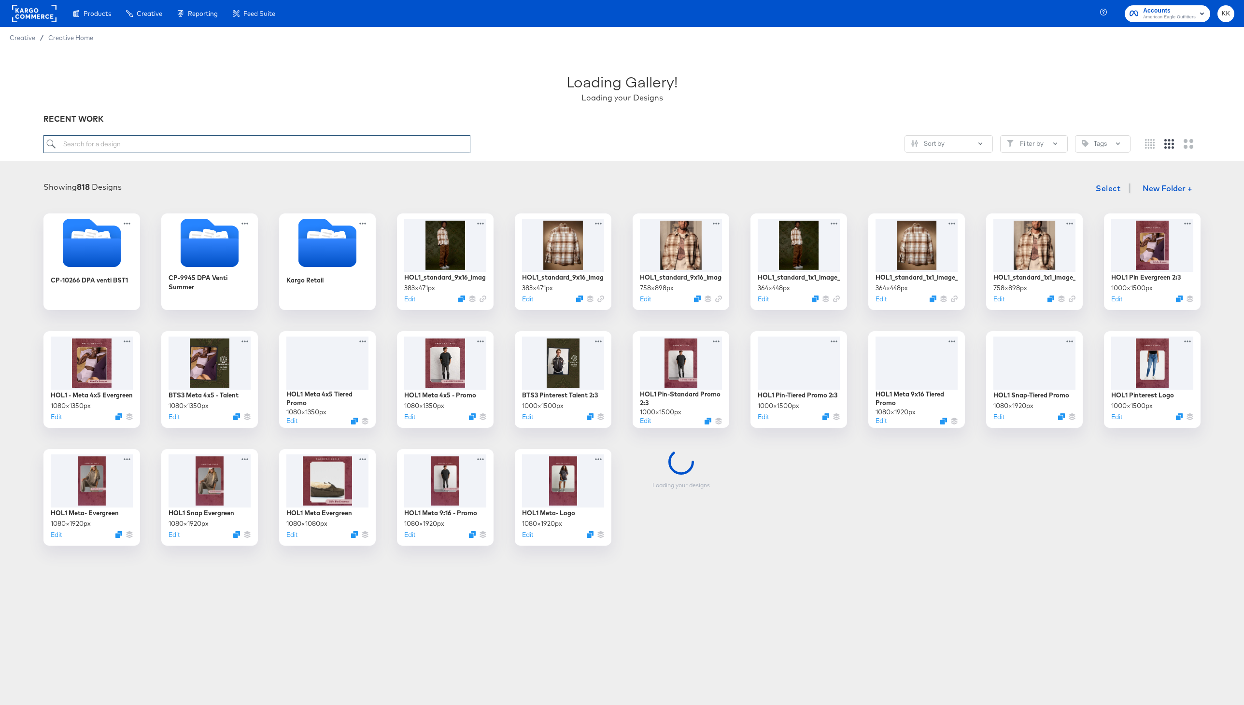
click at [68, 141] on input "search" at bounding box center [256, 144] width 427 height 18
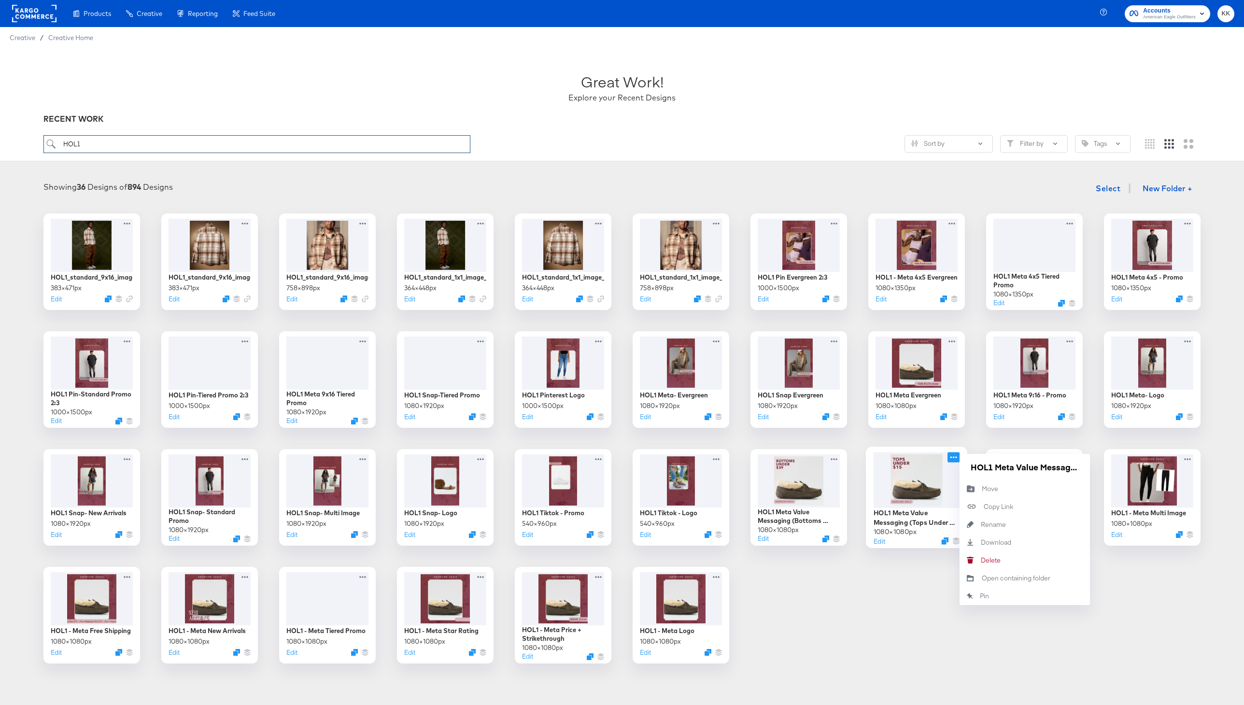
click at [953, 455] on icon at bounding box center [953, 457] width 12 height 10
type input "HOL1"
click at [991, 466] on input "HOL1 Meta Value Messaging (Tops Under $15)" at bounding box center [1025, 466] width 116 height 19
type input "HOL1 - Meta Value Messaging (Tops Under $15)"
click at [836, 456] on icon at bounding box center [836, 457] width 12 height 10
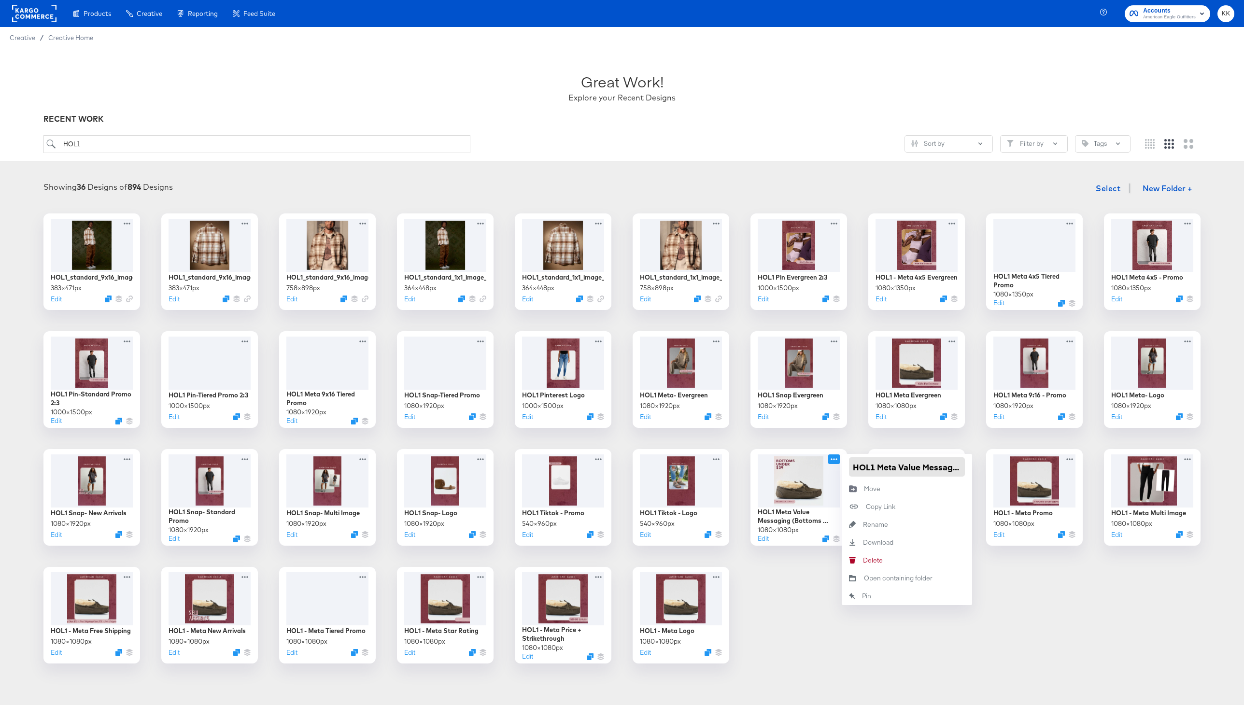
click at [873, 469] on input "HOL1 Meta Value Messaging (Bottoms Under $39)" at bounding box center [907, 466] width 116 height 19
type input "HOL1 - Meta Value Messaging (Bottoms Under $39)"
click at [719, 460] on icon at bounding box center [718, 457] width 12 height 10
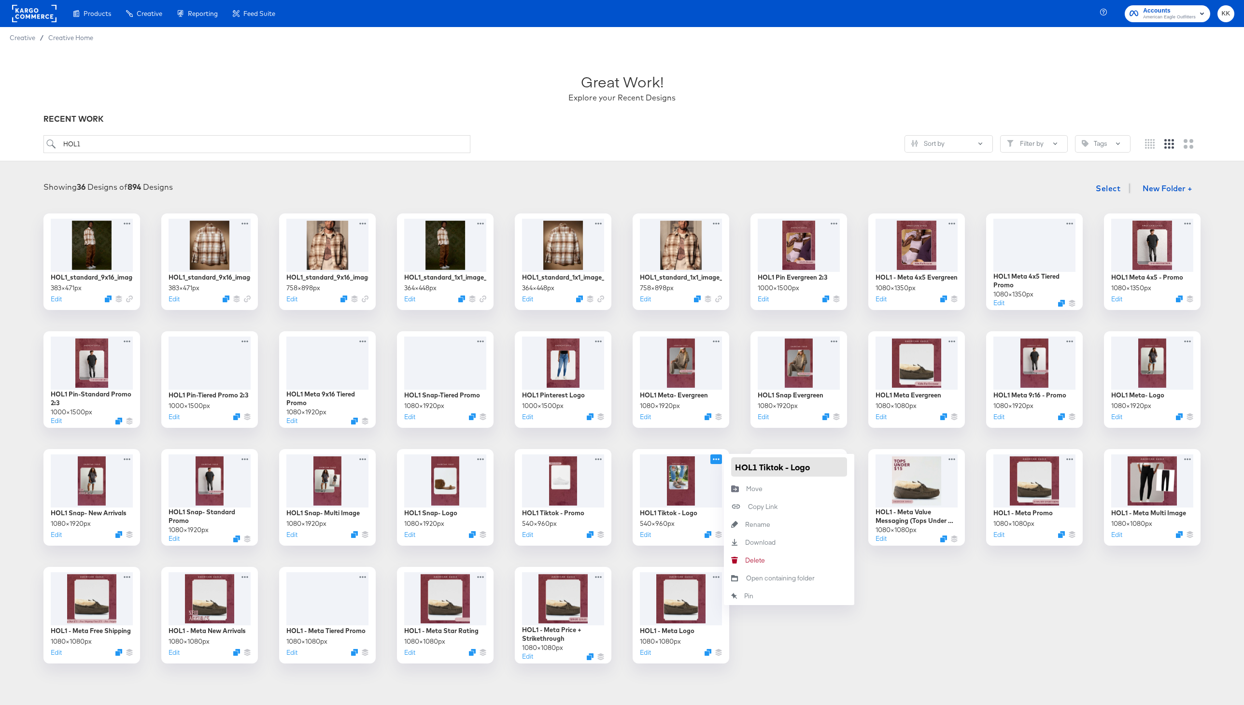
click at [756, 469] on input "HOL1 Tiktok - Logo" at bounding box center [789, 466] width 116 height 19
type input "HOL1 - Tiktok - Logo"
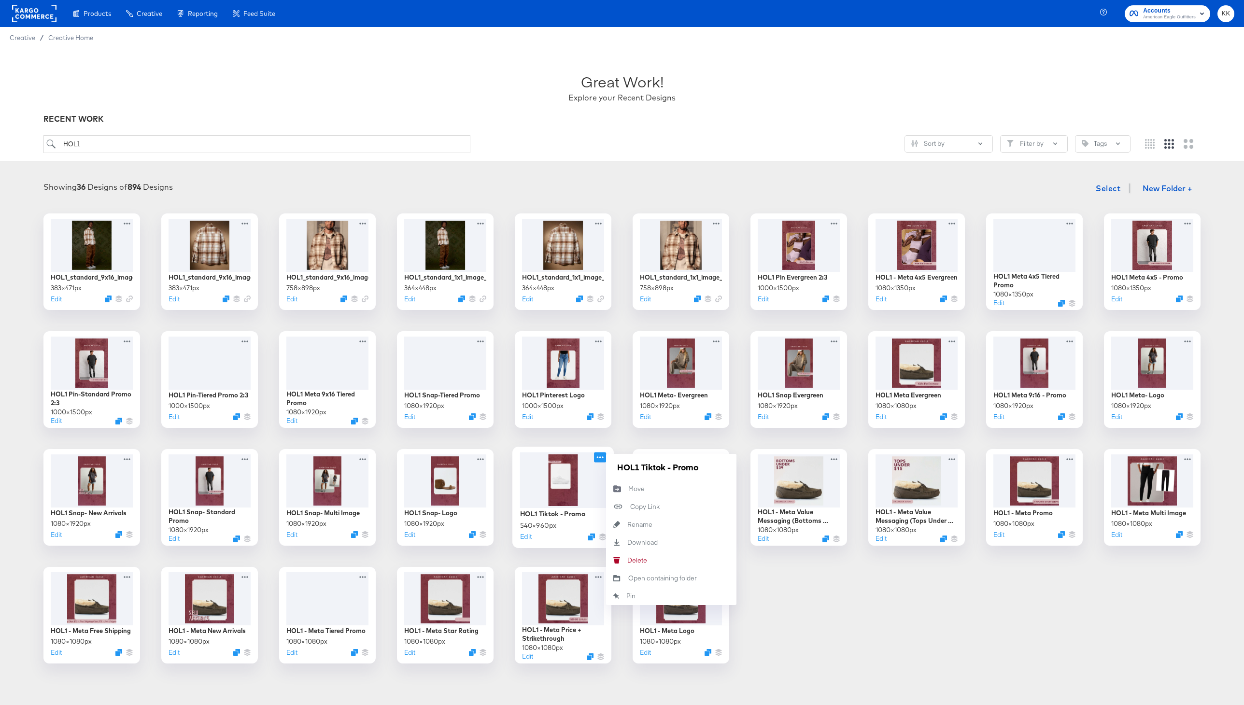
click at [598, 460] on icon at bounding box center [600, 457] width 12 height 10
click at [642, 465] on input "HOL1 Tiktok - Promo" at bounding box center [671, 466] width 116 height 19
type input "HOL1 - Tiktok - Promo"
click at [484, 457] on icon at bounding box center [482, 457] width 12 height 10
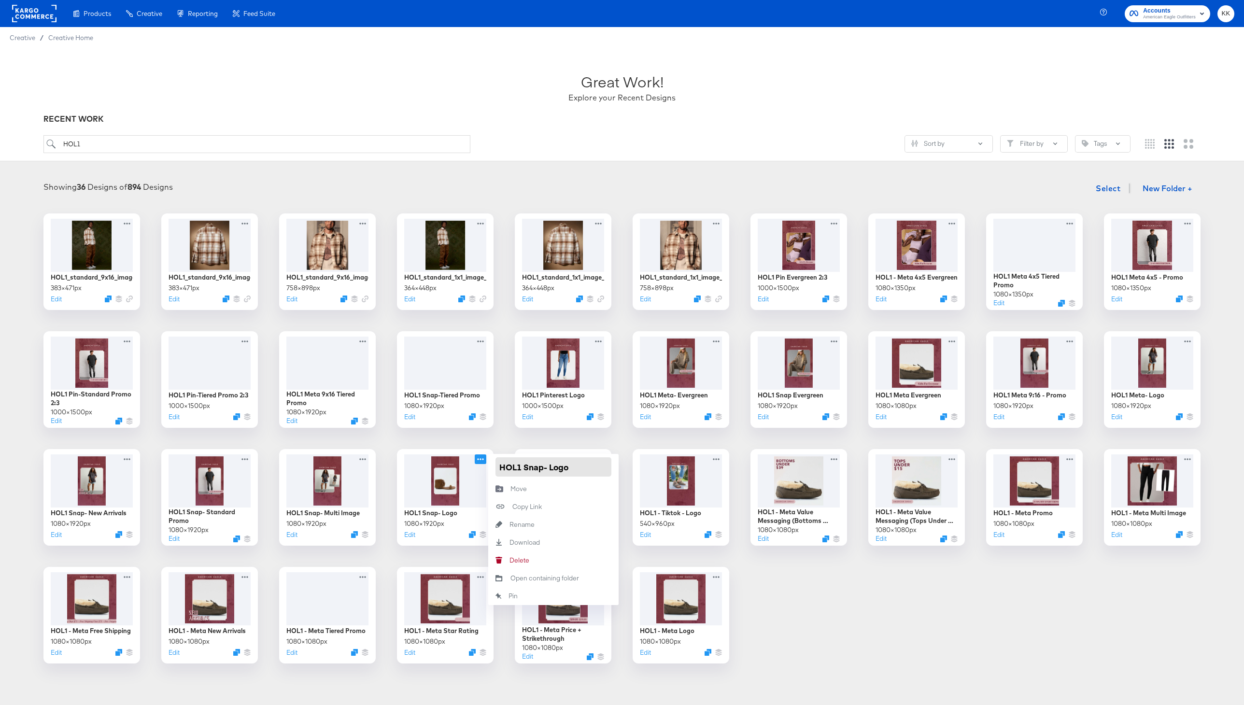
click at [522, 468] on input "HOL1 Snap- Logo" at bounding box center [553, 466] width 116 height 19
click at [551, 467] on input "HOL1 - Snap- Logo" at bounding box center [553, 466] width 116 height 19
type input "HOL1 - Snap Logo"
click at [504, 439] on div "HOL1_standard_9x16_image_3 383 × 471 px Edit HOL1_standard_9x16_image_2 383 × 4…" at bounding box center [622, 438] width 1225 height 450
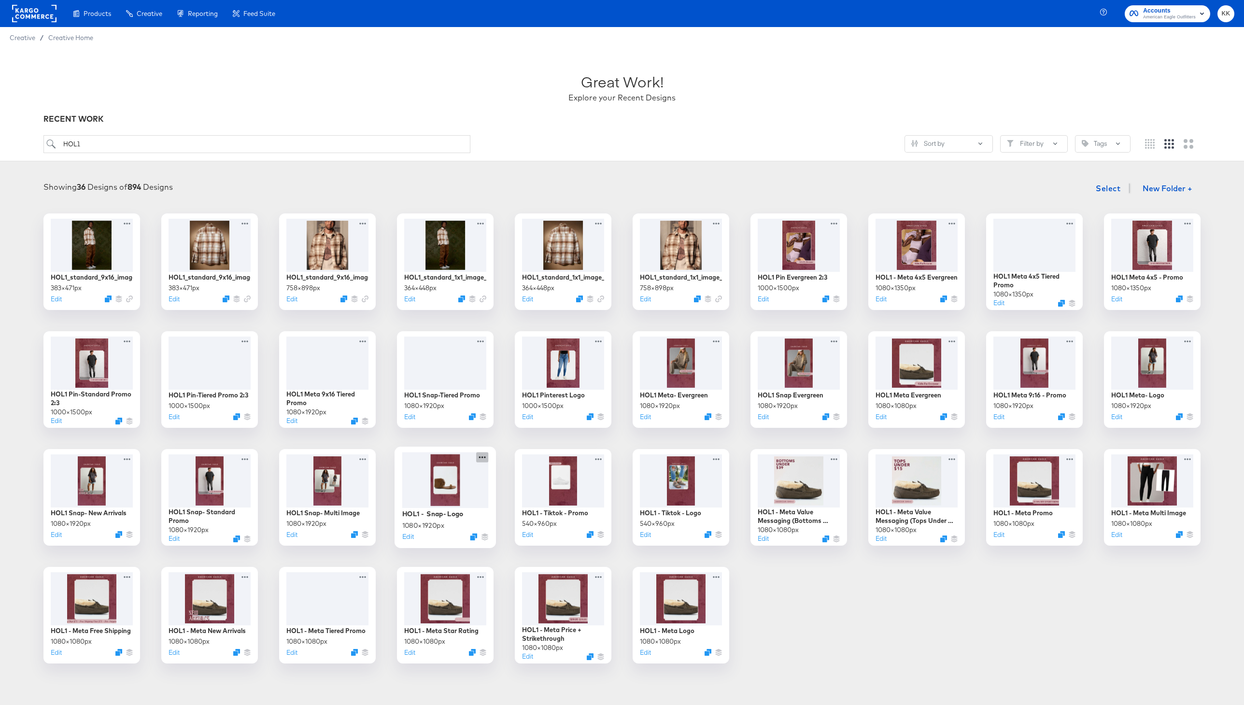
click at [481, 455] on icon at bounding box center [482, 457] width 12 height 10
click at [497, 437] on div "HOL1_standard_9x16_image_3 383 × 471 px Edit HOL1_standard_9x16_image_2 383 × 4…" at bounding box center [622, 438] width 1225 height 450
click at [362, 459] on icon at bounding box center [364, 457] width 12 height 10
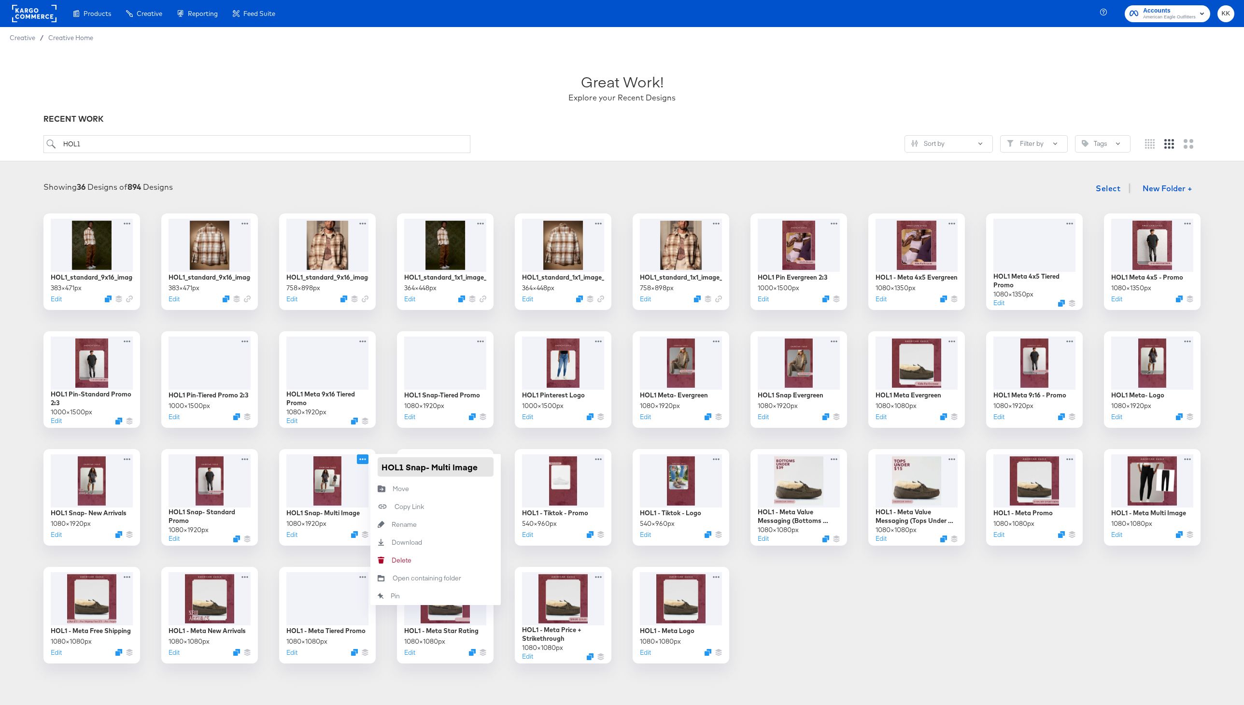
click at [406, 468] on input "HOL1 Snap- Multi Image" at bounding box center [436, 466] width 116 height 19
type input "HOL1 - Snap Multi Image"
click at [363, 434] on div "HOL1_standard_9x16_image_3 383 × 471 px Edit HOL1_standard_9x16_image_2 383 × 4…" at bounding box center [622, 438] width 1225 height 450
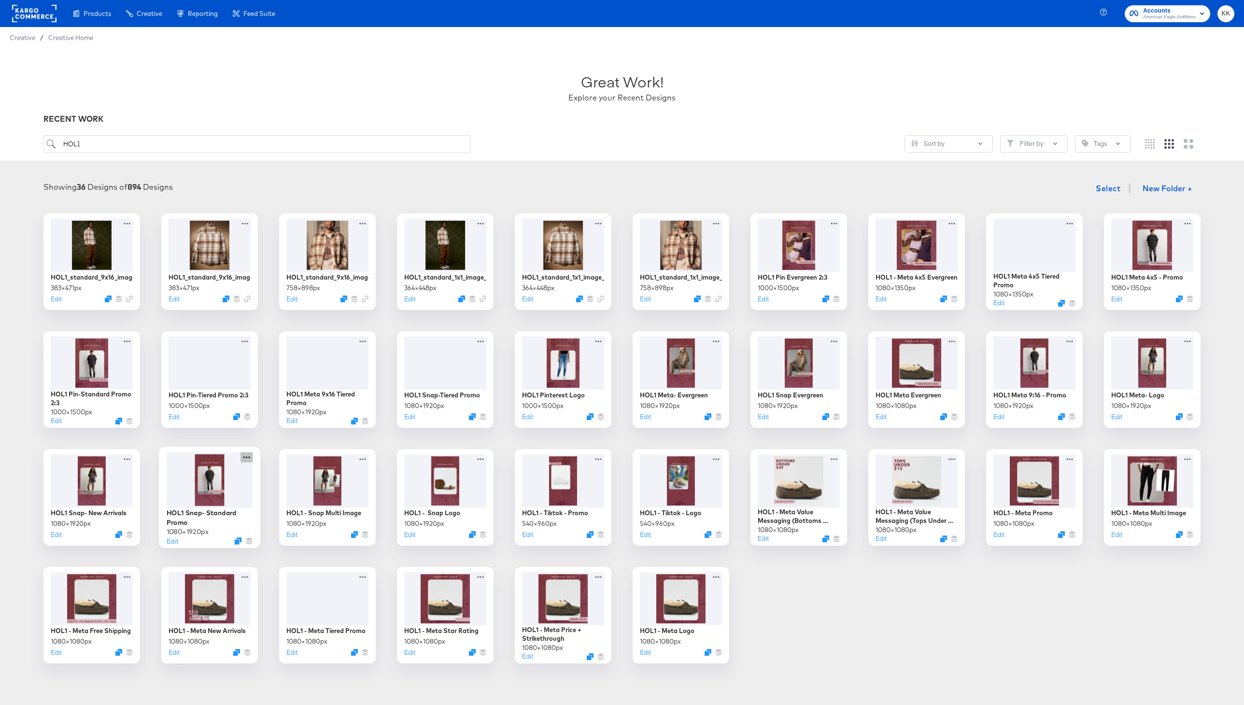
click at [245, 456] on icon at bounding box center [246, 457] width 12 height 10
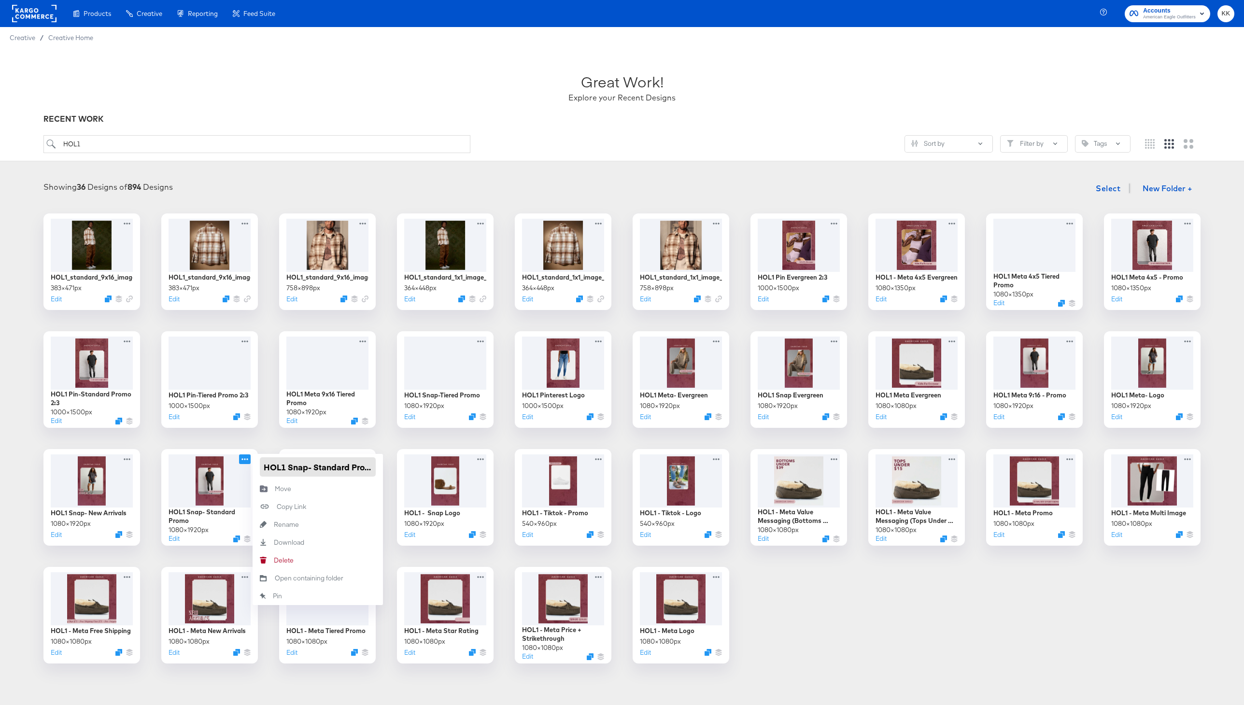
click at [286, 469] on input "HOL1 Snap- Standard Promo" at bounding box center [318, 466] width 116 height 19
type input "HOL1 - Snap Standard Promo"
click at [264, 440] on div "HOL1_standard_9x16_image_3 383 × 471 px Edit HOL1_standard_9x16_image_2 383 × 4…" at bounding box center [622, 438] width 1225 height 450
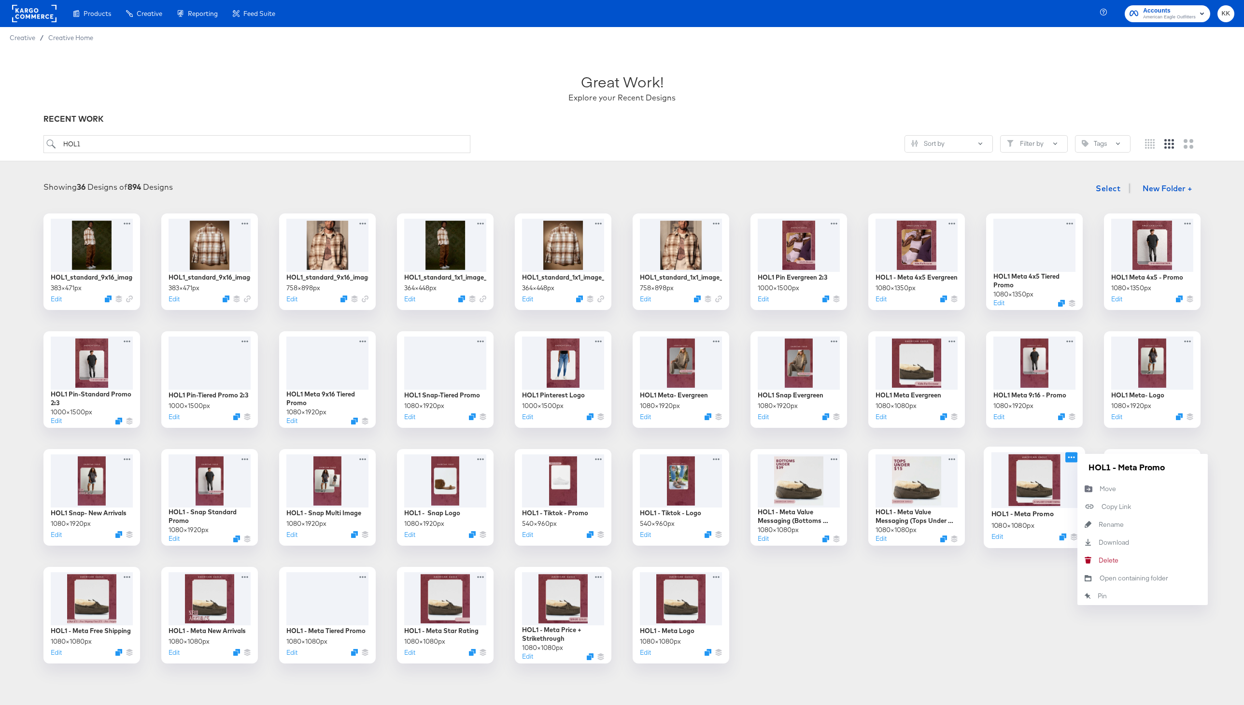
click at [1071, 459] on icon at bounding box center [1071, 457] width 12 height 10
click at [1140, 466] on input "HOL1 - Meta Promo" at bounding box center [1143, 466] width 116 height 19
type input "HOL1 - Meta Standard Promo"
click at [999, 620] on div "HOL1_standard_9x16_image_3 383 × 471 px Edit HOL1_standard_9x16_image_2 383 × 4…" at bounding box center [622, 438] width 1225 height 450
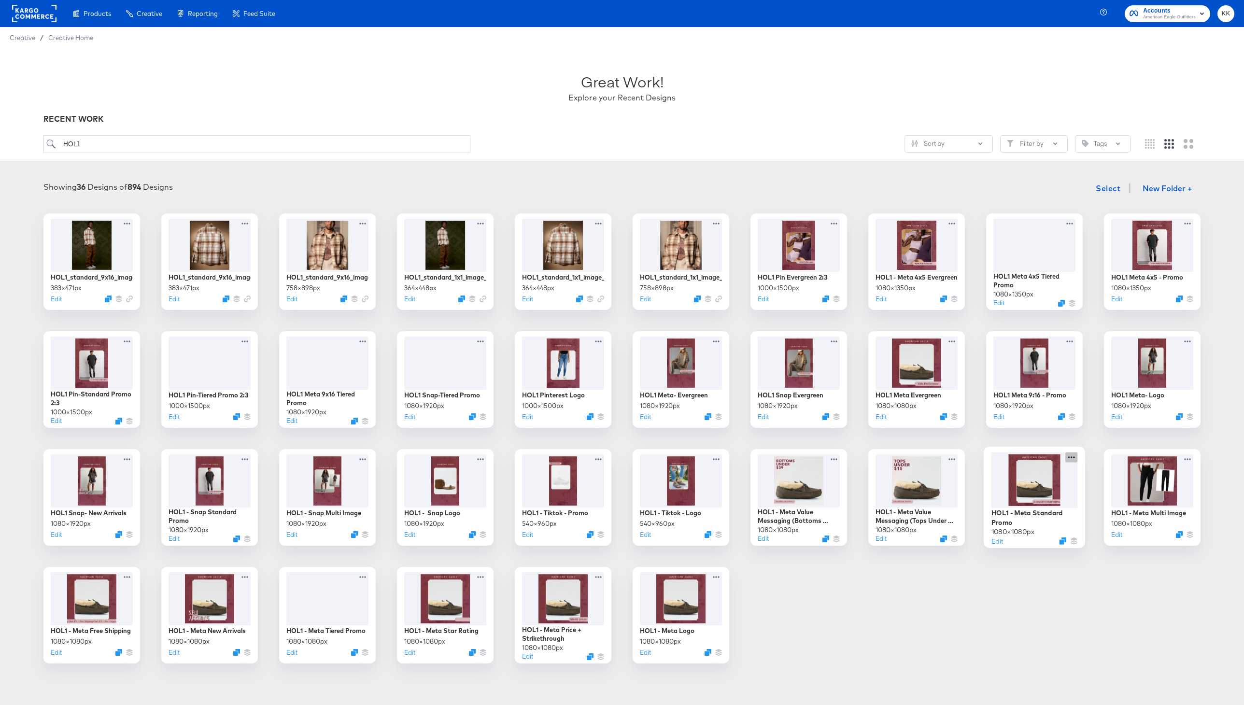
click at [1073, 459] on icon at bounding box center [1071, 457] width 12 height 10
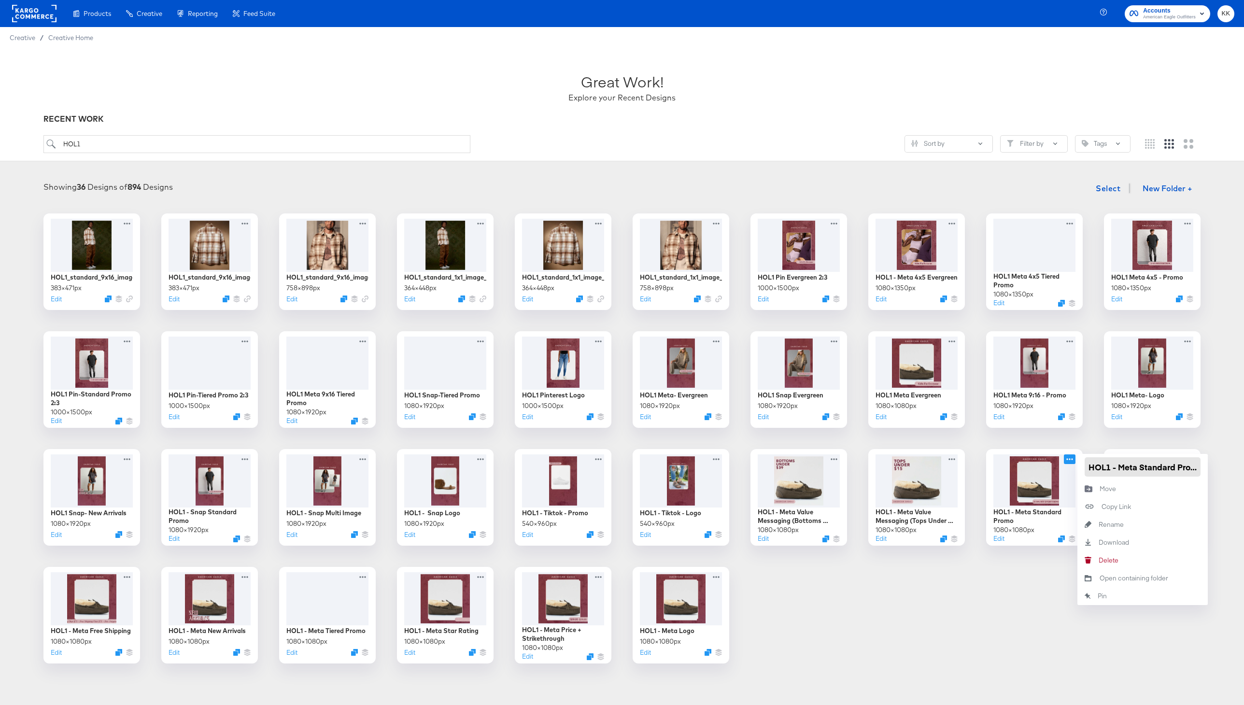
drag, startPoint x: 1139, startPoint y: 469, endPoint x: 1176, endPoint y: 468, distance: 37.2
click at [1176, 468] on input "HOL1 - Meta Standard Promo" at bounding box center [1143, 466] width 116 height 19
click at [1164, 468] on input "HOL1 - Meta Promo" at bounding box center [1143, 466] width 116 height 19
type input "HOL1 - Meta Promo Standard"
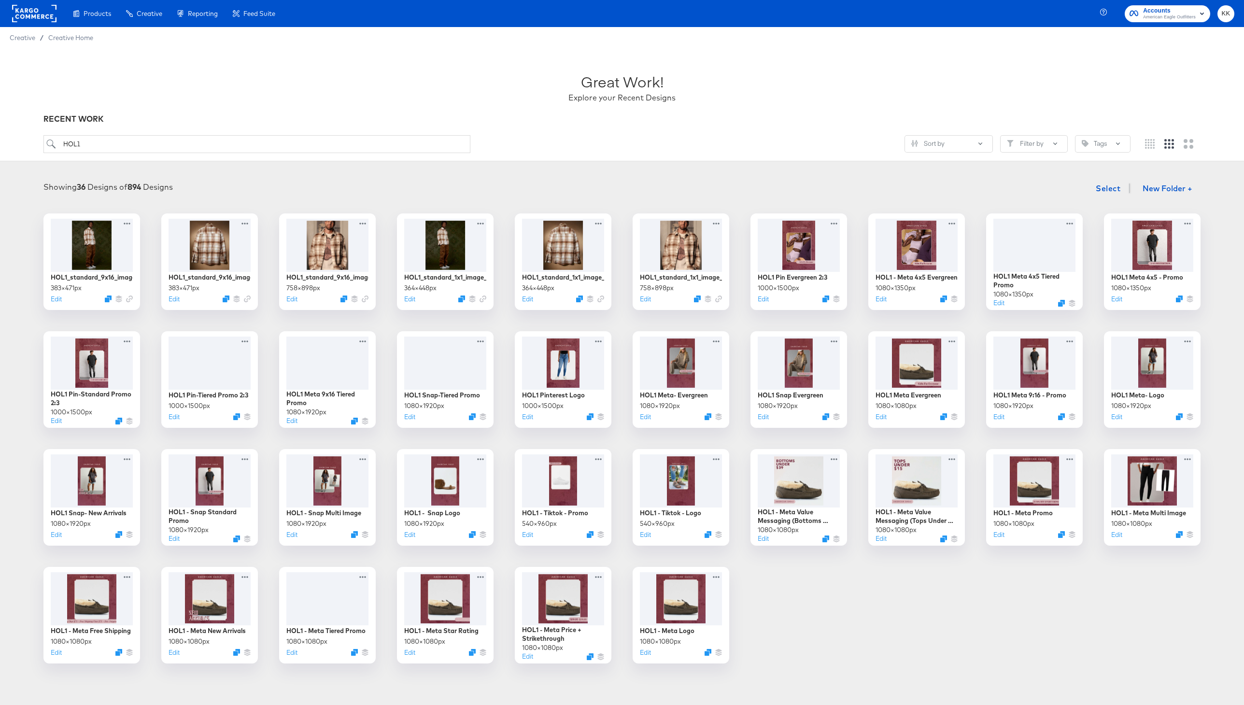
click at [988, 612] on div "HOL1_standard_9x16_image_3 383 × 471 px Edit HOL1_standard_9x16_image_2 383 × 4…" at bounding box center [622, 438] width 1225 height 450
click at [368, 575] on icon at bounding box center [364, 575] width 12 height 10
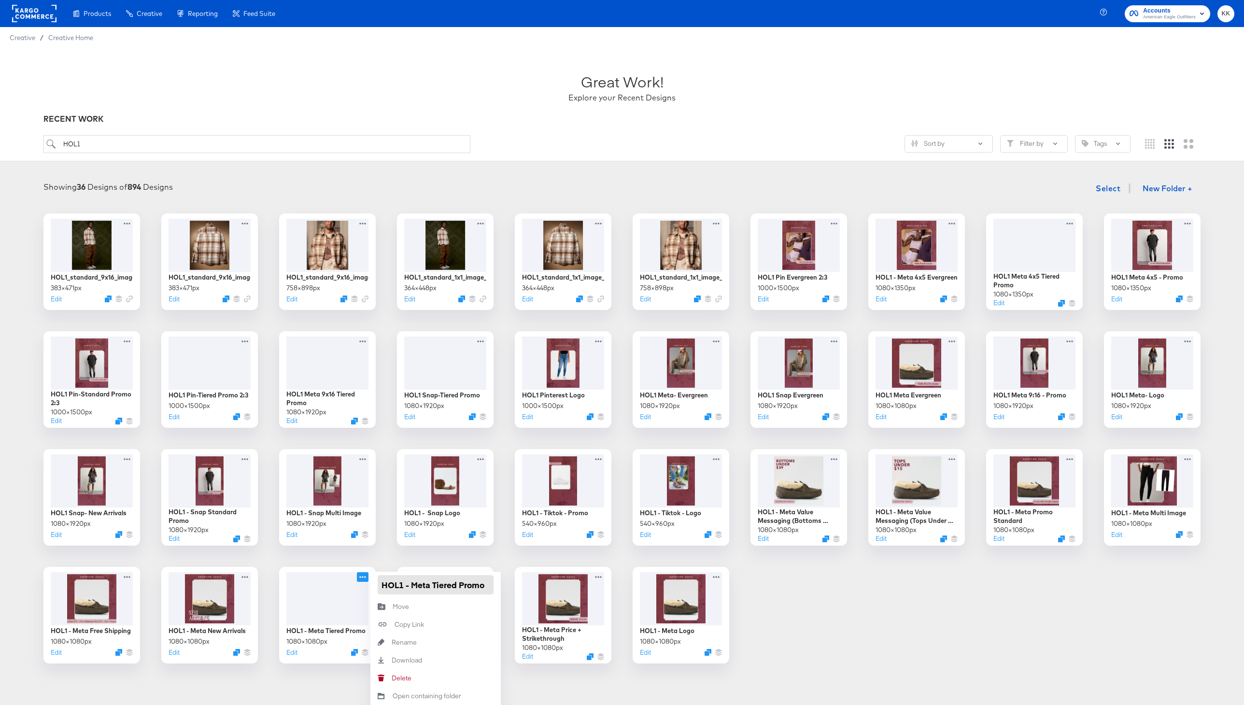
drag, startPoint x: 457, startPoint y: 585, endPoint x: 431, endPoint y: 585, distance: 25.6
click at [431, 585] on input "HOL1 - Meta Tiered Promo" at bounding box center [436, 584] width 116 height 19
click at [483, 592] on input "HOL1 - Meta Promo" at bounding box center [436, 584] width 116 height 19
type input "HOL1 - Meta Promo Tiered"
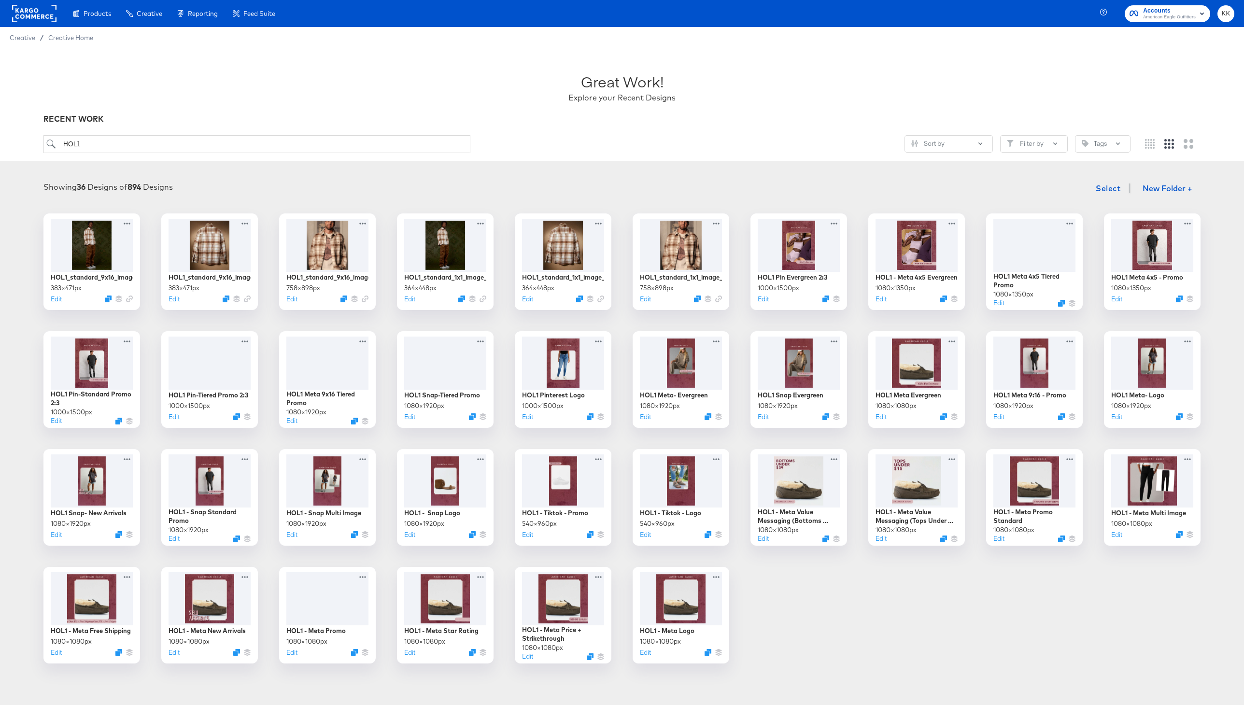
click at [842, 613] on div "HOL1_standard_9x16_image_3 383 × 471 px Edit HOL1_standard_9x16_image_2 383 × 4…" at bounding box center [622, 438] width 1225 height 450
click at [602, 457] on icon at bounding box center [600, 457] width 7 height 2
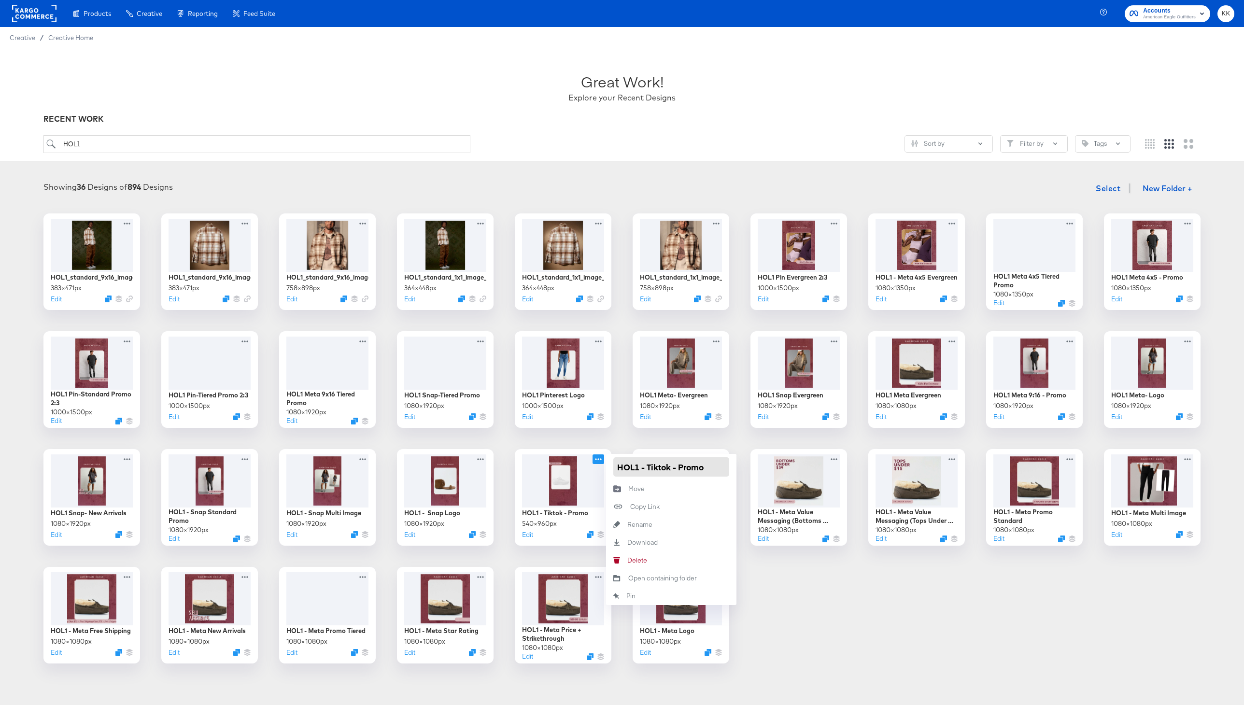
click at [678, 469] on input "HOL1 - Tiktok - Promo" at bounding box center [671, 466] width 116 height 19
type input "HOL1 - Tiktok Promo"
click at [783, 578] on div "HOL1_standard_9x16_image_3 383 × 471 px Edit HOL1_standard_9x16_image_2 383 × 4…" at bounding box center [622, 438] width 1225 height 450
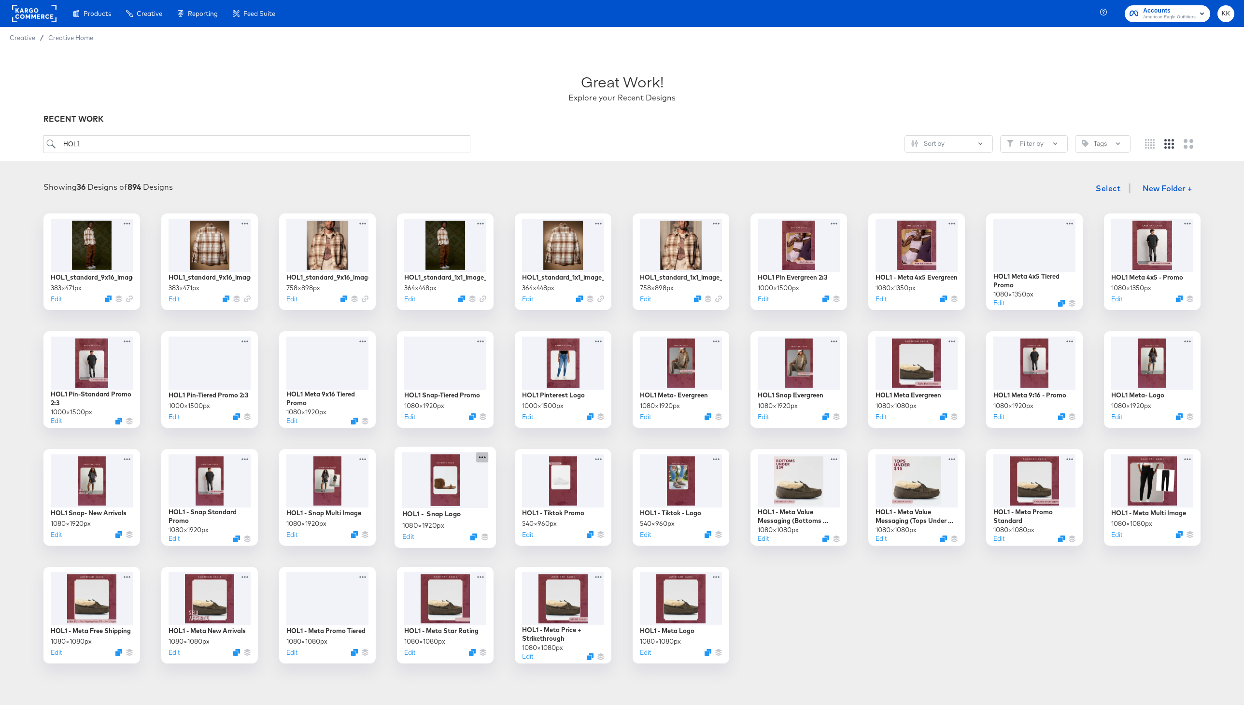
click at [481, 457] on icon at bounding box center [482, 457] width 12 height 10
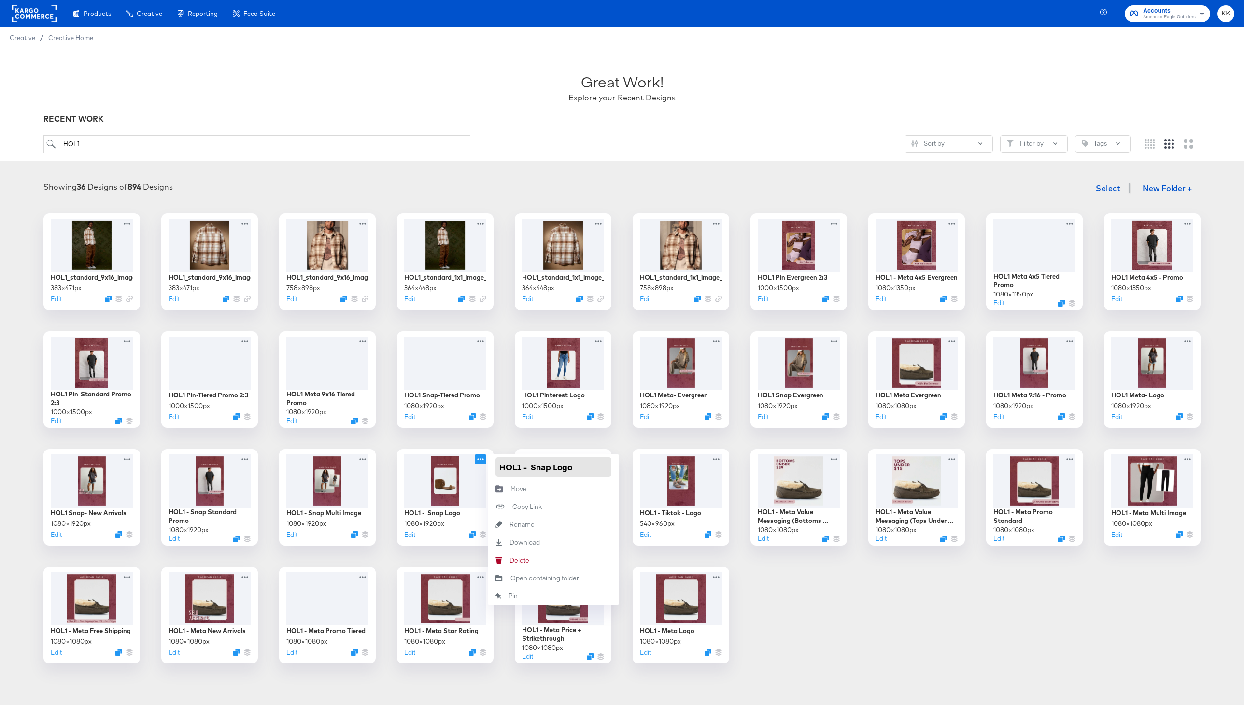
click at [533, 467] on input "HOL1 - Snap Logo" at bounding box center [553, 466] width 116 height 19
type input "HOL1 - Snap Logo"
click at [855, 660] on div "HOL1_standard_9x16_image_3 383 × 471 px Edit HOL1_standard_9x16_image_2 383 × 4…" at bounding box center [622, 438] width 1225 height 450
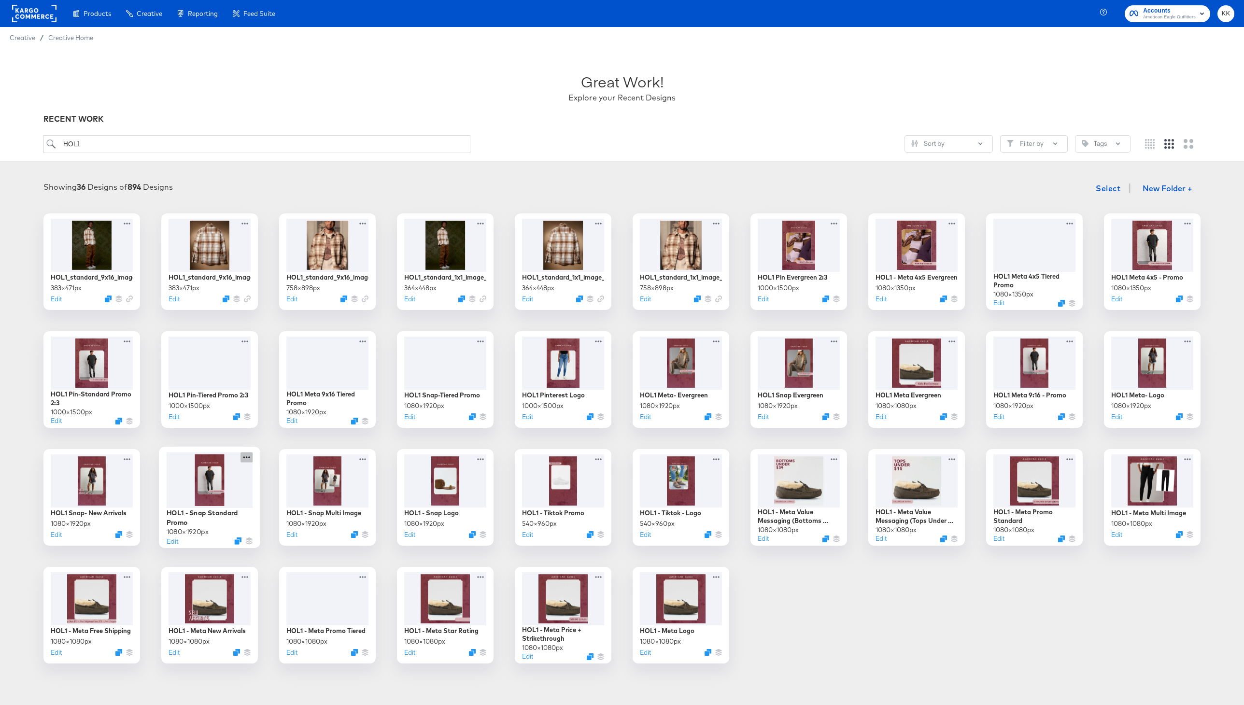
click at [246, 458] on icon at bounding box center [246, 457] width 7 height 2
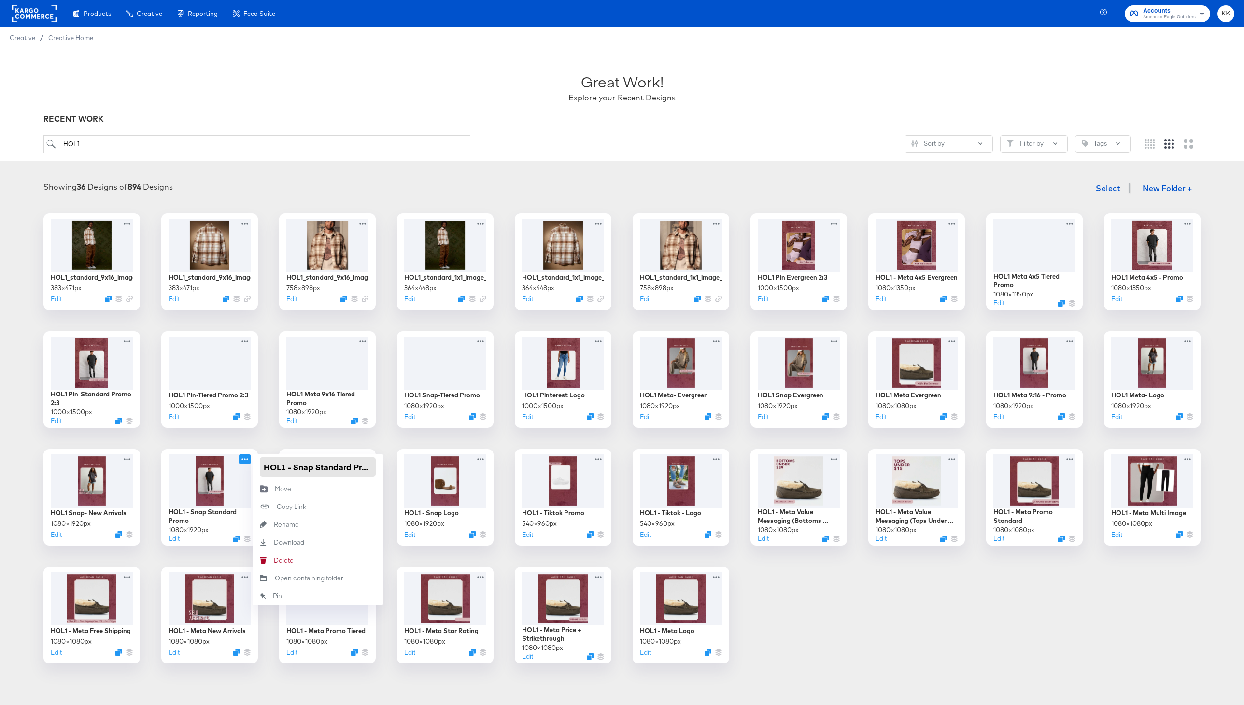
click at [350, 467] on input "HOL1 - Snap Standard Promo" at bounding box center [318, 466] width 116 height 19
click at [367, 469] on input "HOL1 - Snap Promo" at bounding box center [318, 466] width 116 height 19
type input "HOL1 - Snap Promo Standard"
click at [384, 435] on div "HOL1_standard_9x16_image_3 383 × 471 px Edit HOL1_standard_9x16_image_2 383 × 4…" at bounding box center [622, 438] width 1225 height 450
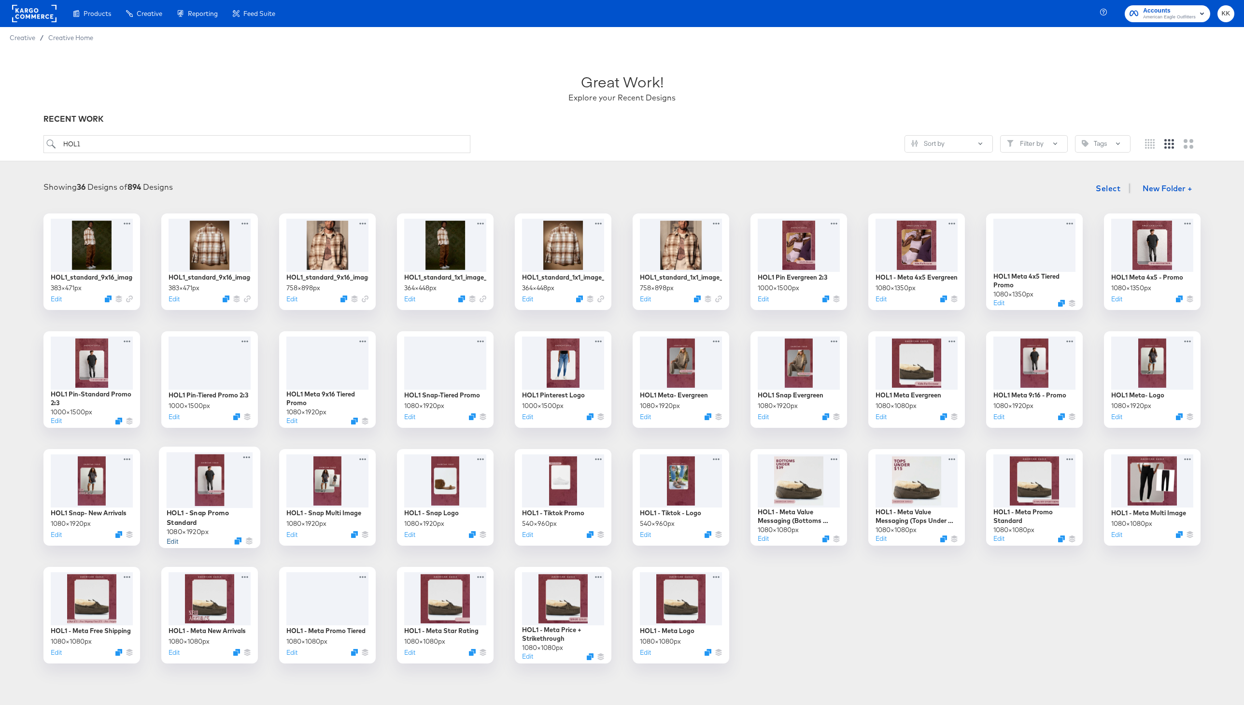
click at [175, 540] on button "Edit" at bounding box center [173, 540] width 12 height 9
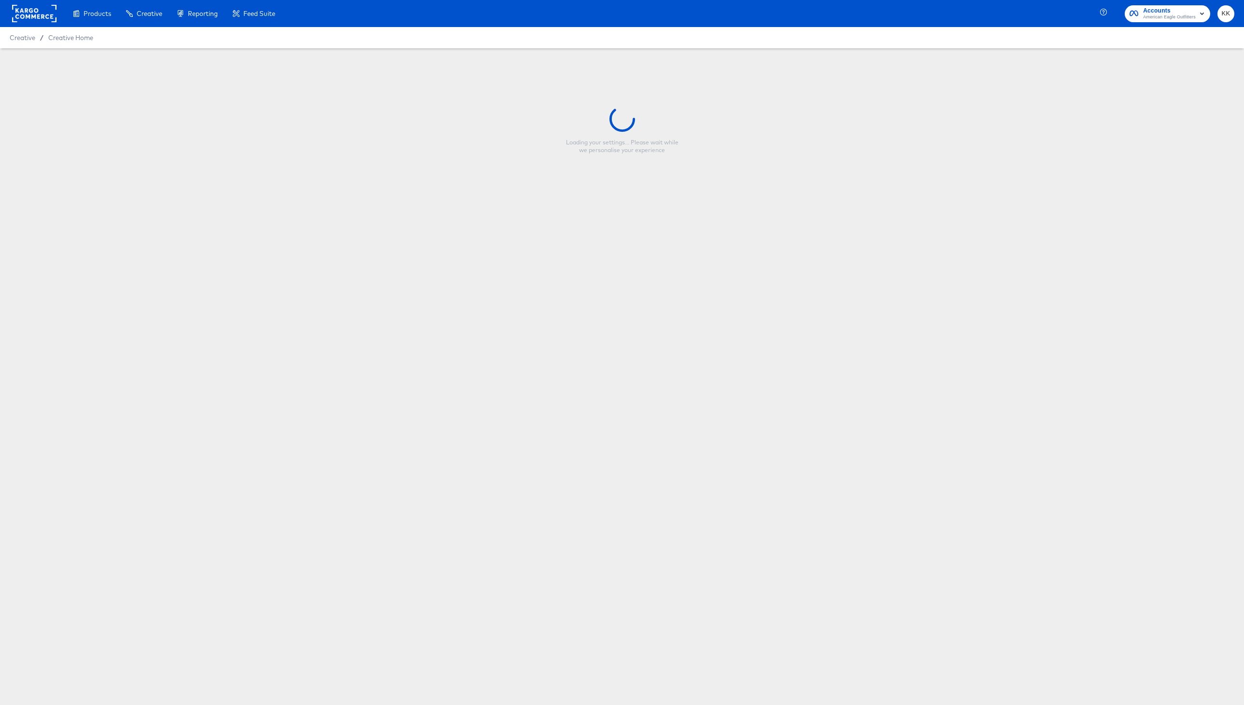
type input "HOL1 - Snap Promo Standard"
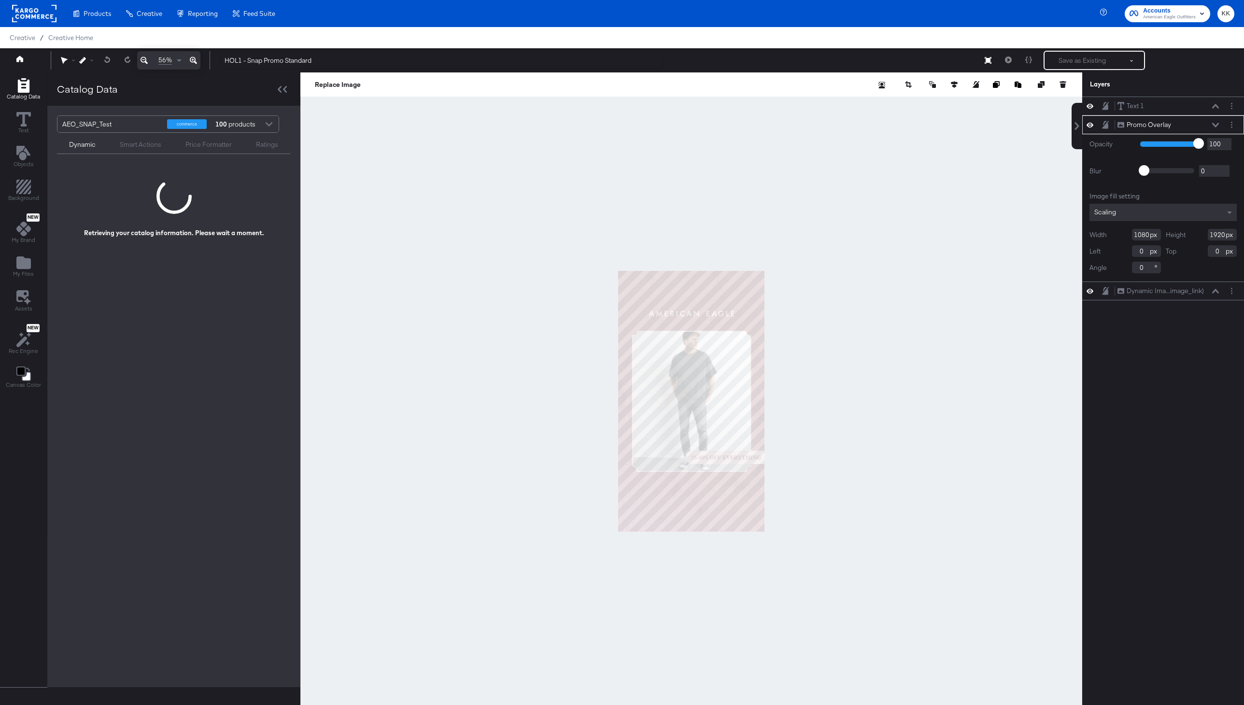
click at [198, 60] on button at bounding box center [193, 60] width 14 height 18
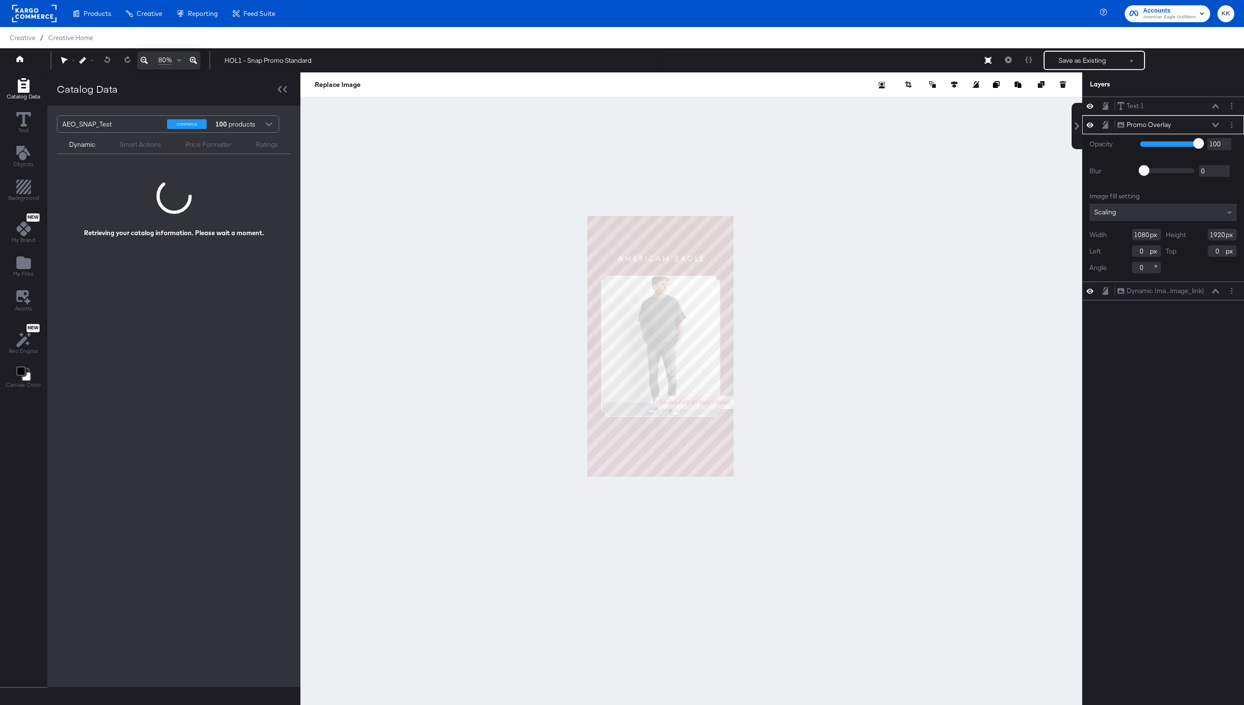
click at [198, 60] on button at bounding box center [193, 60] width 14 height 18
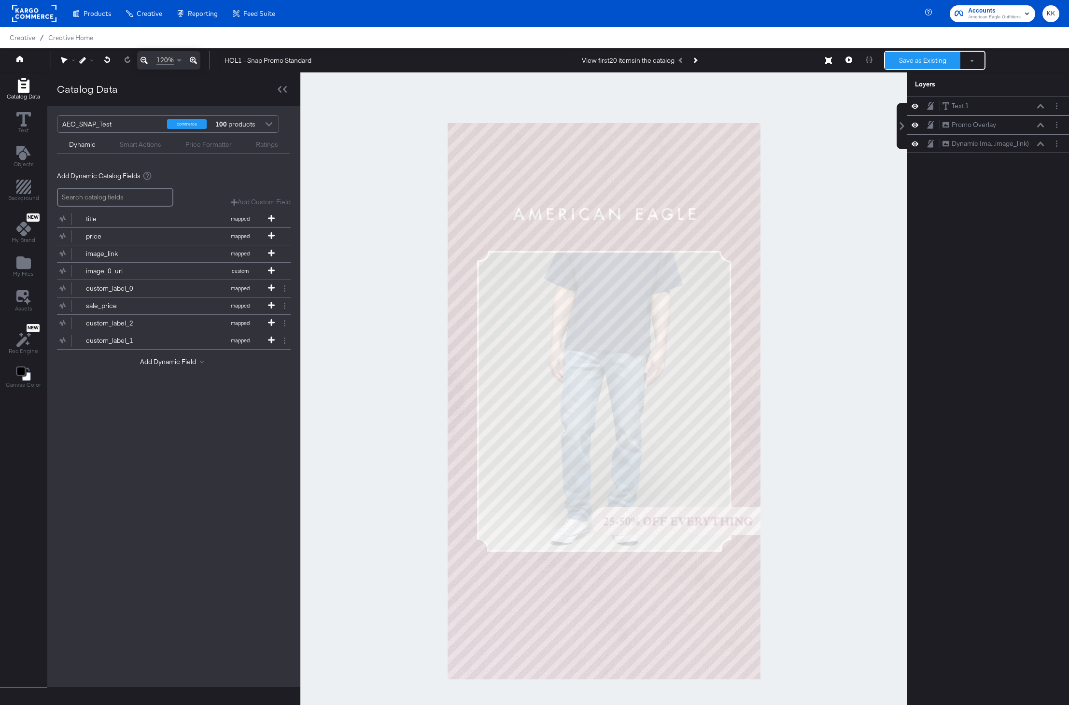
click at [931, 65] on button "Save as Existing" at bounding box center [922, 60] width 75 height 17
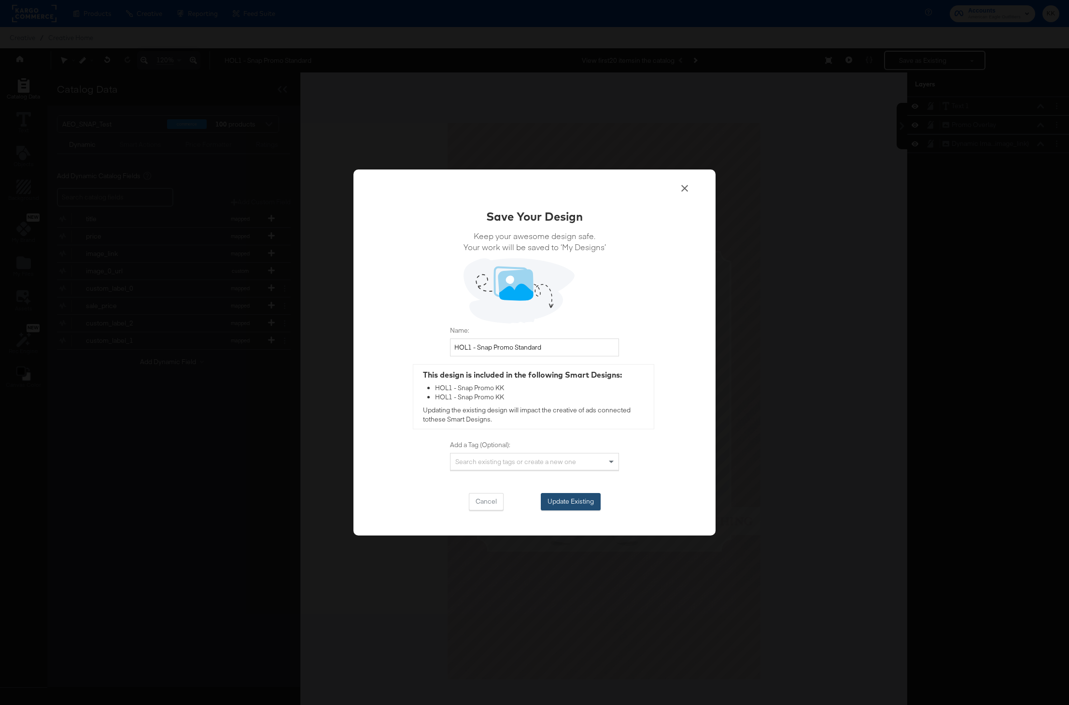
click at [544, 509] on button "Update Existing" at bounding box center [571, 501] width 60 height 17
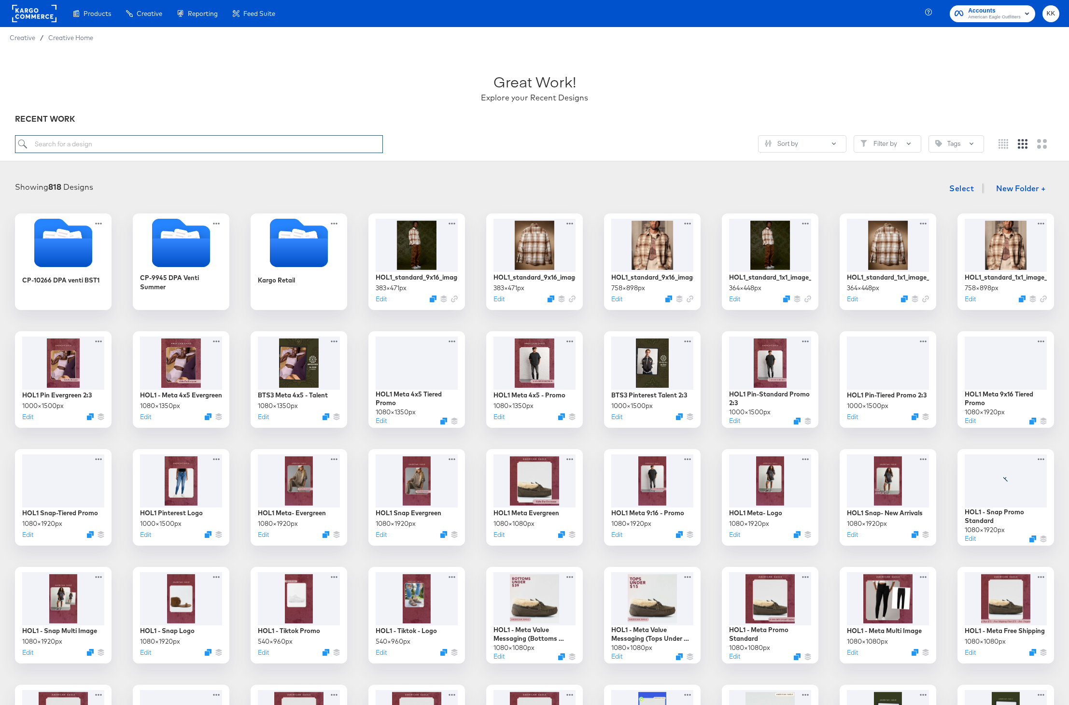
click at [65, 146] on input "search" at bounding box center [199, 144] width 368 height 18
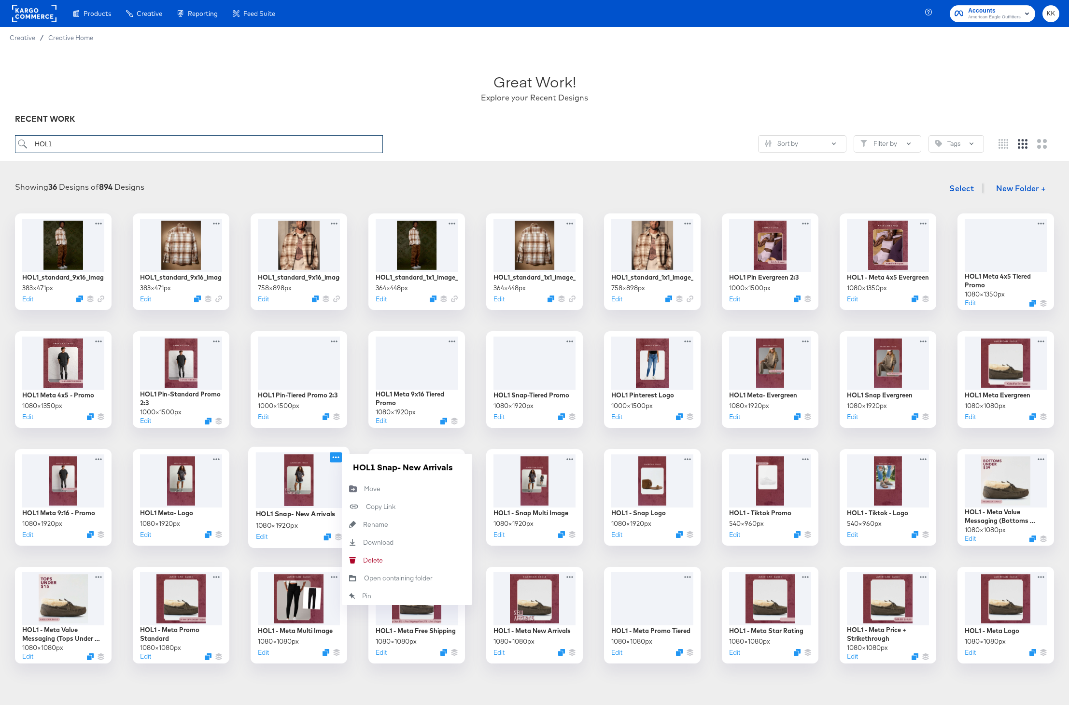
click at [336, 459] on icon at bounding box center [336, 457] width 12 height 10
type input "HOL1"
click at [399, 470] on input "HOL1 Snap- New Arrivals" at bounding box center [407, 466] width 116 height 19
type input "HOL1 - Snap New Arrivals"
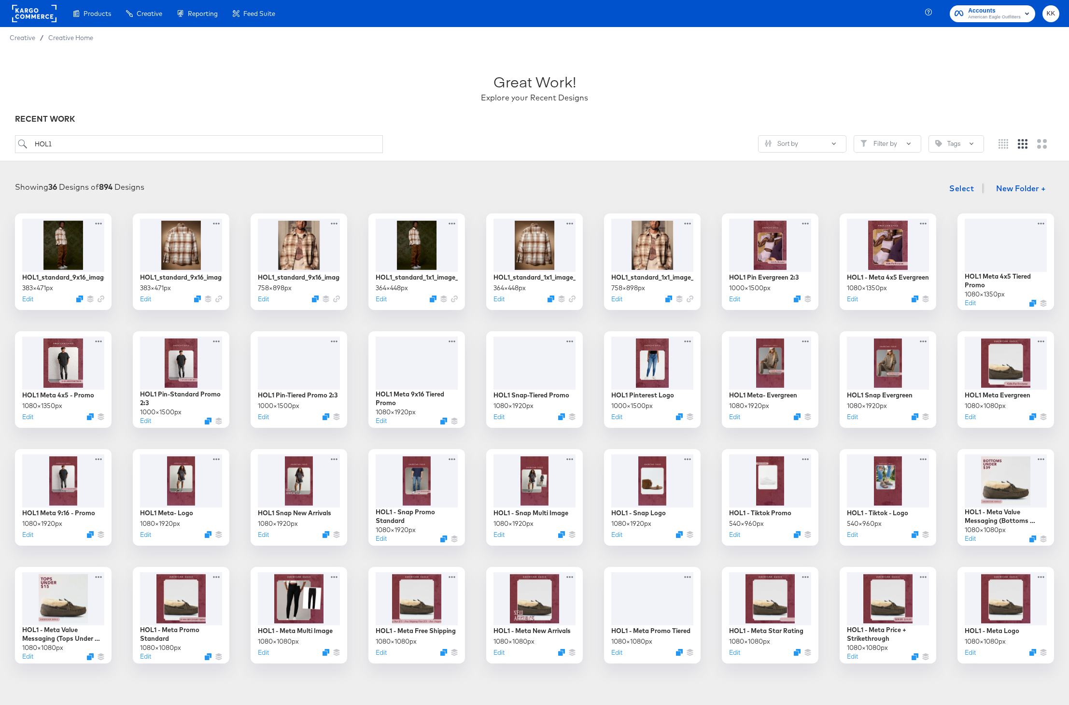
click at [367, 439] on div "HOL1_standard_9x16_image_3 383 × 471 px Edit HOL1_standard_9x16_image_2 383 × 4…" at bounding box center [535, 438] width 1050 height 450
click at [218, 457] on icon at bounding box center [218, 457] width 12 height 10
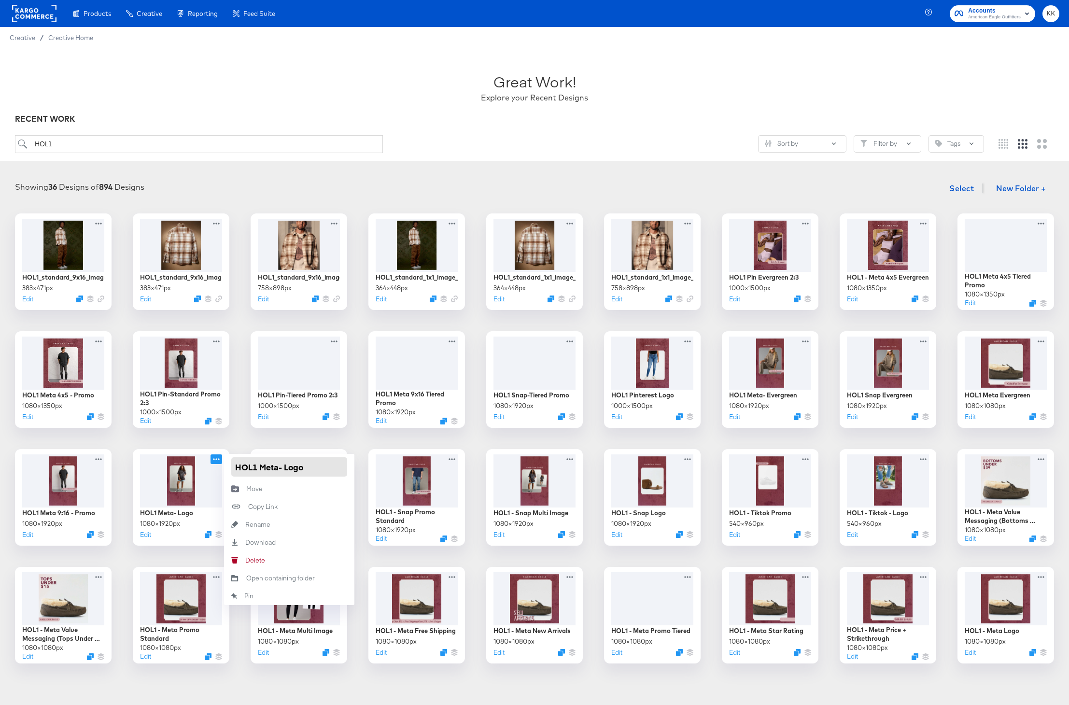
click at [259, 467] on input "HOL1 Meta- Logo" at bounding box center [289, 466] width 116 height 19
click at [289, 470] on input "HOL1 - Meta- Logo" at bounding box center [289, 466] width 116 height 19
type input "HOL1 - Meta Logo"
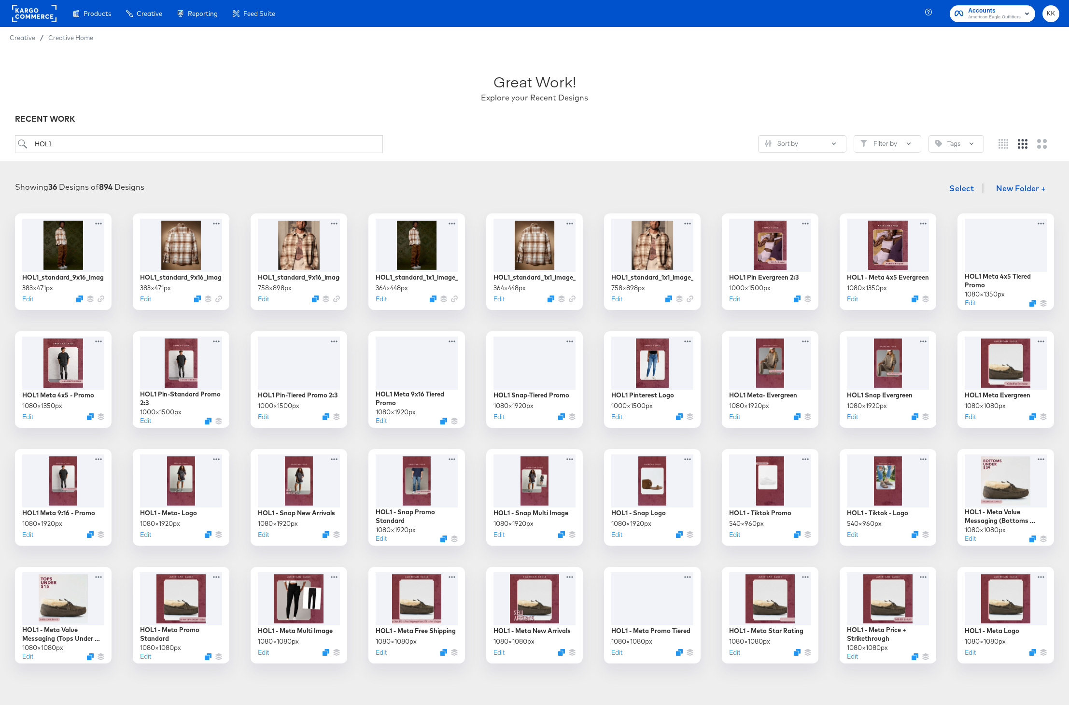
click at [237, 431] on div "HOL1_standard_9x16_image_3 383 × 471 px Edit HOL1_standard_9x16_image_2 383 × 4…" at bounding box center [535, 438] width 1050 height 450
click at [101, 456] on icon at bounding box center [100, 457] width 12 height 10
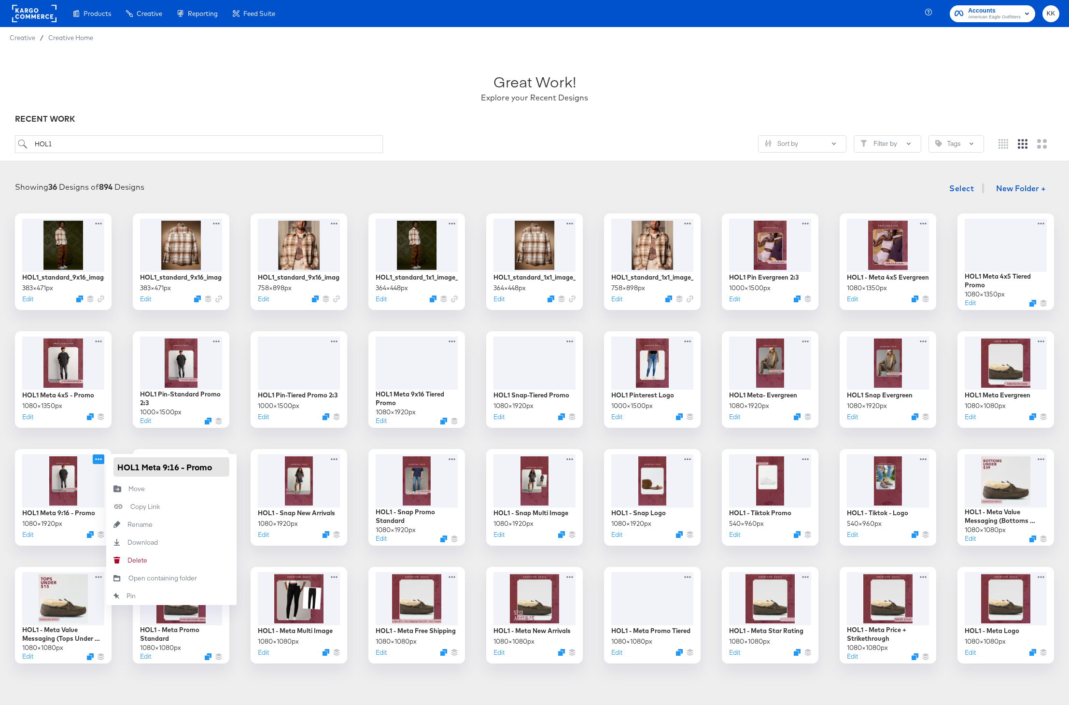
click at [143, 468] on input "HOL1 Meta 9:16 - Promo" at bounding box center [171, 466] width 116 height 19
click at [218, 467] on input "HOL1 - Meta 9:16 - Promo" at bounding box center [171, 466] width 116 height 19
type input "HOL1 - Meta 9:16 Promo Standard"
click at [251, 438] on div "HOL1_standard_9x16_image_3 383 × 471 px Edit HOL1_standard_9x16_image_2 383 × 4…" at bounding box center [535, 438] width 1050 height 450
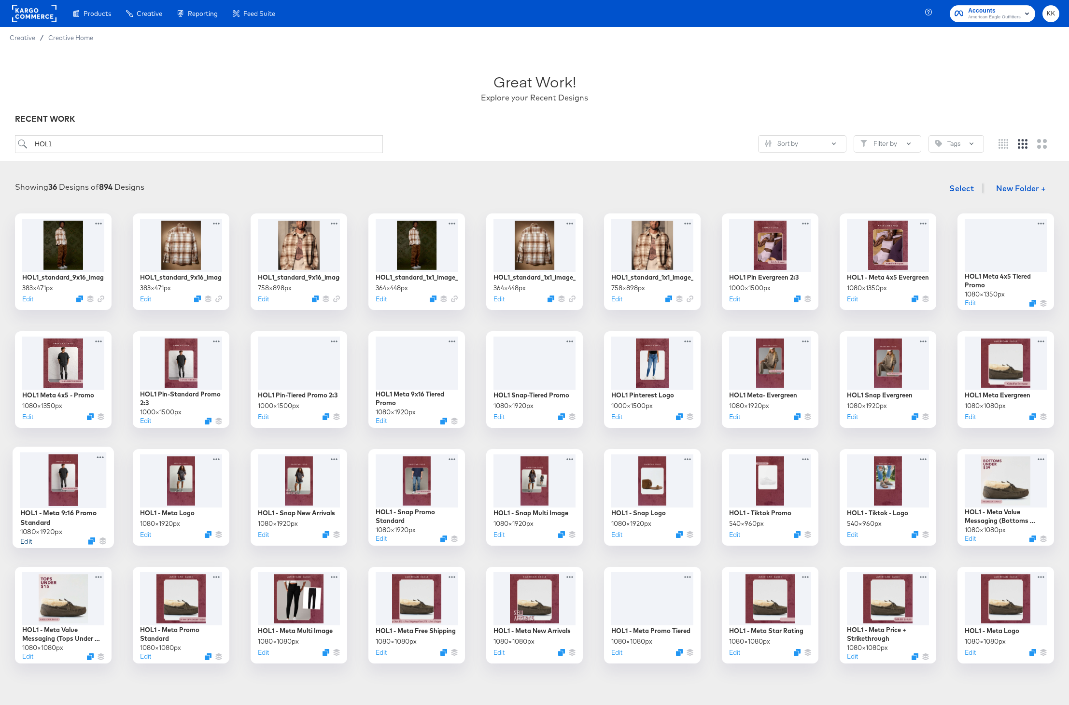
click at [28, 543] on button "Edit" at bounding box center [26, 540] width 12 height 9
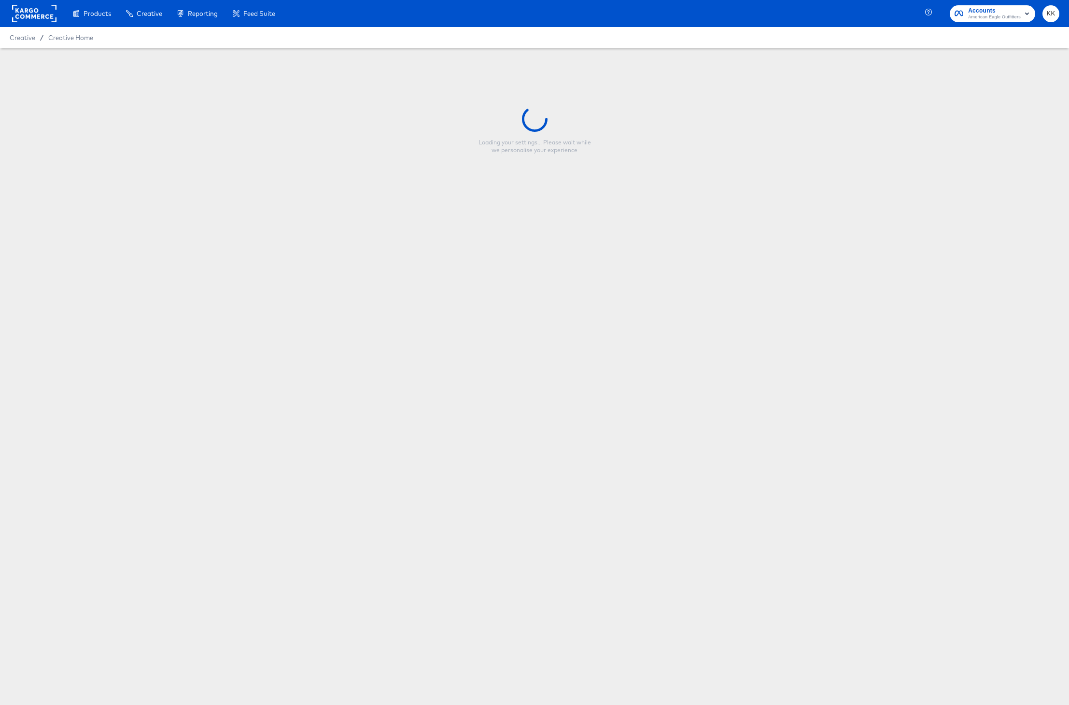
type input "HOL1 - Meta 9:16 Promo Standard"
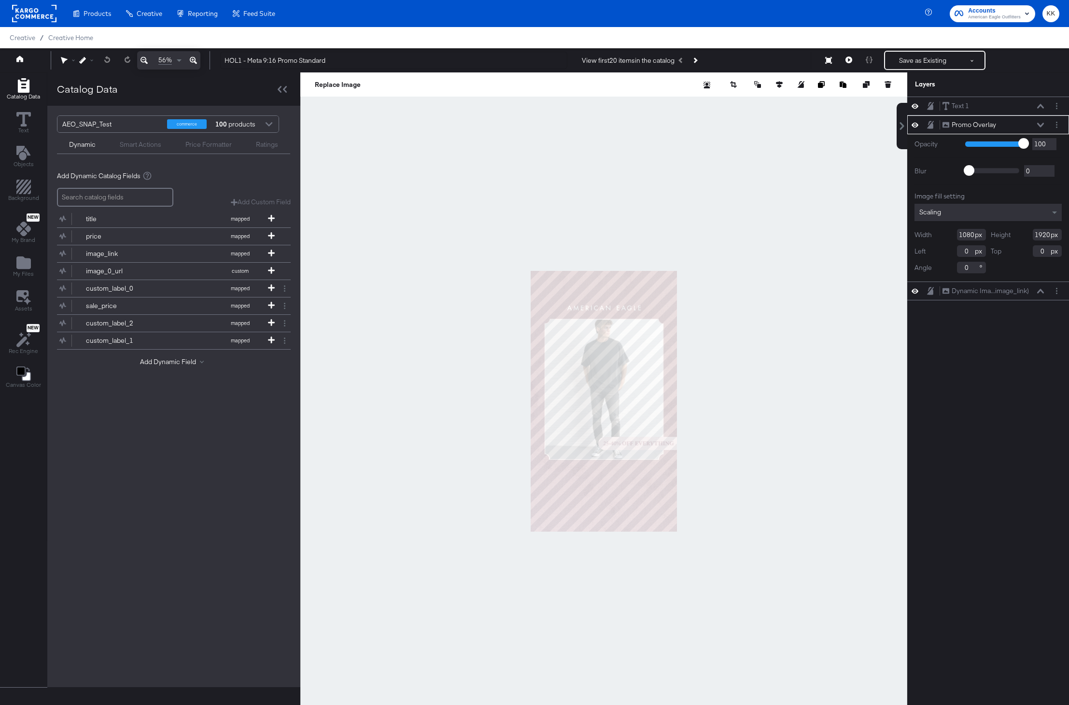
click at [198, 62] on button at bounding box center [193, 60] width 14 height 18
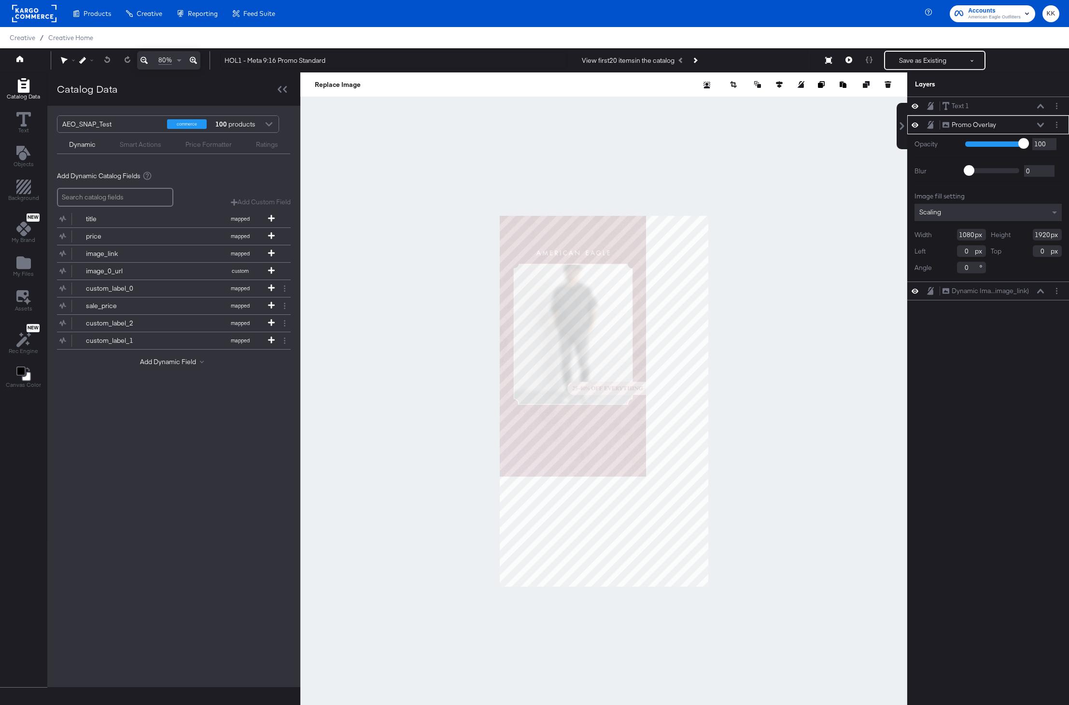
click at [198, 62] on button at bounding box center [193, 60] width 14 height 18
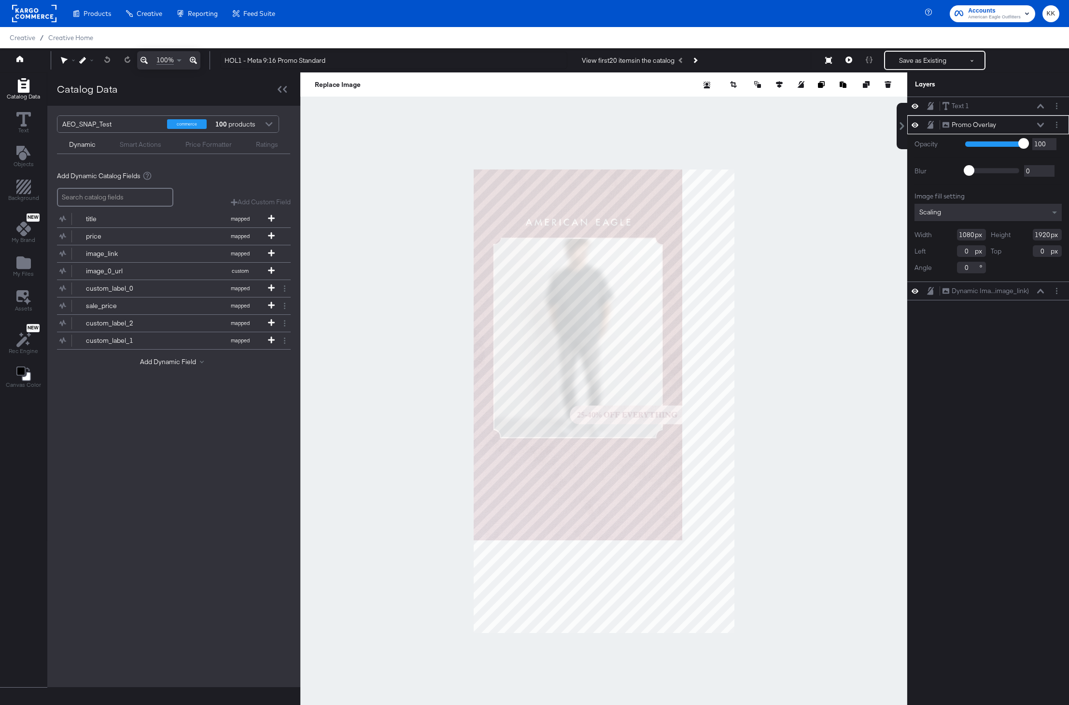
click at [198, 62] on button at bounding box center [193, 60] width 14 height 18
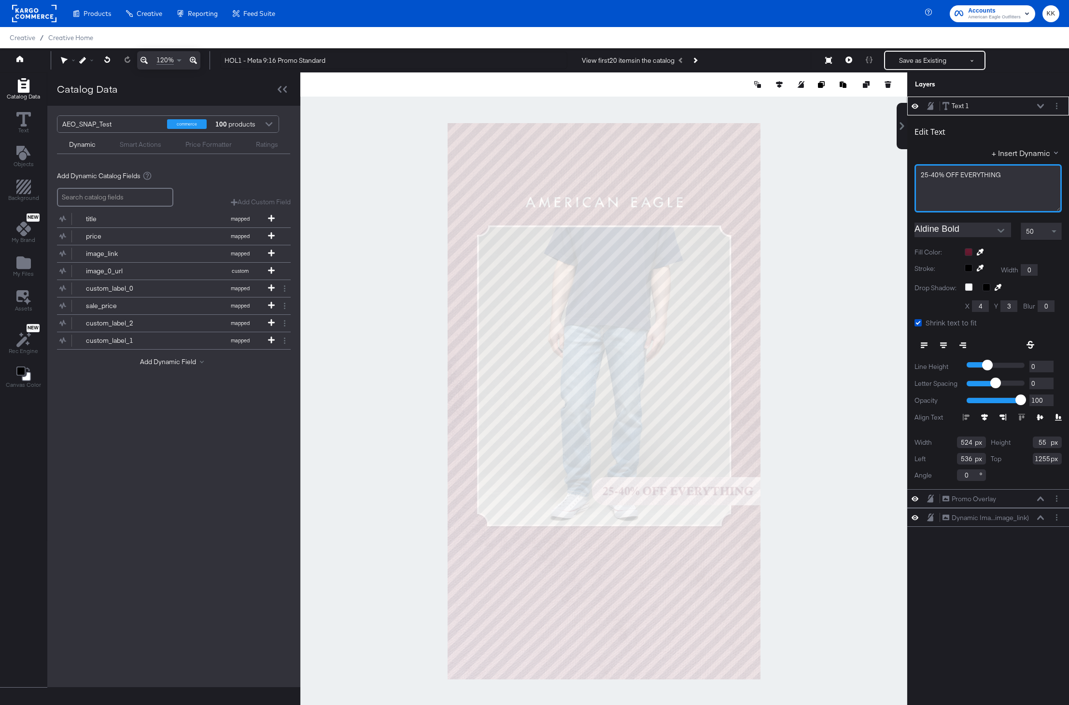
click at [935, 177] on span "25-40% OFF EVERYTHING" at bounding box center [961, 174] width 80 height 9
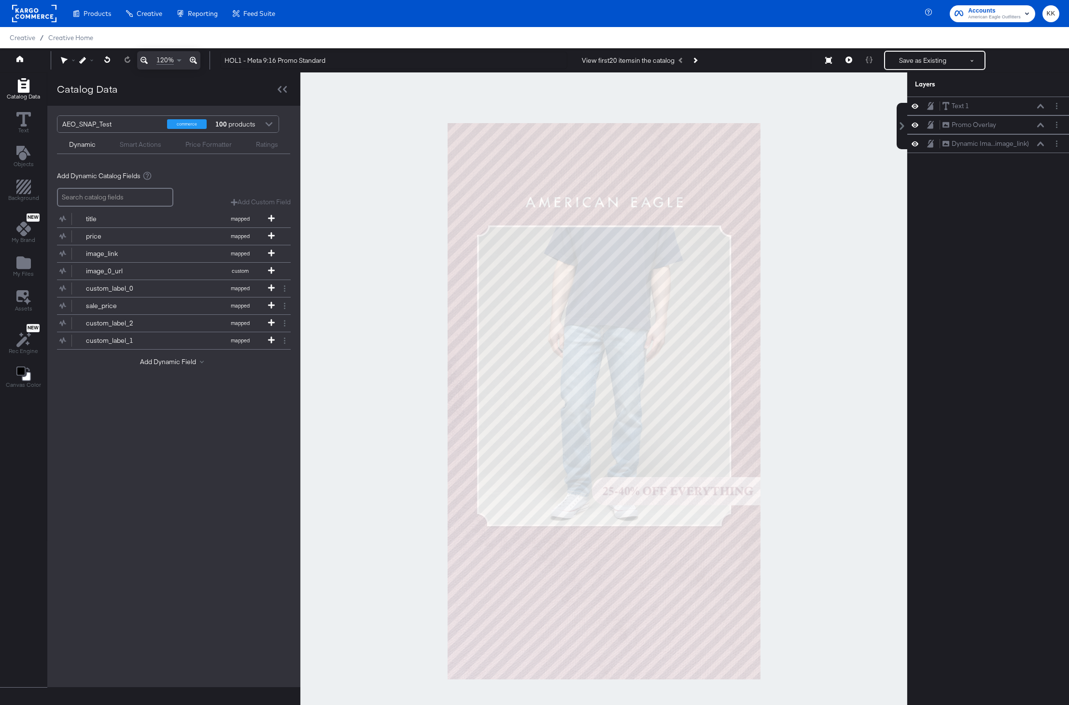
click at [852, 175] on div at bounding box center [603, 400] width 607 height 657
click at [702, 60] on button "Next Product" at bounding box center [695, 60] width 14 height 17
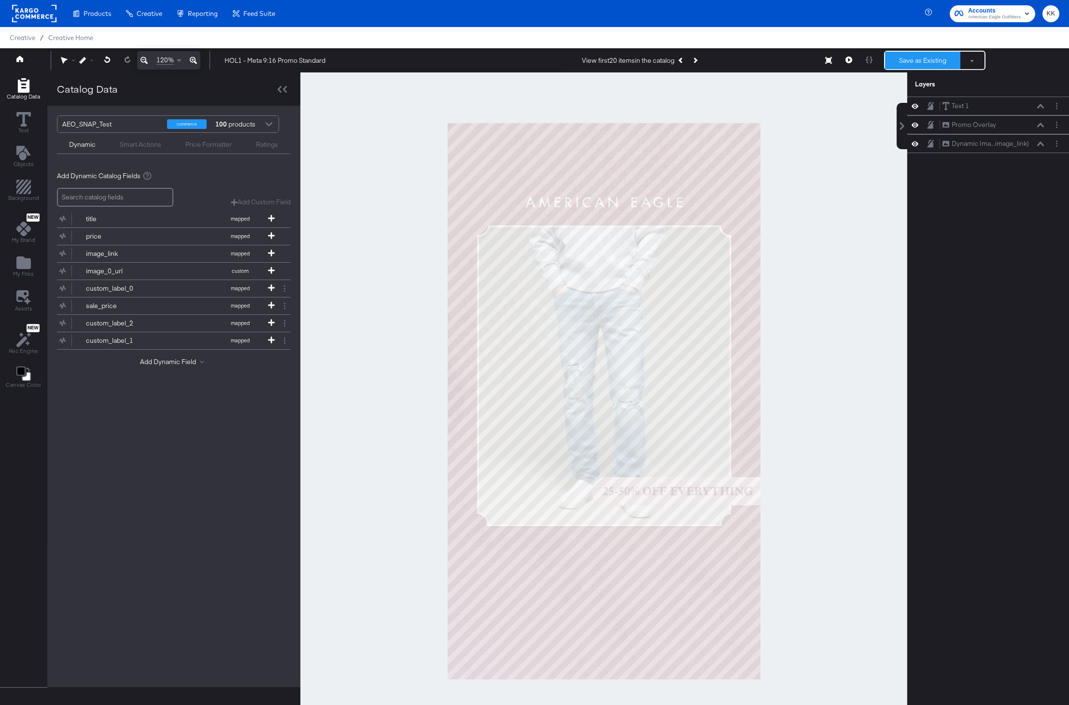
click at [935, 60] on button "Save as Existing" at bounding box center [922, 60] width 75 height 17
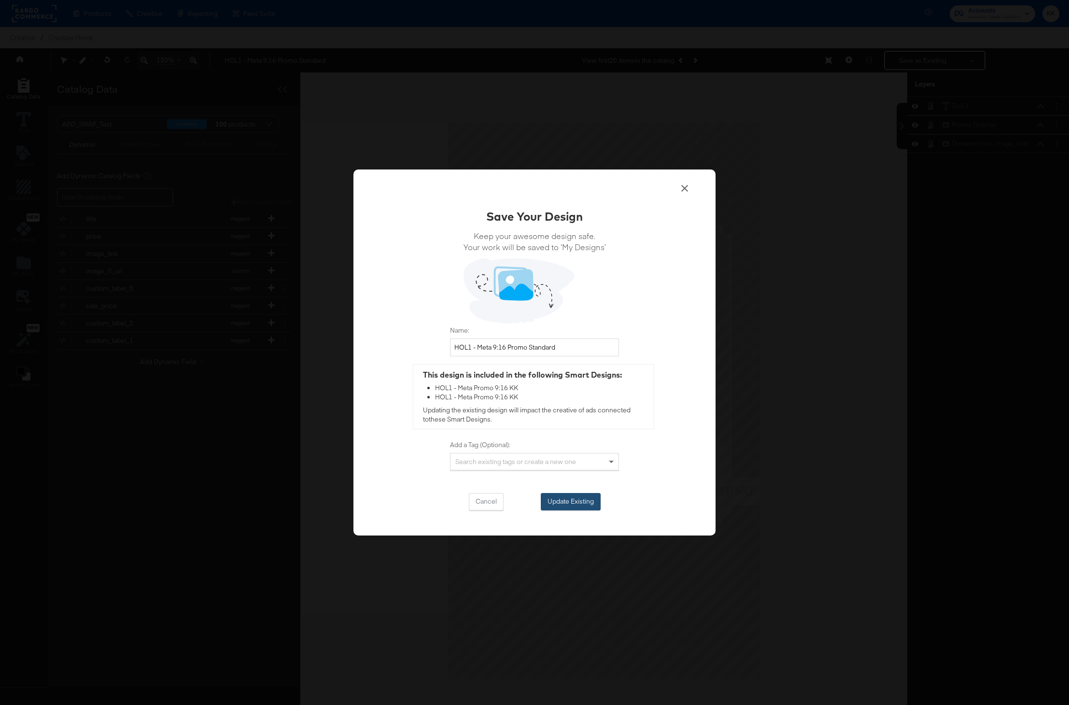
click at [574, 507] on button "Update Existing" at bounding box center [571, 501] width 60 height 17
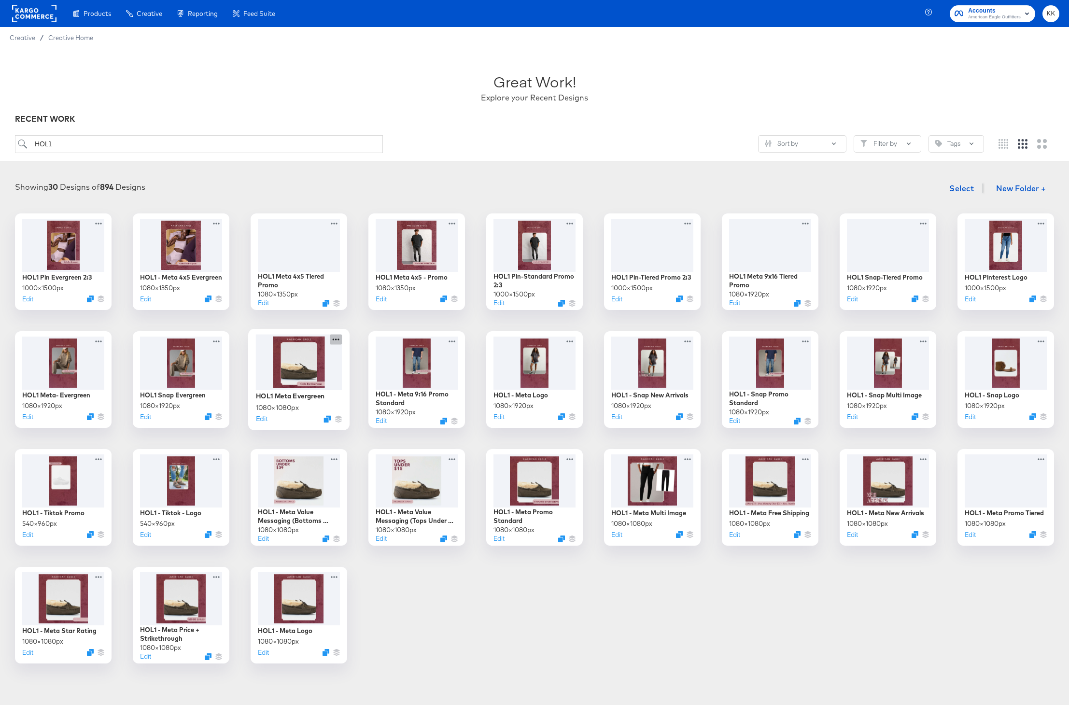
click at [338, 338] on icon at bounding box center [336, 339] width 12 height 10
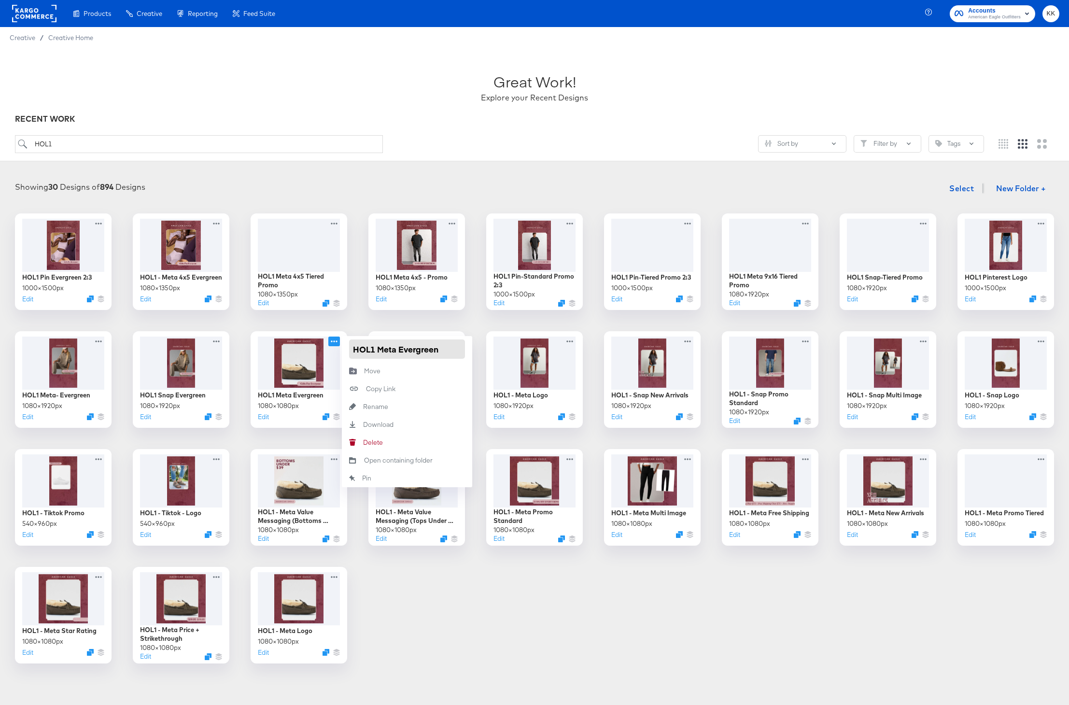
type input "HOL1"
click at [379, 349] on input "HOL1 Meta Evergreen" at bounding box center [407, 348] width 116 height 19
type input "HOL1 - Meta Evergreen"
click at [218, 338] on icon at bounding box center [218, 339] width 12 height 10
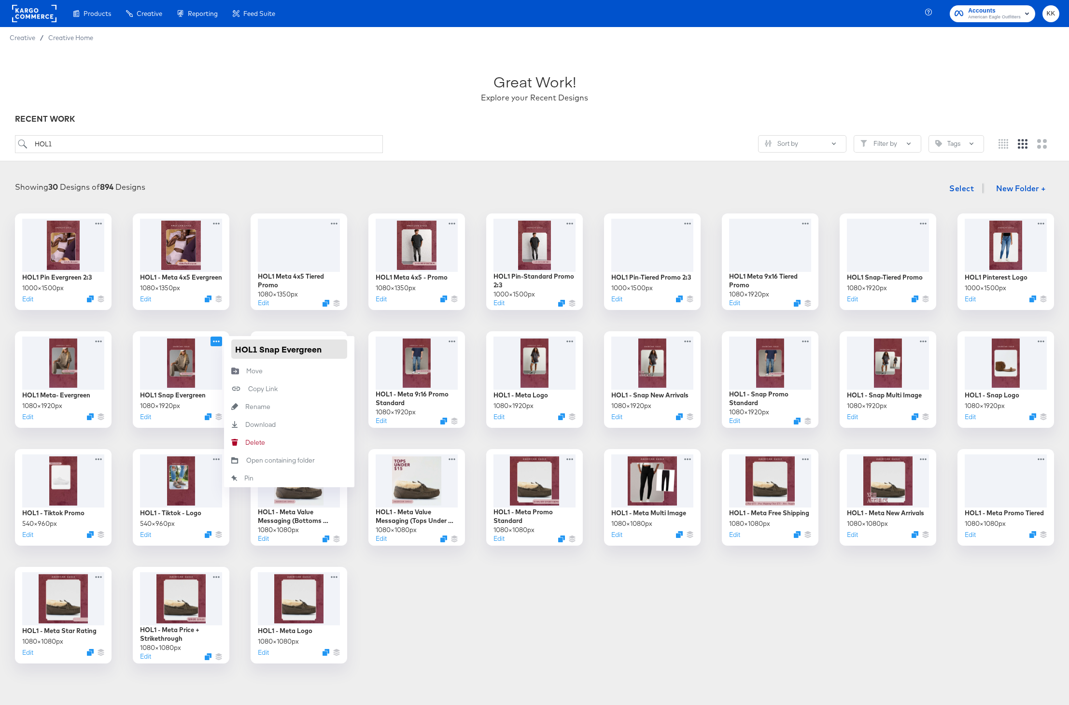
click at [262, 349] on input "HOL1 Snap Evergreen" at bounding box center [289, 348] width 116 height 19
type input "HOL1 - Snap Evergreen"
click at [237, 319] on div "HOL1 Pin Evergreen 2:3 1000 × 1500 px Edit HOL1 - Meta 4x5 Evergreen 1080 × 135…" at bounding box center [535, 438] width 1050 height 450
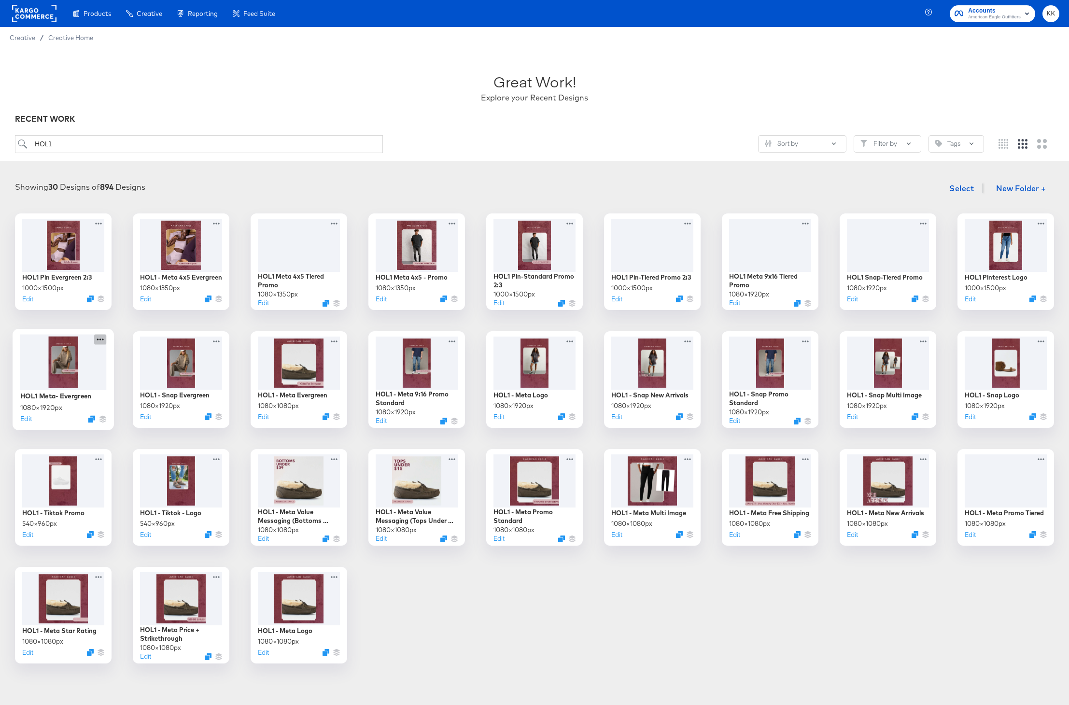
click at [99, 343] on icon at bounding box center [100, 339] width 12 height 10
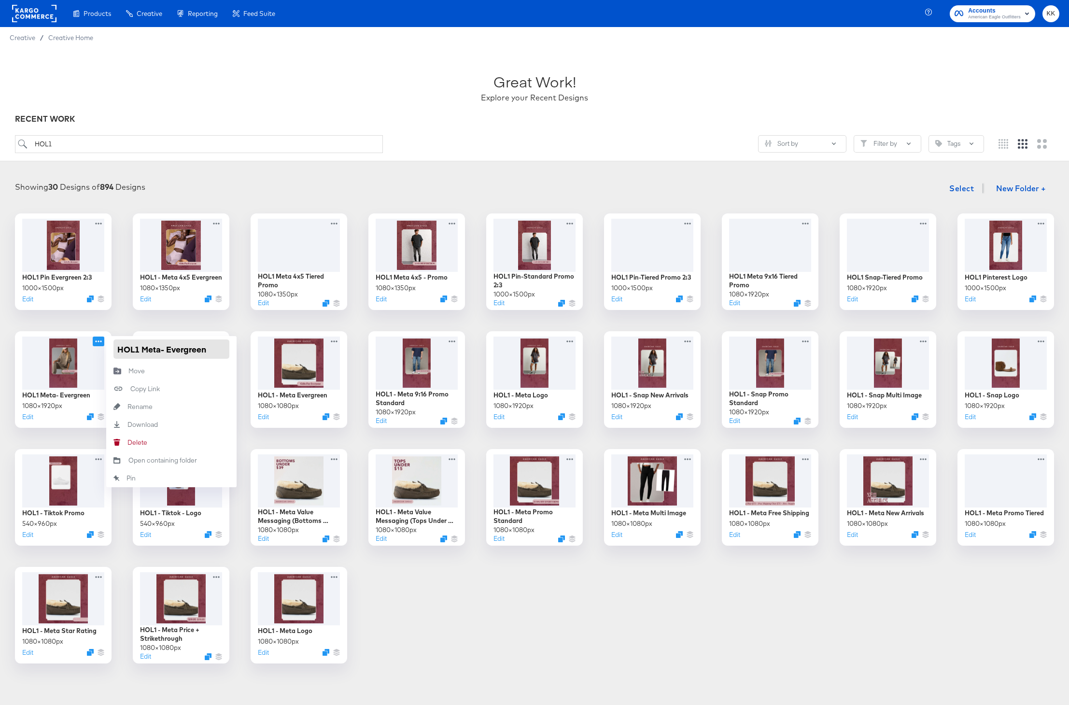
click at [143, 351] on input "HOL1 Meta- Evergreen" at bounding box center [171, 348] width 116 height 19
click at [170, 349] on input "HOL1 - Meta- Evergreen" at bounding box center [171, 348] width 116 height 19
type input "HOL1 - Meta Evergreen"
click at [118, 323] on div "HOL1 Pin Evergreen 2:3 1000 × 1500 px Edit HOL1 - Meta 4x5 Evergreen 1080 × 135…" at bounding box center [535, 438] width 1050 height 450
click at [101, 340] on icon at bounding box center [100, 339] width 12 height 10
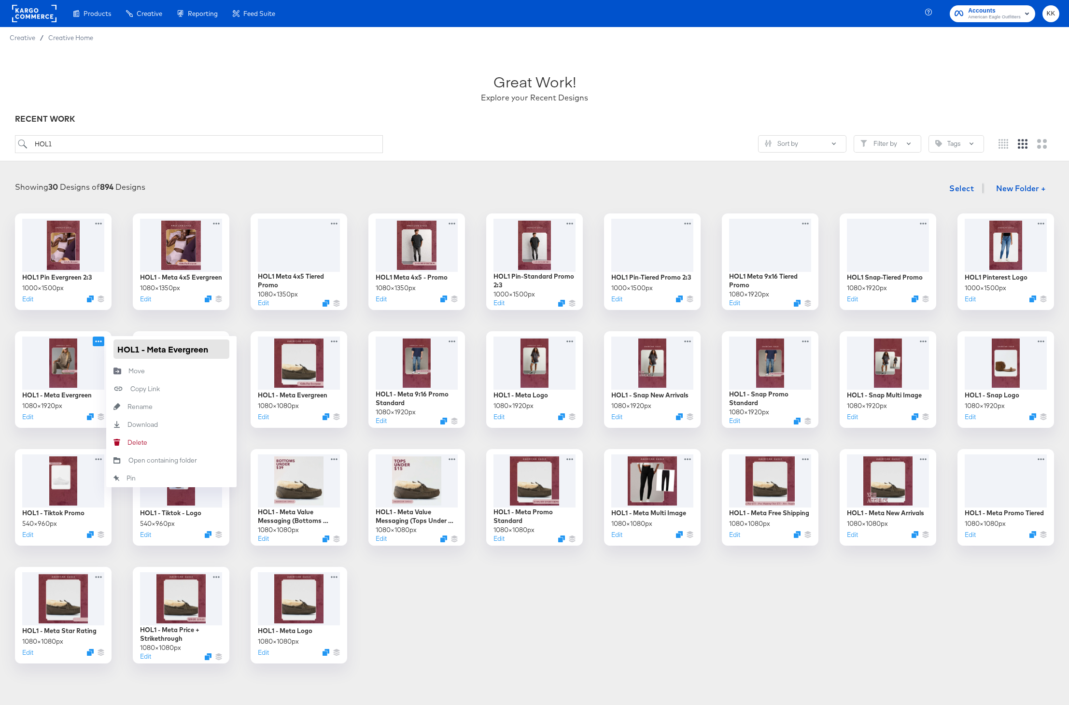
click at [169, 349] on input "HOL1 - Meta Evergreen" at bounding box center [171, 348] width 116 height 19
type input "HOL1 - Meta 9:16 Evergreen"
click at [164, 317] on div "HOL1 Pin Evergreen 2:3 1000 × 1500 px Edit HOL1 - Meta 4x5 Evergreen 1080 × 135…" at bounding box center [535, 438] width 1050 height 450
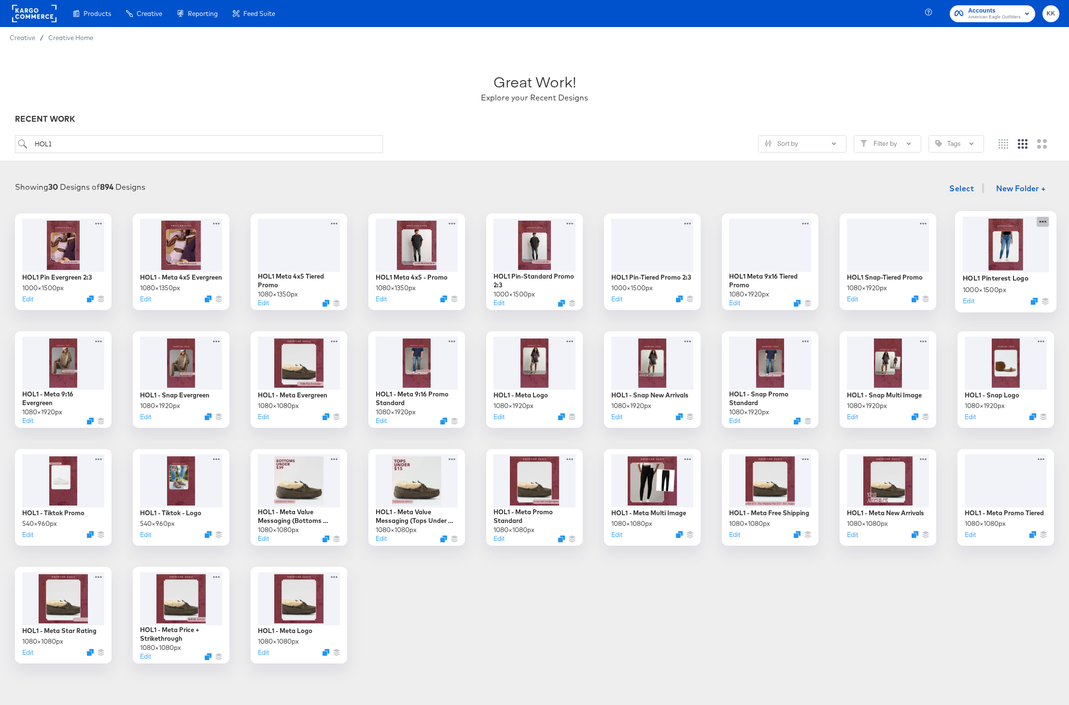
click at [1042, 219] on icon at bounding box center [1043, 221] width 12 height 10
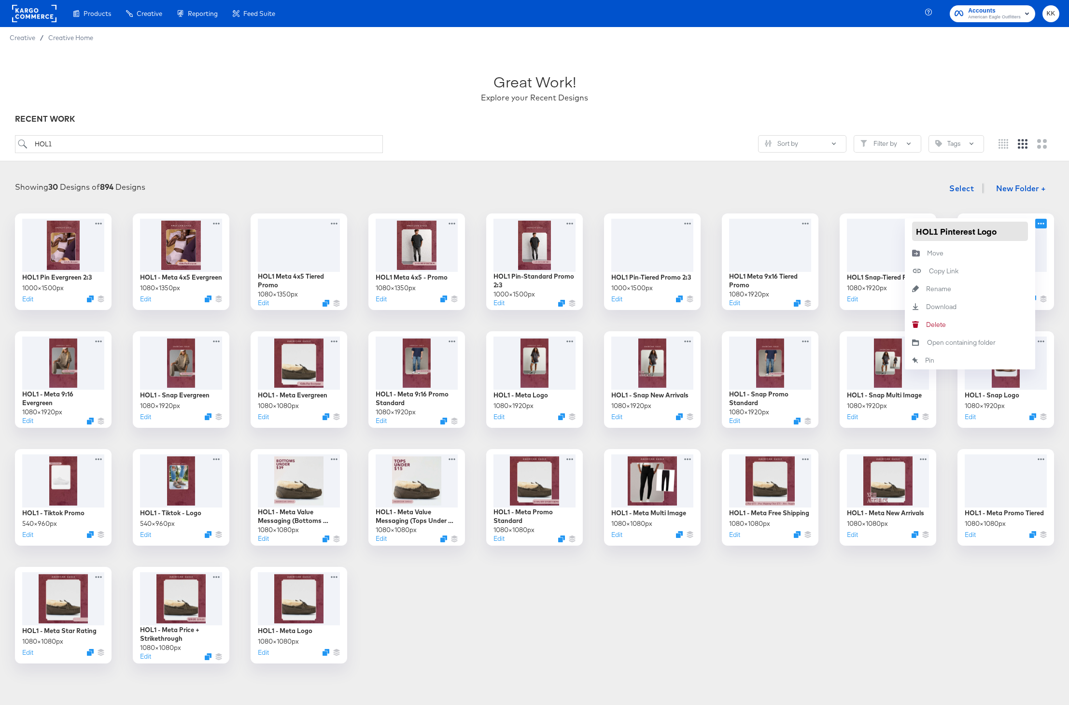
click at [942, 232] on input "HOL1 Pinterest Logo" at bounding box center [970, 231] width 116 height 19
type input "HOL1 - Pinterest Logo"
click at [906, 185] on div "Showing 30 Designs of 894 Designs Select New Folder +" at bounding box center [535, 189] width 1050 height 20
click at [925, 222] on icon at bounding box center [925, 222] width 7 height 2
click at [970, 231] on input "HOL1 Snap-Tiered Promo" at bounding box center [996, 231] width 116 height 19
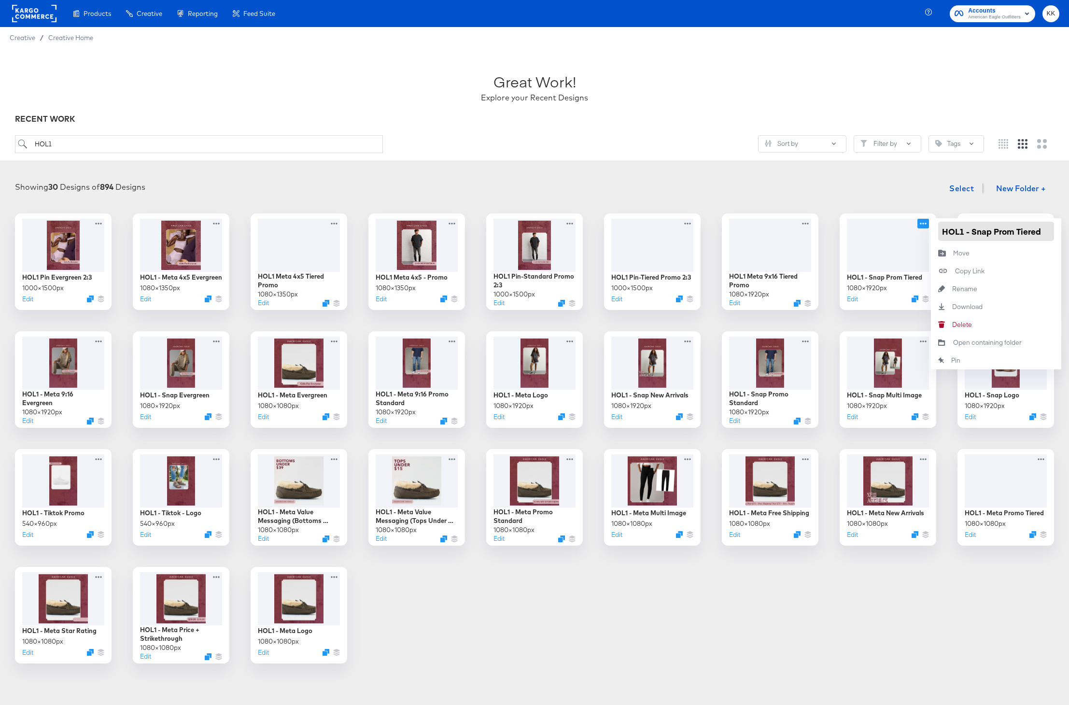
type input "HOL1 - Snap Promo Tiered"
click at [898, 186] on div "Showing 30 Designs of 894 Designs Select New Folder +" at bounding box center [535, 189] width 1050 height 20
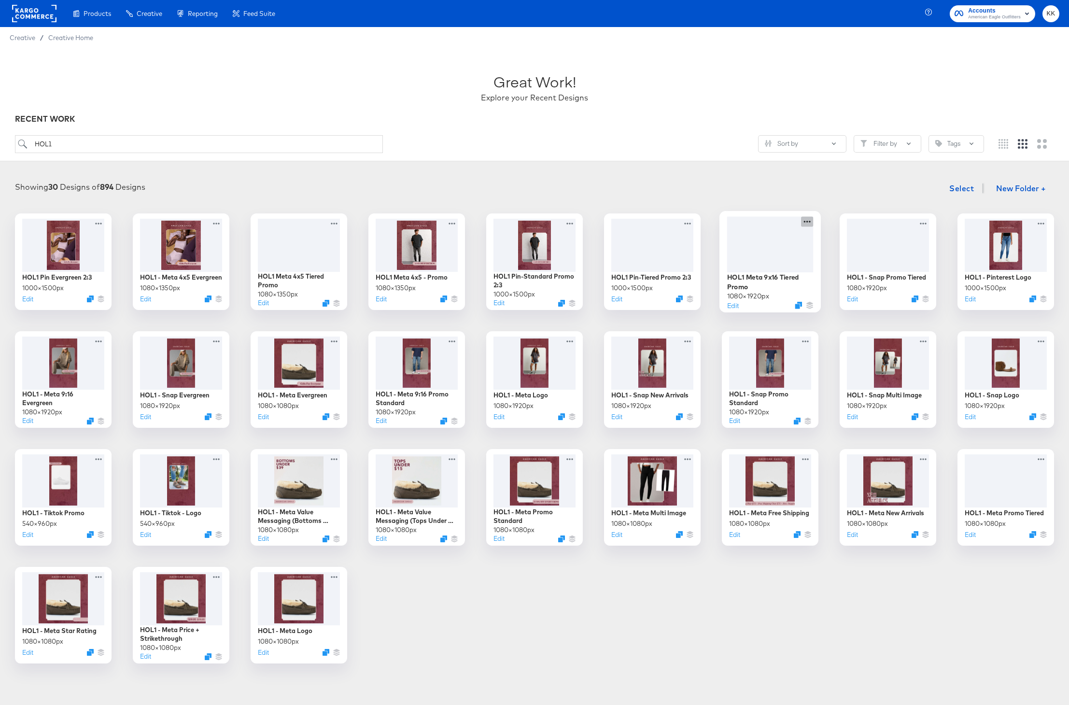
click at [809, 222] on icon at bounding box center [807, 221] width 12 height 10
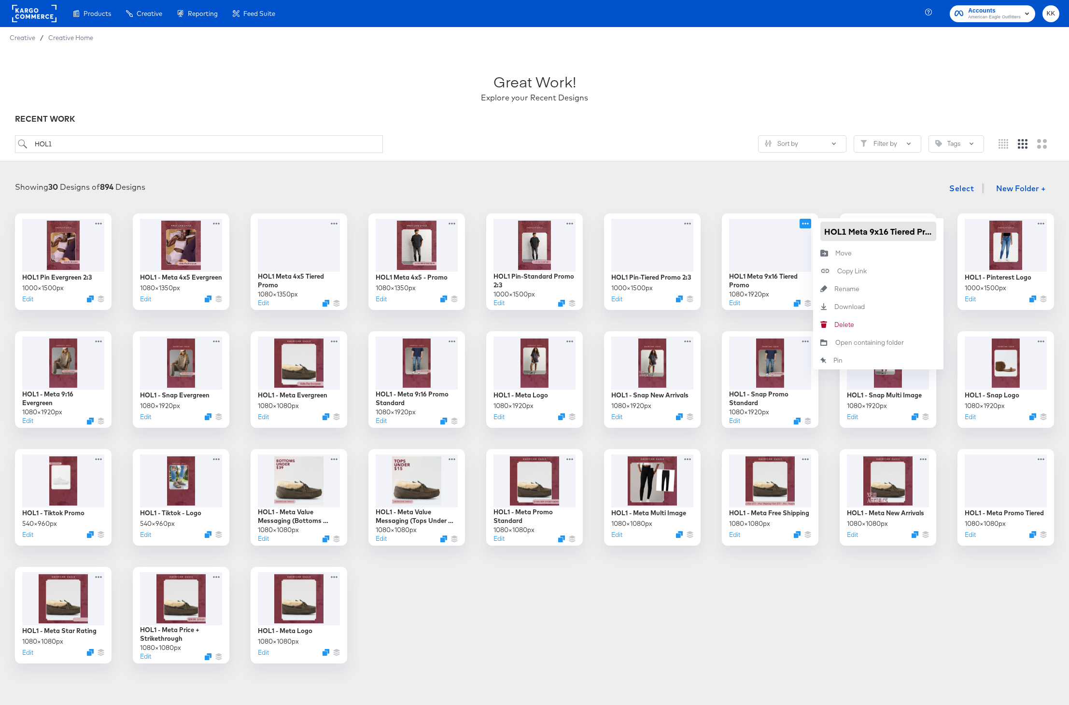
click at [847, 232] on input "HOL1 Meta 9x16 Tiered Promo" at bounding box center [878, 231] width 116 height 19
click at [922, 230] on input "HOL1 - Meta 9x16 Tiered Promo" at bounding box center [878, 231] width 116 height 19
type input "HOL1 - Meta 9x16 Promo Tiered"
click at [830, 193] on div "Showing 30 Designs of 894 Designs Select New Folder +" at bounding box center [535, 189] width 1050 height 20
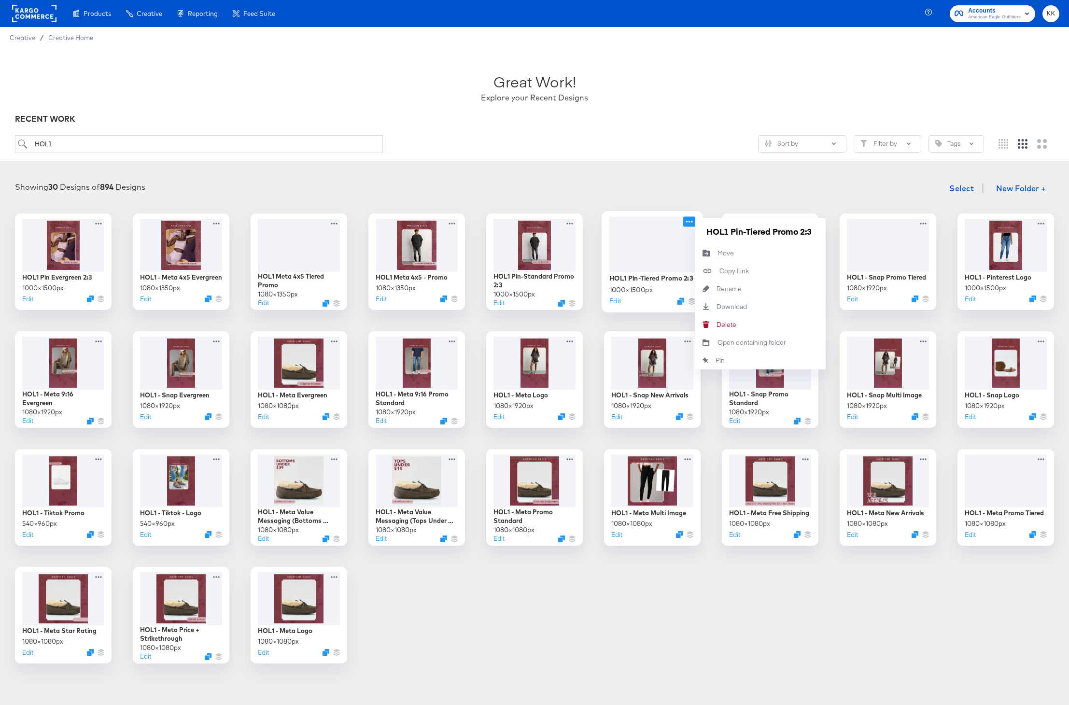
click at [691, 224] on icon at bounding box center [689, 221] width 12 height 10
click at [741, 232] on input "HOL1 Pin-Tiered Promo 2:3" at bounding box center [761, 231] width 116 height 19
type input "HOL1 - Pin Promo Tiered"
click at [725, 202] on div "Showing 30 Designs of 894 Designs Select New Folder + HOL1 Pin Evergreen 2:3 10…" at bounding box center [535, 421] width 1050 height 485
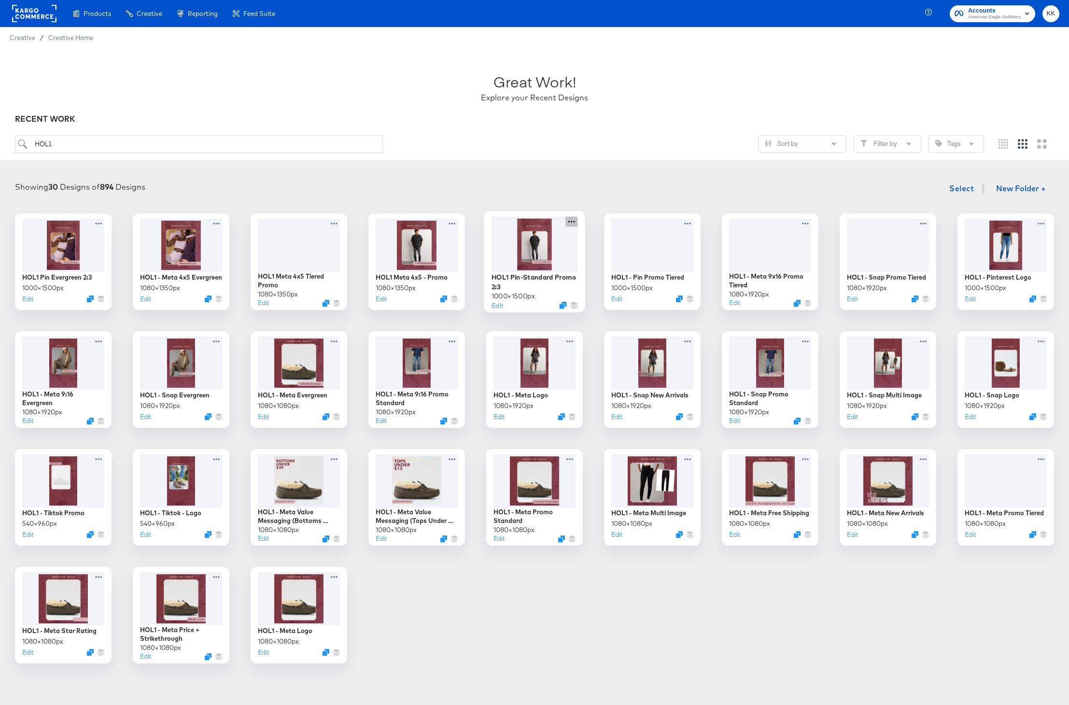
click at [573, 223] on icon at bounding box center [571, 221] width 12 height 10
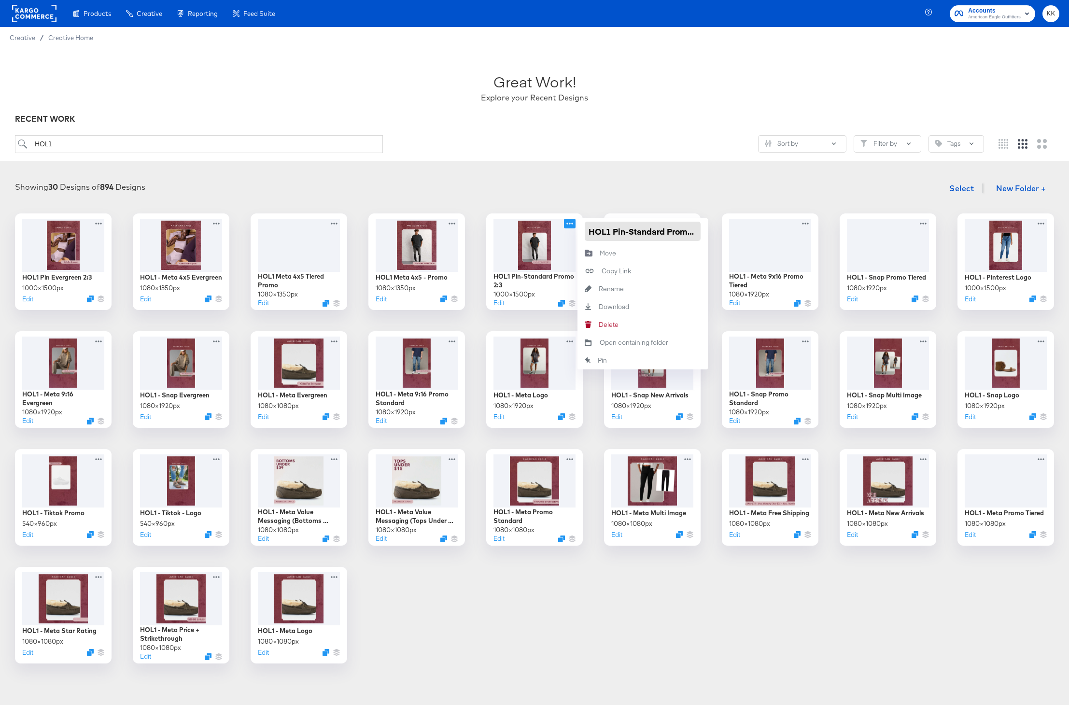
click at [611, 234] on input "HOL1 Pin-Standard Promo 2:3" at bounding box center [643, 231] width 116 height 19
drag, startPoint x: 668, startPoint y: 234, endPoint x: 713, endPoint y: 234, distance: 44.9
click at [713, 234] on div "HOL1 Pin Evergreen 2:3 1000 × 1500 px Edit HOL1 - Meta 4x5 Evergreen 1080 × 135…" at bounding box center [535, 438] width 1050 height 450
click at [676, 231] on input "HOL1 - Pin Promo Standard Promo 2:3" at bounding box center [643, 231] width 116 height 19
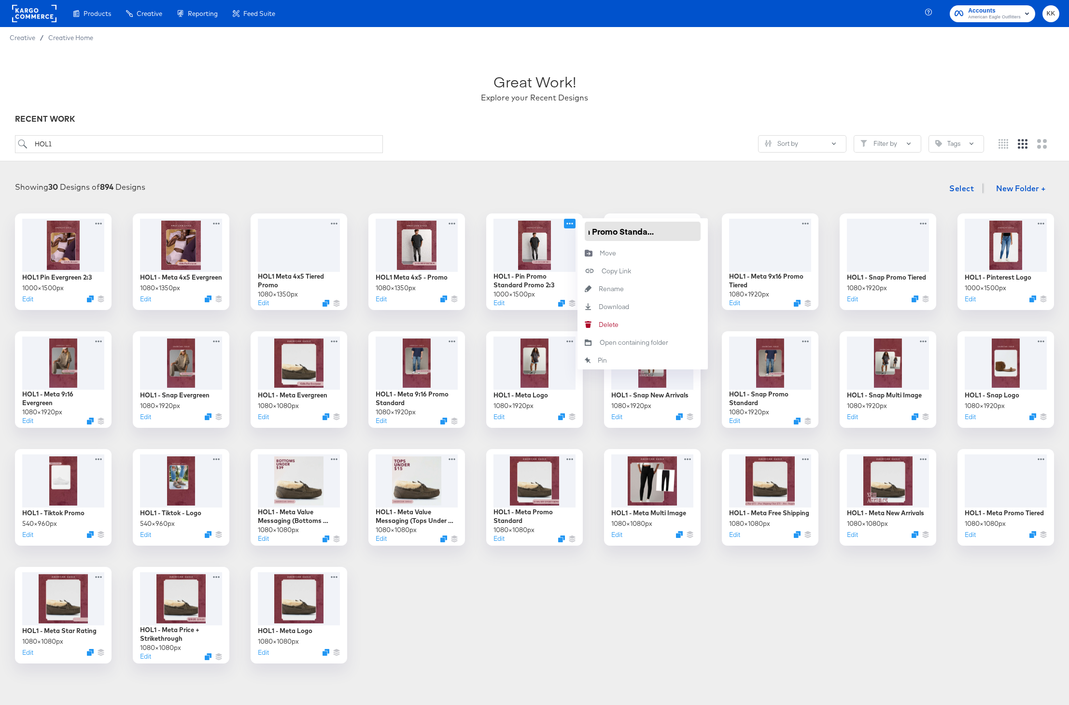
drag, startPoint x: 655, startPoint y: 231, endPoint x: 702, endPoint y: 231, distance: 46.4
click at [702, 231] on div "HOL1 - Pin Promo Standard Promo 2:3" at bounding box center [643, 231] width 130 height 26
type input "HOL1 - Pin Promo Standard"
click at [646, 193] on div "Showing 30 Designs of 894 Designs Select New Folder +" at bounding box center [535, 189] width 1050 height 20
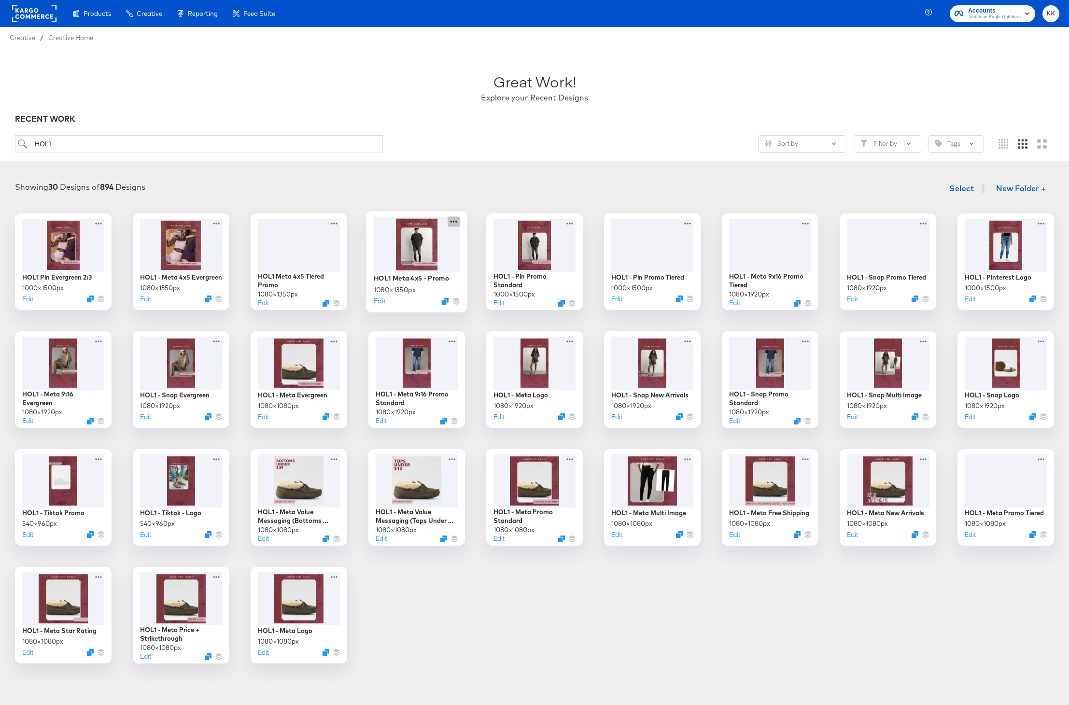
click at [451, 221] on icon at bounding box center [454, 222] width 7 height 2
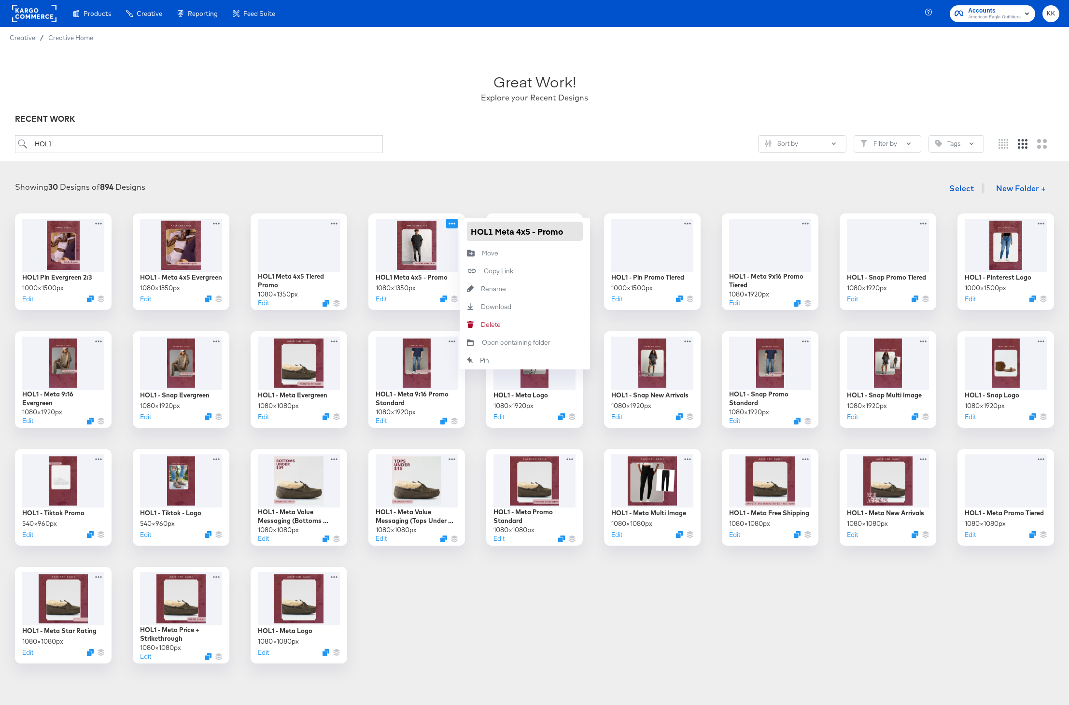
click at [497, 231] on input "HOL1 Meta 4x5 - Promo" at bounding box center [525, 231] width 116 height 19
click at [543, 231] on input "HOL1 - Meta 4x5 - Promo" at bounding box center [525, 231] width 116 height 19
click at [567, 235] on input "HOL1 - Meta 4x5 Promo" at bounding box center [525, 231] width 116 height 19
type input "HOL1 - Meta 4x5 Promo Standard"
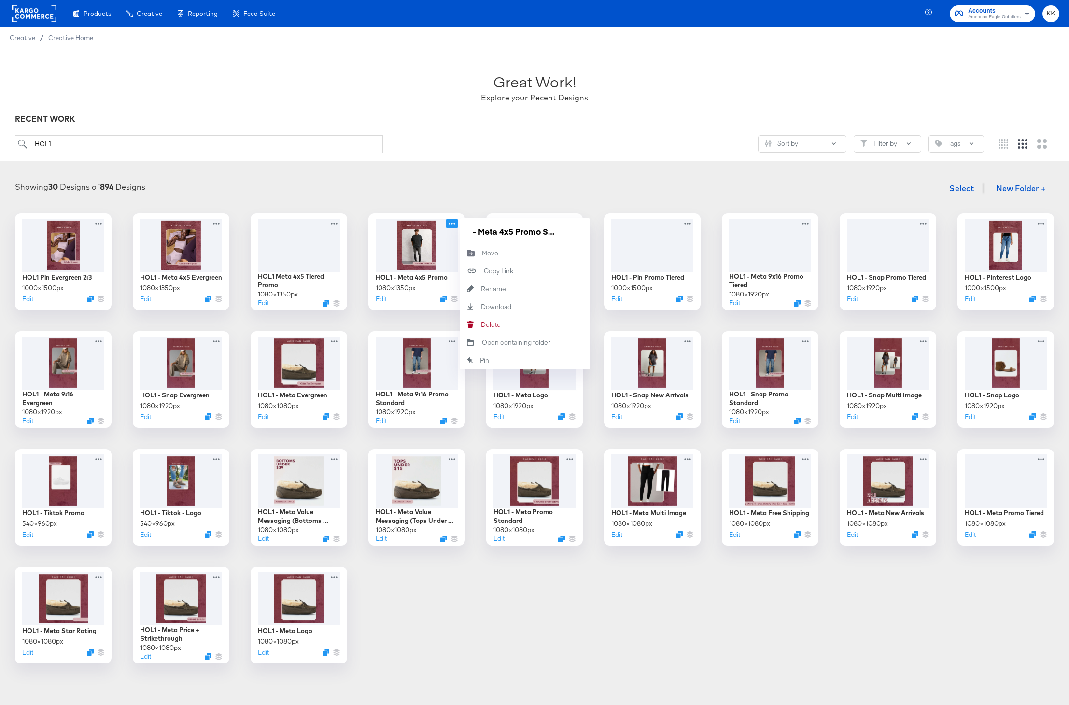
click at [514, 182] on div "Showing 30 Designs of 894 Designs Select New Folder +" at bounding box center [535, 189] width 1050 height 20
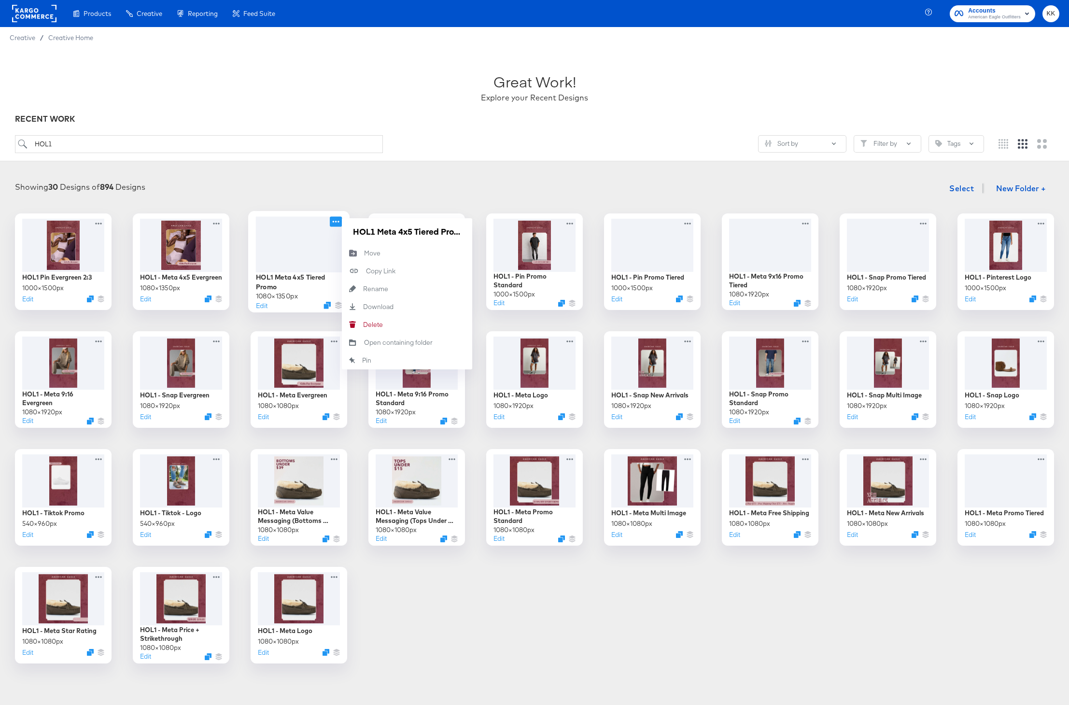
click at [336, 221] on icon at bounding box center [336, 221] width 12 height 10
click at [380, 235] on input "HOL1 Meta 4x5 Tiered Promo" at bounding box center [407, 231] width 116 height 19
drag, startPoint x: 420, startPoint y: 233, endPoint x: 444, endPoint y: 233, distance: 24.6
click at [444, 233] on input "HOL1 - Meta 4x5 Tiered Promo" at bounding box center [407, 231] width 116 height 19
click at [454, 231] on input "HOL1 - Meta 4x5 Promo" at bounding box center [407, 231] width 116 height 19
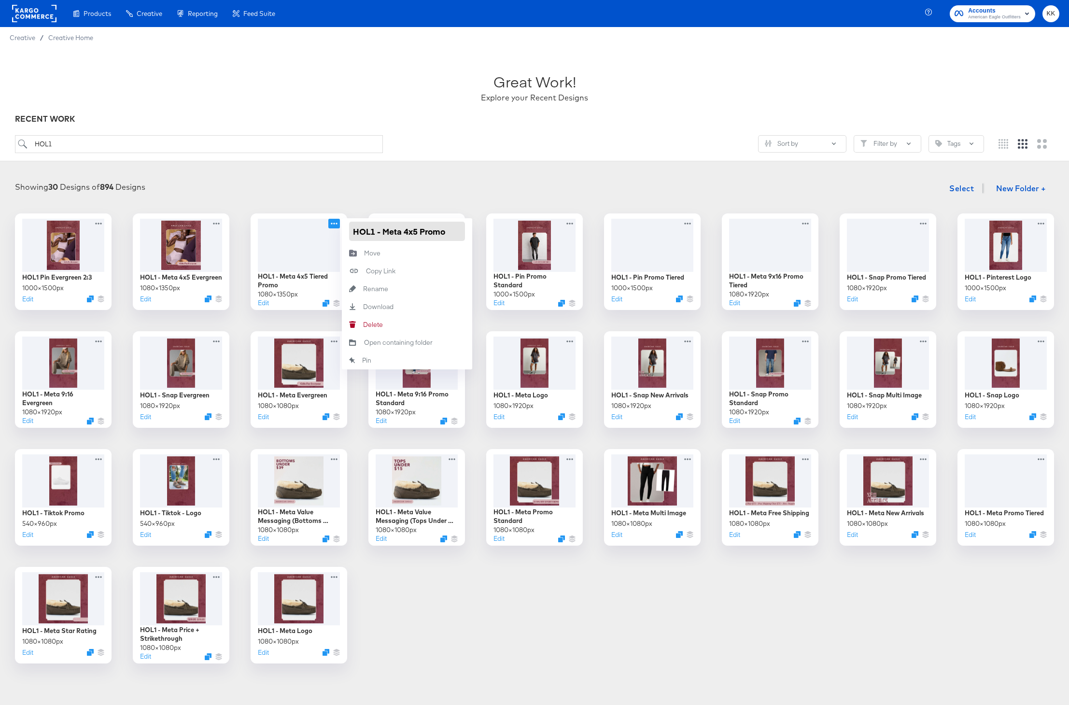
paste input "Tiered"
type input "HOL1 - Meta 4x5 Promo Tiered"
click at [429, 194] on div "Showing 30 Designs of 894 Designs Select New Folder +" at bounding box center [535, 189] width 1050 height 20
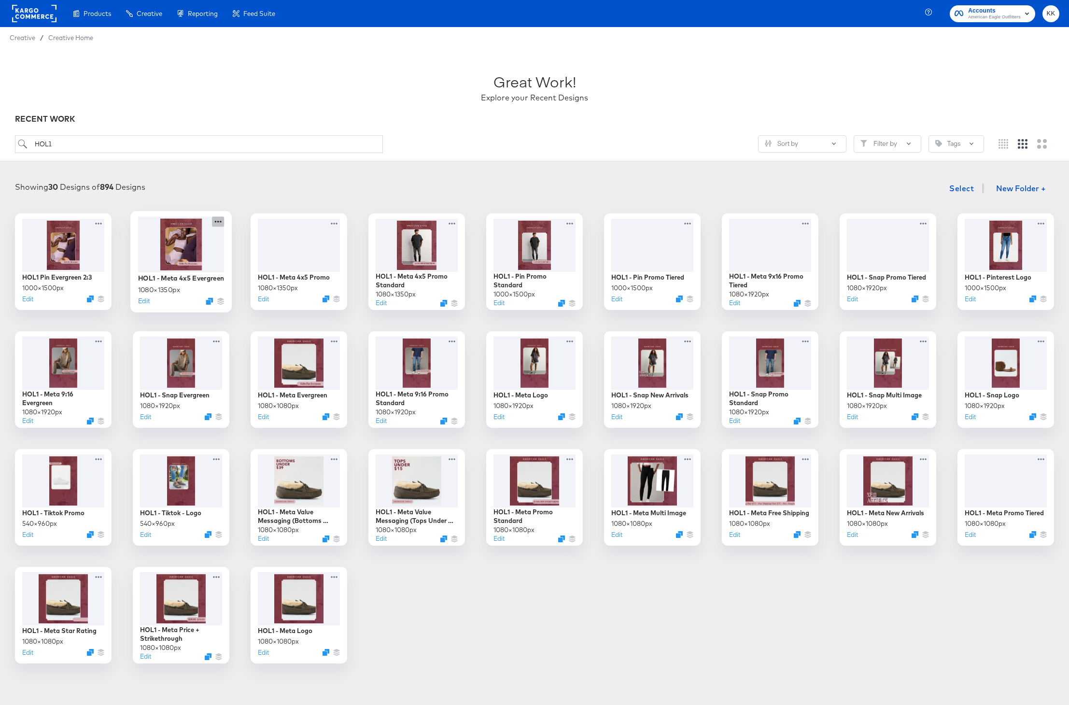
click at [216, 223] on icon at bounding box center [218, 221] width 12 height 10
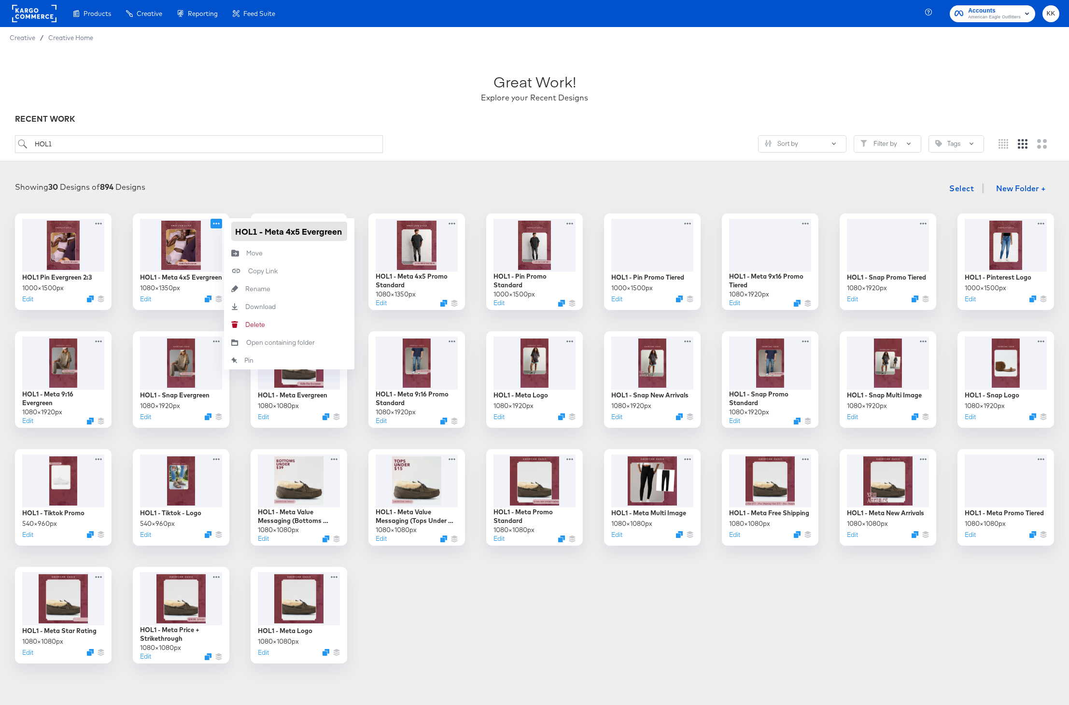
click at [266, 234] on input "HOL1 - Meta 4x5 Evergreen" at bounding box center [289, 231] width 116 height 19
click at [286, 191] on div "Showing 30 Designs of 894 Designs Select New Folder +" at bounding box center [535, 189] width 1050 height 20
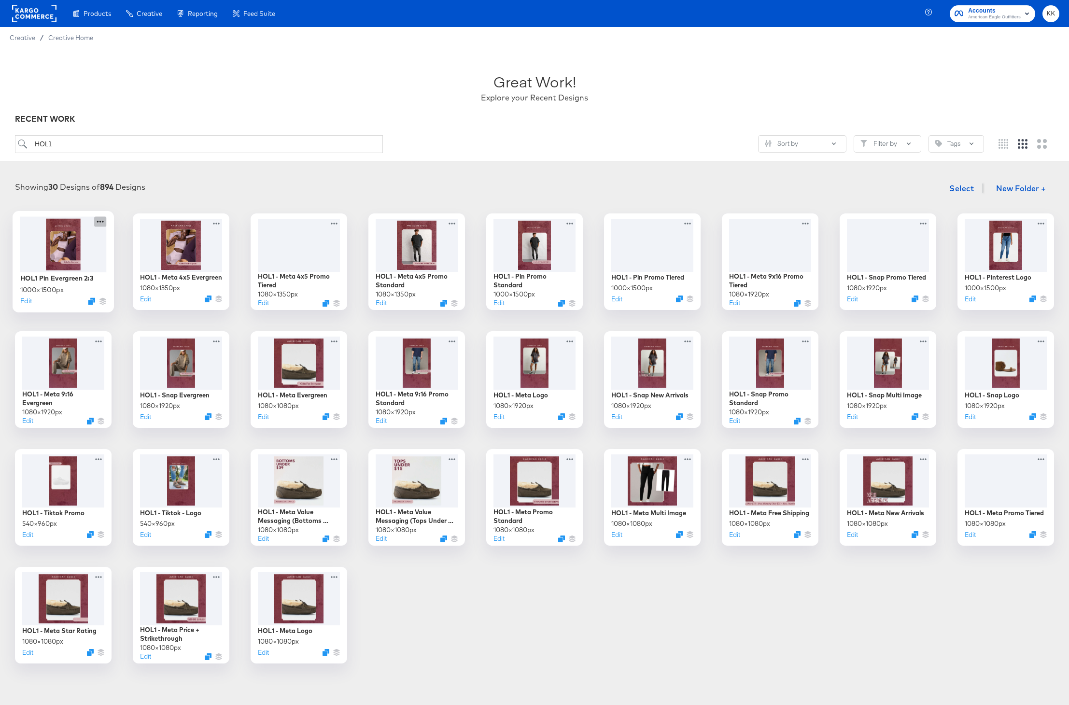
click at [100, 225] on icon at bounding box center [100, 221] width 12 height 10
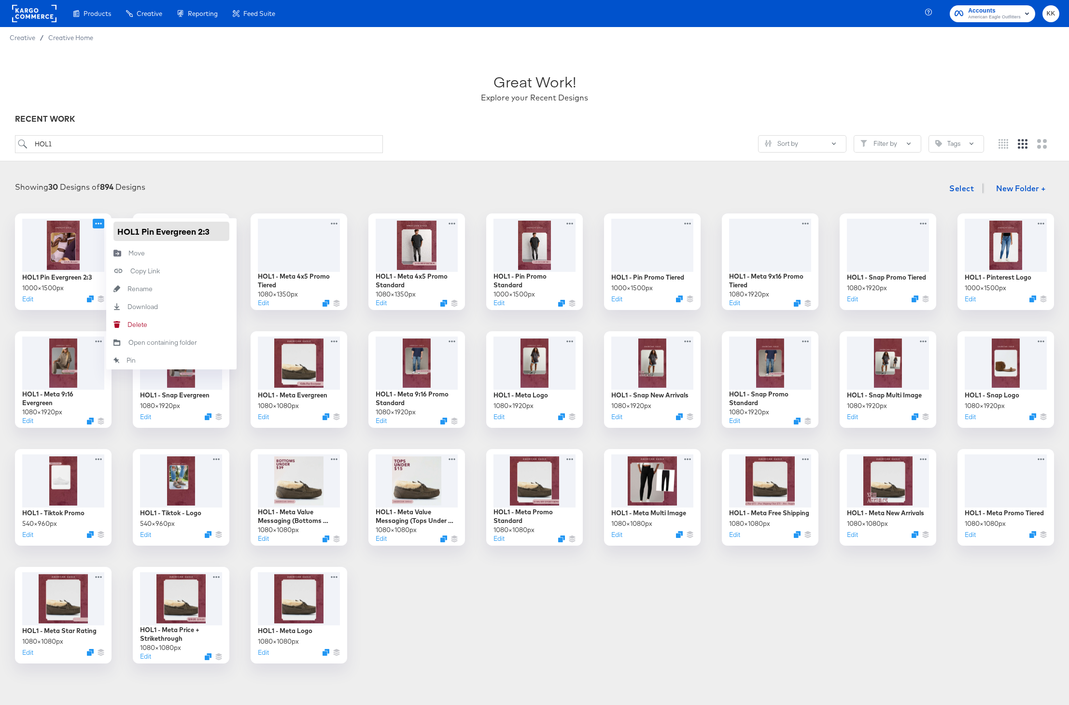
click at [145, 228] on input "HOL1 Pin Evergreen 2:3" at bounding box center [171, 231] width 116 height 19
click at [216, 235] on input "HOL1 - Pin Evergreen 2:3" at bounding box center [171, 231] width 116 height 19
type input "HOL1 - Pin Evergreen"
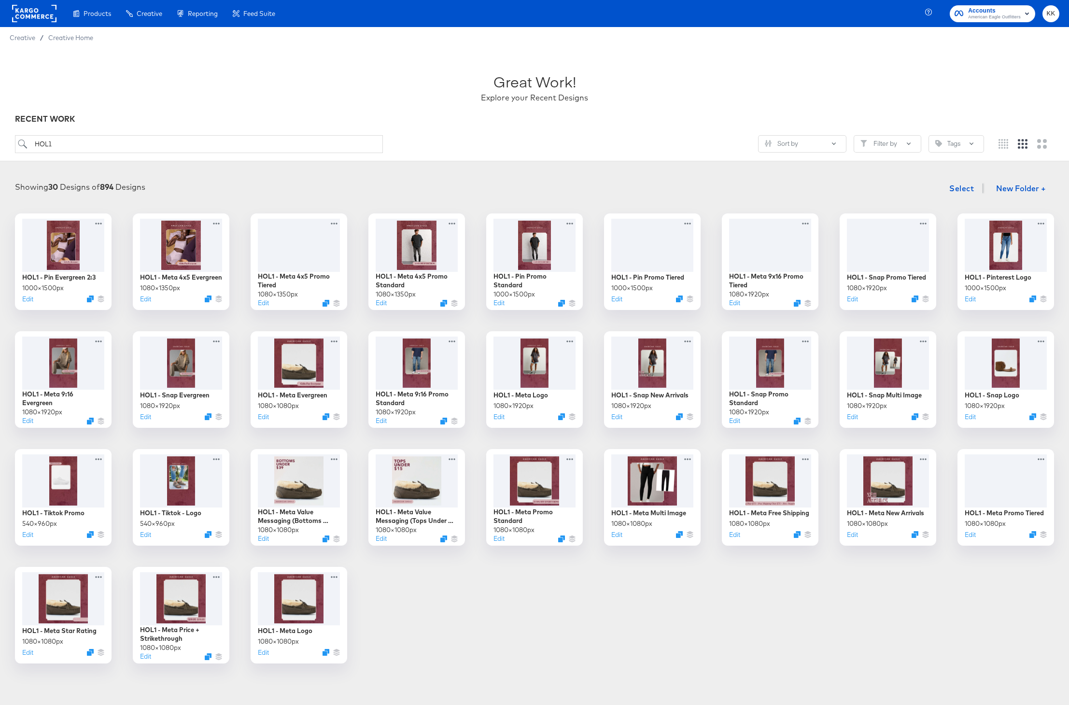
click at [213, 167] on article "Great Work! Explore your Recent Designs RECENT WORK HOL1 Sort by Filter by Tags…" at bounding box center [534, 379] width 1069 height 662
click at [496, 307] on button "Edit" at bounding box center [498, 304] width 12 height 9
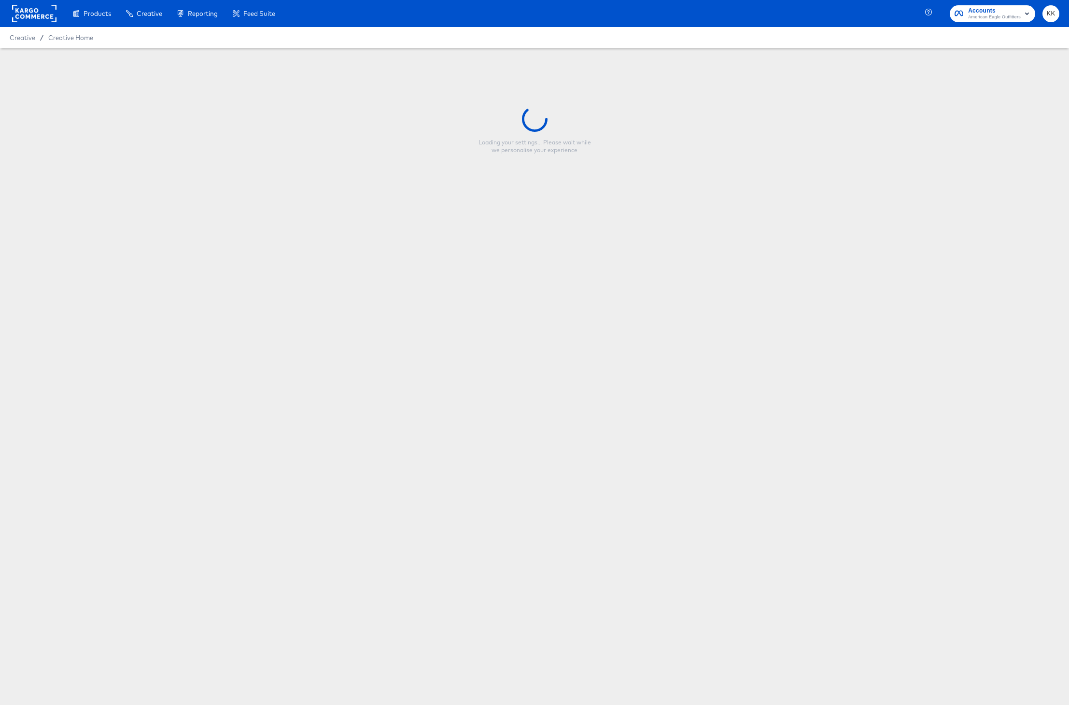
type input "HOL1 - Pin Promo Standard"
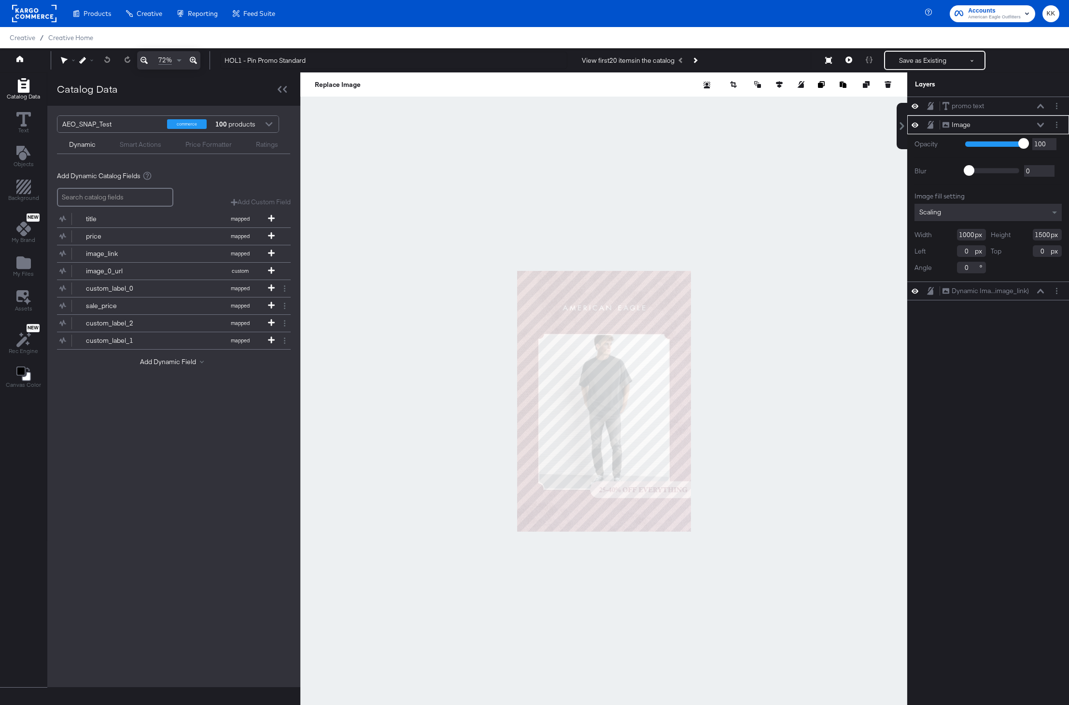
click at [196, 57] on icon at bounding box center [193, 61] width 7 height 12
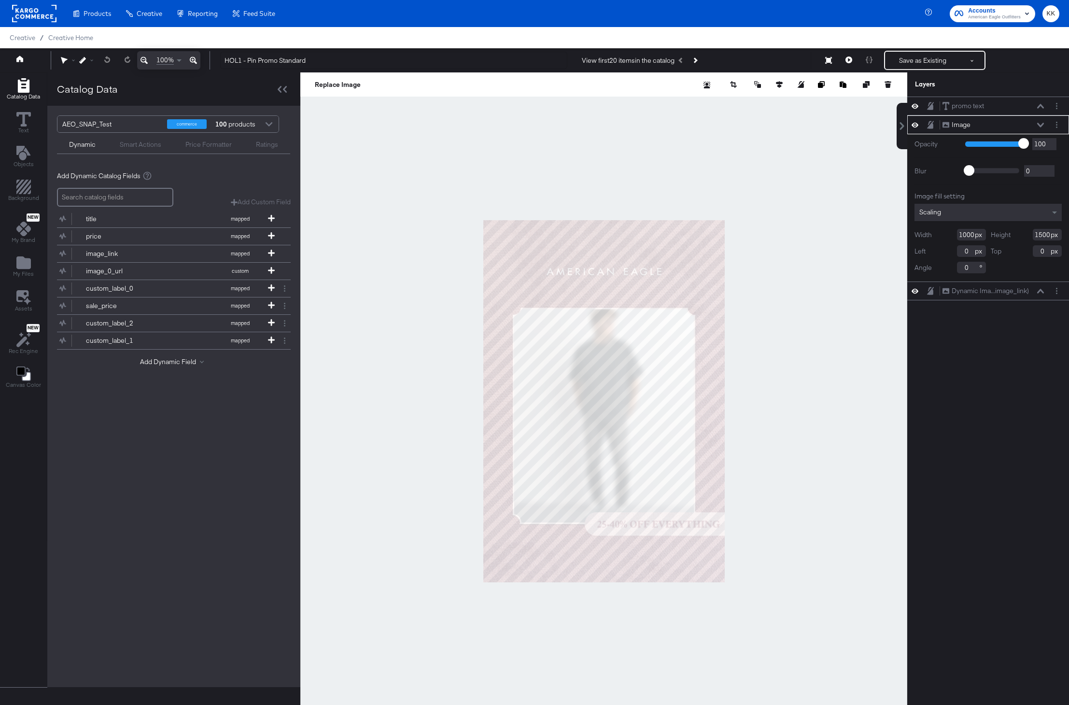
click at [196, 57] on icon at bounding box center [193, 61] width 7 height 12
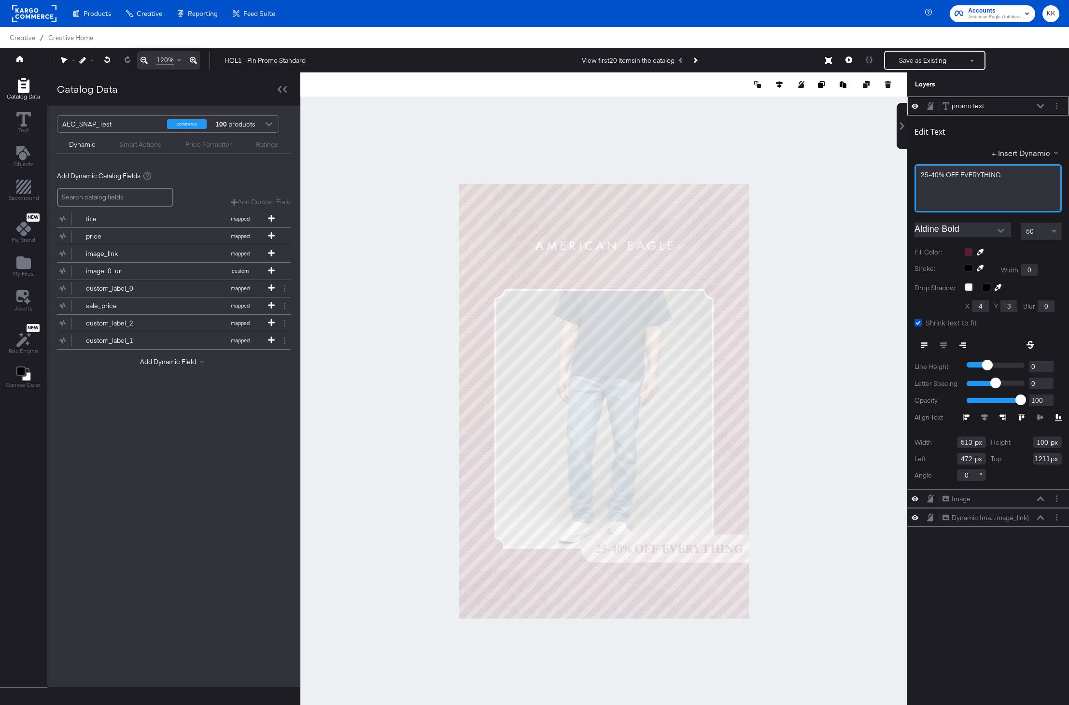
click at [933, 174] on span "25-40% OFF EVERYTHING" at bounding box center [961, 174] width 80 height 9
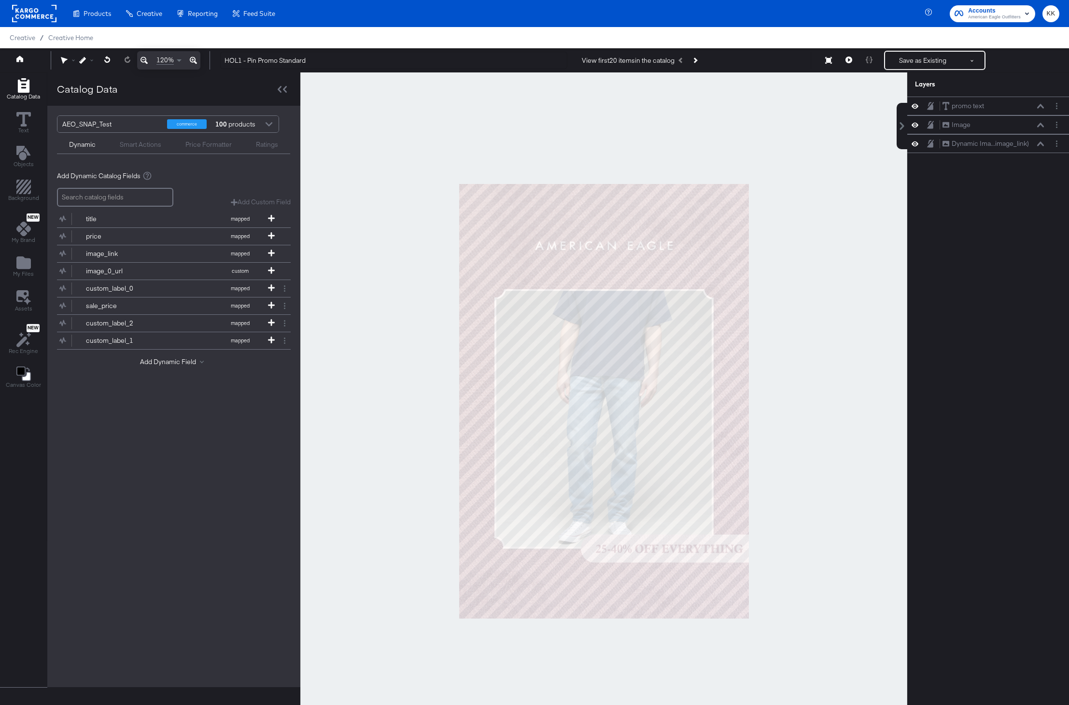
click at [858, 182] on div at bounding box center [603, 400] width 607 height 657
click at [698, 64] on button "Next Product" at bounding box center [695, 60] width 14 height 17
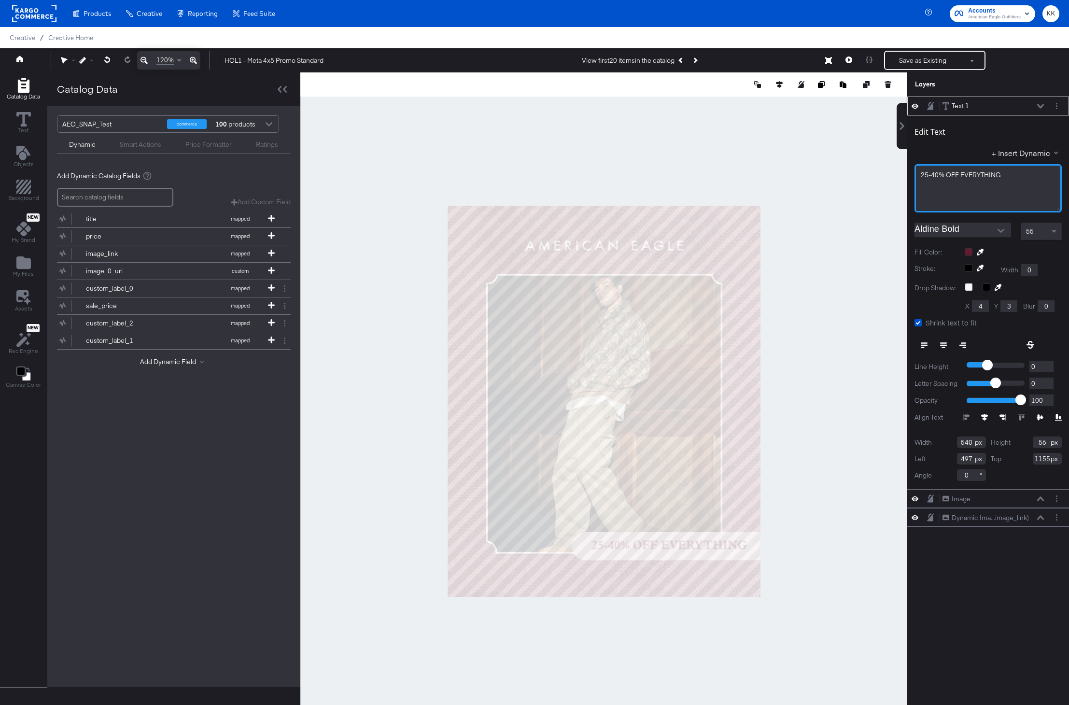
drag, startPoint x: 937, startPoint y: 175, endPoint x: 938, endPoint y: 255, distance: 80.6
click at [937, 176] on span "25-40% OFF EVERYTHING" at bounding box center [961, 174] width 80 height 9
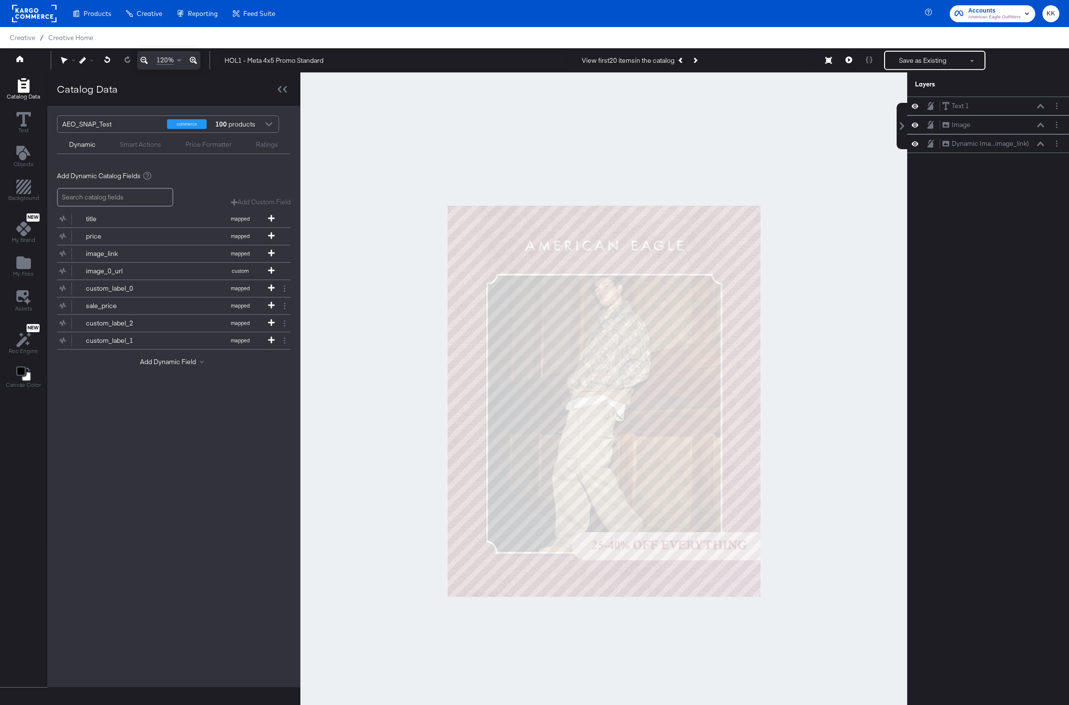
click at [772, 192] on div at bounding box center [603, 400] width 607 height 657
click at [915, 64] on button "Save as Existing" at bounding box center [922, 60] width 75 height 17
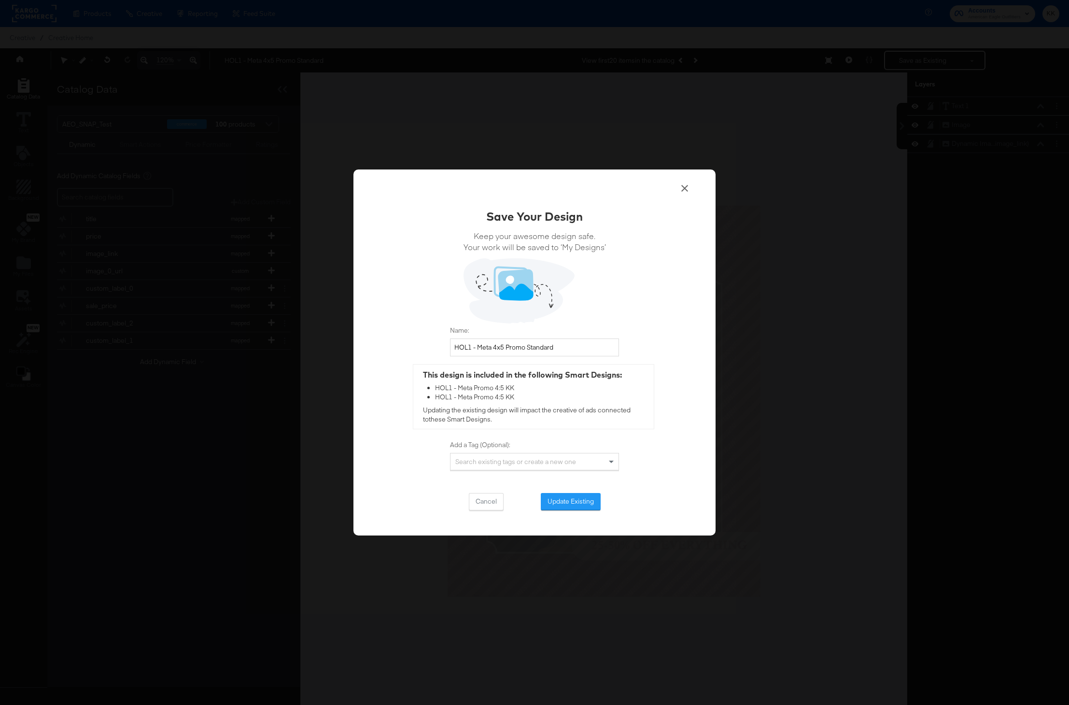
click at [533, 508] on div "Cancel Update Existing" at bounding box center [534, 501] width 169 height 17
click at [553, 508] on button "Update Existing" at bounding box center [571, 501] width 60 height 17
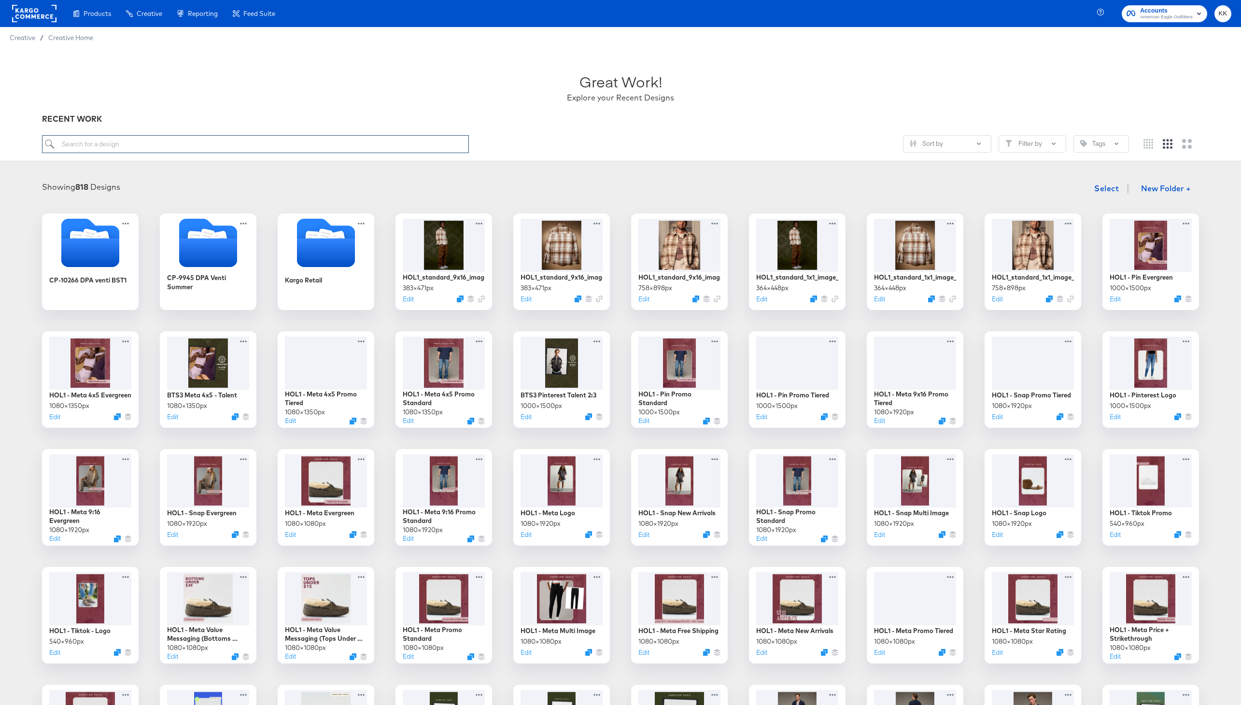
click at [149, 148] on input "search" at bounding box center [255, 144] width 427 height 18
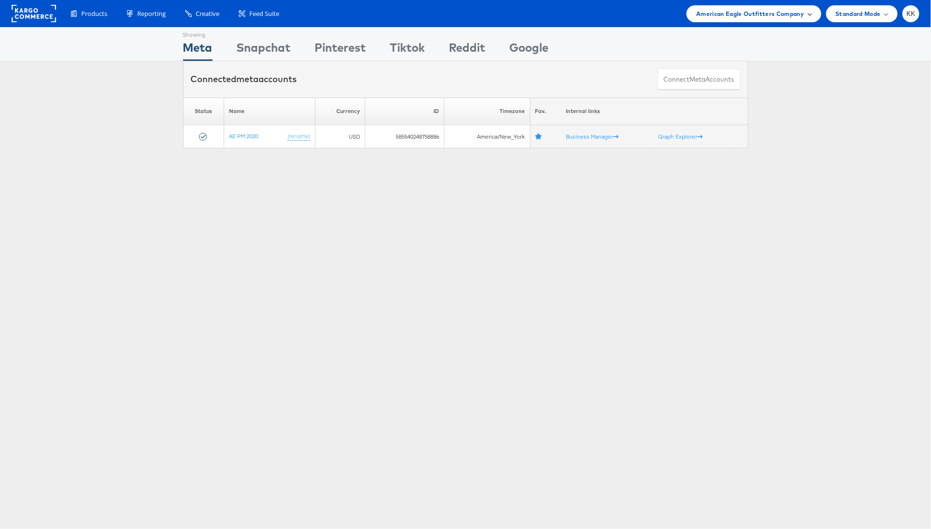
click at [721, 15] on span "American Eagle Outfitters Company" at bounding box center [750, 14] width 108 height 10
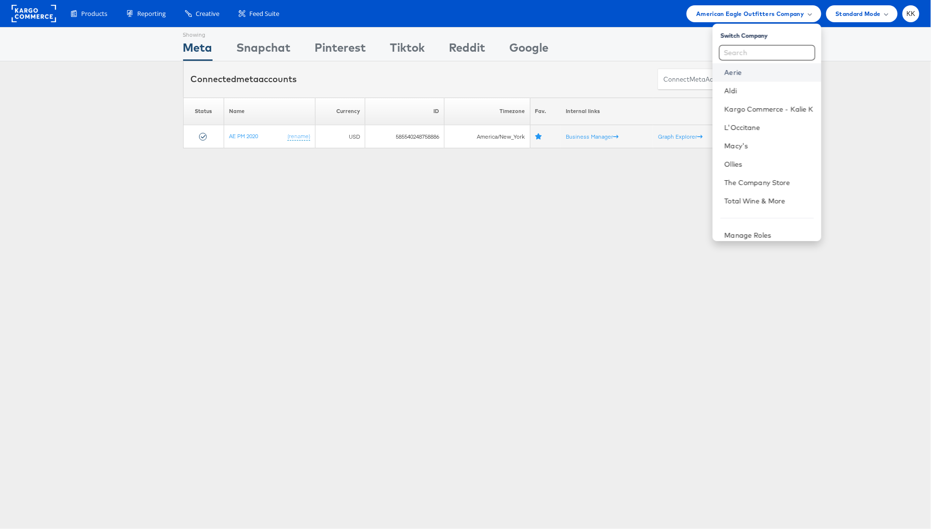
click at [756, 74] on link "Aerie" at bounding box center [768, 73] width 89 height 10
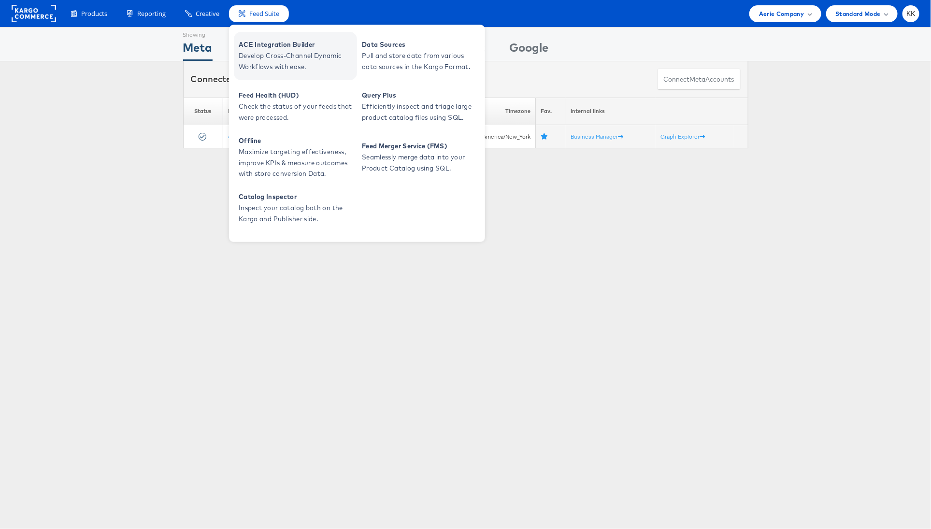
click at [277, 54] on span "Develop Cross-Channel Dynamic Workflows with ease." at bounding box center [297, 61] width 116 height 22
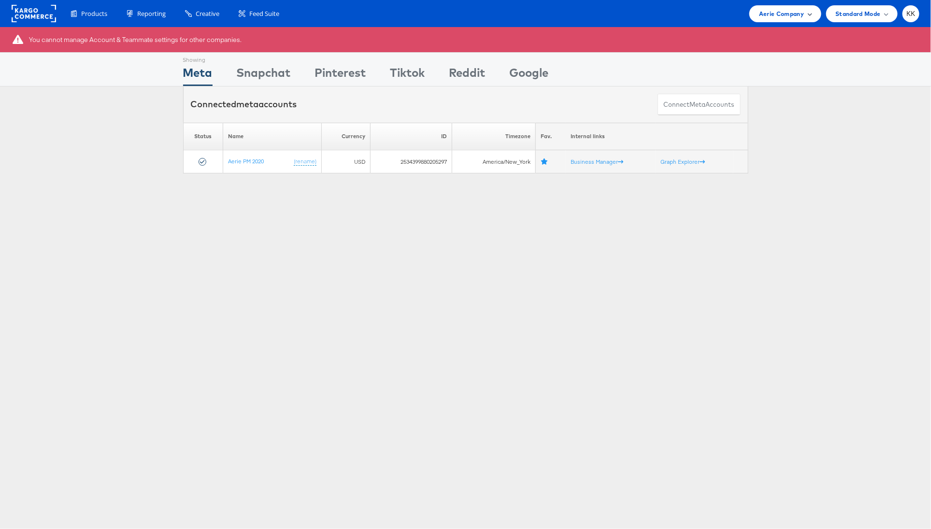
click at [808, 17] on div "Aerie Company" at bounding box center [785, 14] width 52 height 10
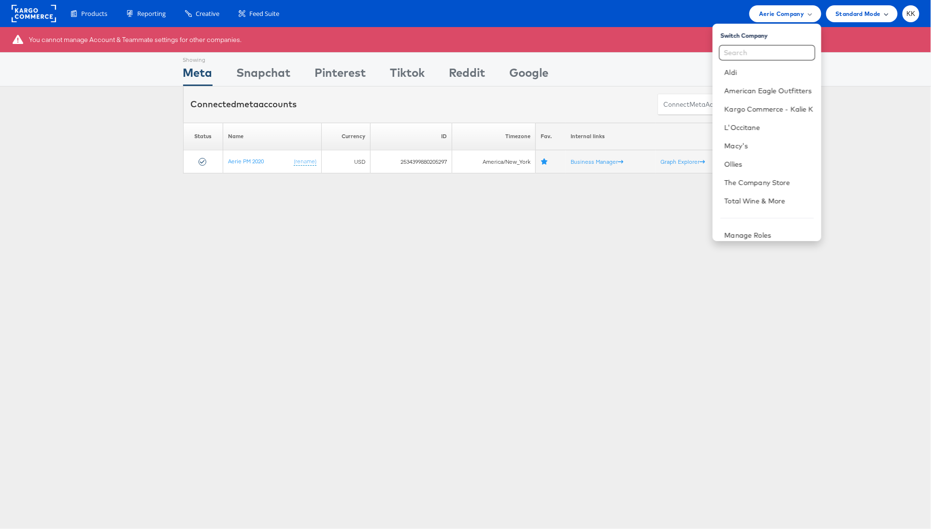
click at [842, 17] on span "Standard Mode" at bounding box center [857, 14] width 45 height 10
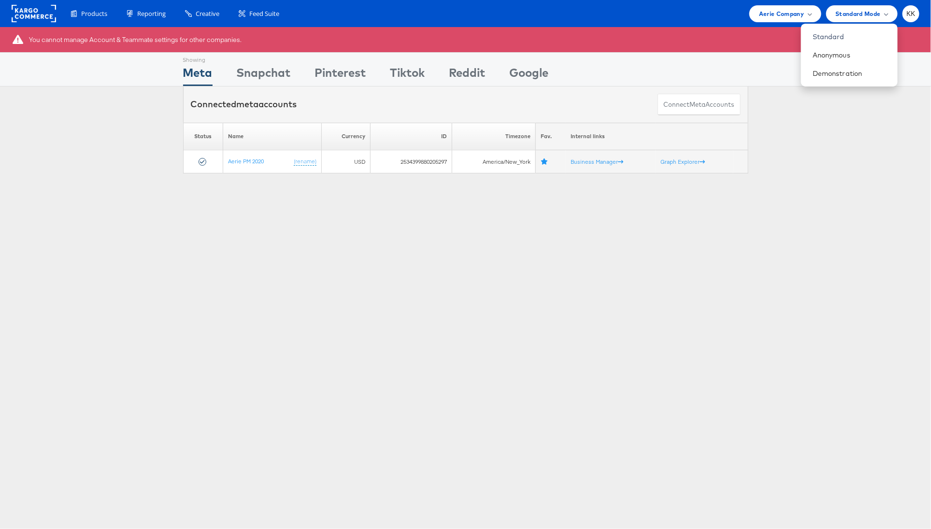
click at [799, 24] on div "Products Product Catalogs Enhance Your Product Catalog, Map Them to Publishers,…" at bounding box center [465, 13] width 931 height 27
click at [799, 4] on div "Products Product Catalogs Enhance Your Product Catalog, Map Them to Publishers,…" at bounding box center [465, 13] width 931 height 27
click at [799, 11] on span "Aerie Company" at bounding box center [781, 14] width 45 height 10
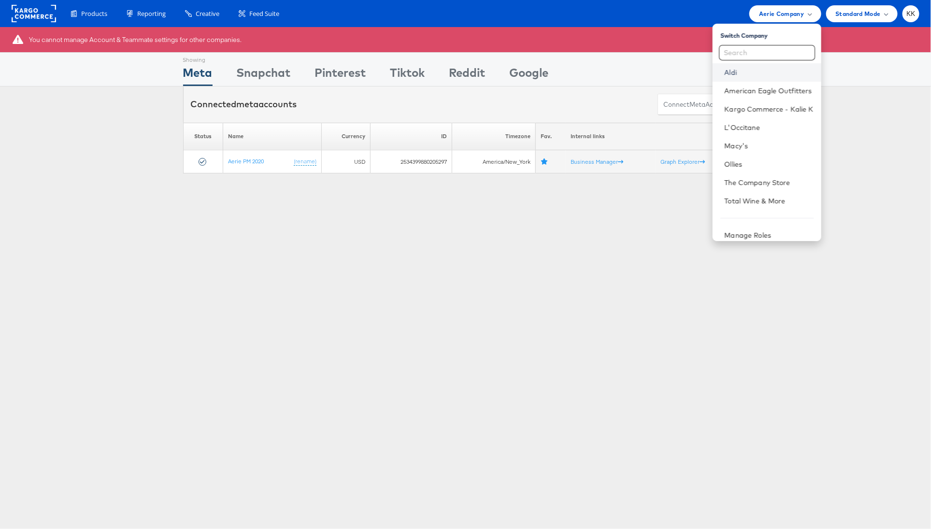
scroll to position [7, 0]
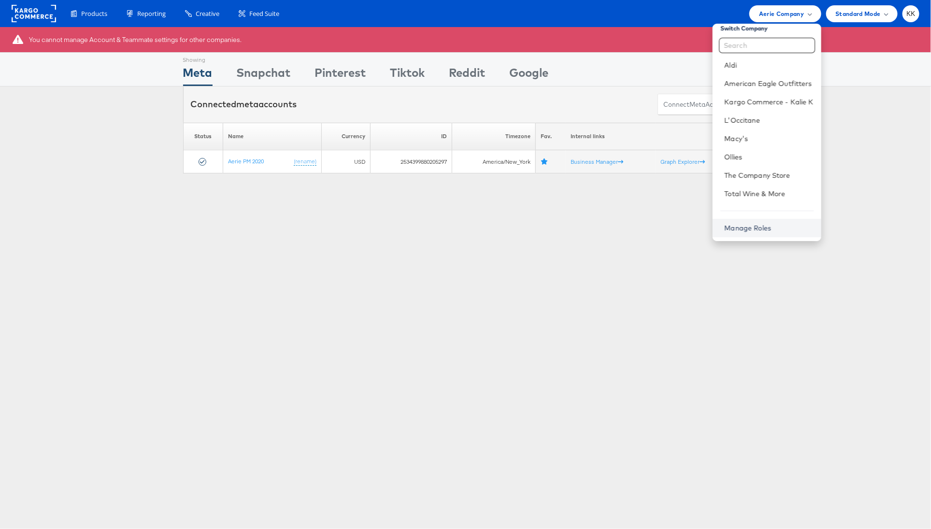
click at [747, 228] on link "Manage Roles" at bounding box center [747, 228] width 47 height 9
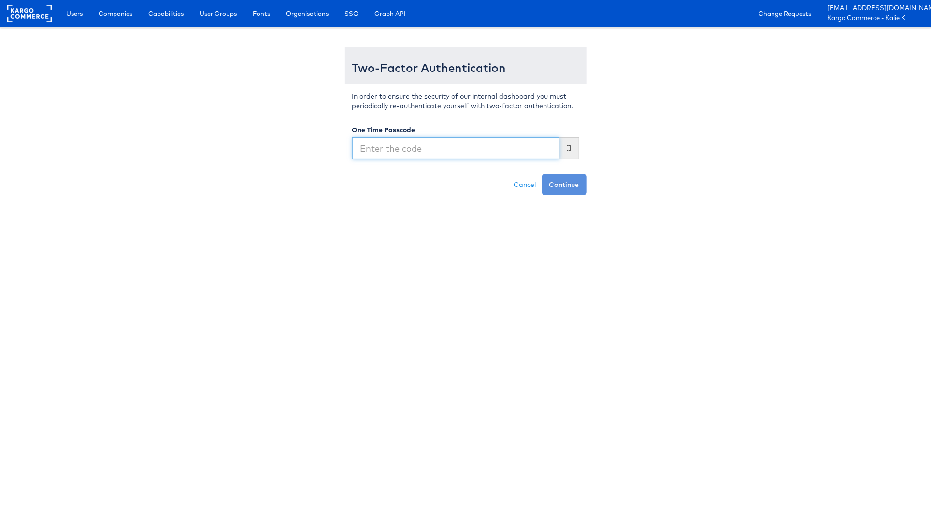
click at [450, 156] on input "text" at bounding box center [455, 148] width 207 height 22
type input "8802225"
drag, startPoint x: 441, startPoint y: 156, endPoint x: 328, endPoint y: 147, distance: 113.8
click at [328, 147] on div "Two-Factor Authentication In order to ensure the security of our internal dashb…" at bounding box center [465, 116] width 565 height 158
type input "963334"
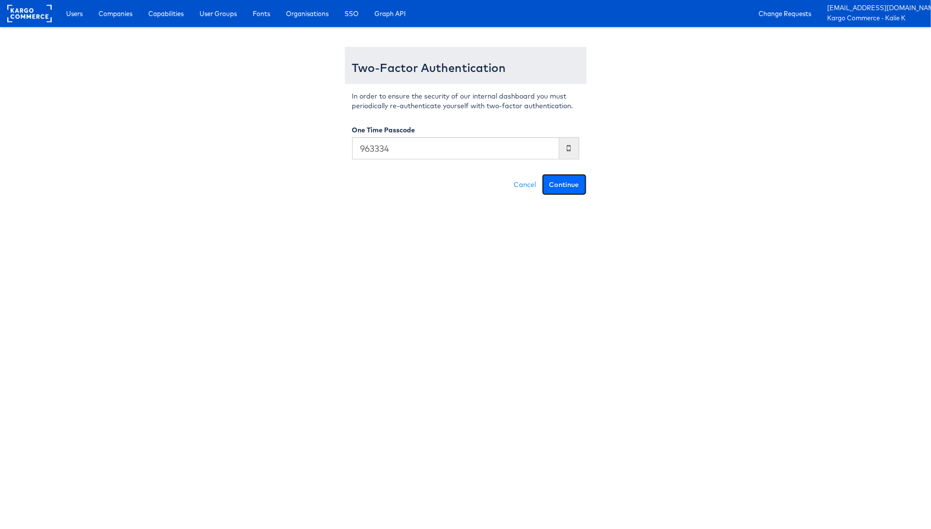
click at [583, 178] on button "Continue" at bounding box center [564, 184] width 44 height 21
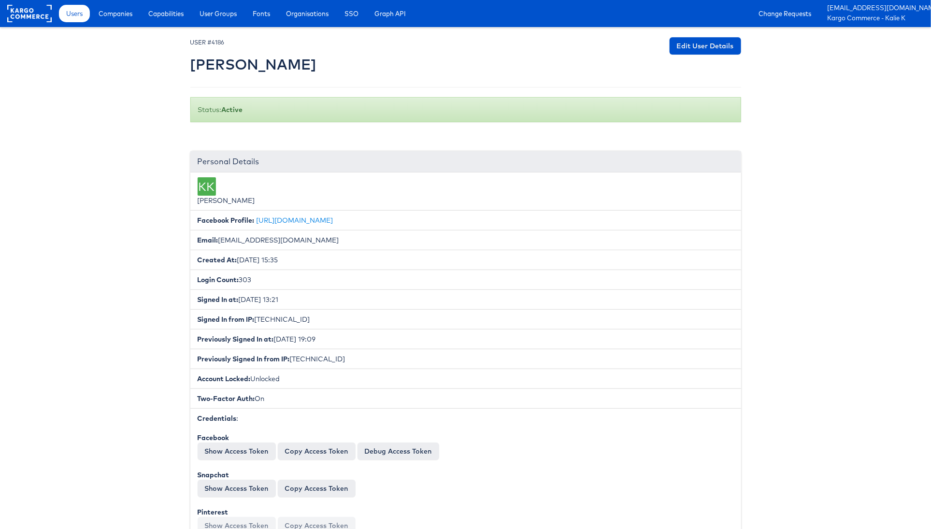
click at [351, 155] on div "Personal Details" at bounding box center [465, 161] width 550 height 21
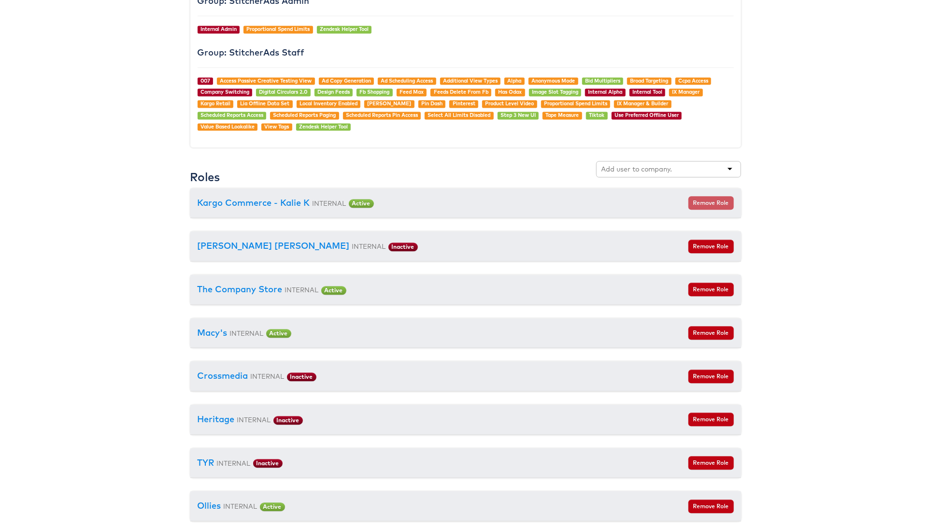
scroll to position [996, 0]
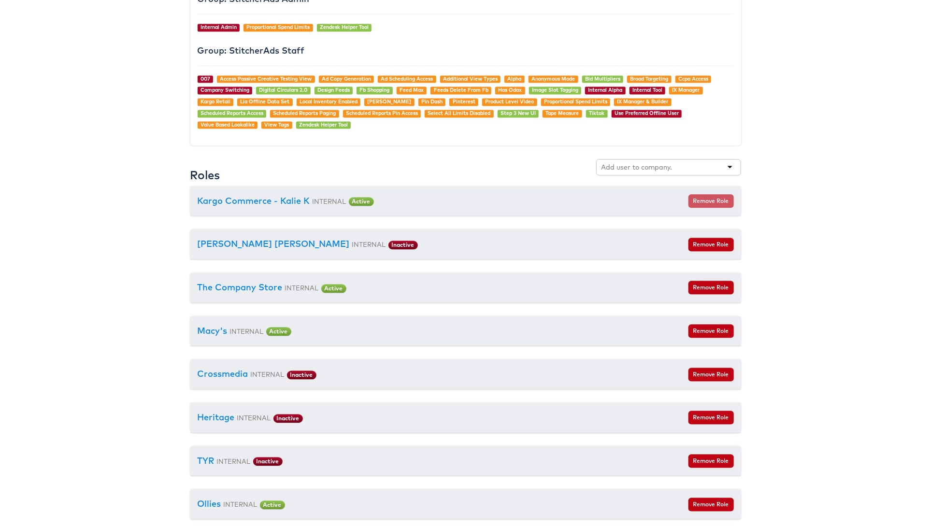
click at [255, 274] on div "The Company Store INTERNAL Active Remove Role" at bounding box center [465, 288] width 550 height 30
click at [267, 282] on link "The Company Store" at bounding box center [239, 287] width 85 height 11
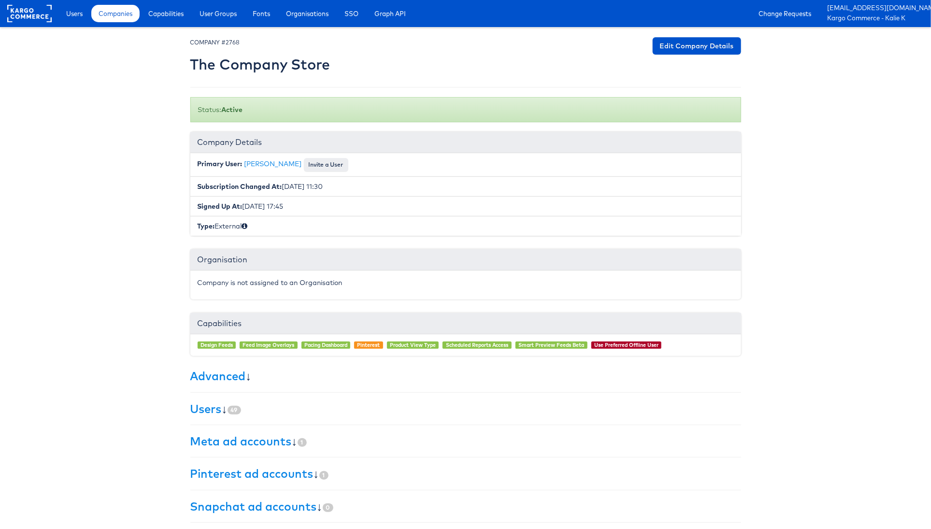
scroll to position [33, 0]
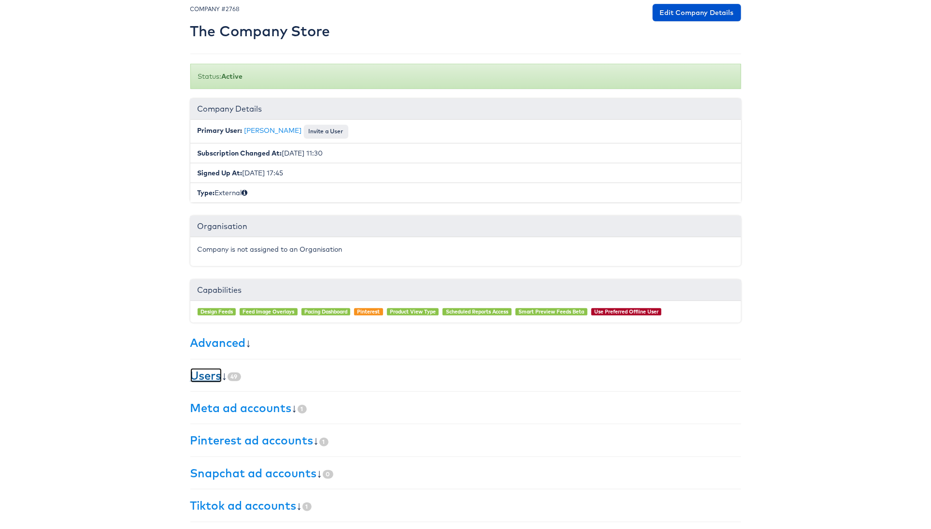
click at [216, 379] on link "Users" at bounding box center [205, 375] width 31 height 14
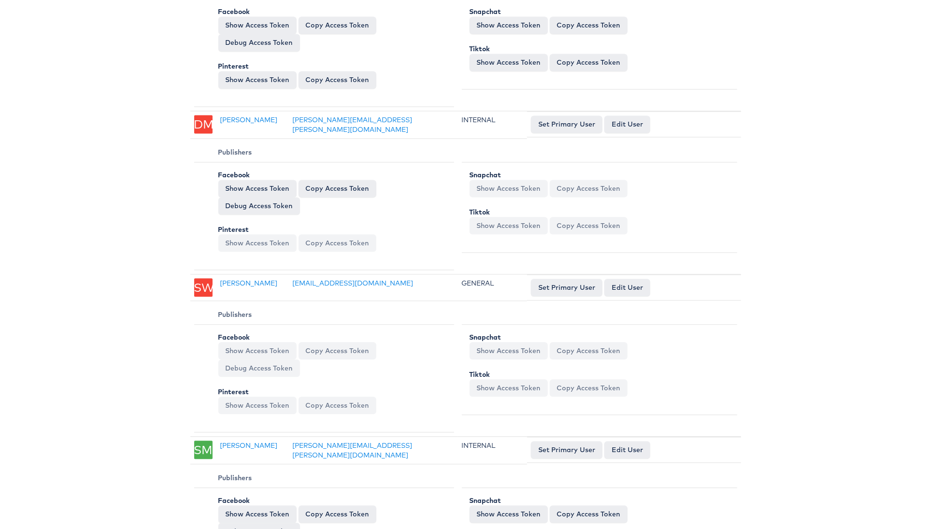
scroll to position [962, 0]
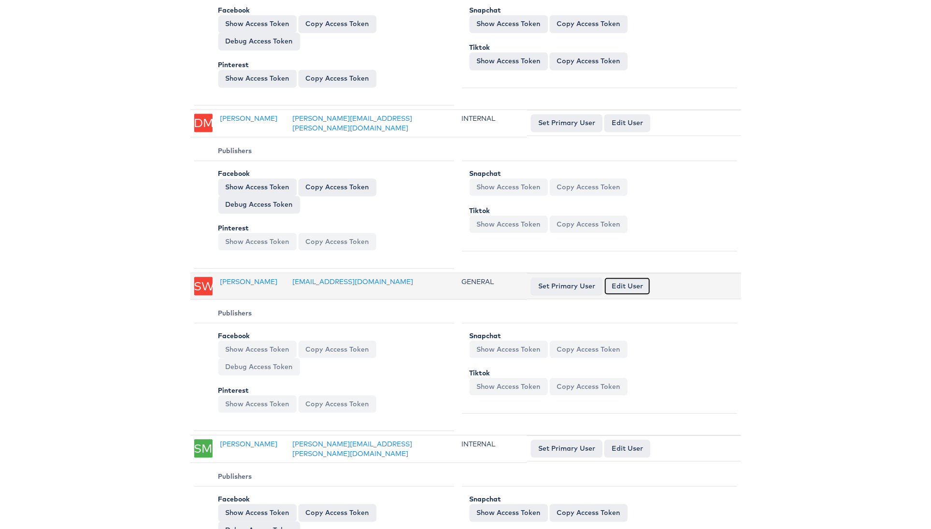
click at [631, 277] on link "Edit User" at bounding box center [627, 285] width 46 height 17
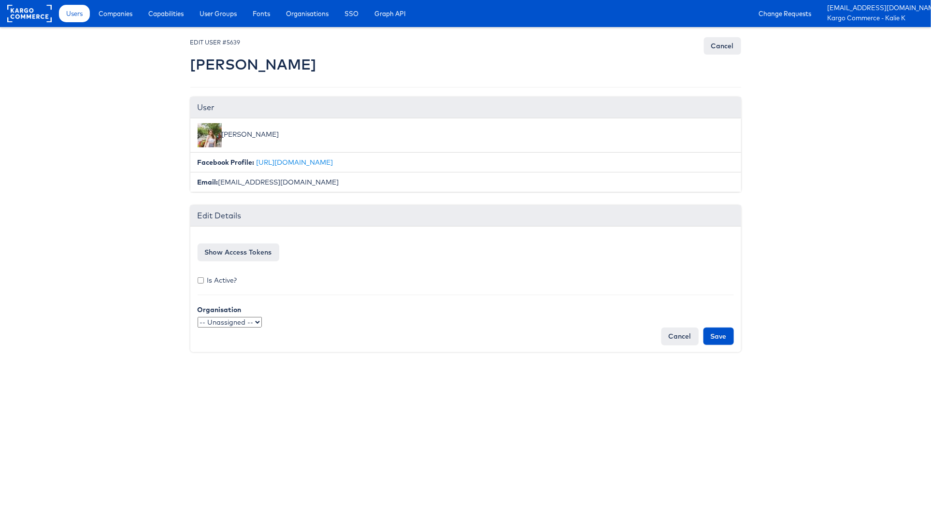
click at [260, 320] on select "-- Unassigned -- qaSSO 124.1test OKTA" at bounding box center [229, 322] width 64 height 11
click at [720, 43] on link "Cancel" at bounding box center [722, 45] width 37 height 17
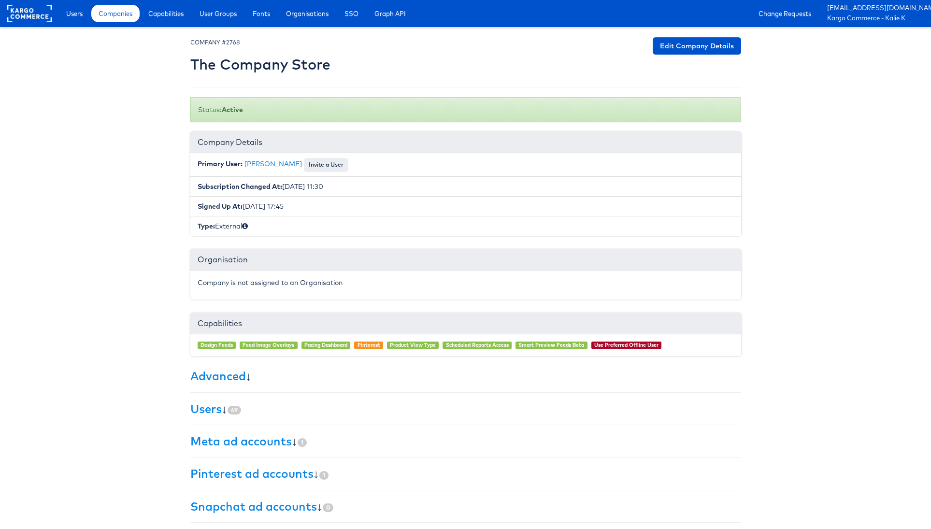
scroll to position [33, 0]
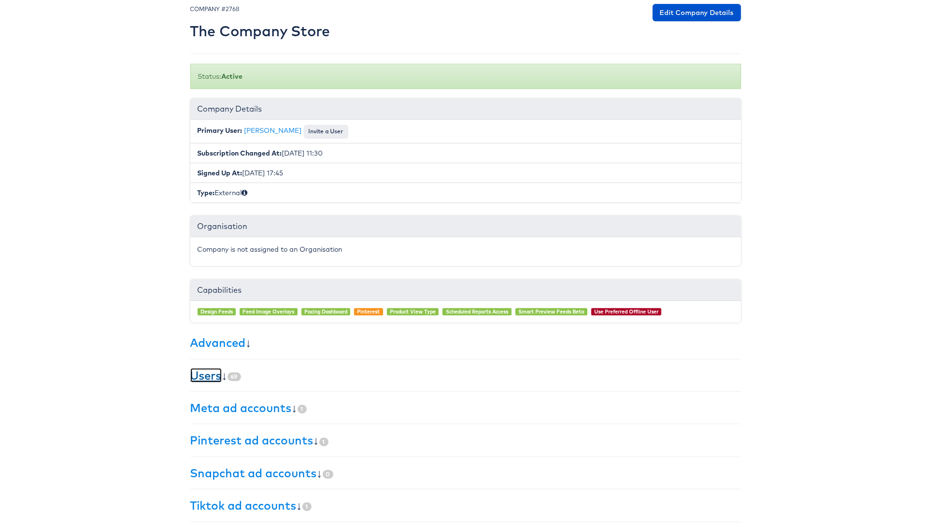
click at [204, 371] on link "Users" at bounding box center [205, 375] width 31 height 14
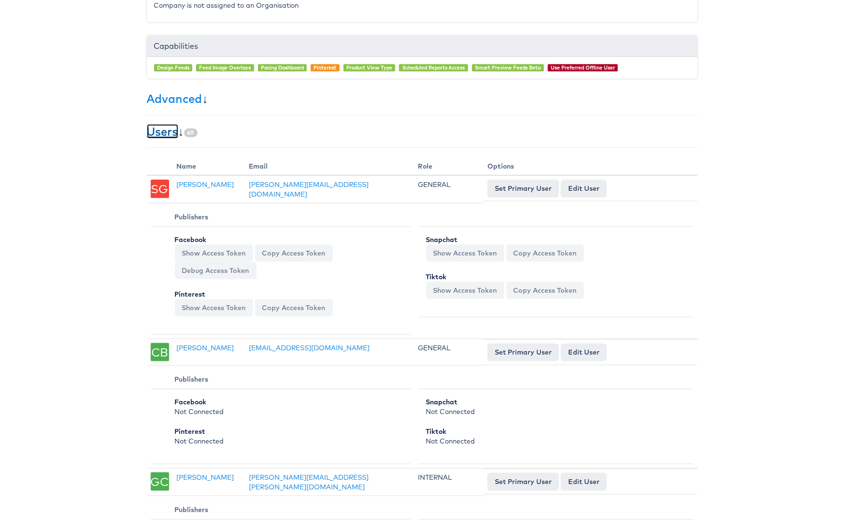
scroll to position [375, 0]
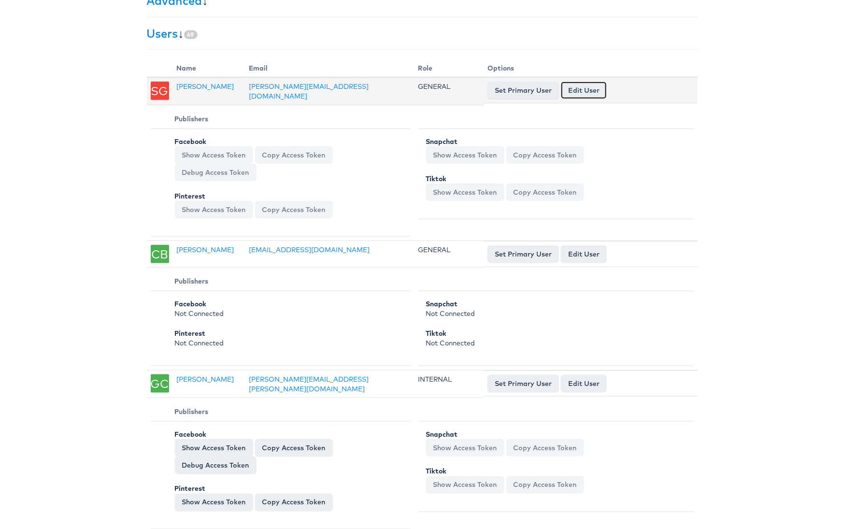
click at [581, 94] on link "Edit User" at bounding box center [584, 90] width 46 height 17
